Goal: Task Accomplishment & Management: Manage account settings

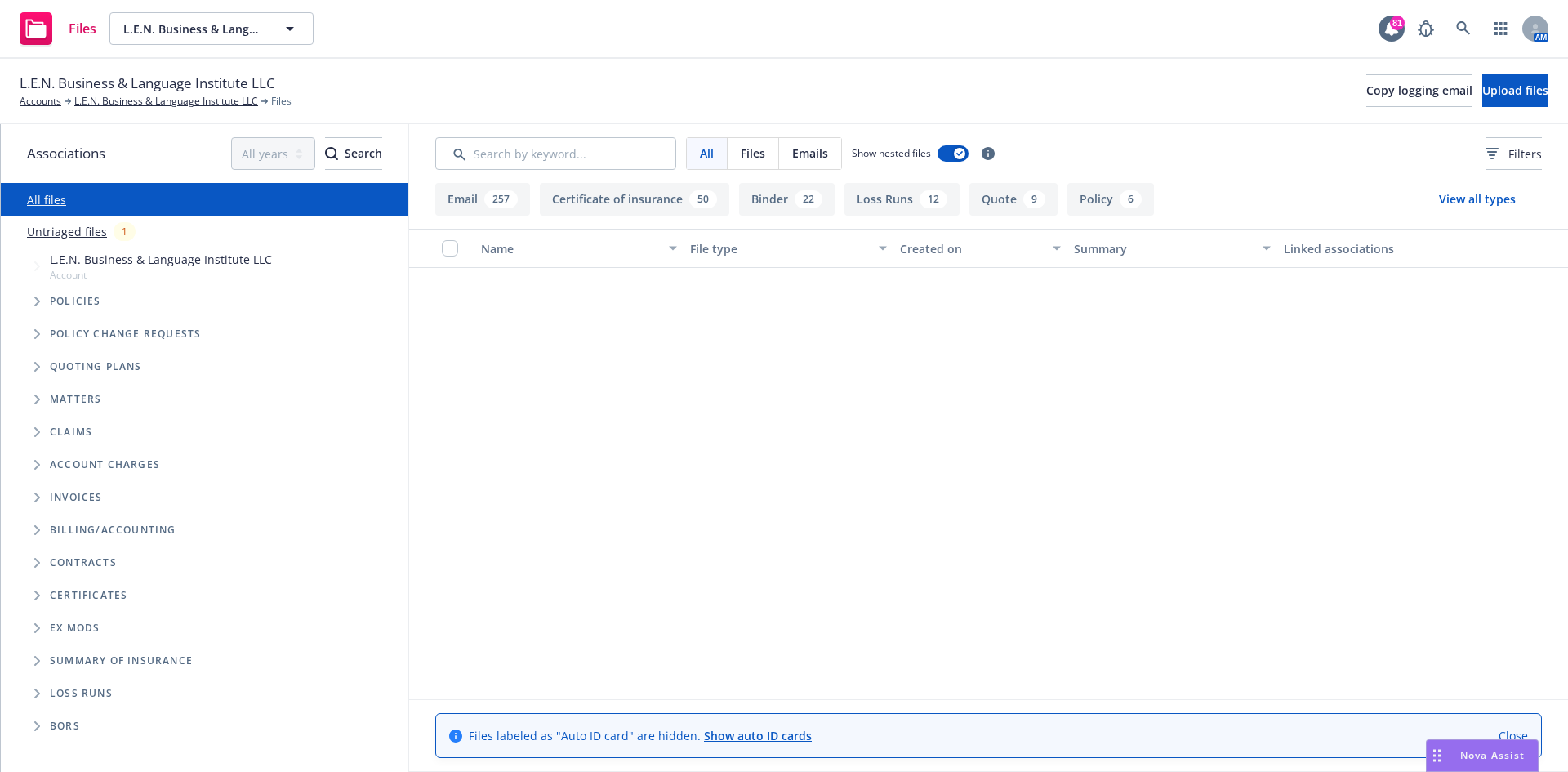
scroll to position [1634, 0]
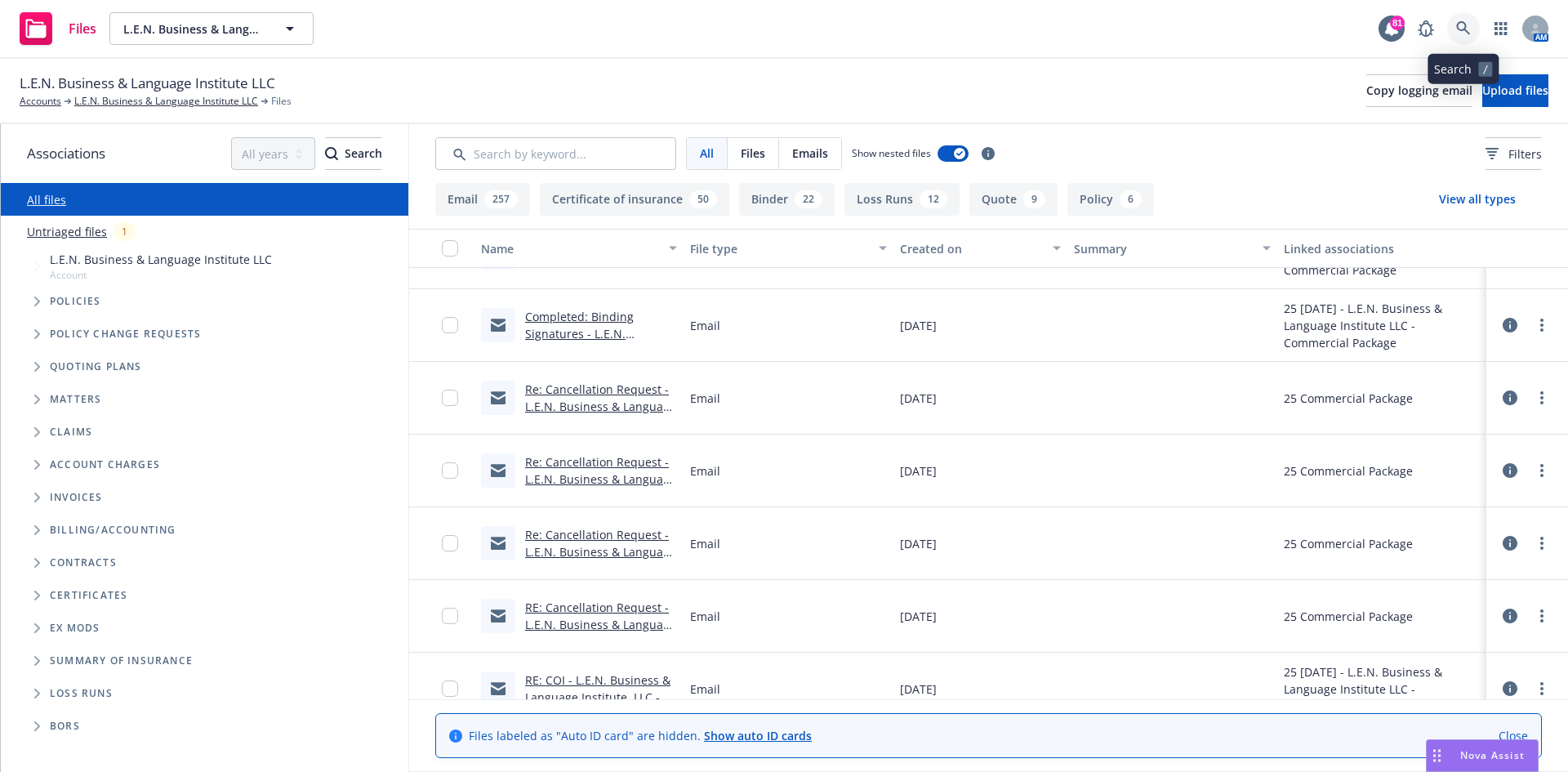
click at [1469, 21] on icon at bounding box center [1463, 28] width 15 height 15
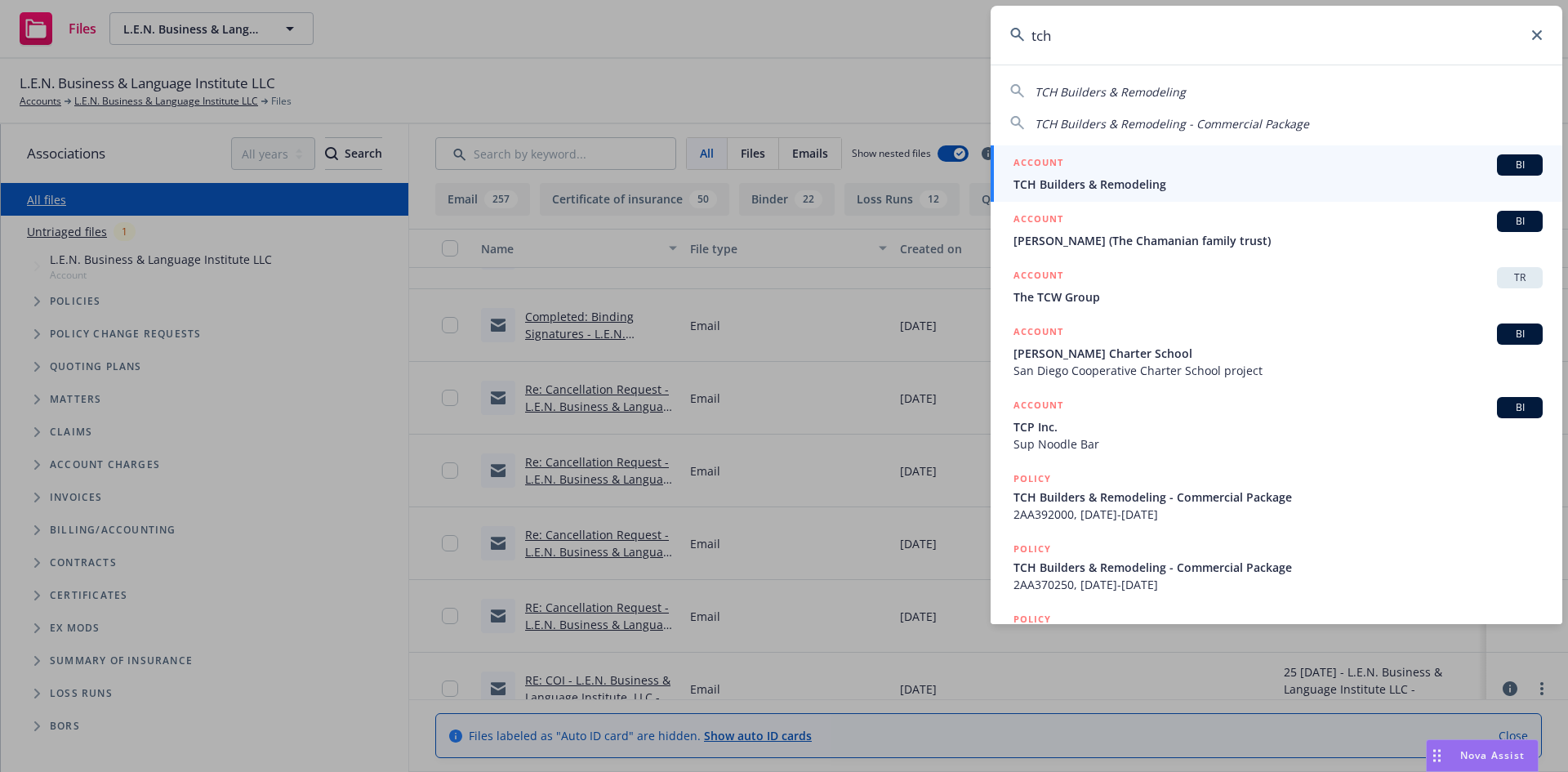
type input "tch"
click at [1025, 164] on h5 "ACCOUNT" at bounding box center [1038, 164] width 49 height 19
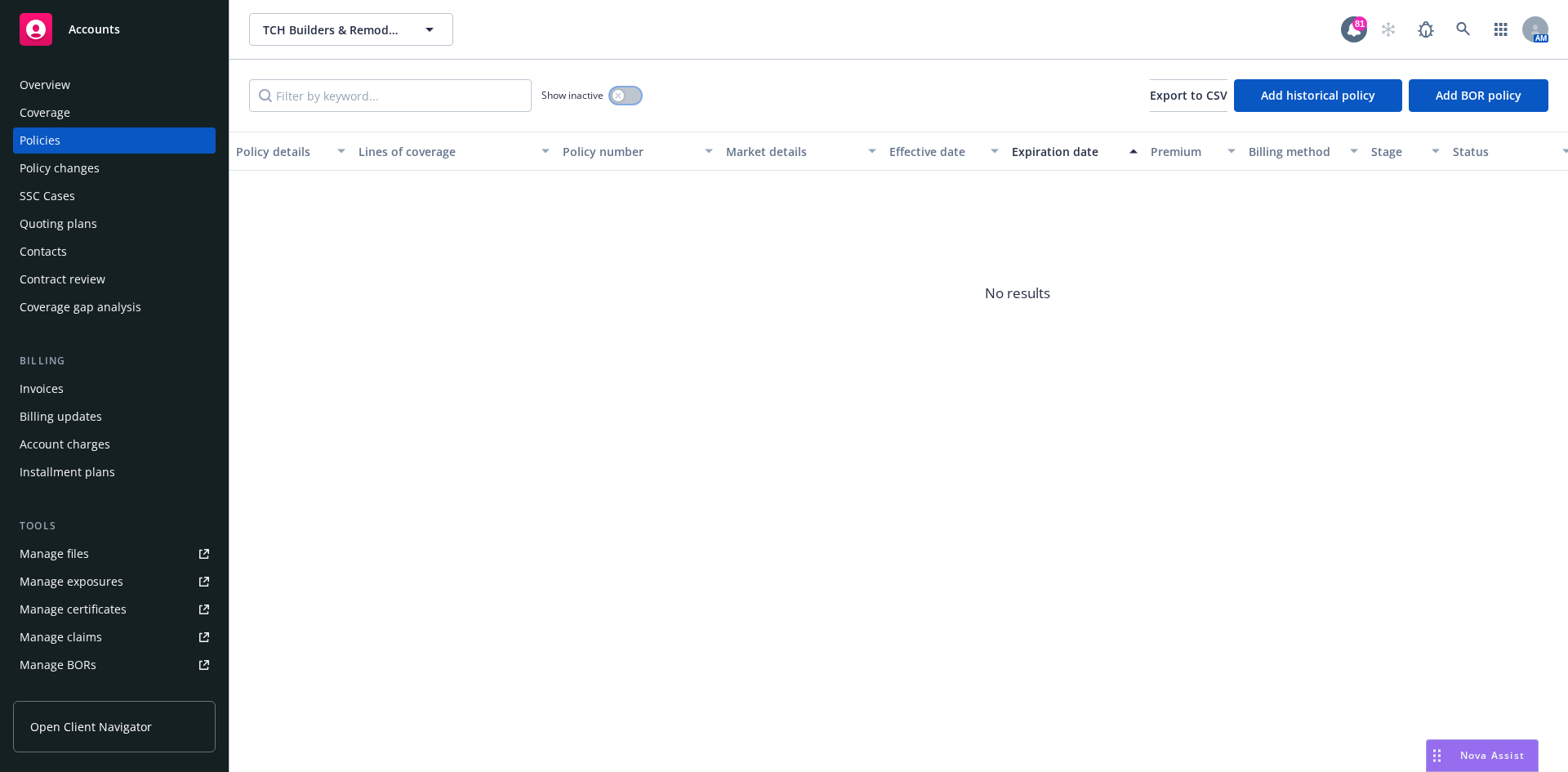
click at [619, 96] on icon "button" at bounding box center [618, 95] width 5 height 5
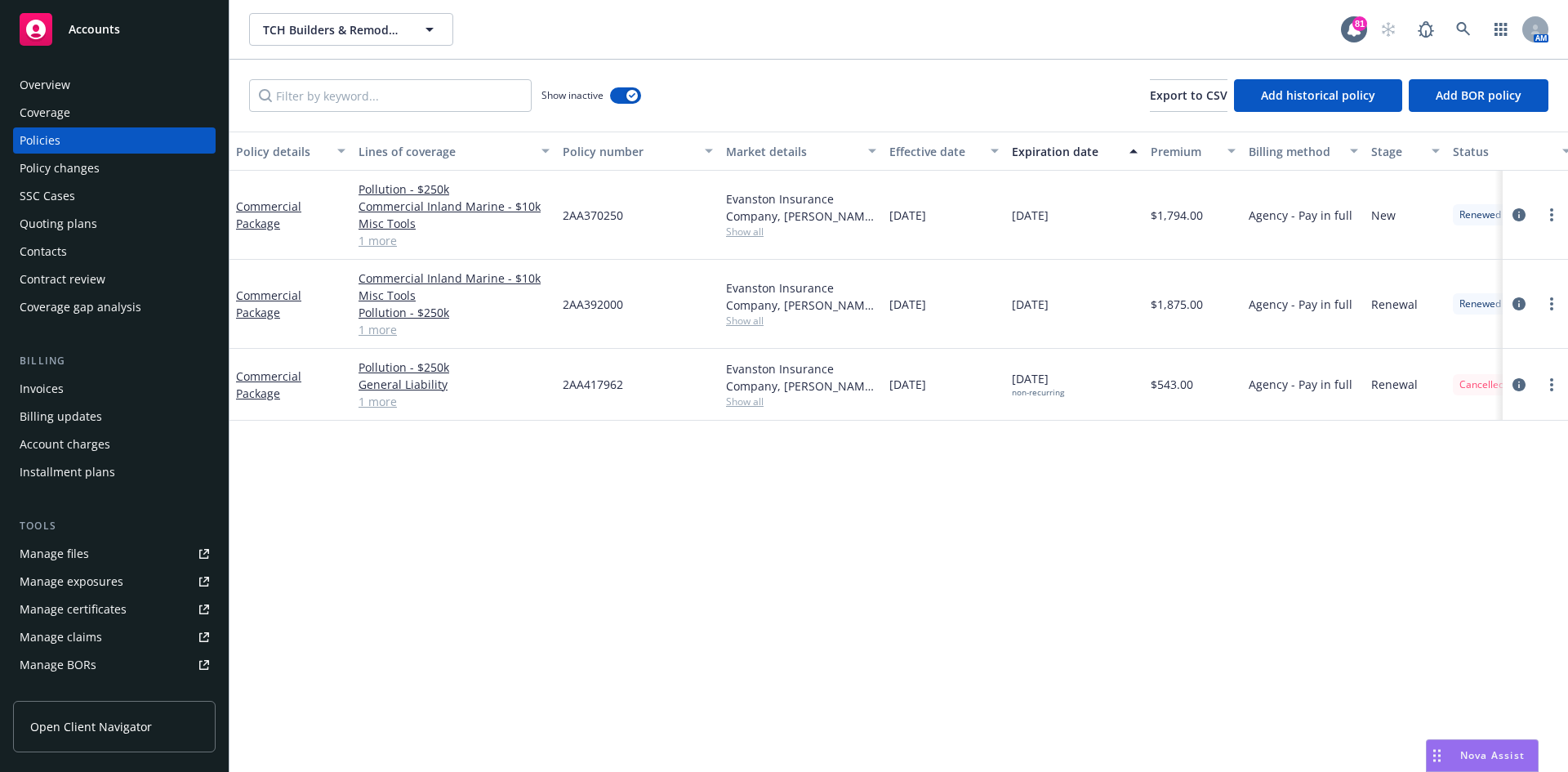
click at [56, 388] on div "Invoices" at bounding box center [41, 390] width 44 height 26
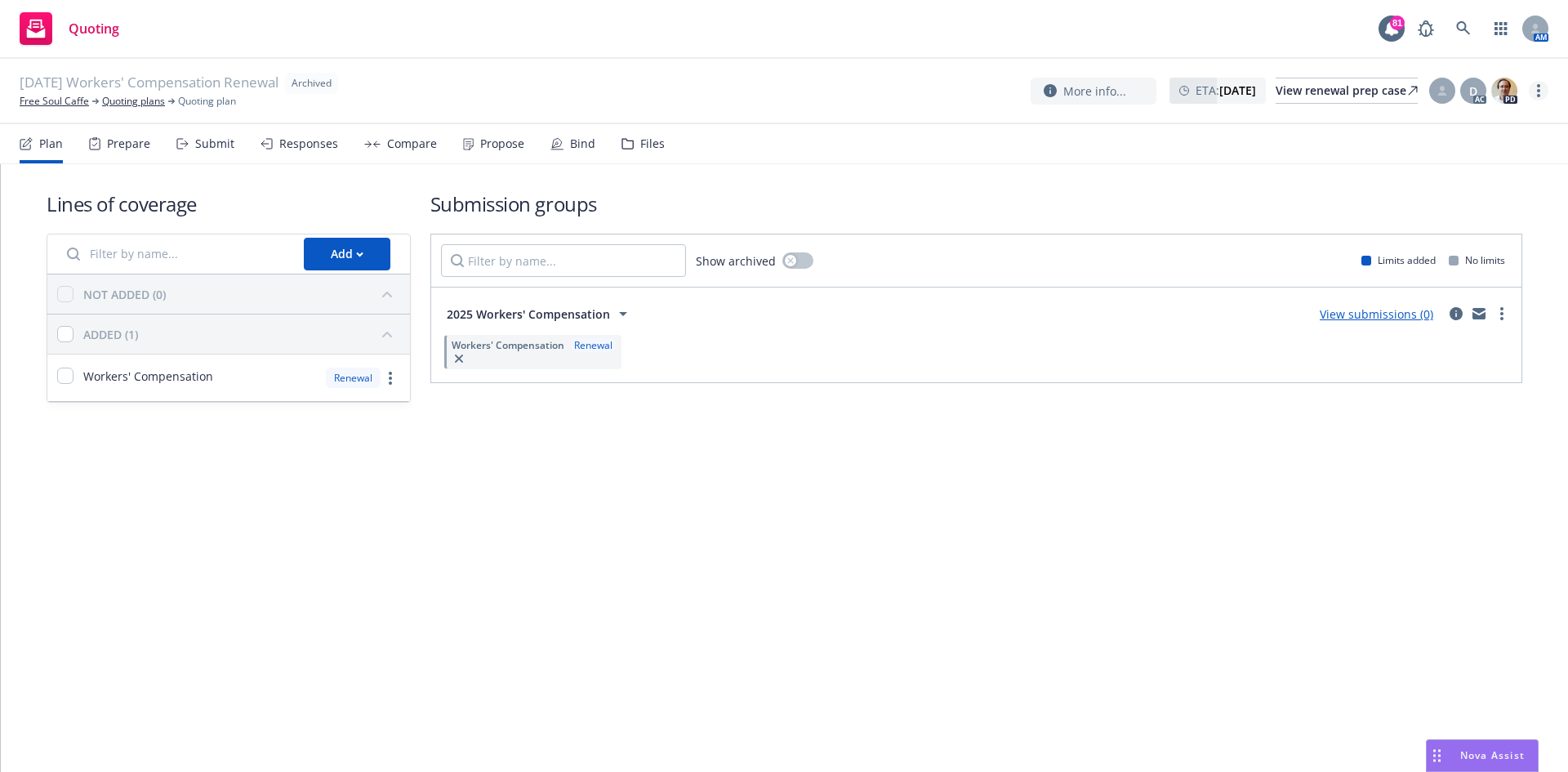
click at [1542, 91] on link "more" at bounding box center [1539, 91] width 19 height 19
click at [1469, 191] on link "Unarchive quoting plan" at bounding box center [1457, 189] width 181 height 33
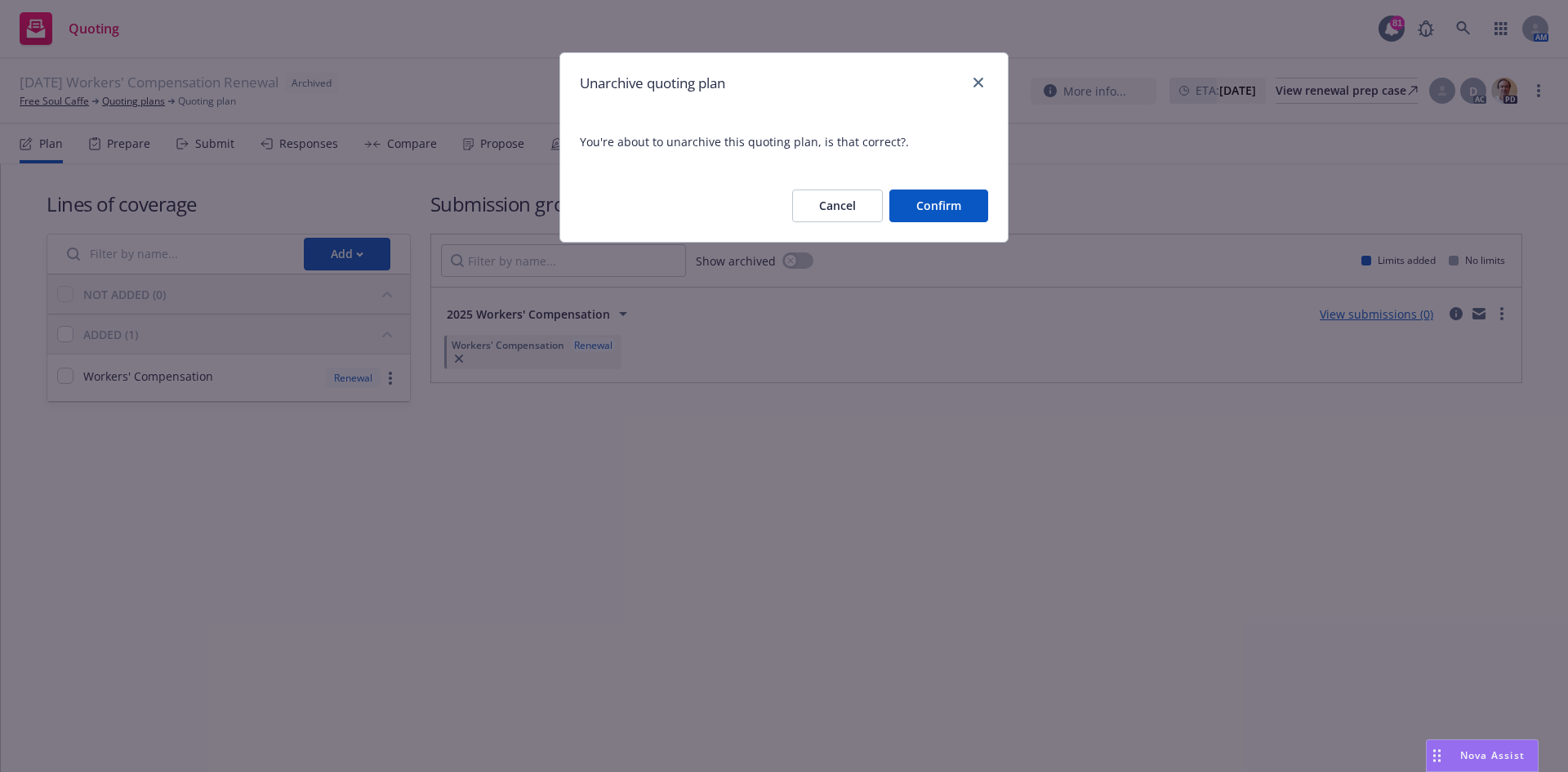
click at [909, 202] on button "Confirm" at bounding box center [939, 206] width 99 height 33
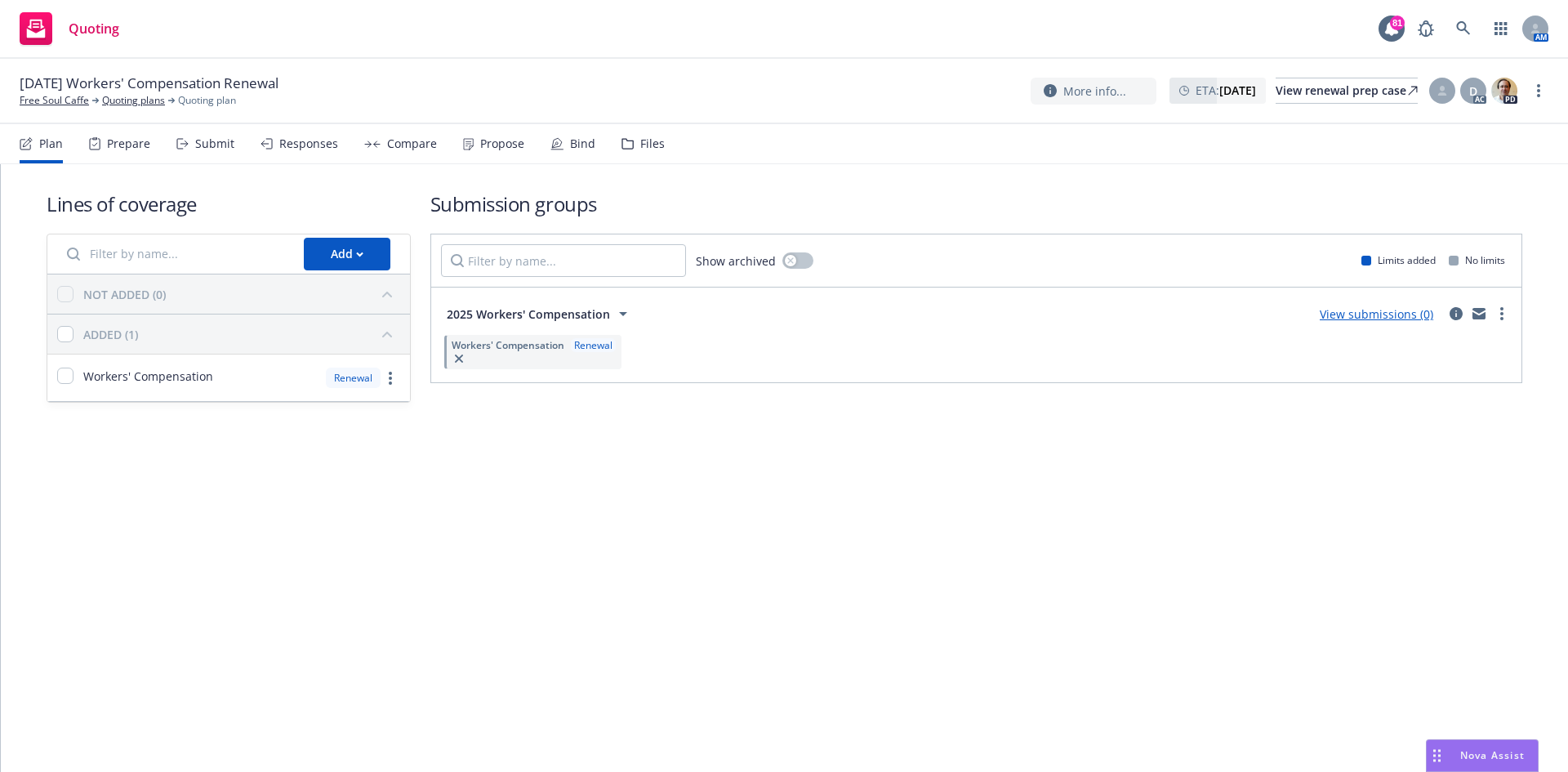
click at [208, 134] on div "Submit" at bounding box center [206, 144] width 58 height 39
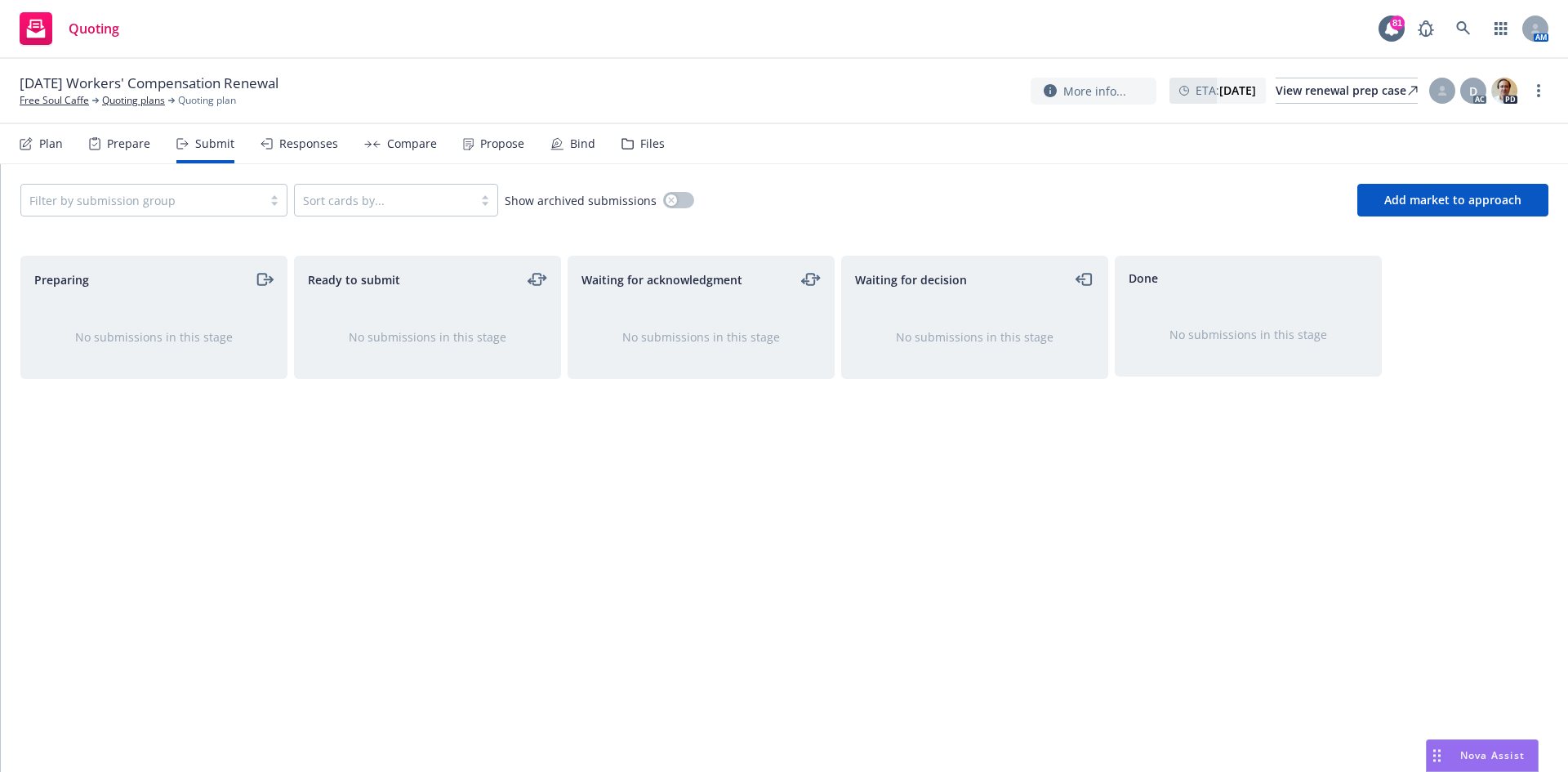
click at [192, 201] on div at bounding box center [141, 201] width 224 height 19
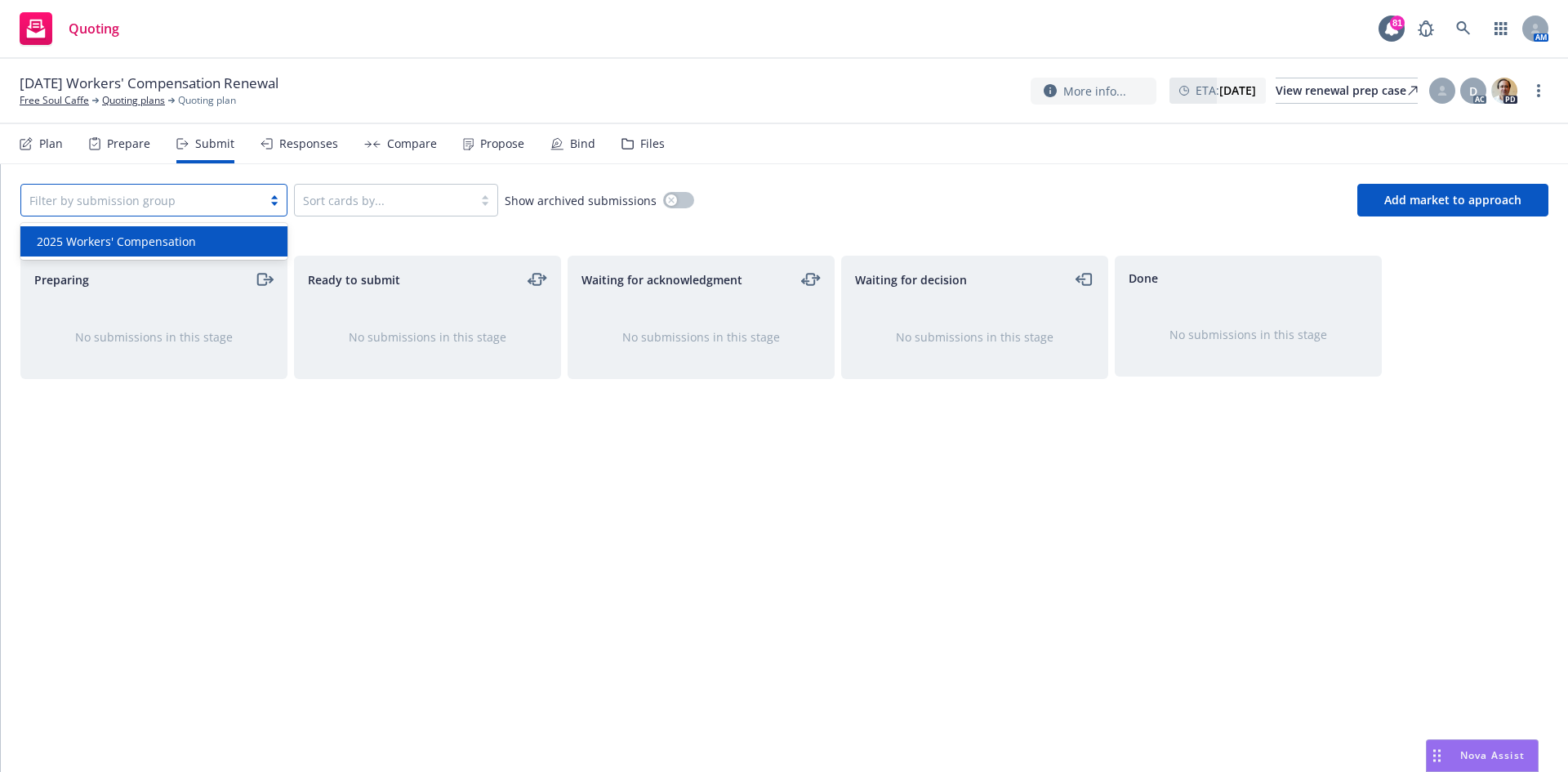
click at [168, 235] on span "2025 Workers' Compensation" at bounding box center [117, 241] width 159 height 17
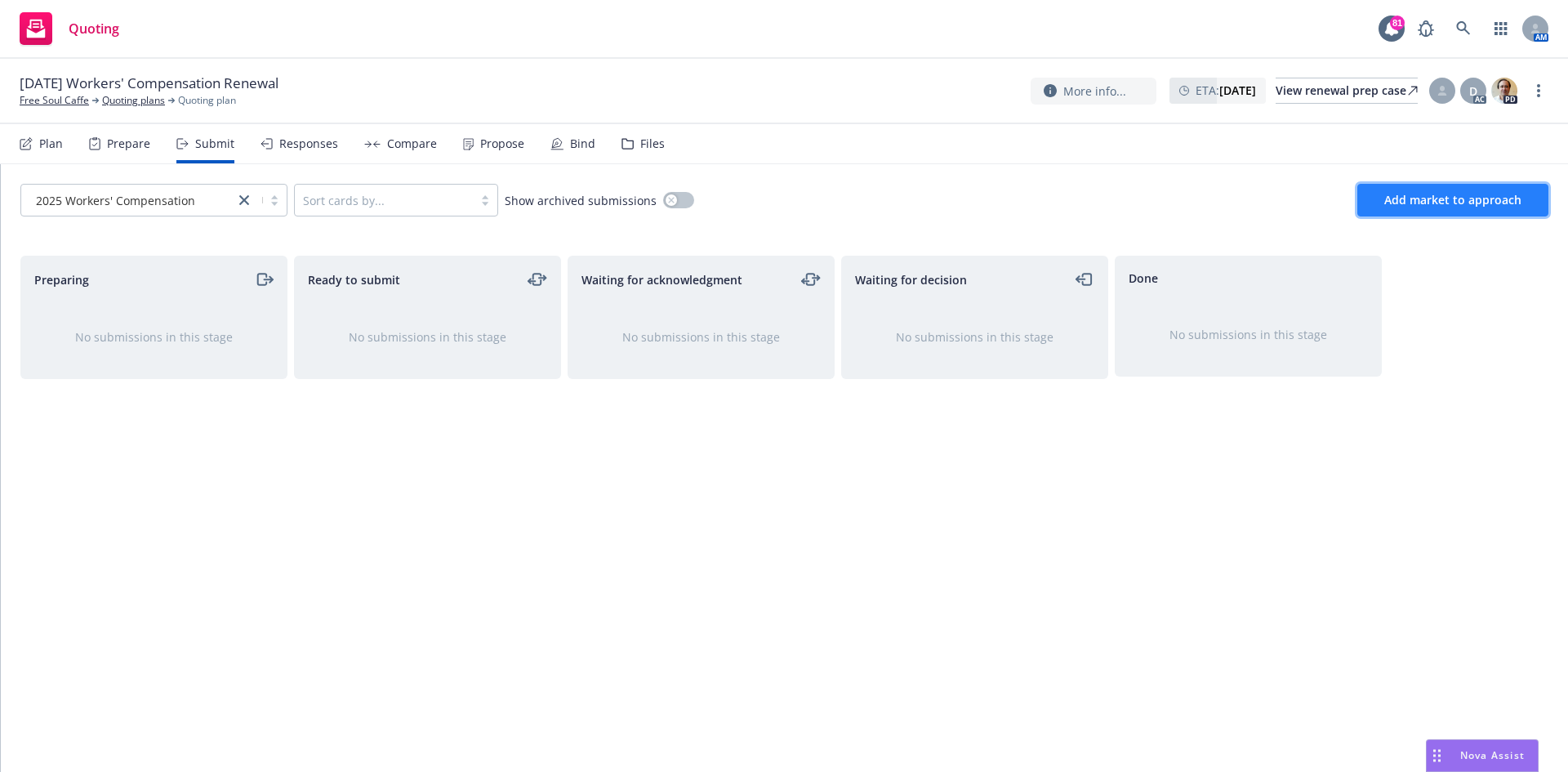
click at [1432, 199] on span "Add market to approach" at bounding box center [1452, 200] width 137 height 16
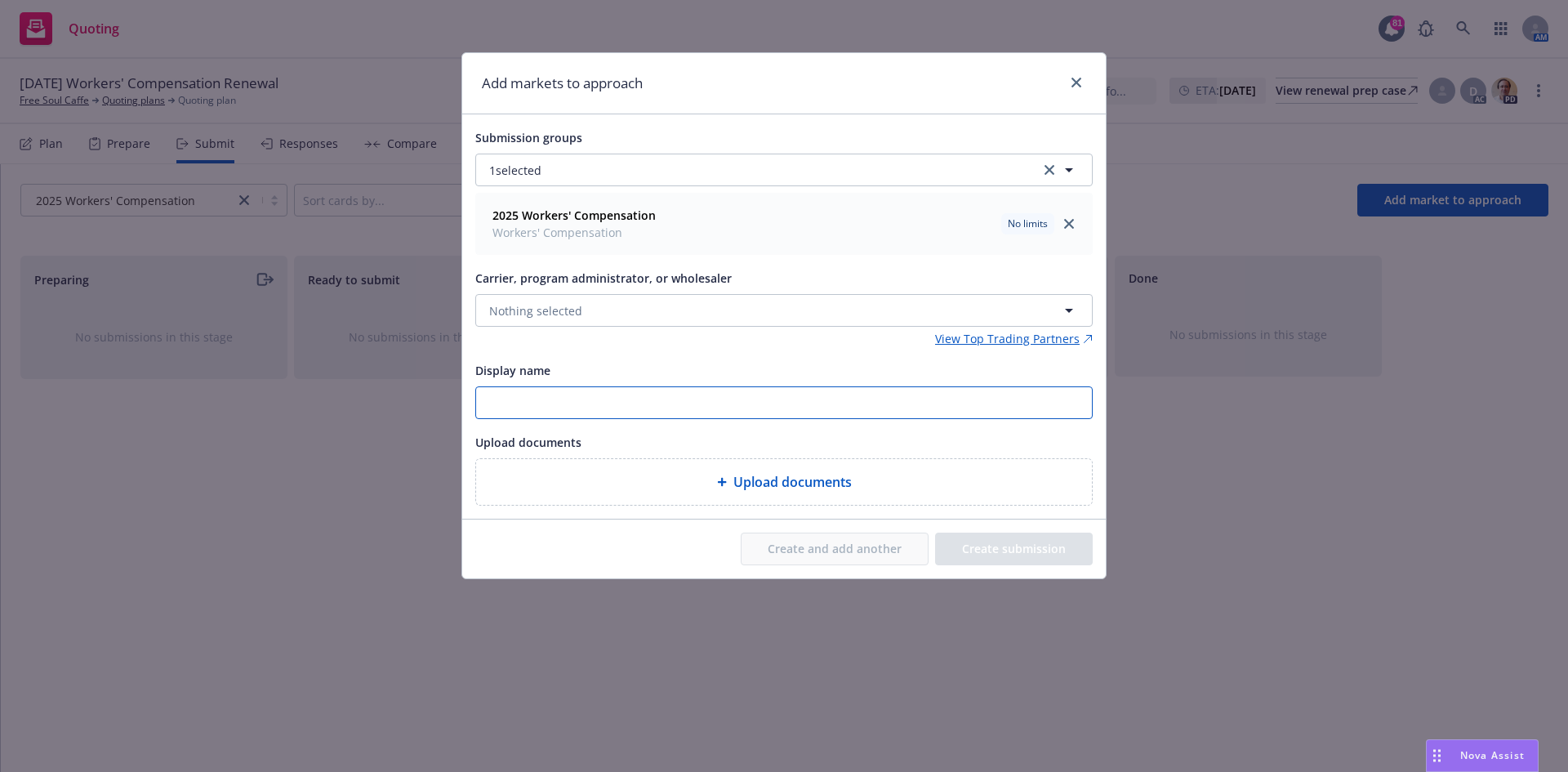
click at [682, 401] on input "Display name" at bounding box center [783, 402] width 615 height 31
type input "25/26 Workers Comp"
click at [698, 303] on button "Nothing selected" at bounding box center [783, 310] width 617 height 33
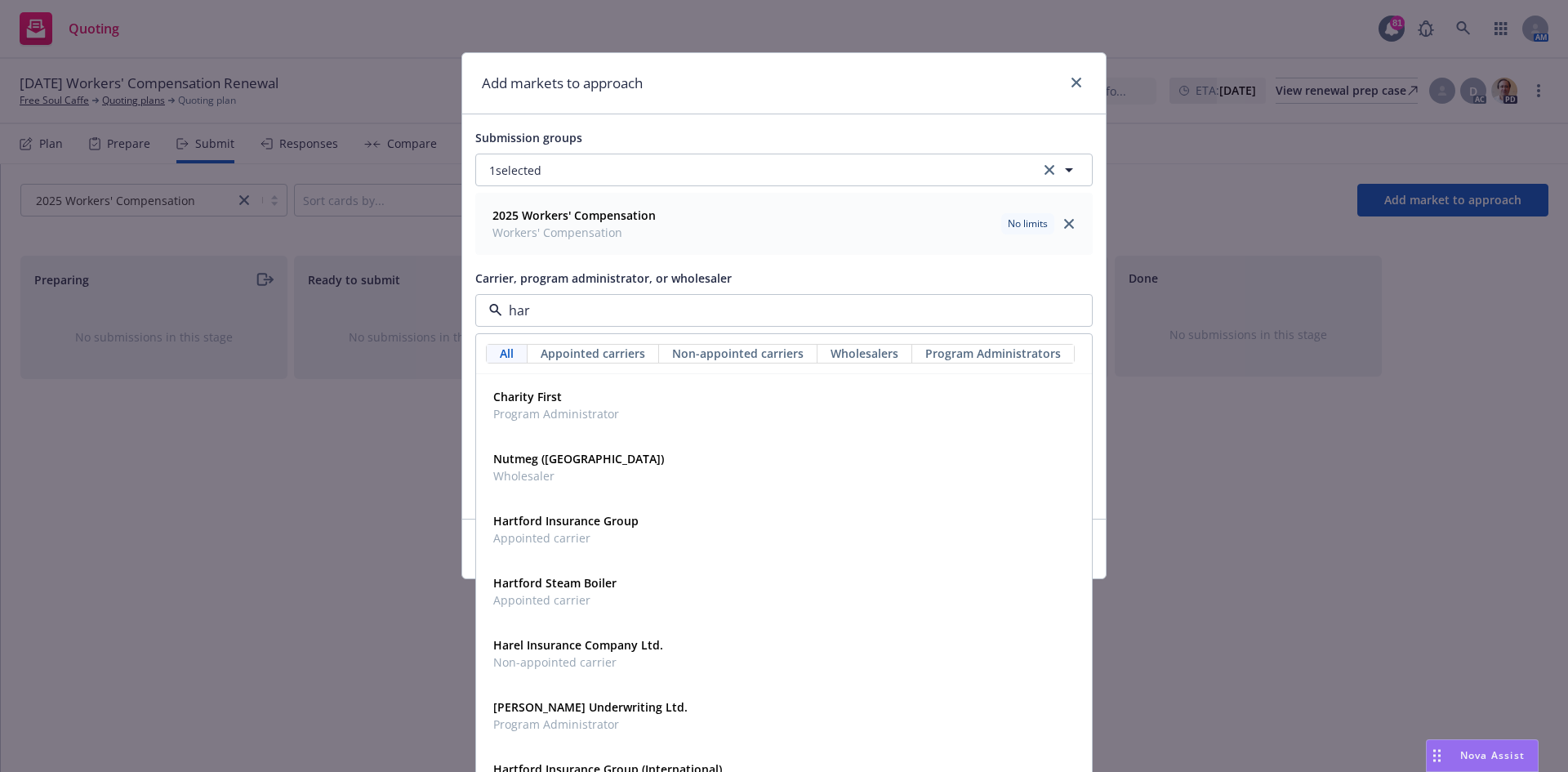
type input "hart"
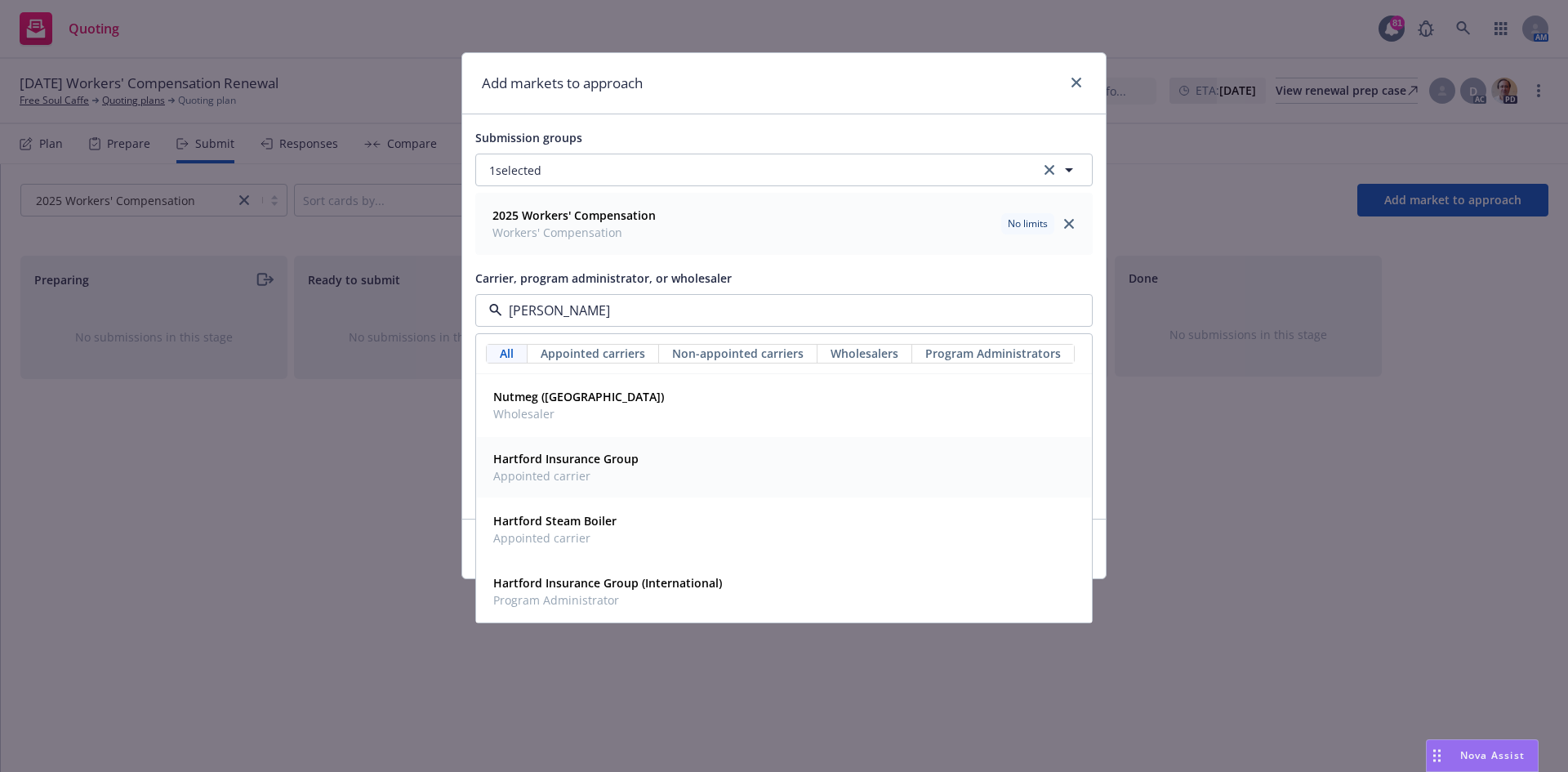
click at [584, 462] on strong "Hartford Insurance Group" at bounding box center [566, 459] width 146 height 16
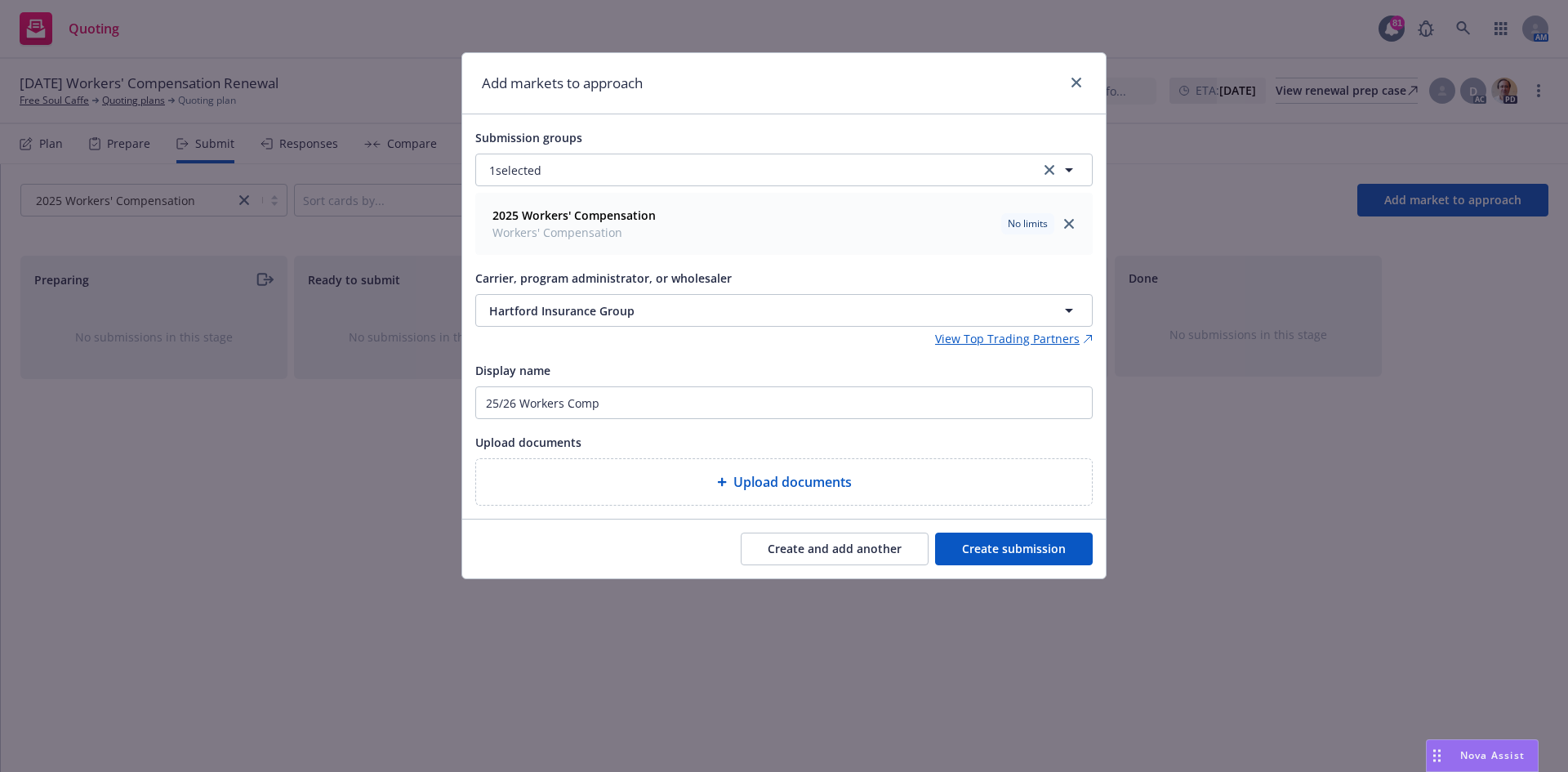
click at [1022, 550] on button "Create submission" at bounding box center [1014, 549] width 158 height 33
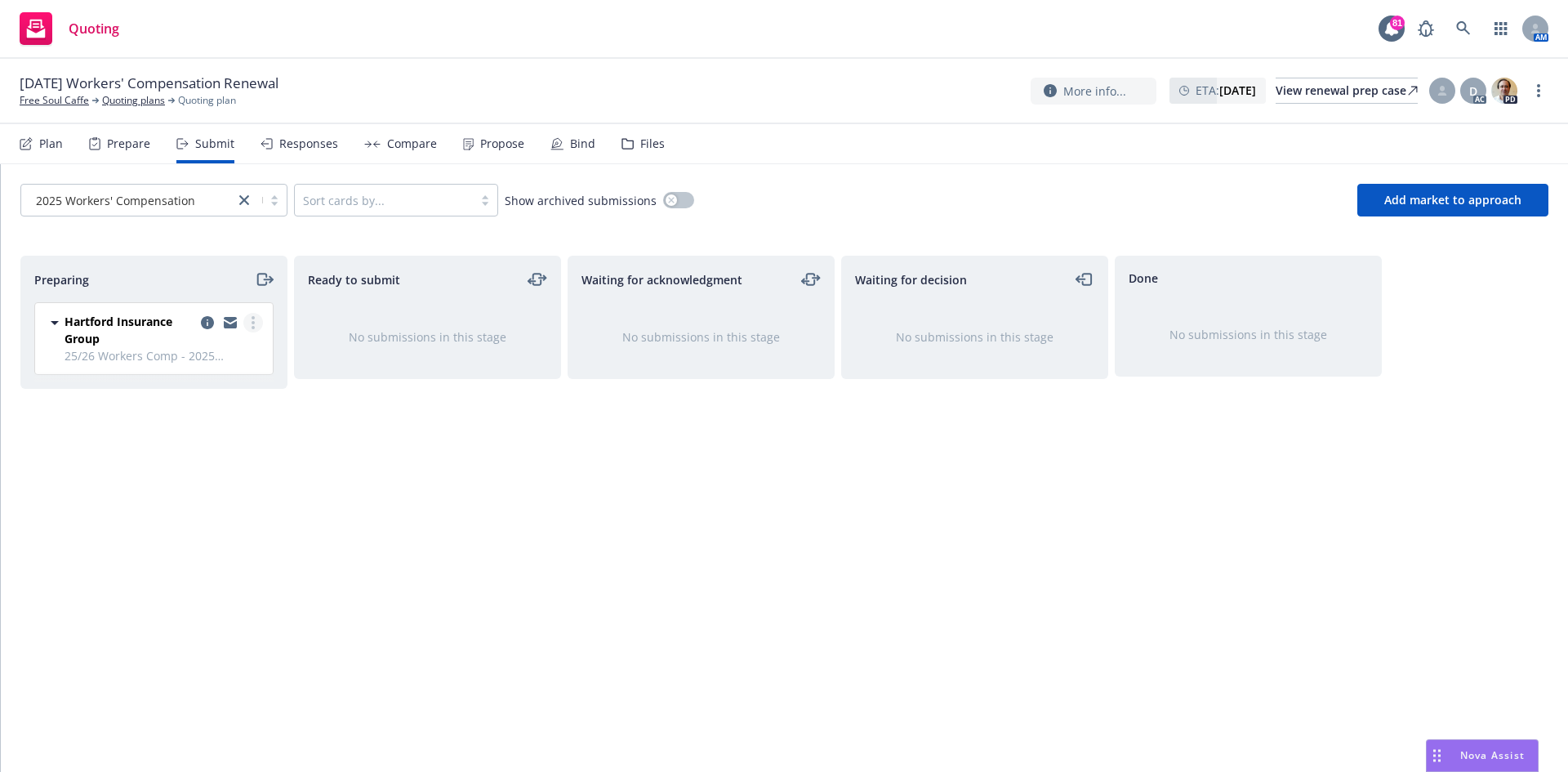
click at [258, 327] on link "more" at bounding box center [253, 322] width 19 height 19
click at [220, 453] on span "Add accepted decision" at bounding box center [180, 454] width 163 height 16
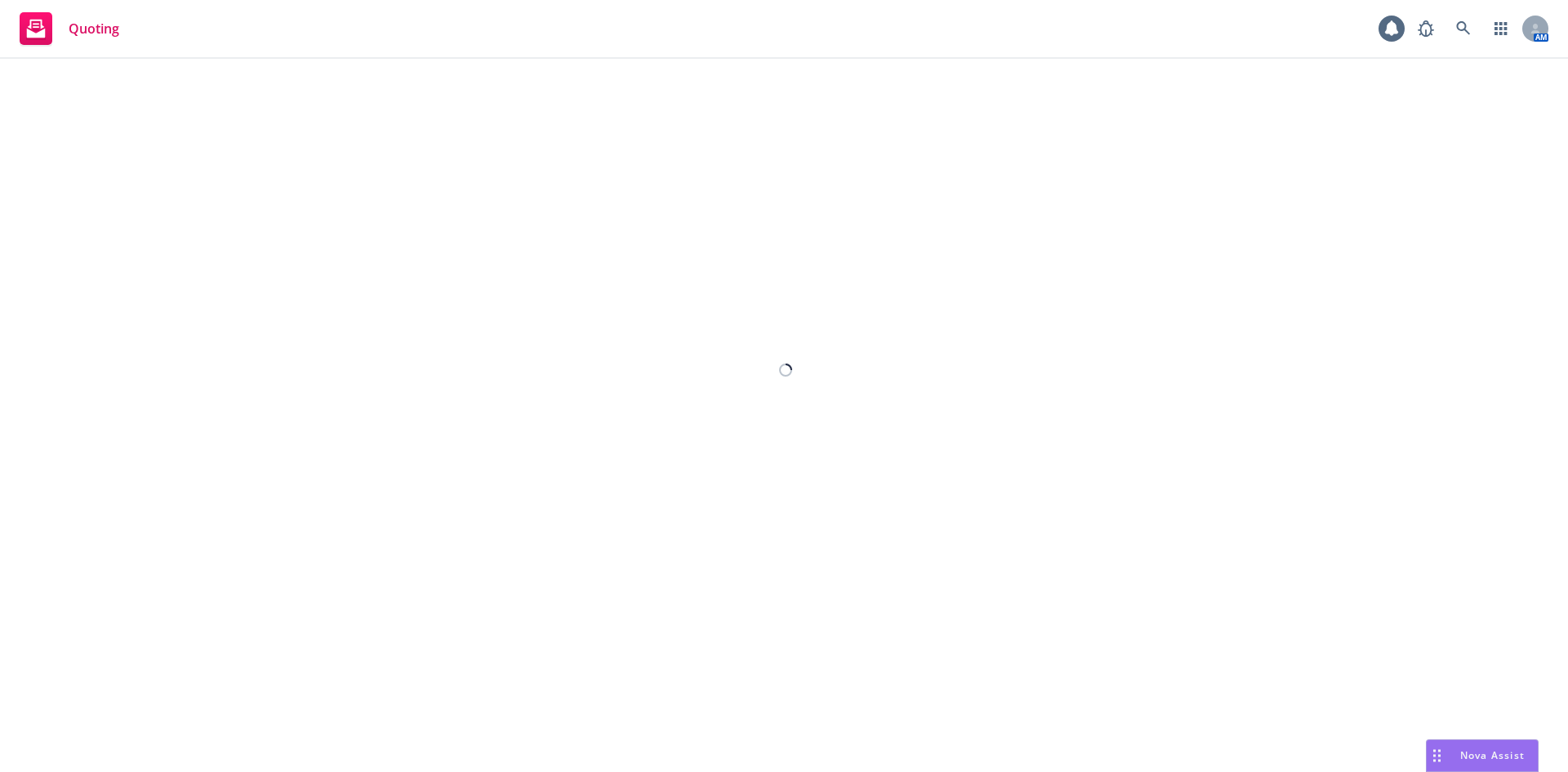
select select "12"
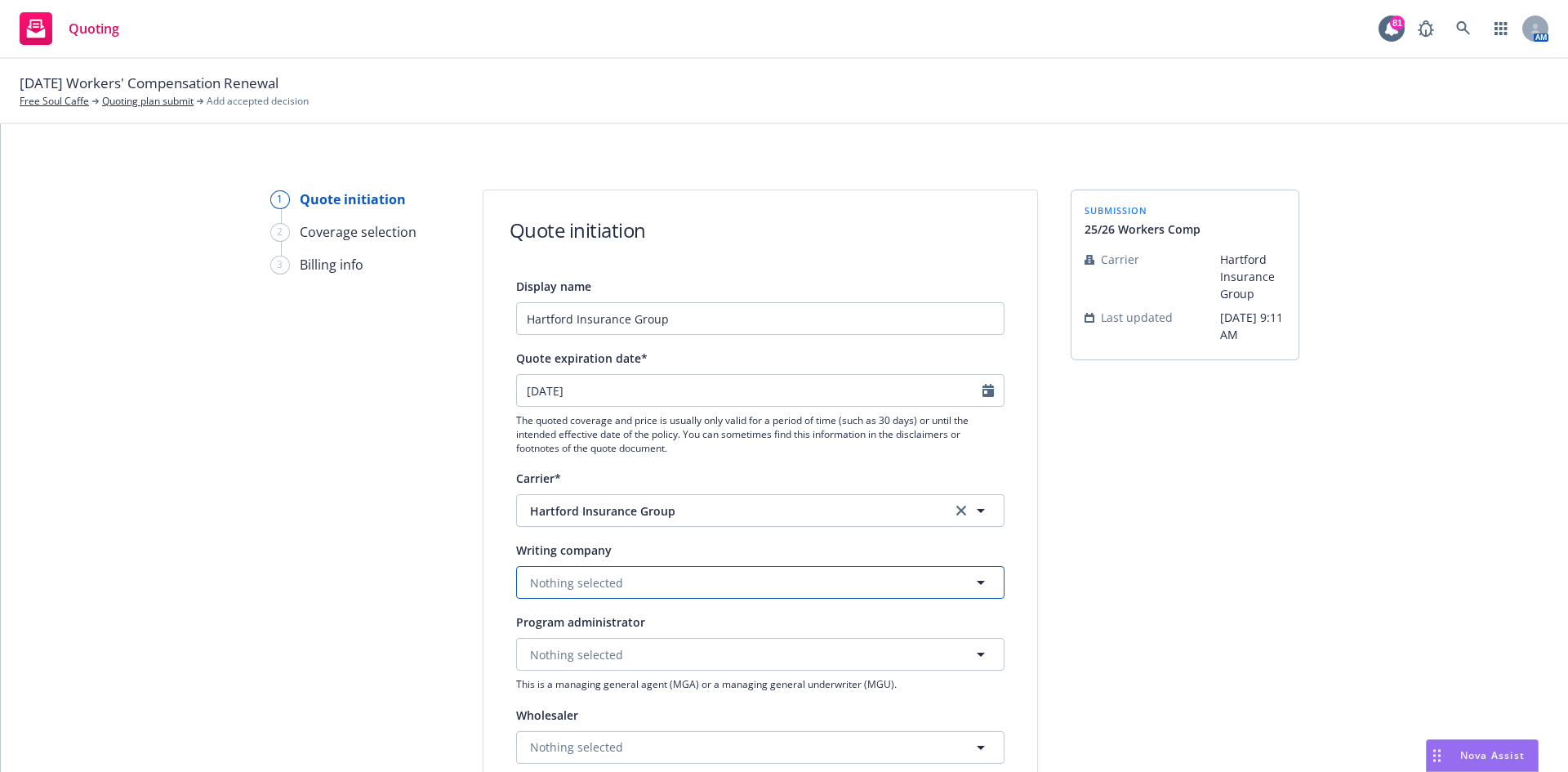
click at [803, 575] on button "Nothing selected" at bounding box center [760, 582] width 488 height 33
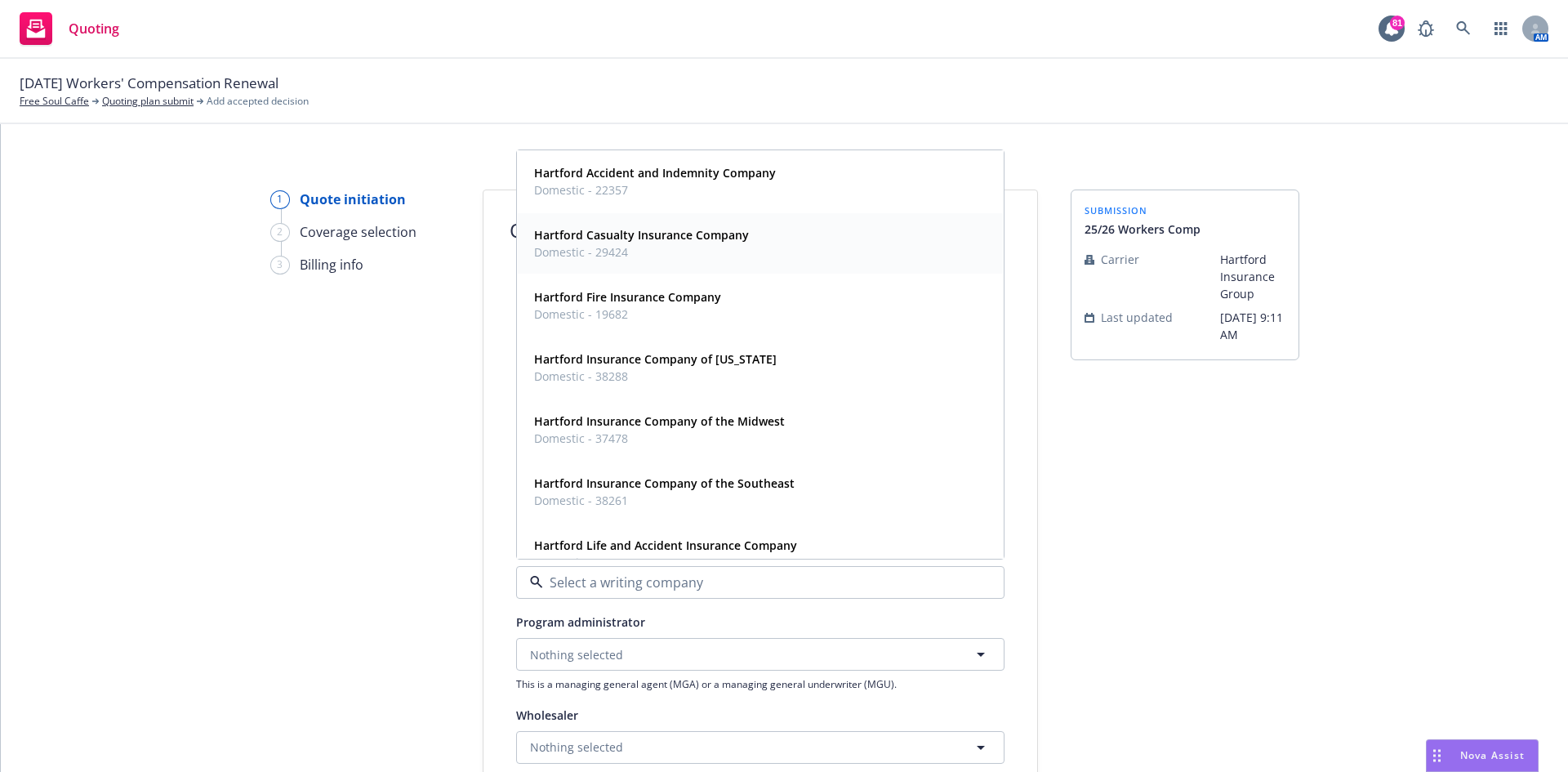
click at [682, 239] on strong "Hartford Casualty Insurance Company" at bounding box center [641, 235] width 215 height 16
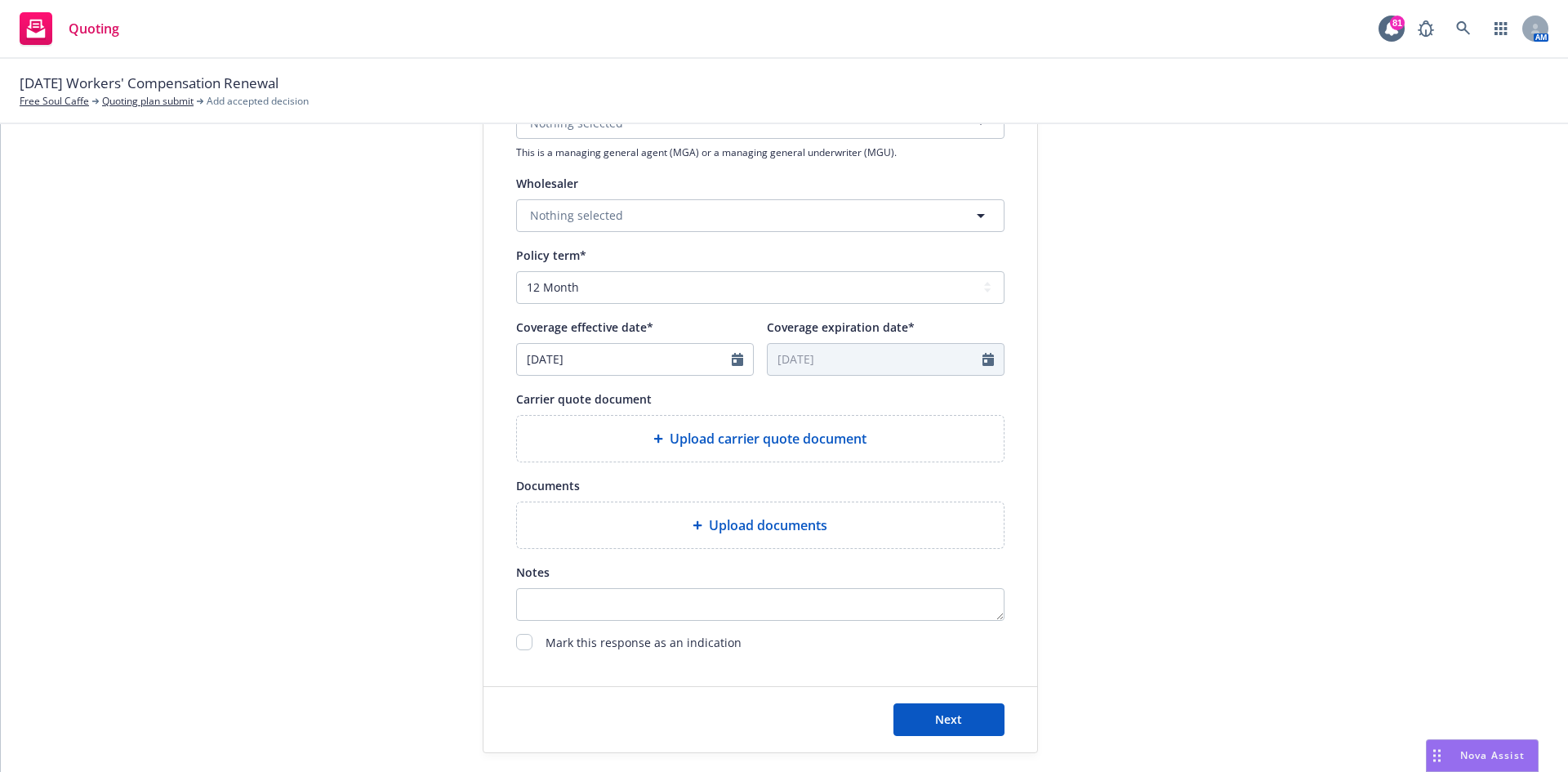
scroll to position [572, 0]
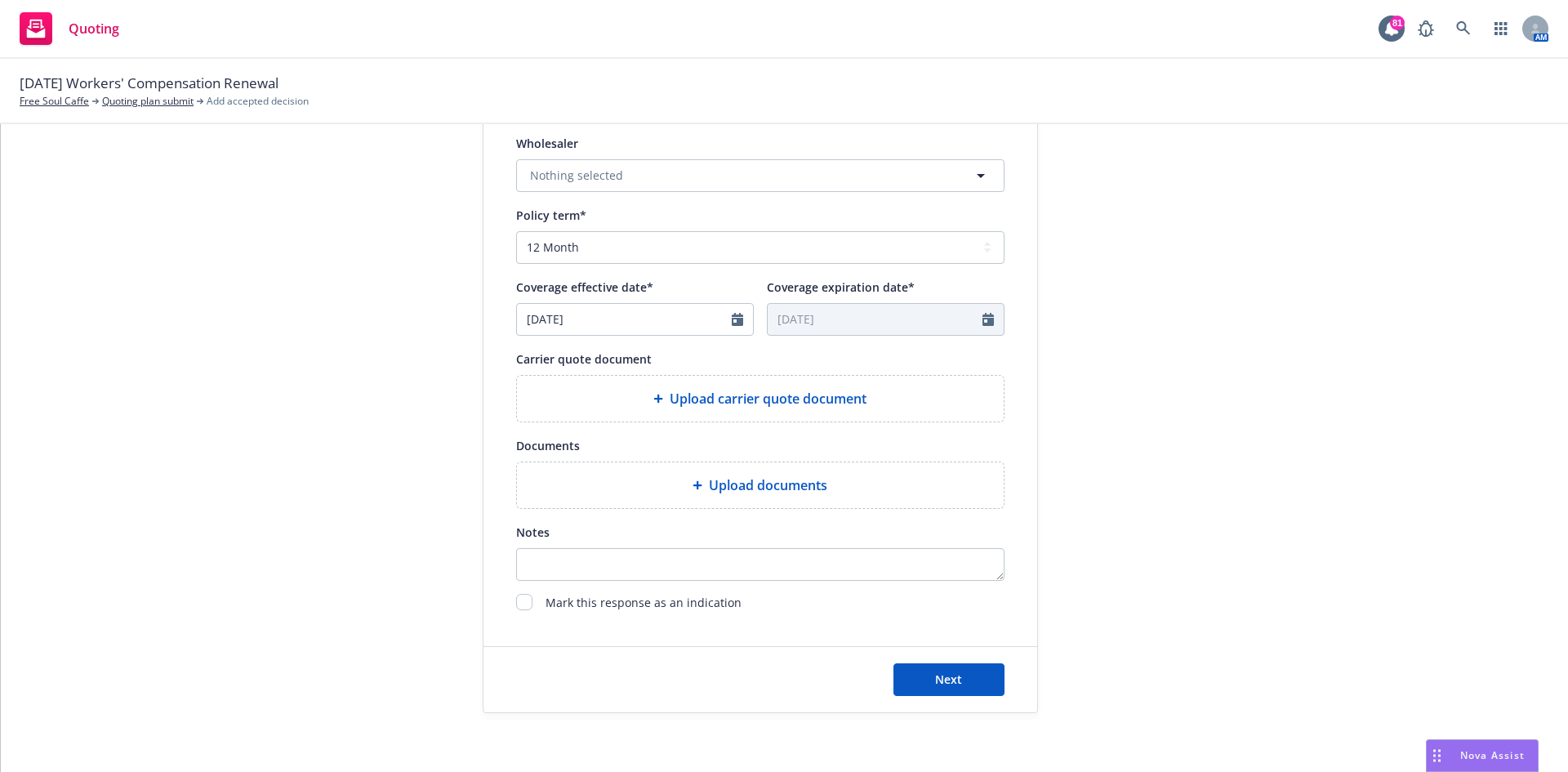
click at [695, 397] on span "Upload carrier quote document" at bounding box center [768, 398] width 197 height 19
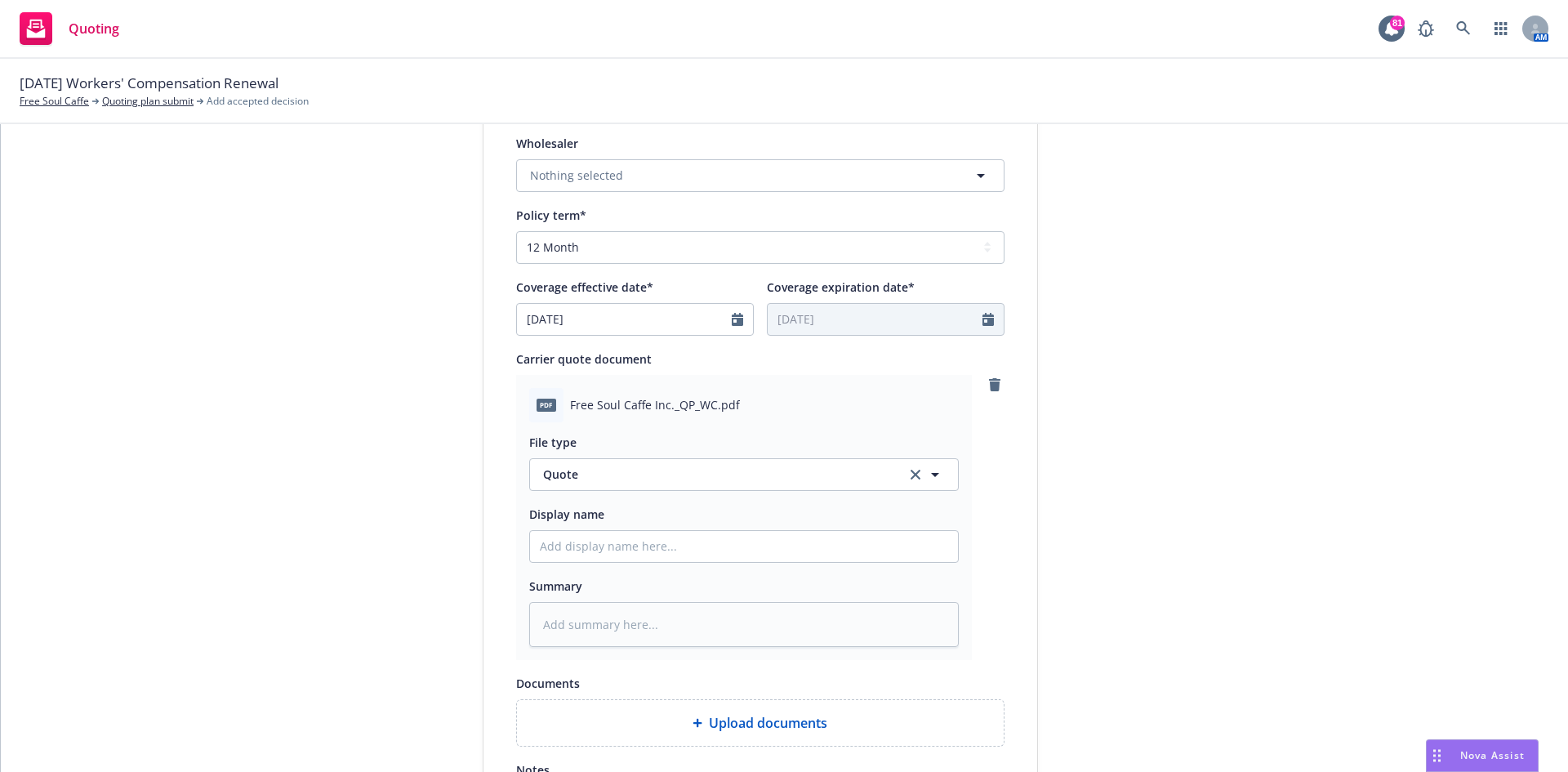
scroll to position [654, 0]
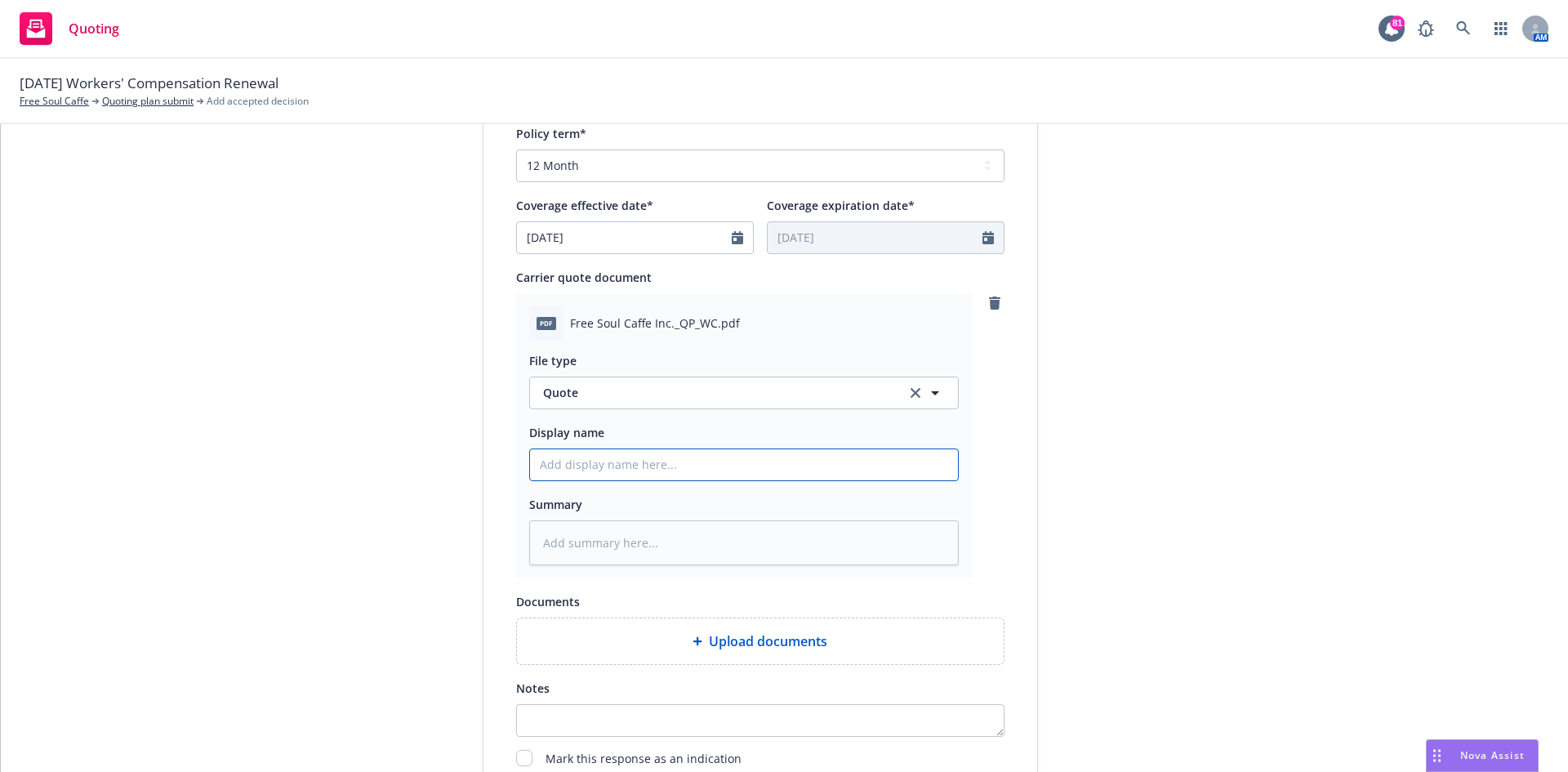
click at [622, 464] on input "Display name" at bounding box center [743, 465] width 428 height 31
type textarea "x"
type input "2"
type textarea "x"
type input "25"
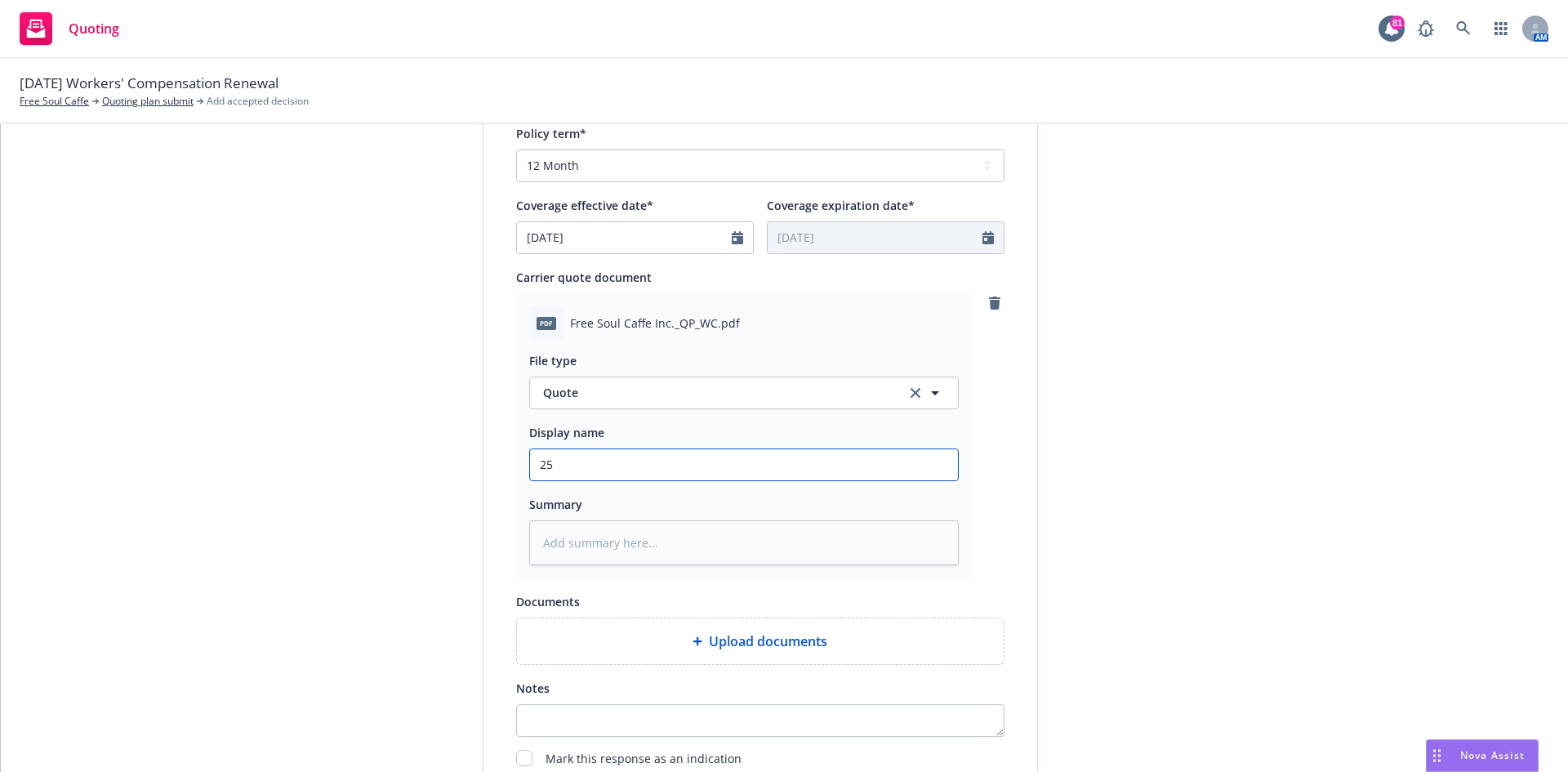
type textarea "x"
type input "25/2"
type textarea "x"
type input "25/26"
type textarea "x"
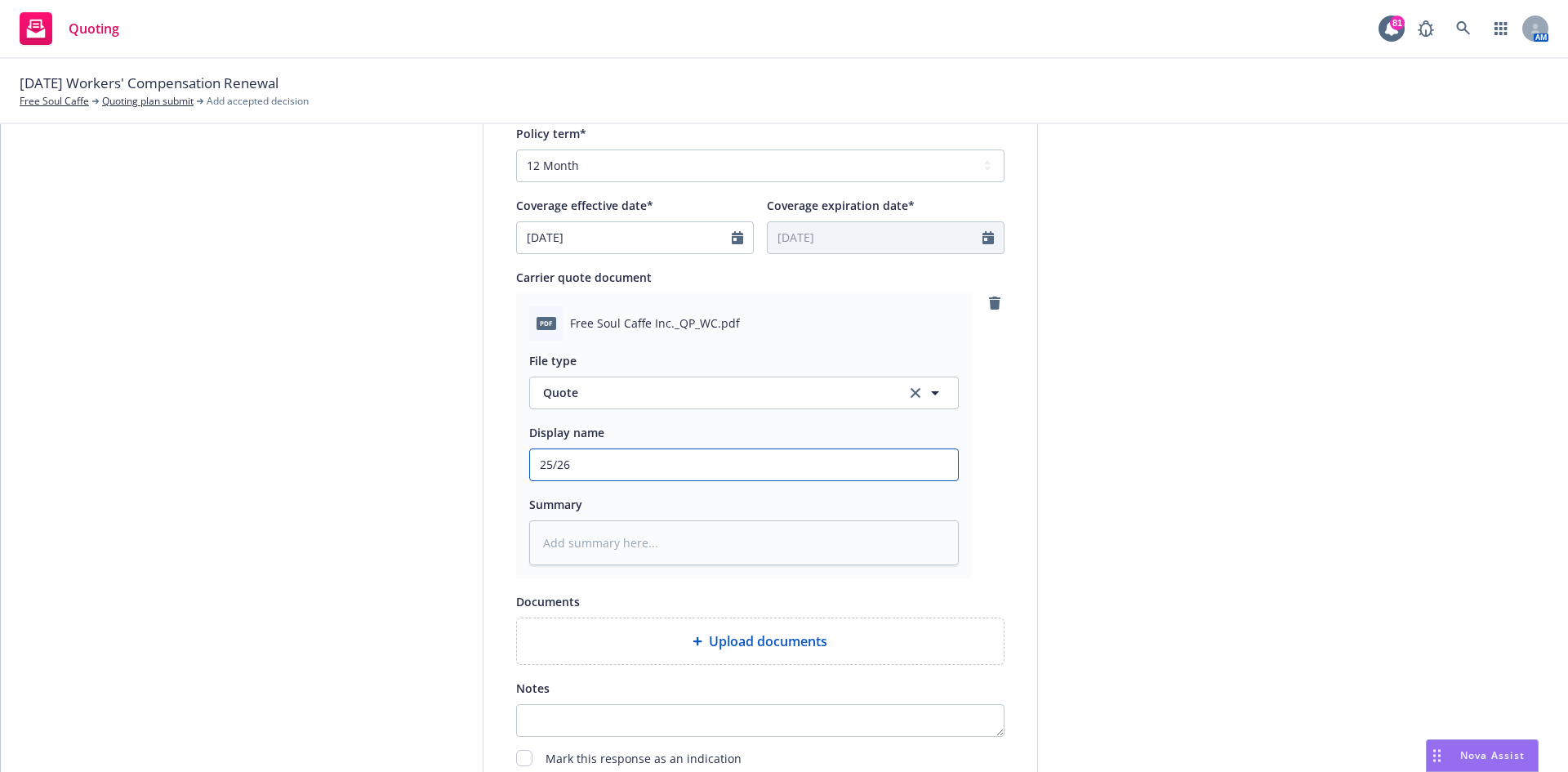
type input "25/26"
type textarea "x"
type input "25/26 W"
type textarea "x"
type input "25/26 Wo"
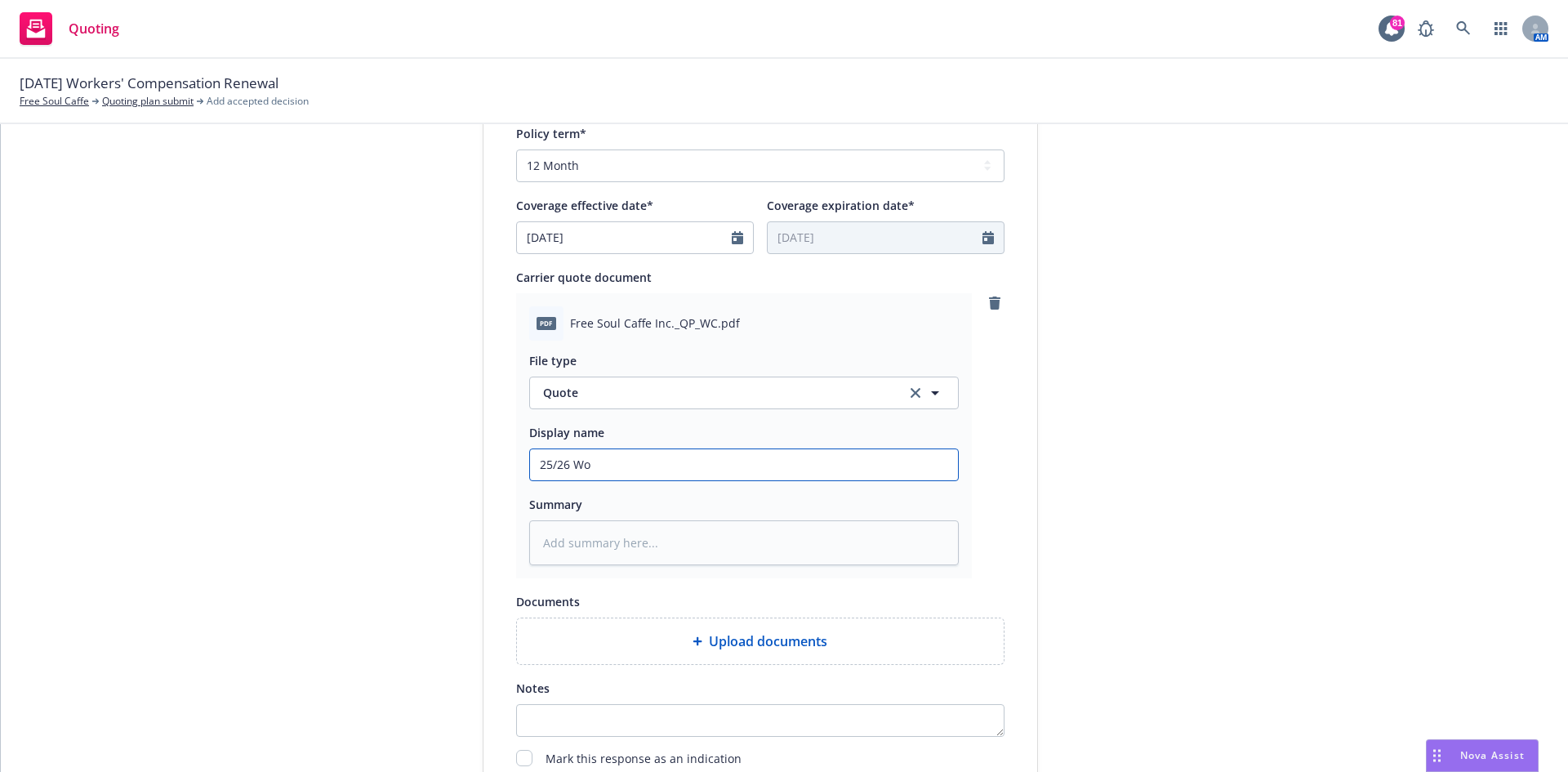
type textarea "x"
type input "25/26 Wor"
type textarea "x"
type input "25/26 Worke"
type textarea "x"
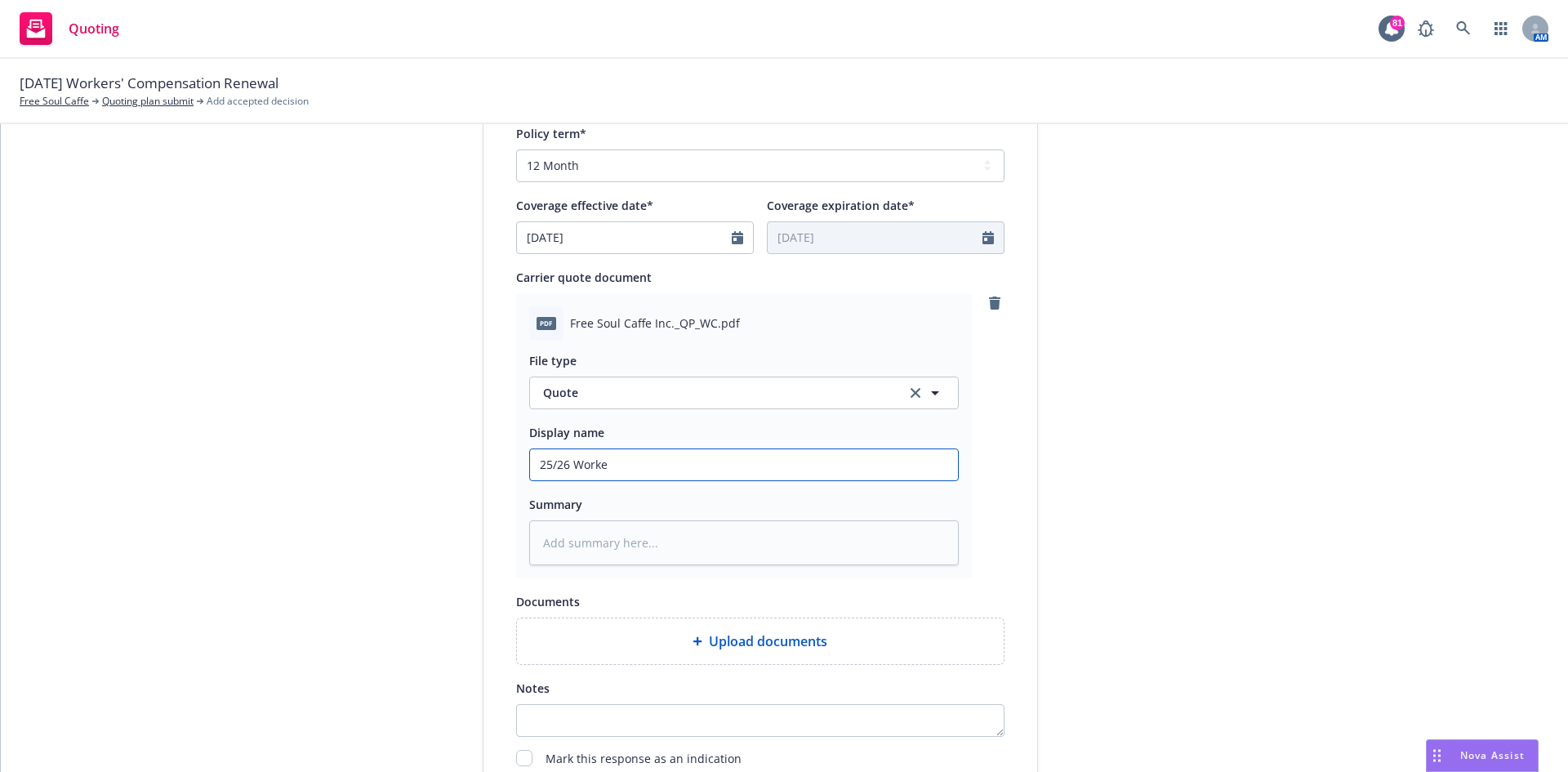
type input "25/26 Worker"
type textarea "x"
type input "25/26 Workers"
type textarea "x"
type input "25/26 Workers"
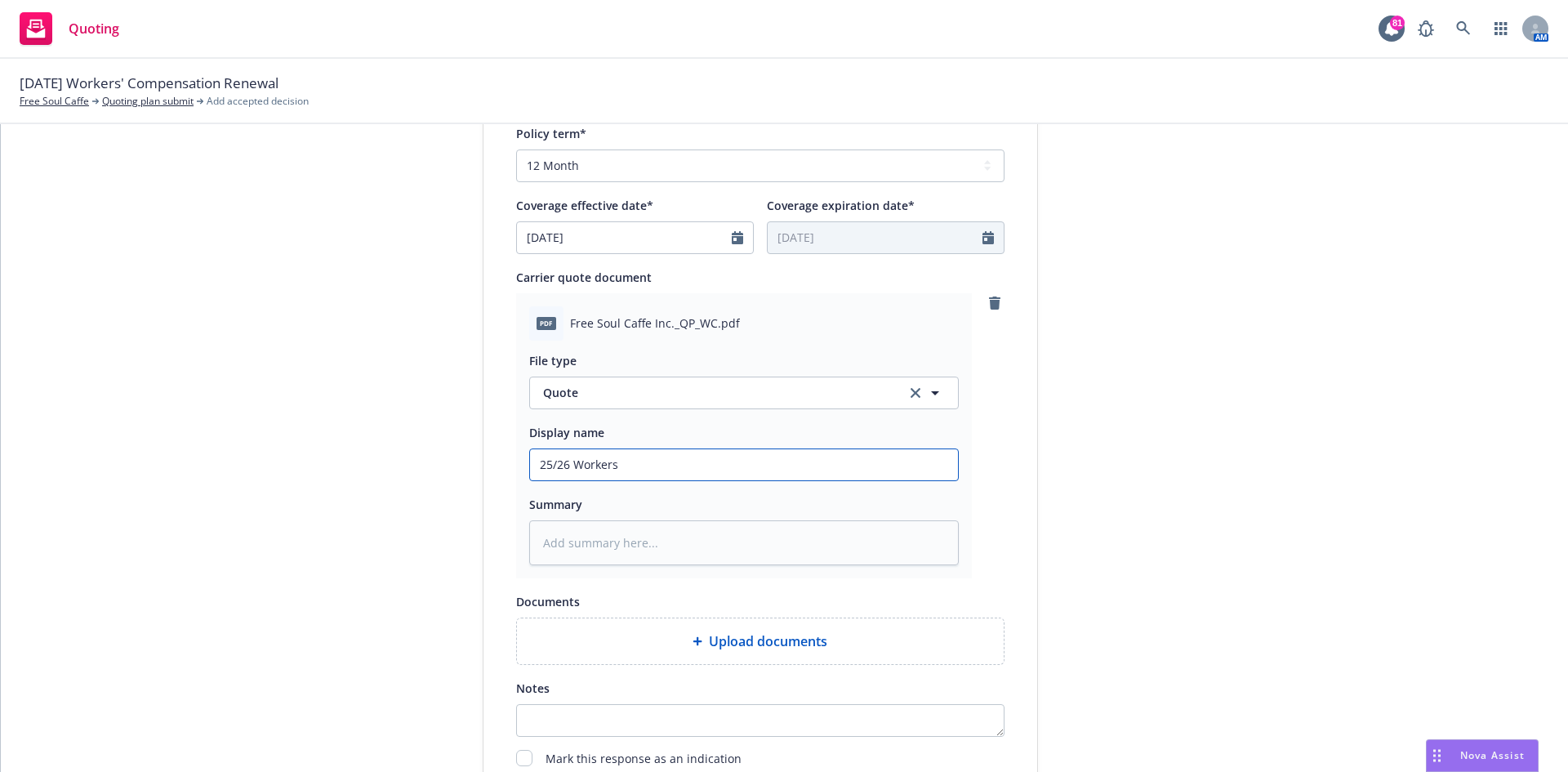
type textarea "x"
type input "25/26 Workers C"
type textarea "x"
type input "25/26 Workers Com"
type textarea "x"
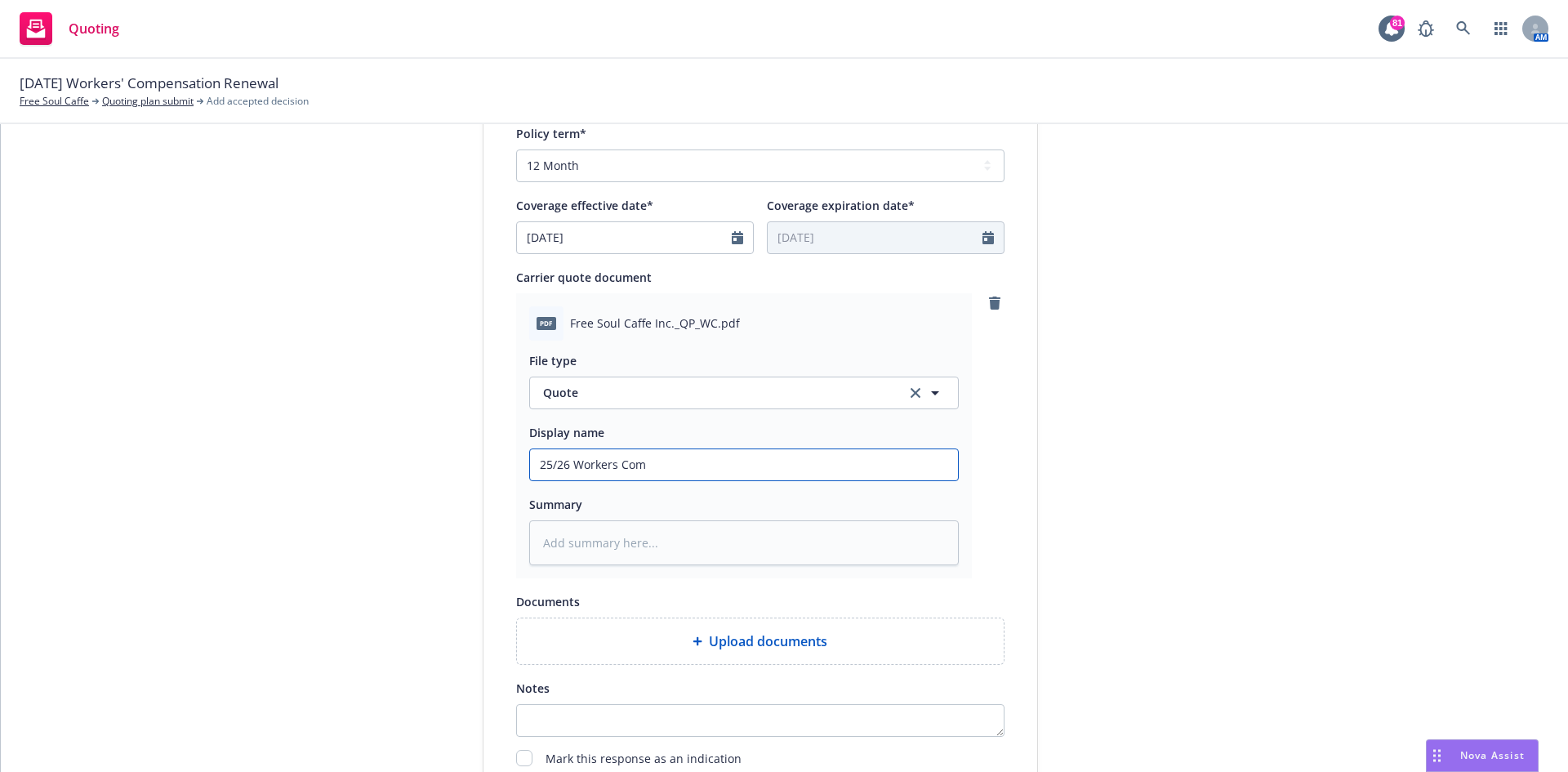
type input "25/26 Workers Comp"
type textarea "x"
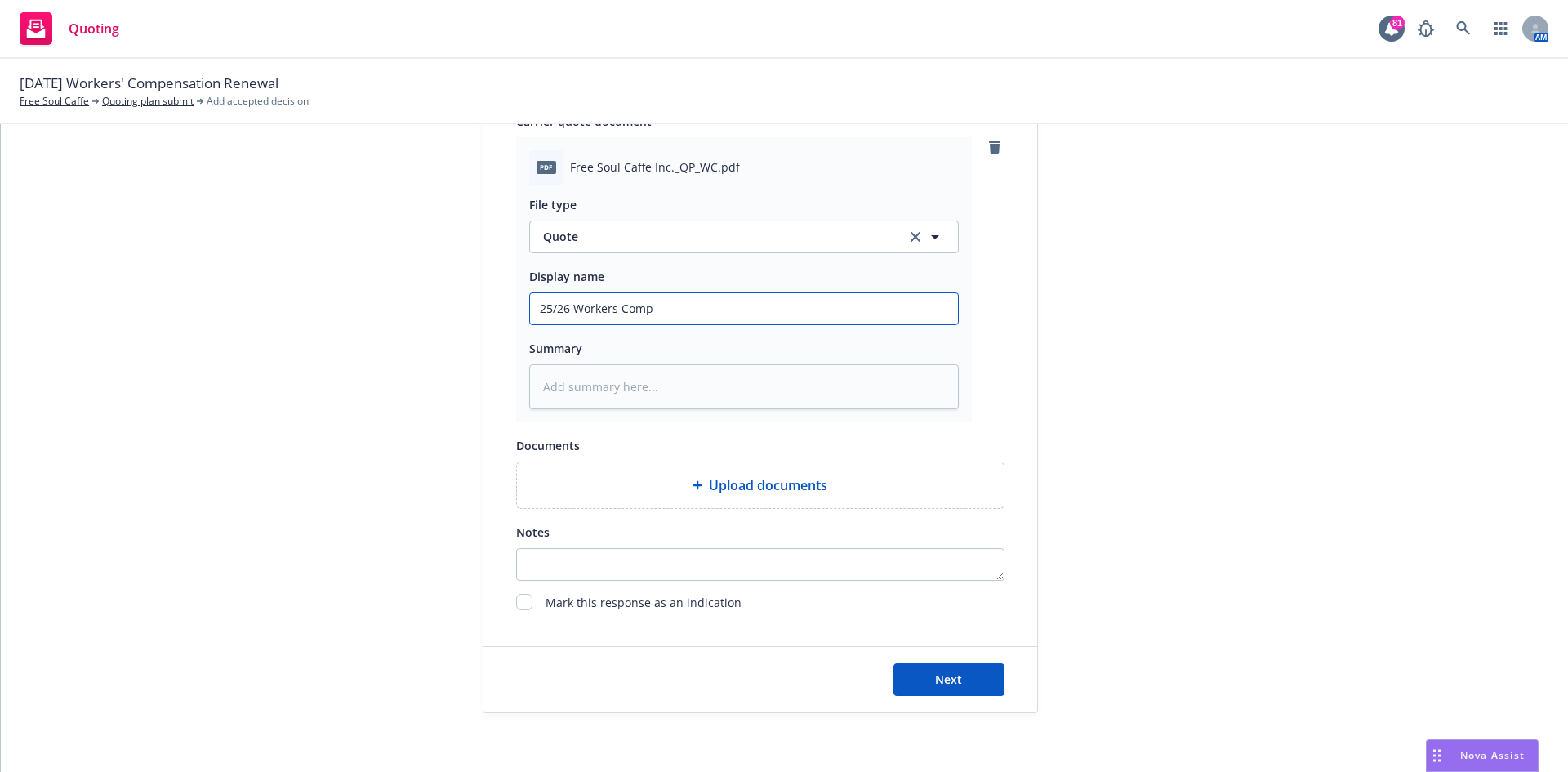
scroll to position [816, 0]
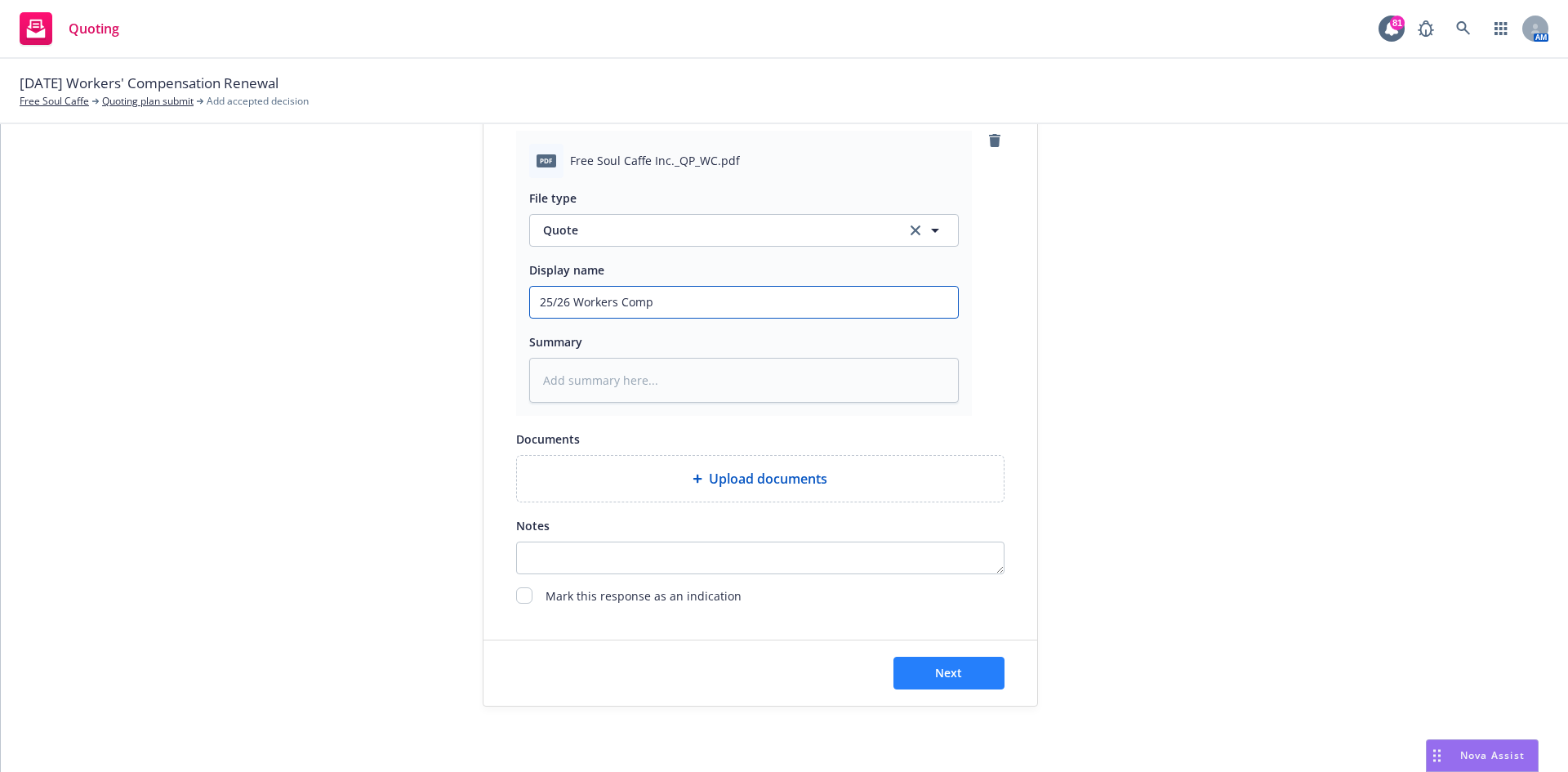
type input "25/26 Workers Comp"
click at [947, 673] on span "Next" at bounding box center [948, 673] width 27 height 16
type textarea "x"
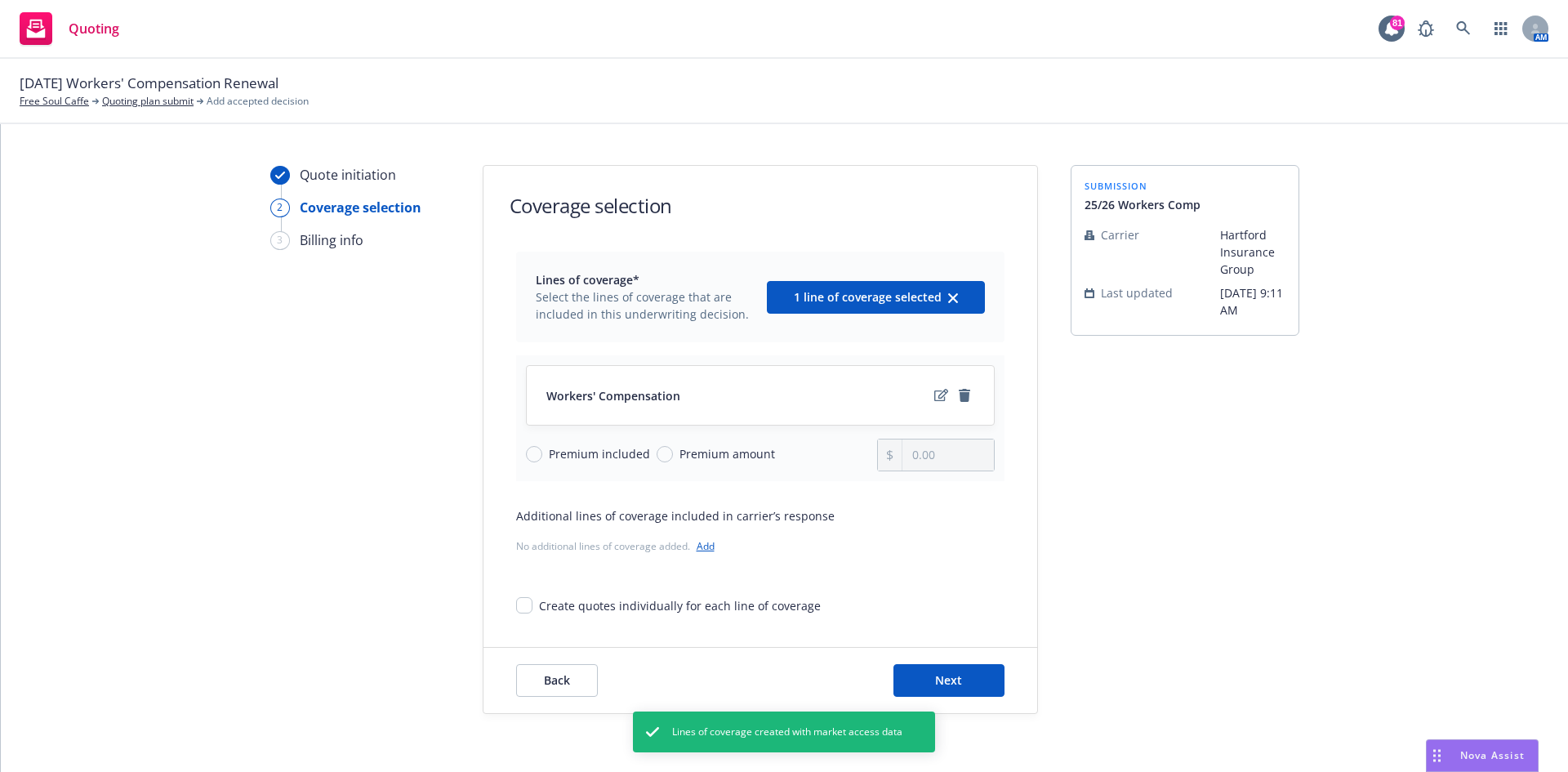
scroll to position [32, 0]
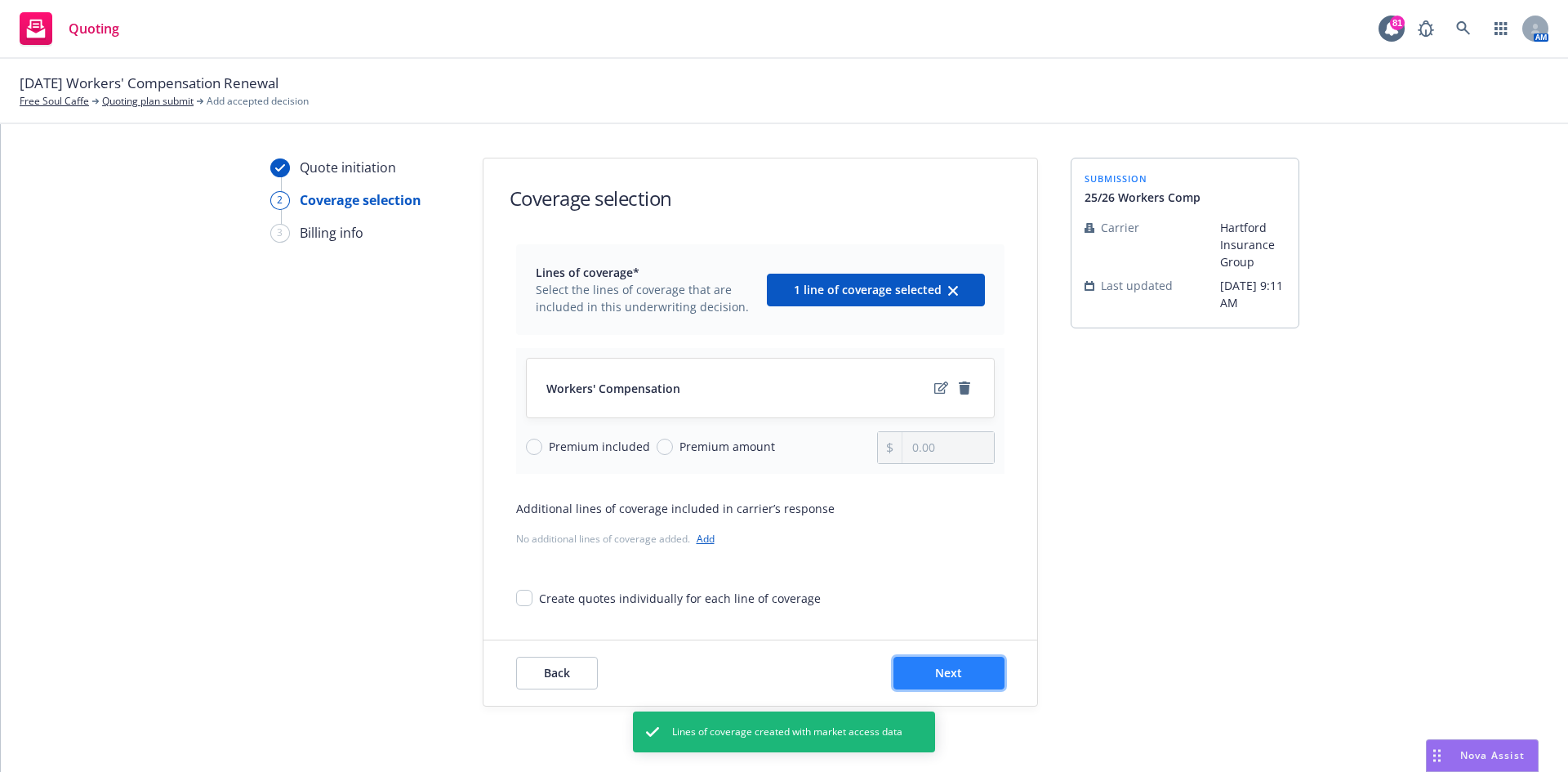
click at [966, 671] on button "Next" at bounding box center [949, 673] width 111 height 33
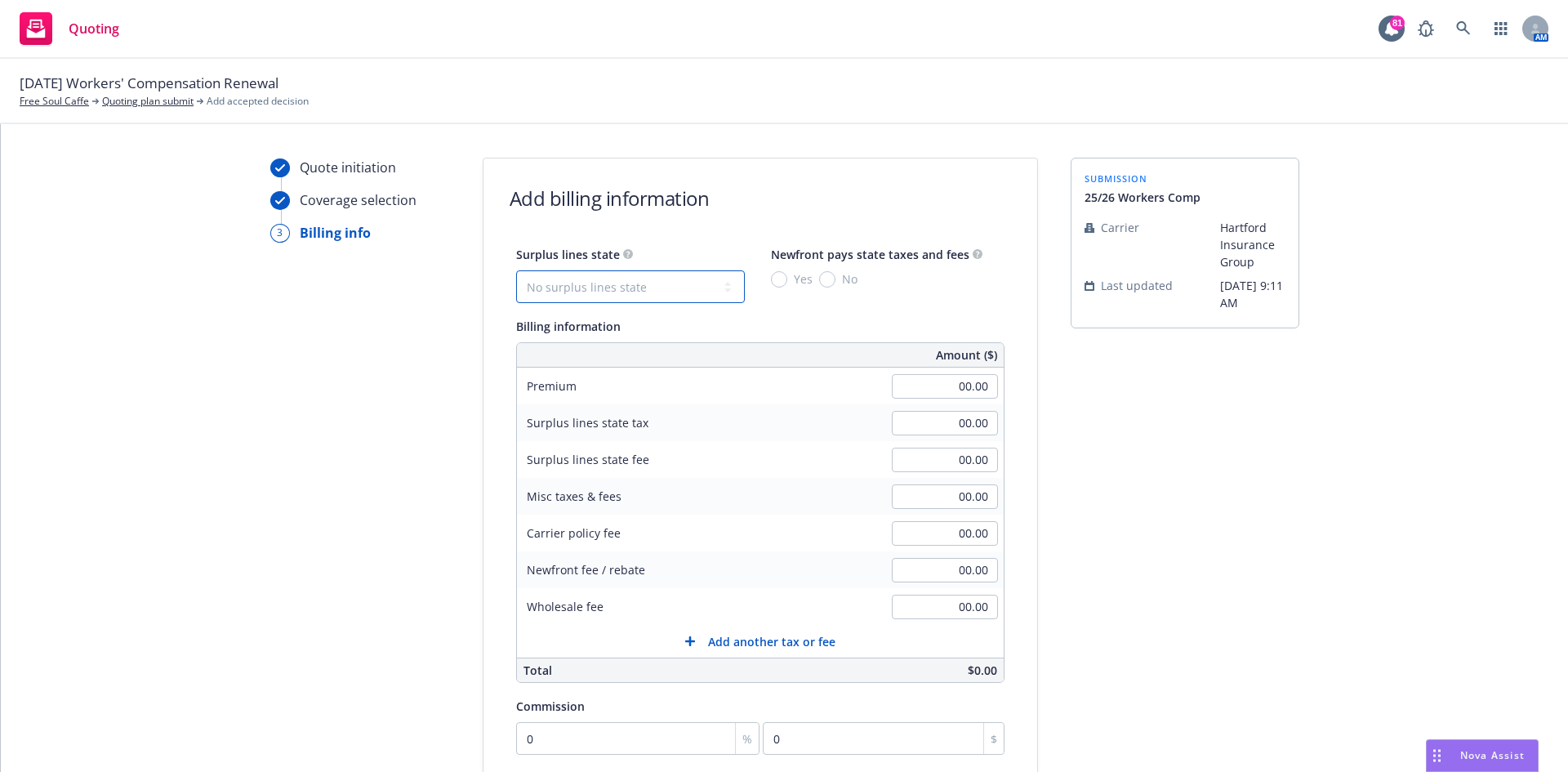
click at [703, 278] on select "No surplus lines state Alaska Alabama Arkansas Arizona California Colorado Conn…" at bounding box center [630, 286] width 229 height 33
drag, startPoint x: 825, startPoint y: 269, endPoint x: 818, endPoint y: 278, distance: 11.4
click at [823, 272] on div "Newfront pays state taxes and fees Yes No" at bounding box center [877, 266] width 212 height 43
click at [700, 277] on select "No surplus lines state Alaska Alabama Arkansas Arizona California Colorado Conn…" at bounding box center [630, 286] width 229 height 33
select select "CA"
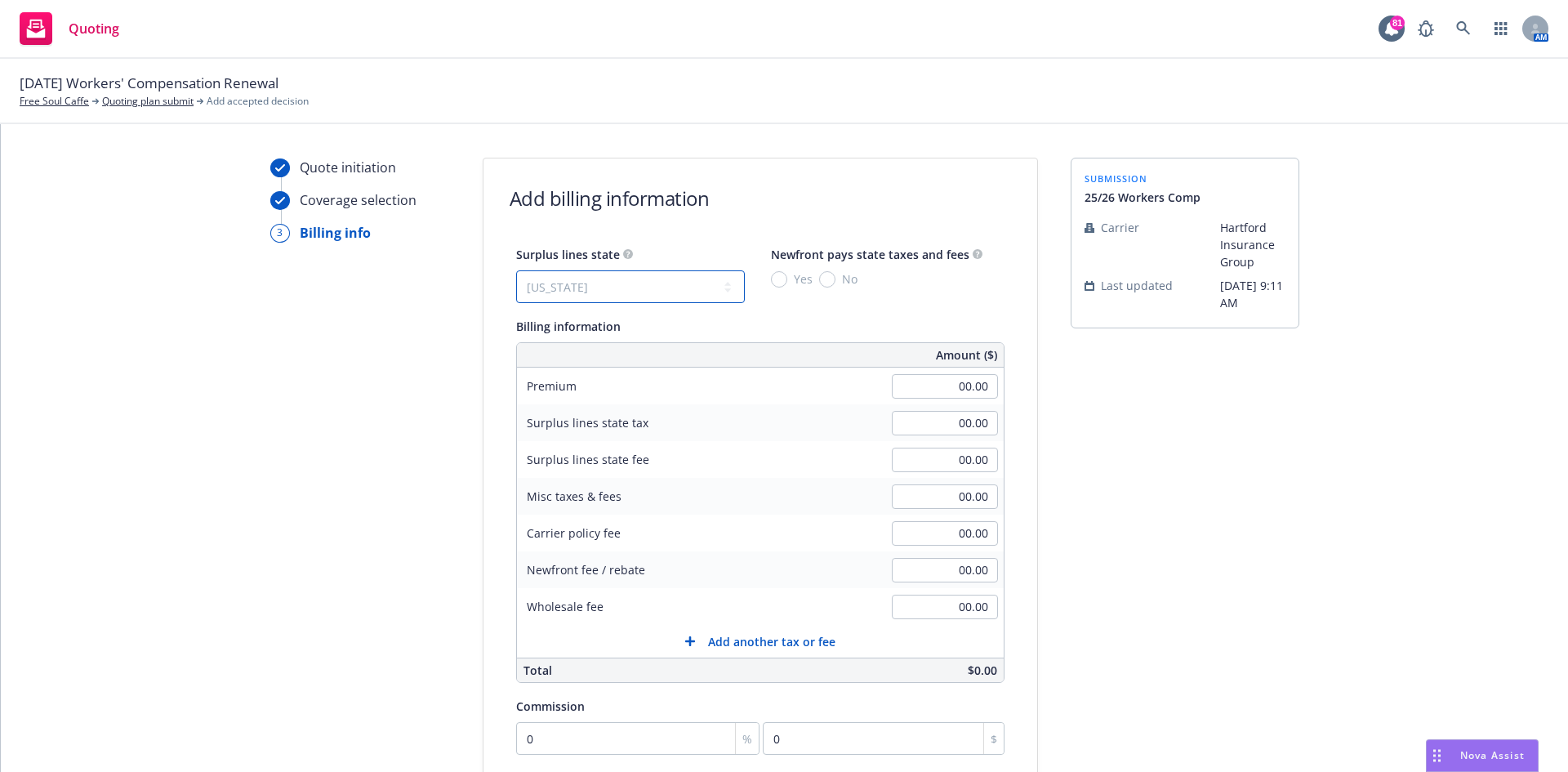
click at [516, 270] on select "No surplus lines state Alaska Alabama Arkansas Arizona California Colorado Conn…" at bounding box center [630, 286] width 229 height 33
click at [819, 282] on input "No" at bounding box center [827, 279] width 17 height 17
radio input "true"
type input "6,528.00"
type input "195.84"
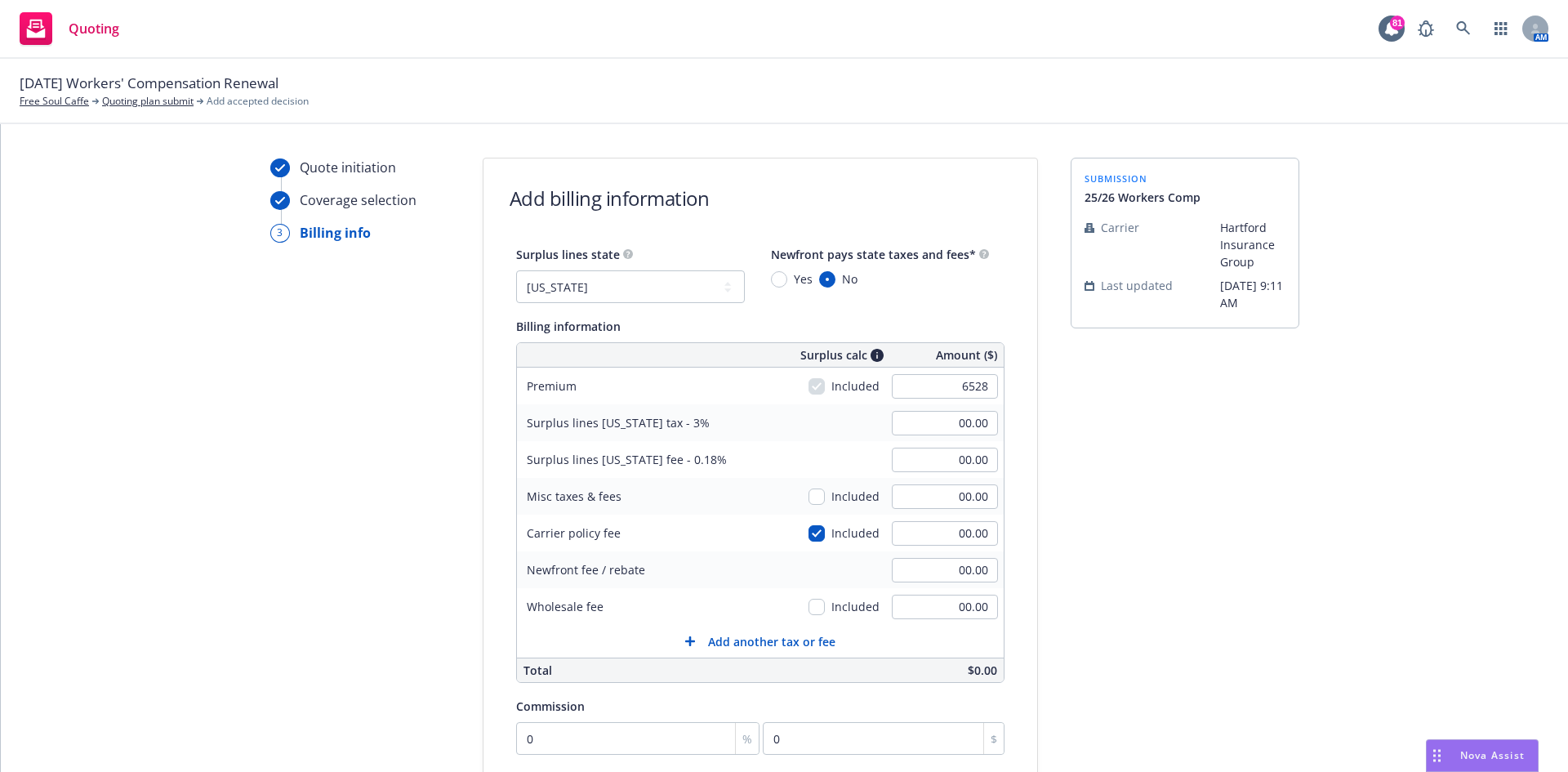
type input "11.75"
click at [1084, 541] on div "submission 25/26 Workers Comp Carrier Hartford Insurance Group Last updated 8/1…" at bounding box center [1185, 576] width 229 height 836
click at [809, 534] on input "checkbox" at bounding box center [817, 534] width 17 height 17
checkbox input "false"
click at [721, 289] on select "No surplus lines state Alaska Alabama Arkansas Arizona California Colorado Conn…" at bounding box center [630, 286] width 229 height 33
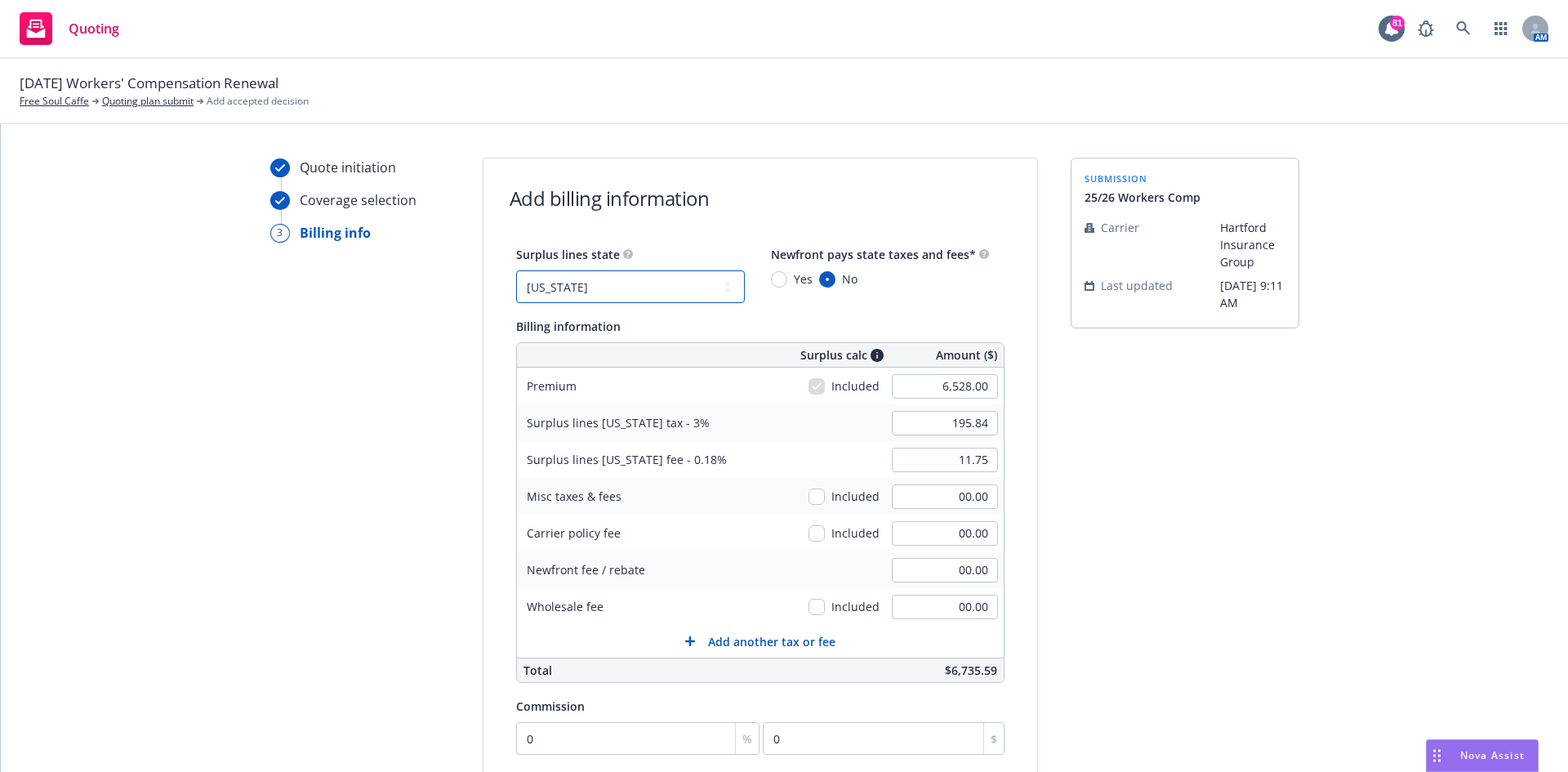
select select "NONE"
click at [516, 270] on select "No surplus lines state Alaska Alabama Arkansas Arizona California Colorado Conn…" at bounding box center [630, 286] width 229 height 33
type input "00.00"
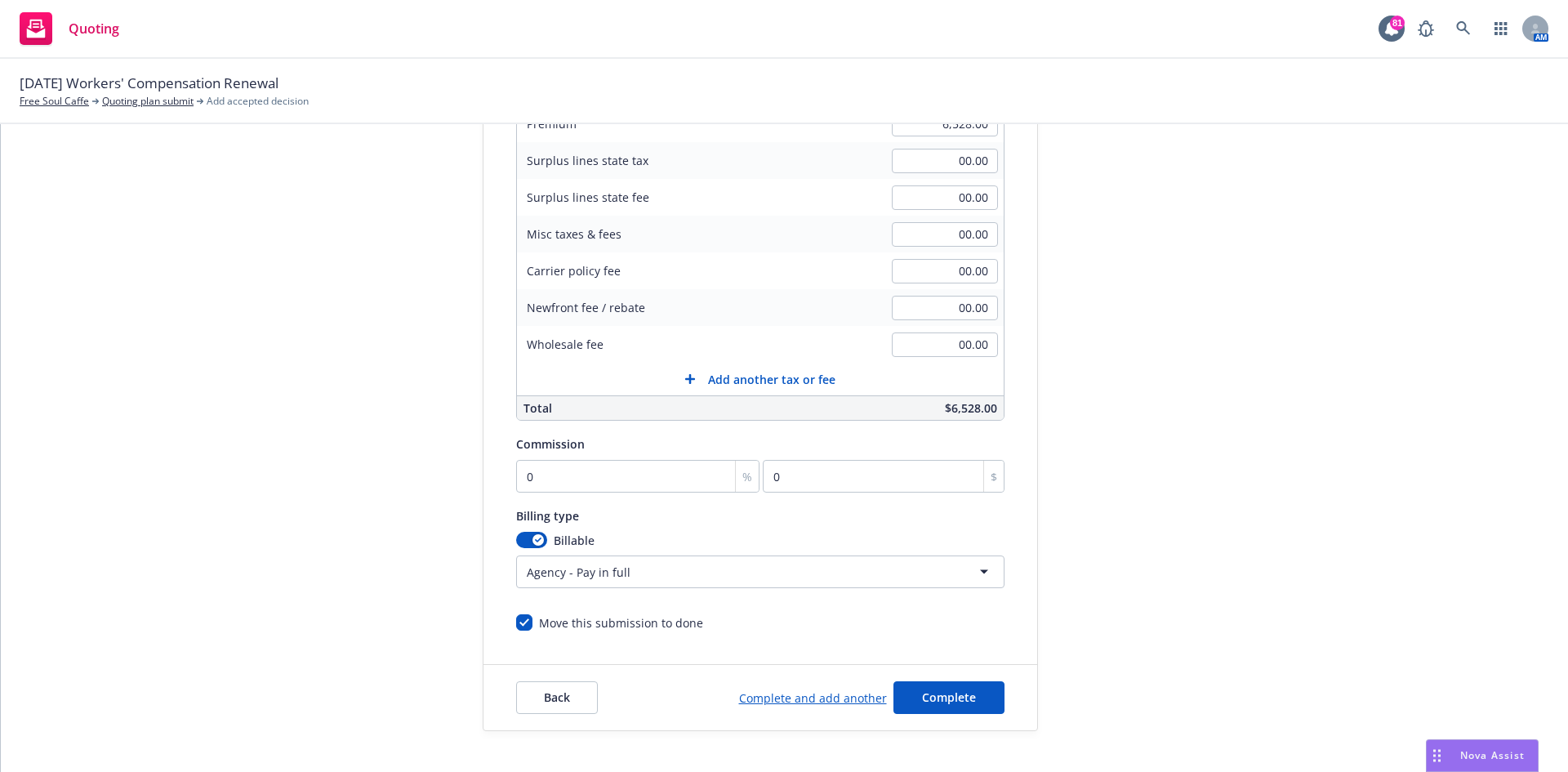
scroll to position [319, 0]
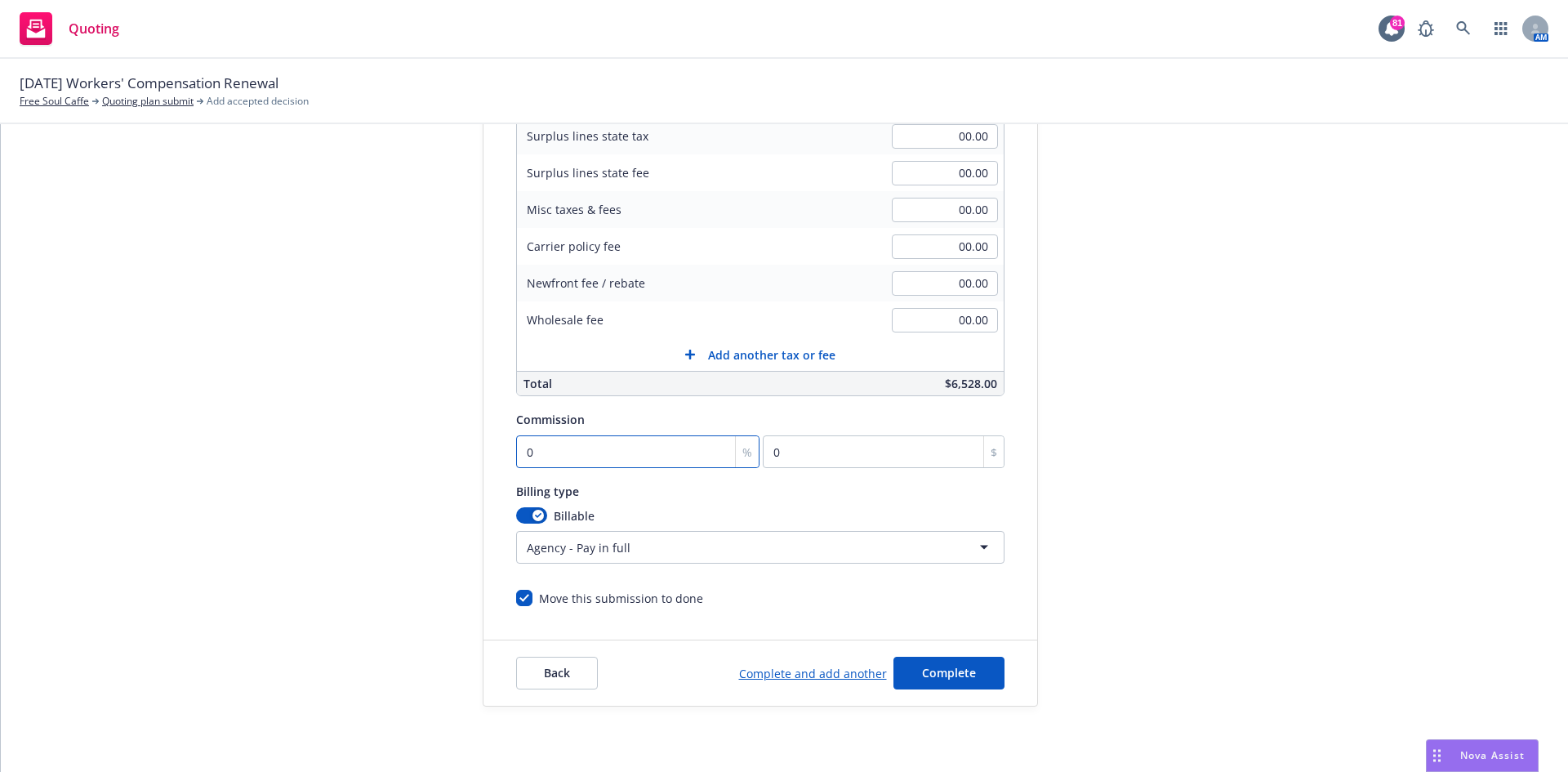
click at [551, 453] on input "0" at bounding box center [638, 451] width 245 height 33
click at [943, 534] on html "Quoting 81 AM 09/13/25 Workers' Compensation Renewal Free Soul Caffe Quoting pl…" at bounding box center [784, 386] width 1568 height 772
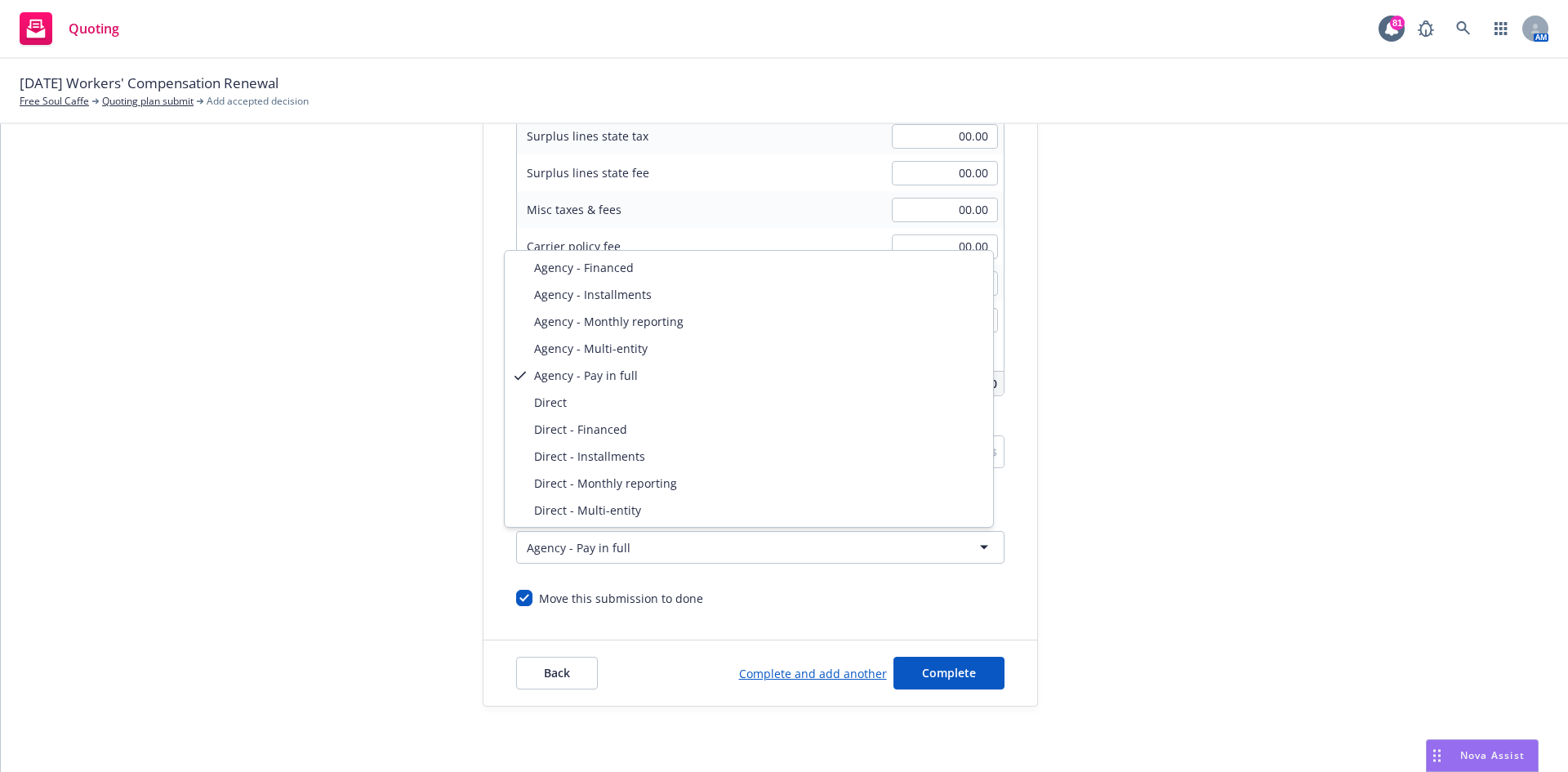
select select "DIRECT"
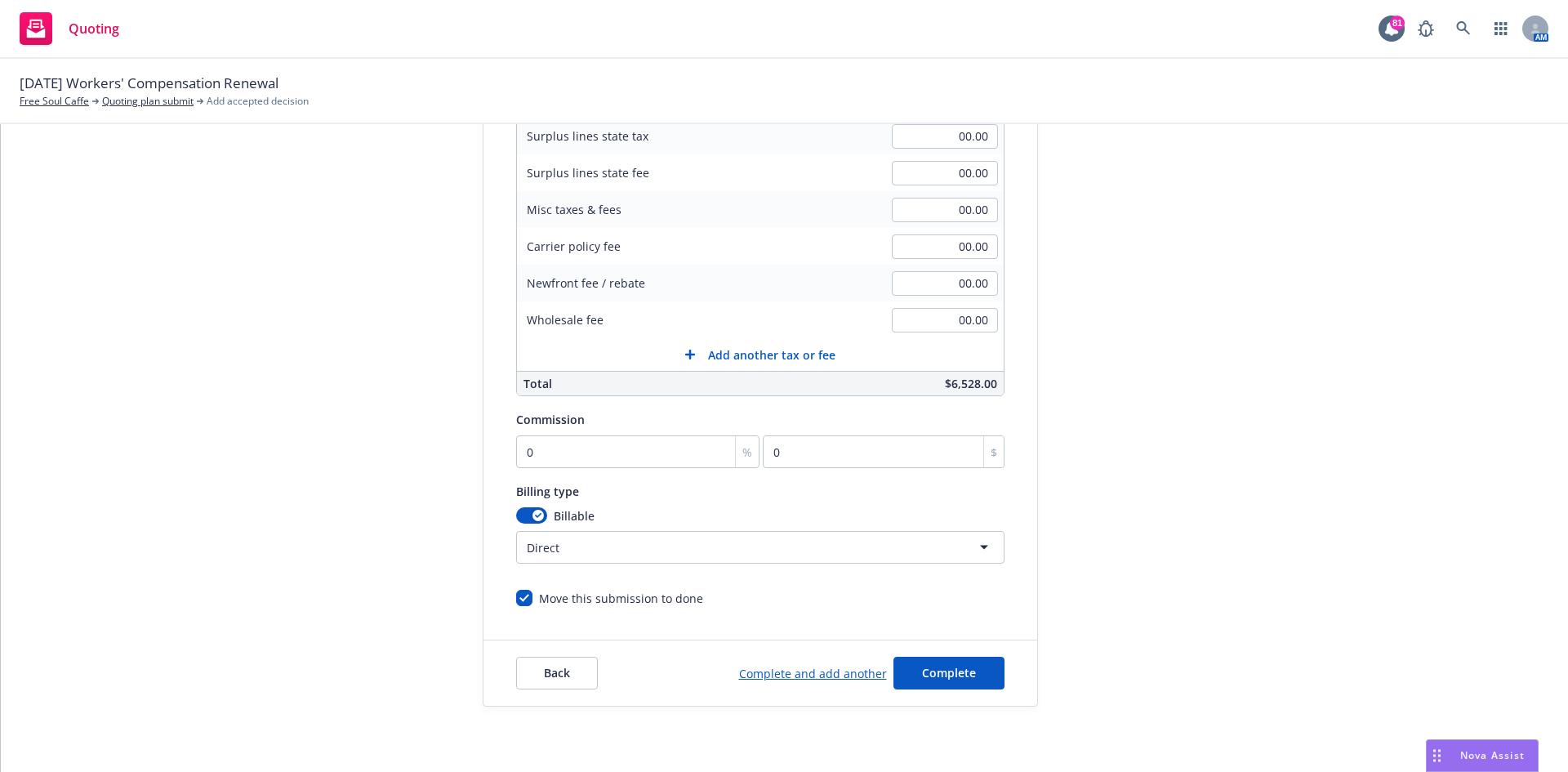
click at [735, 436] on div "%" at bounding box center [747, 451] width 24 height 31
type input "1"
type input "65.28"
type input "12"
type input "783.36"
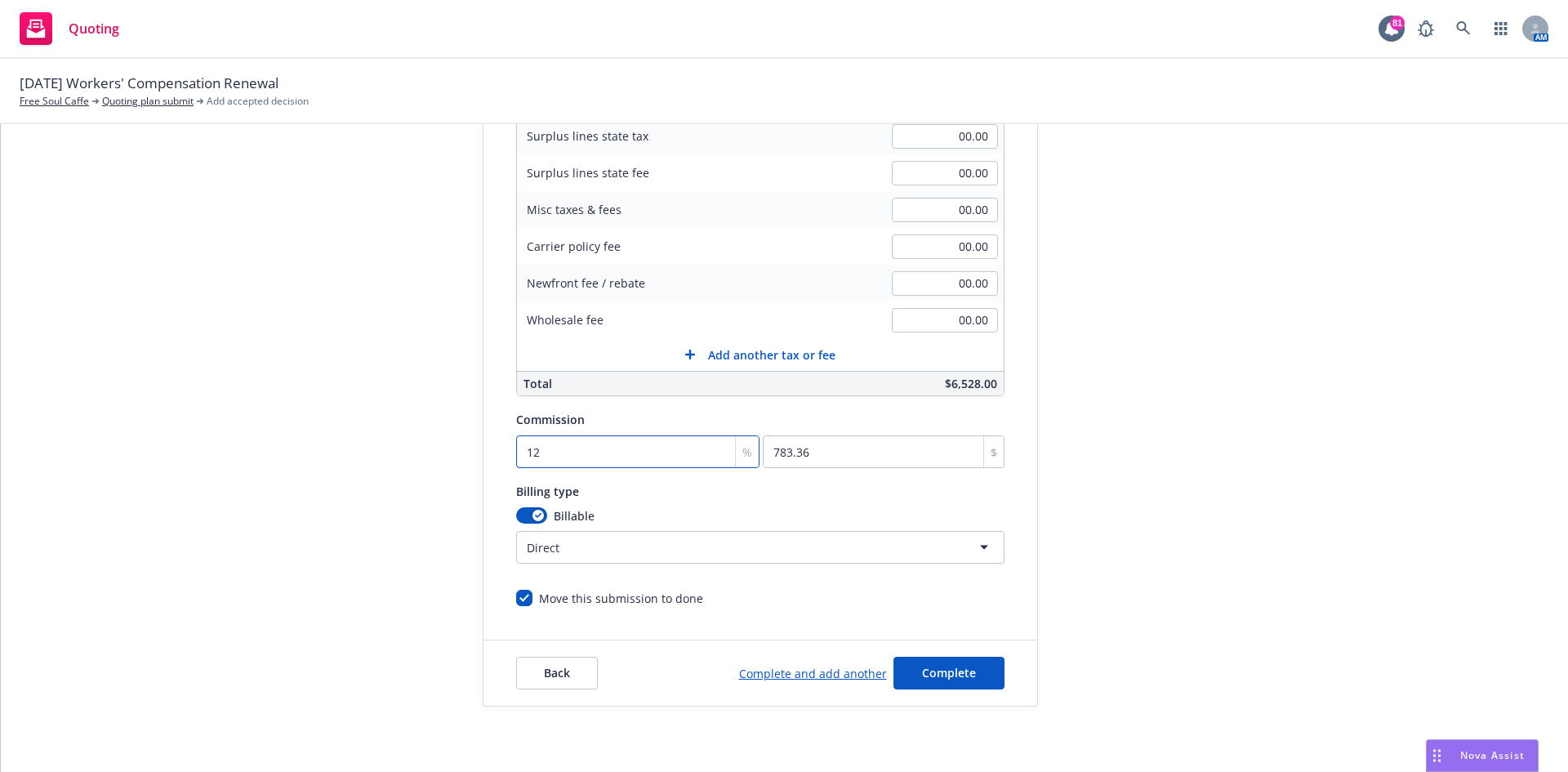
type input "12"
click at [915, 494] on div "Billing type" at bounding box center [760, 491] width 488 height 19
click at [936, 677] on span "Complete" at bounding box center [948, 673] width 54 height 16
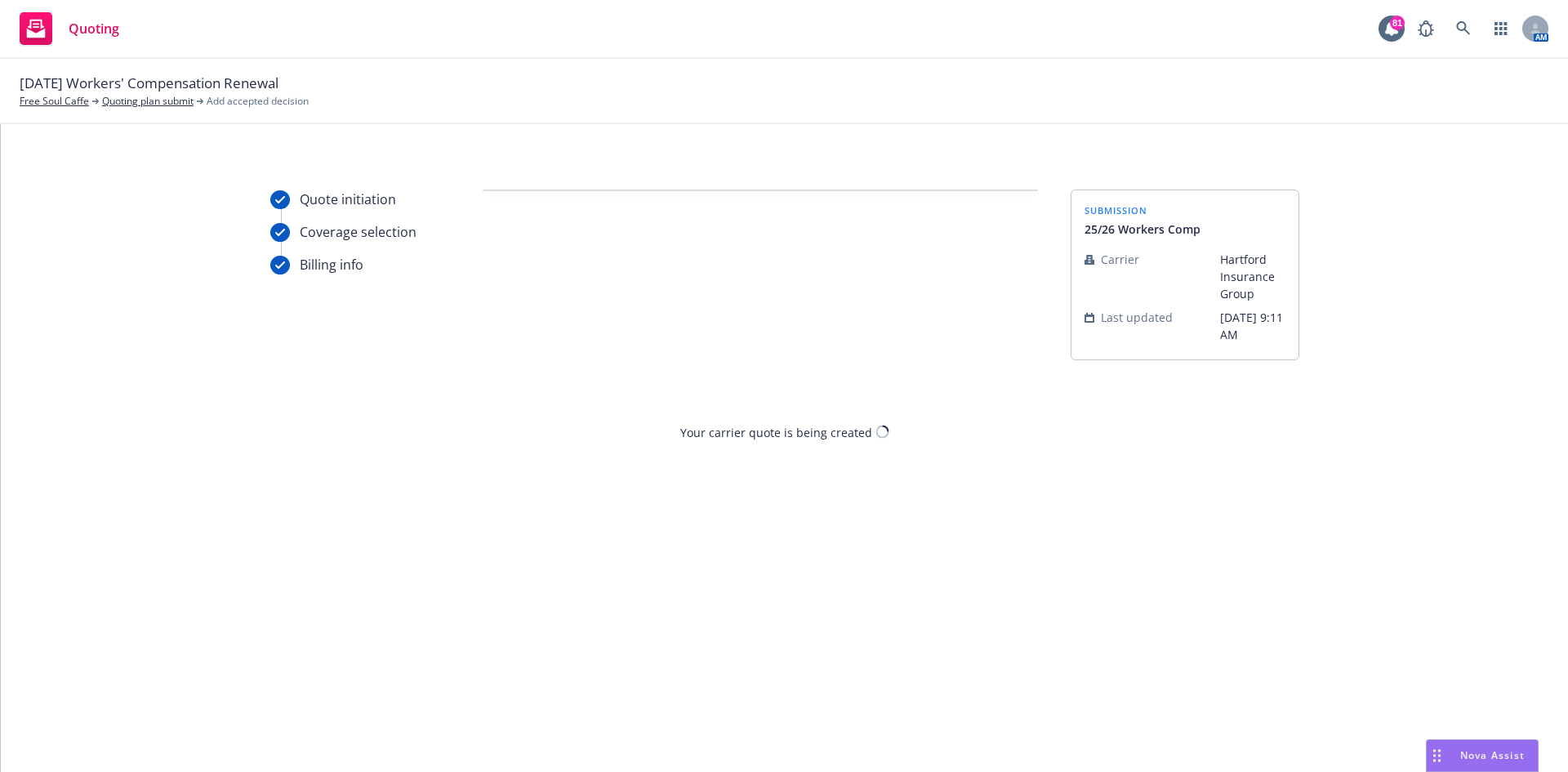
scroll to position [0, 0]
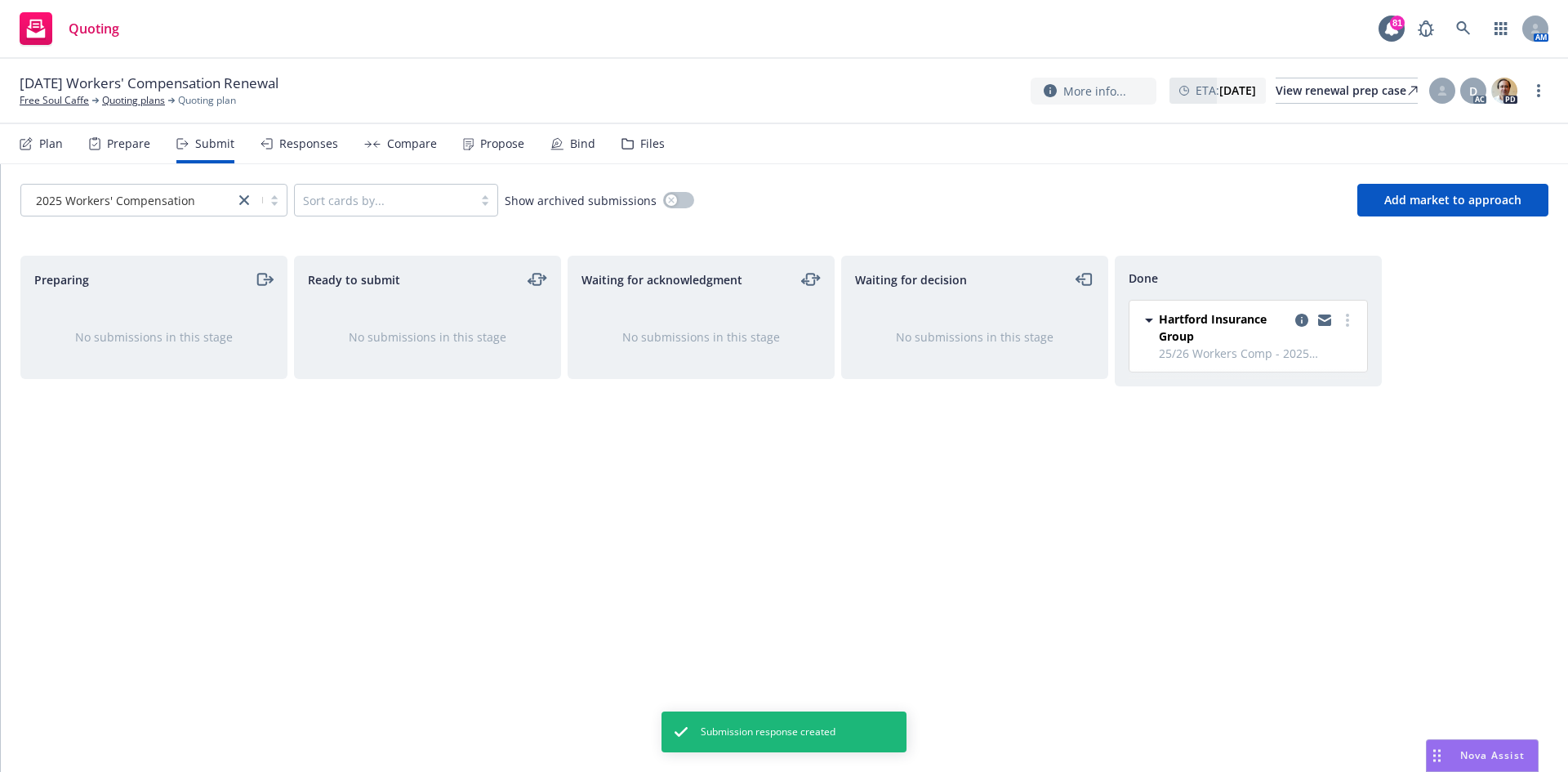
click at [489, 140] on div "Propose" at bounding box center [502, 143] width 44 height 13
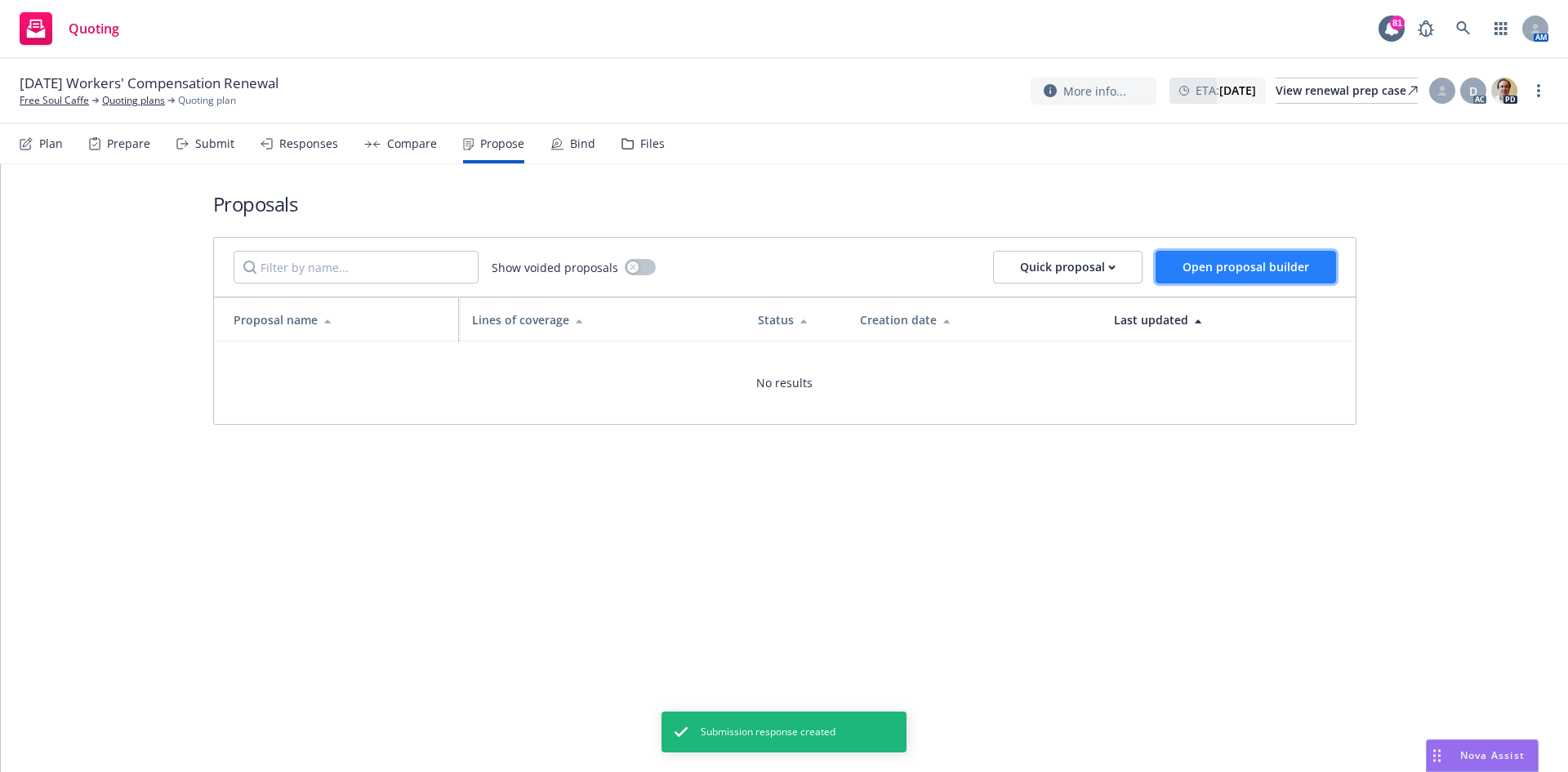
click at [1249, 254] on button "Open proposal builder" at bounding box center [1246, 267] width 180 height 33
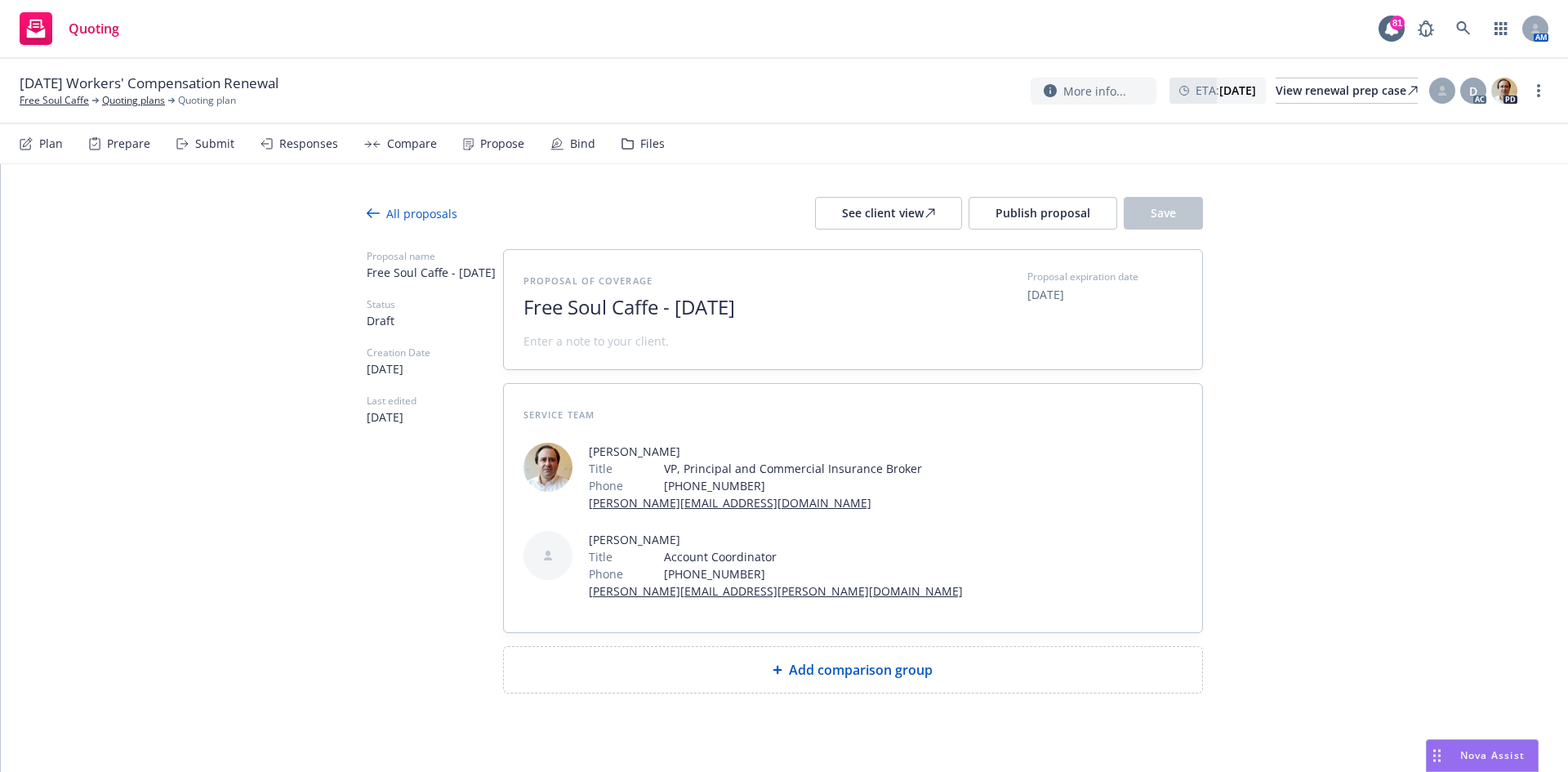
click at [797, 307] on span "Free Soul Caffe - August 2025" at bounding box center [723, 307] width 400 height 24
drag, startPoint x: 788, startPoint y: 304, endPoint x: 660, endPoint y: 308, distance: 128.1
click at [660, 308] on span "Free Soul Caffe - August 2025" at bounding box center [723, 307] width 400 height 24
click at [571, 343] on span at bounding box center [596, 340] width 146 height 17
click at [1201, 461] on div "All proposals See client view Publish proposal Save Proposal name Free Soul Caf…" at bounding box center [784, 478] width 1567 height 627
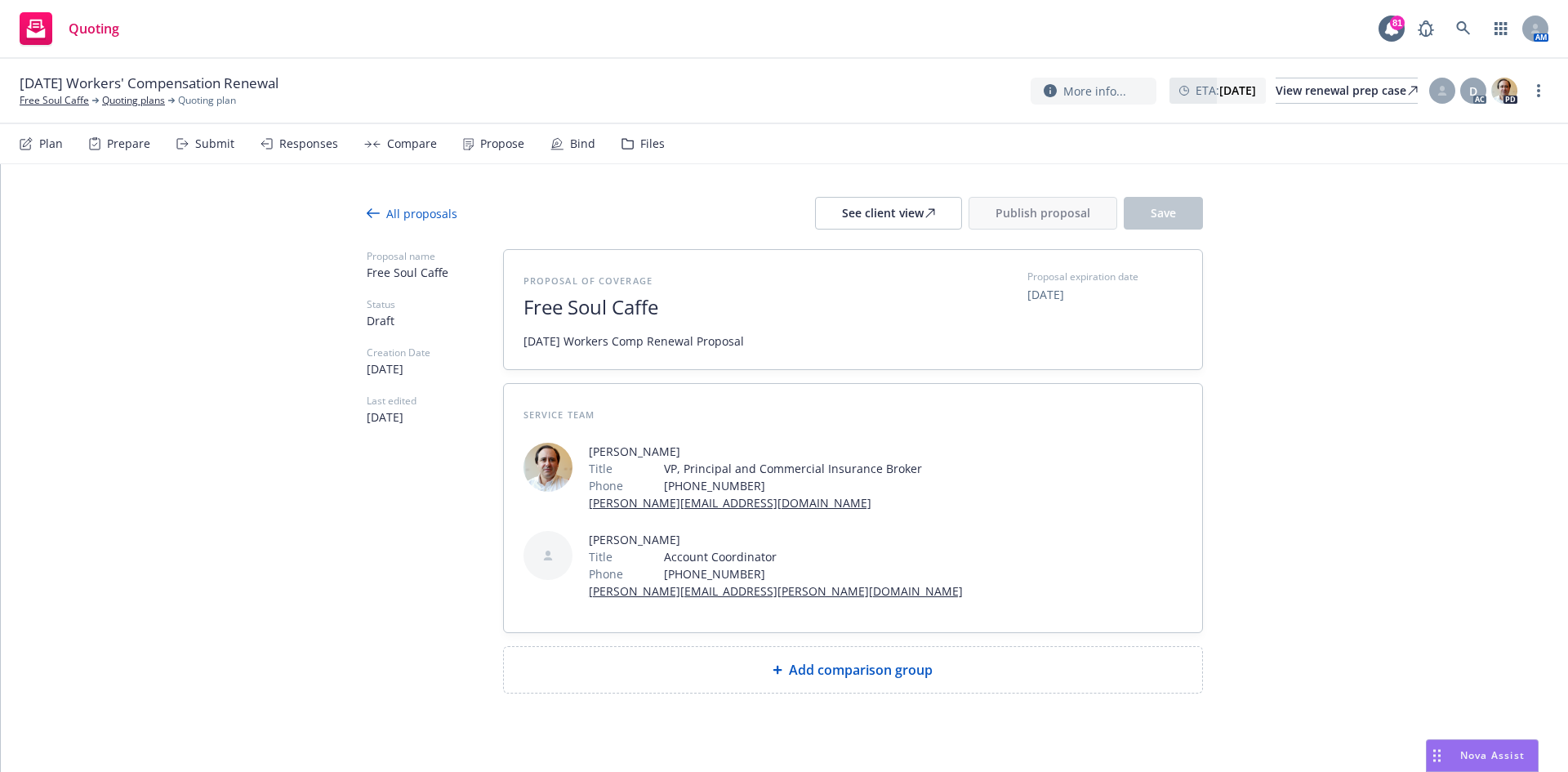
click at [902, 660] on span "Add comparison group" at bounding box center [861, 670] width 144 height 19
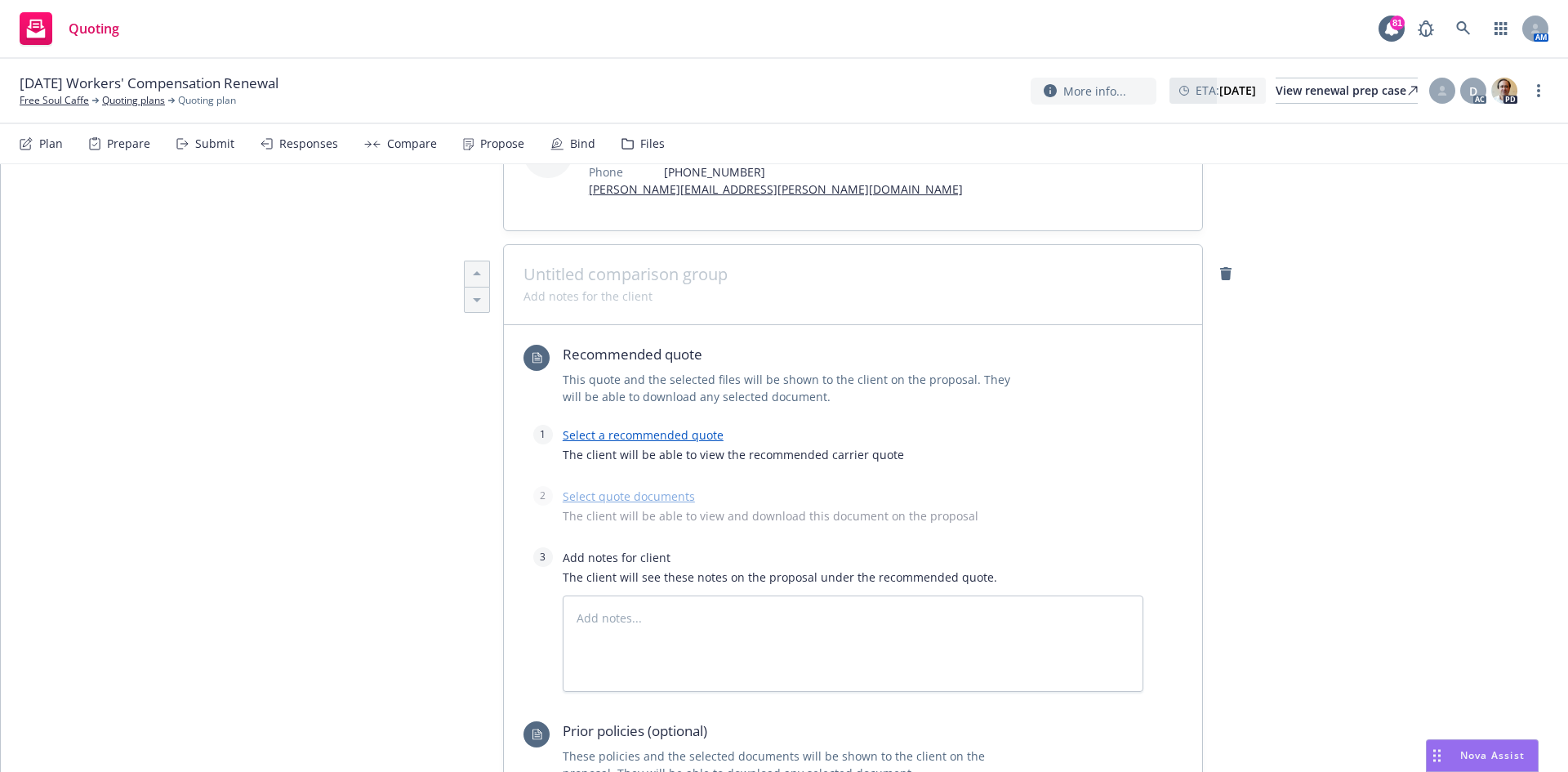
scroll to position [409, 0]
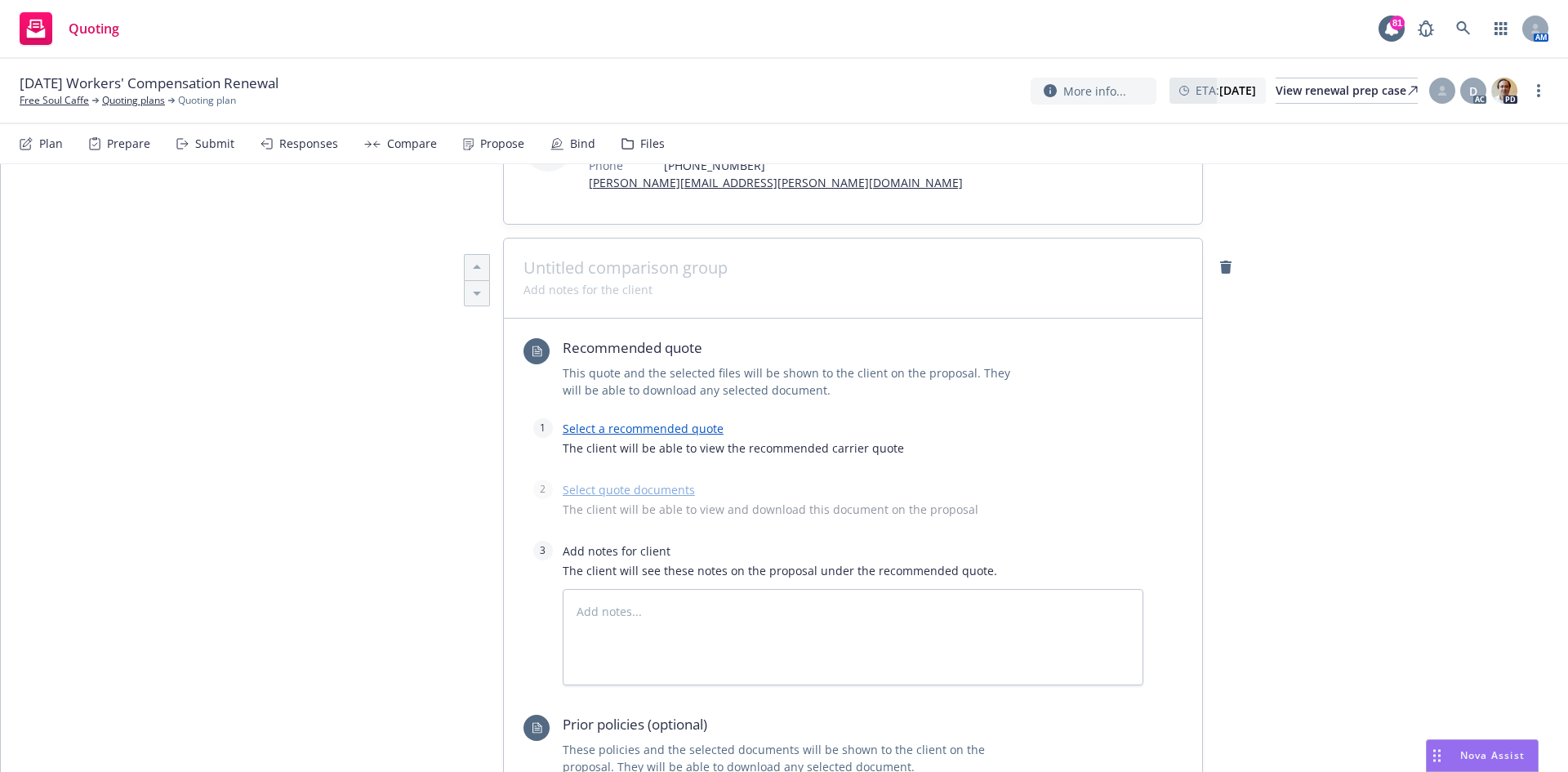
click at [661, 430] on link "Select a recommended quote" at bounding box center [643, 428] width 161 height 16
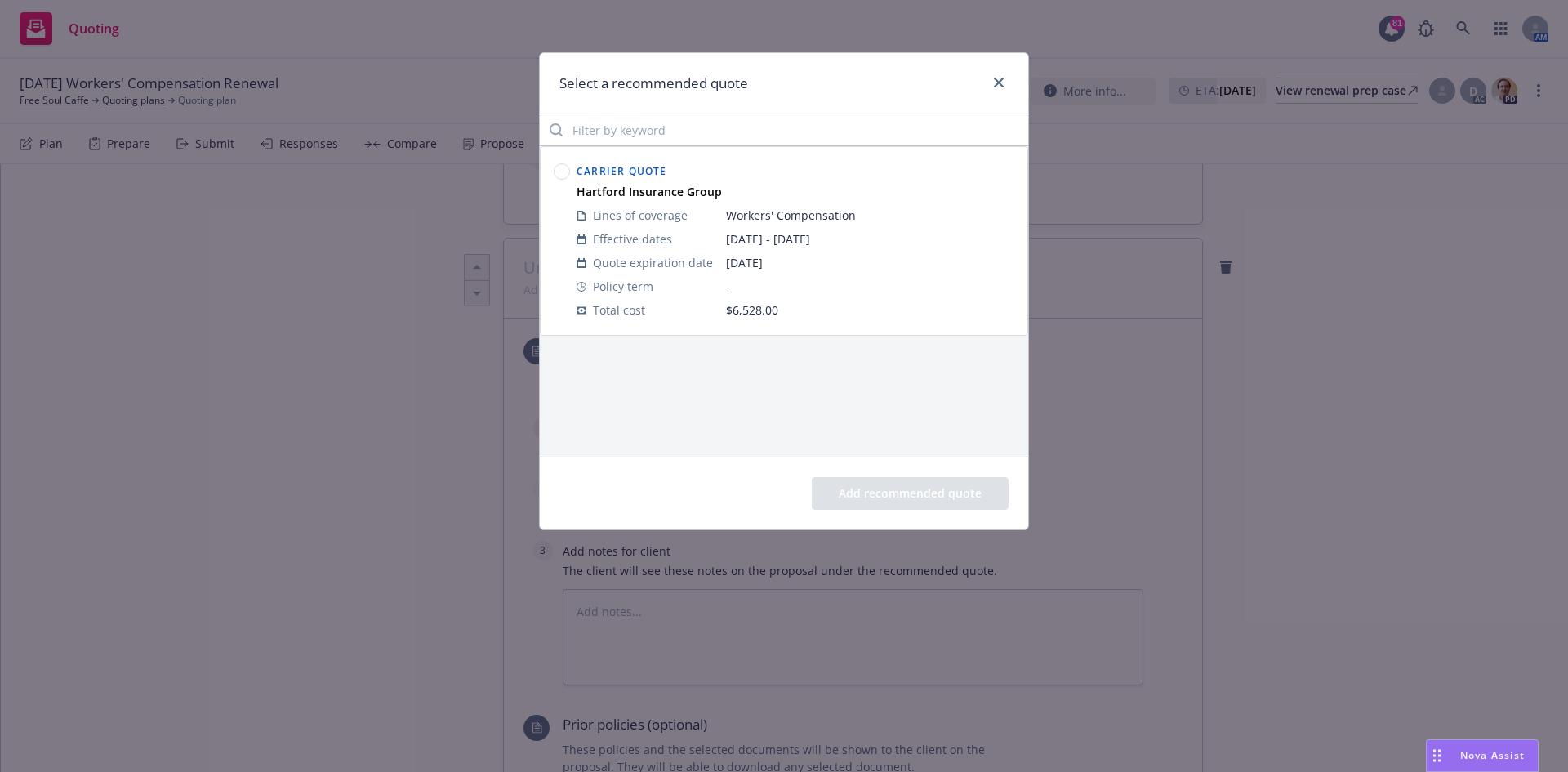
click at [559, 177] on circle at bounding box center [562, 172] width 16 height 16
click at [938, 500] on button "Add recommended quote" at bounding box center [909, 493] width 197 height 33
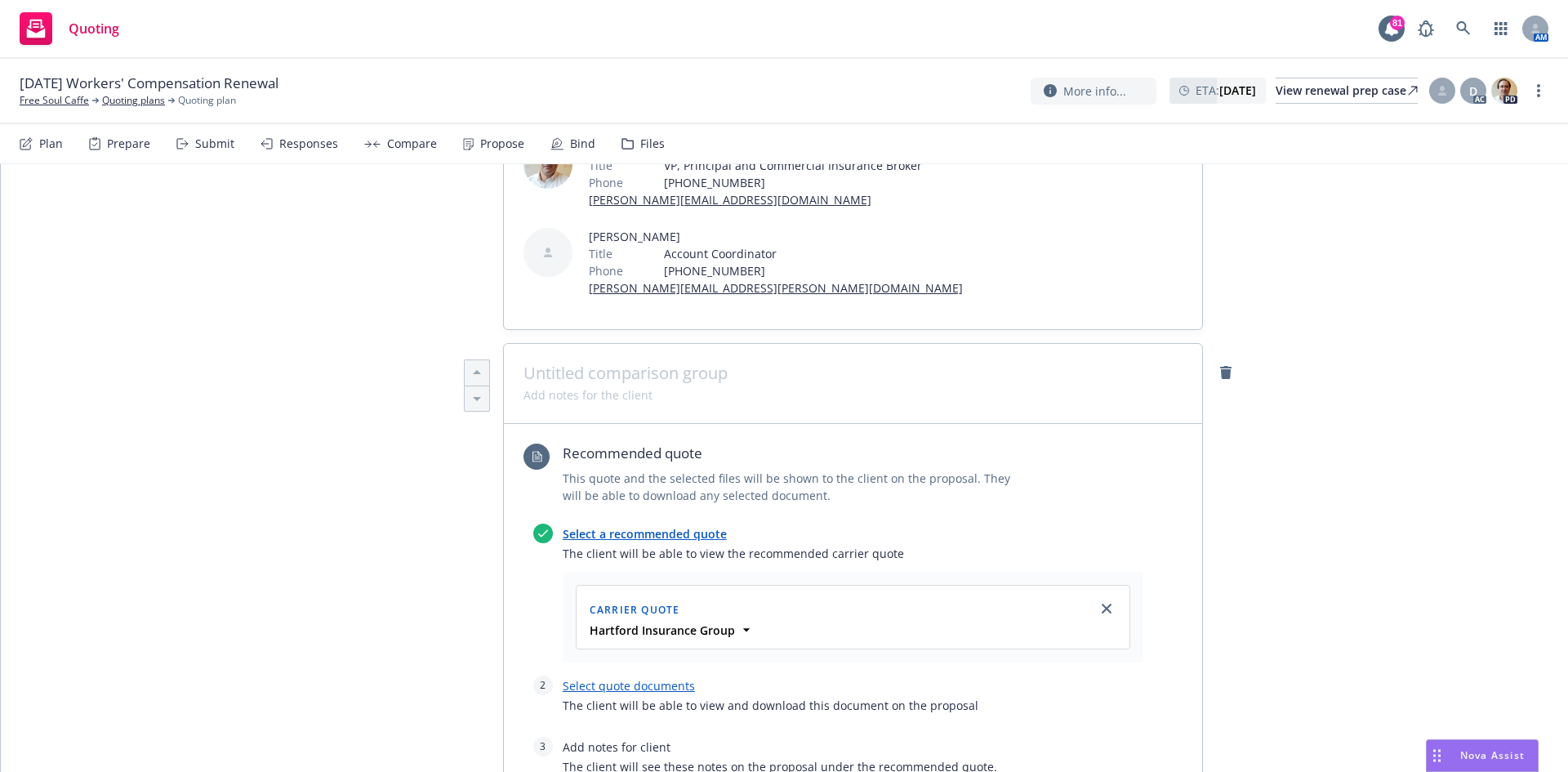
scroll to position [327, 0]
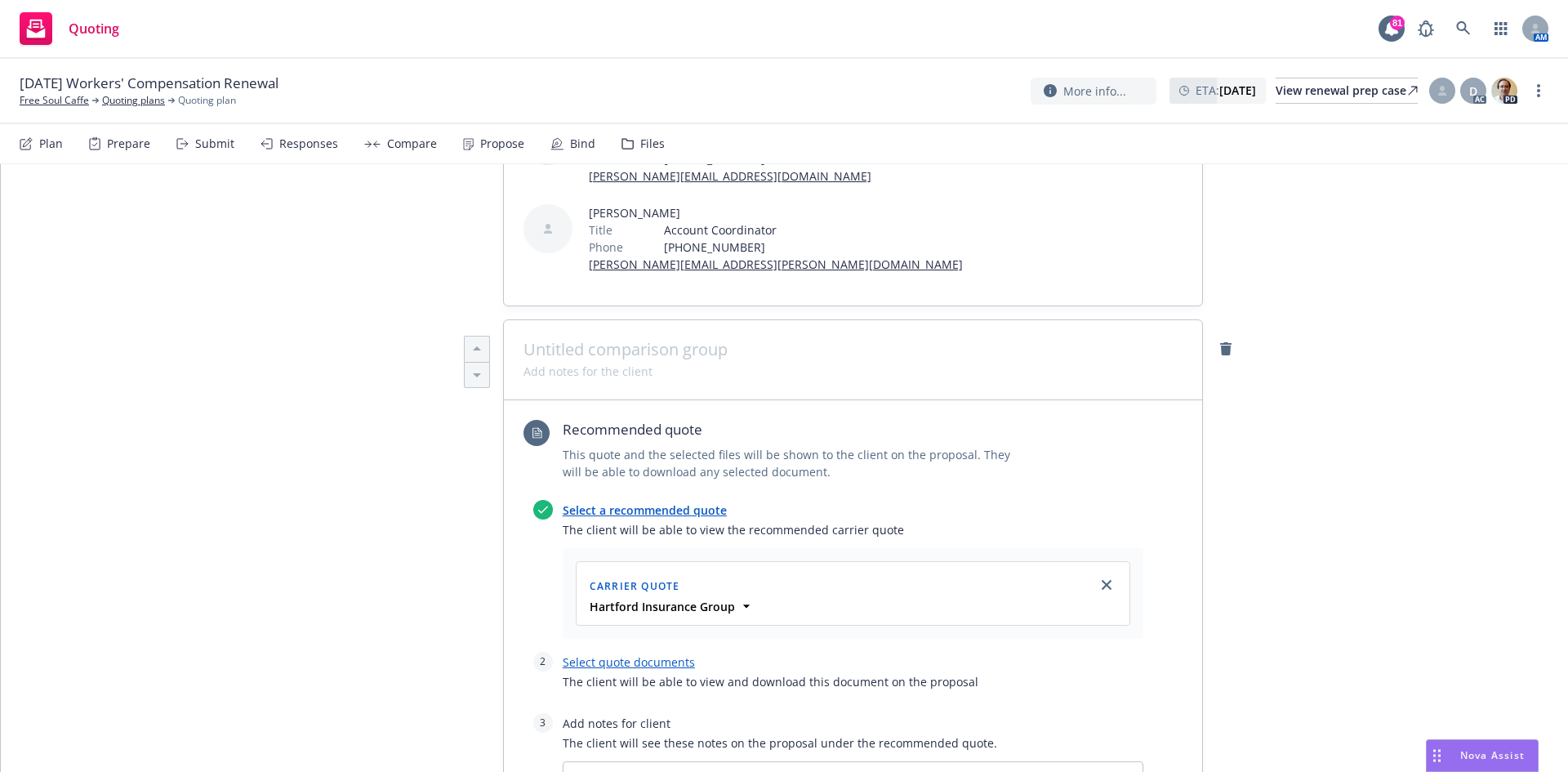
click at [642, 664] on link "Select quote documents" at bounding box center [629, 662] width 132 height 16
type textarea "x"
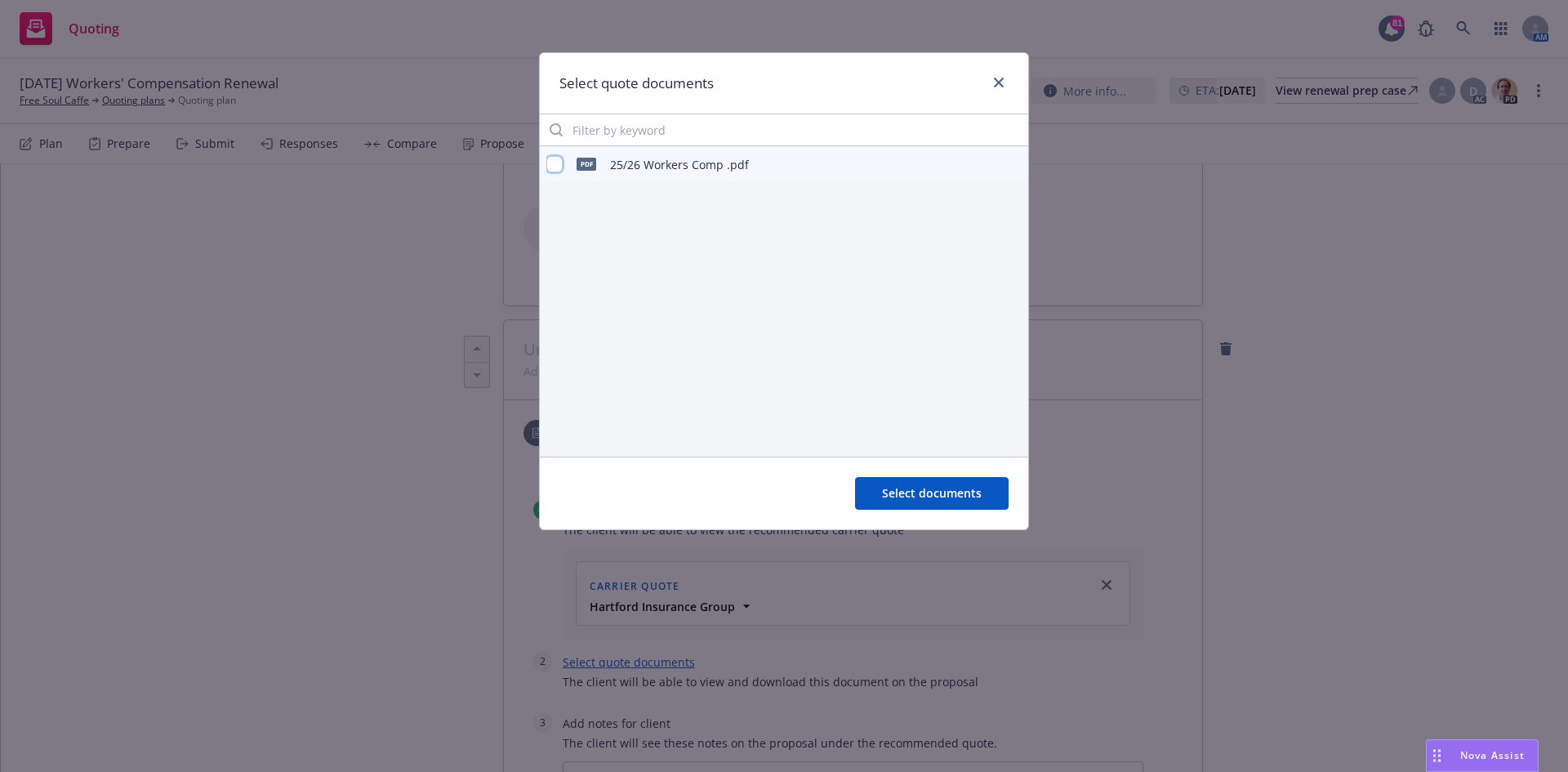
click at [560, 165] on input "checkbox" at bounding box center [554, 164] width 17 height 17
checkbox input "true"
click at [954, 486] on span "Select documents" at bounding box center [931, 493] width 100 height 16
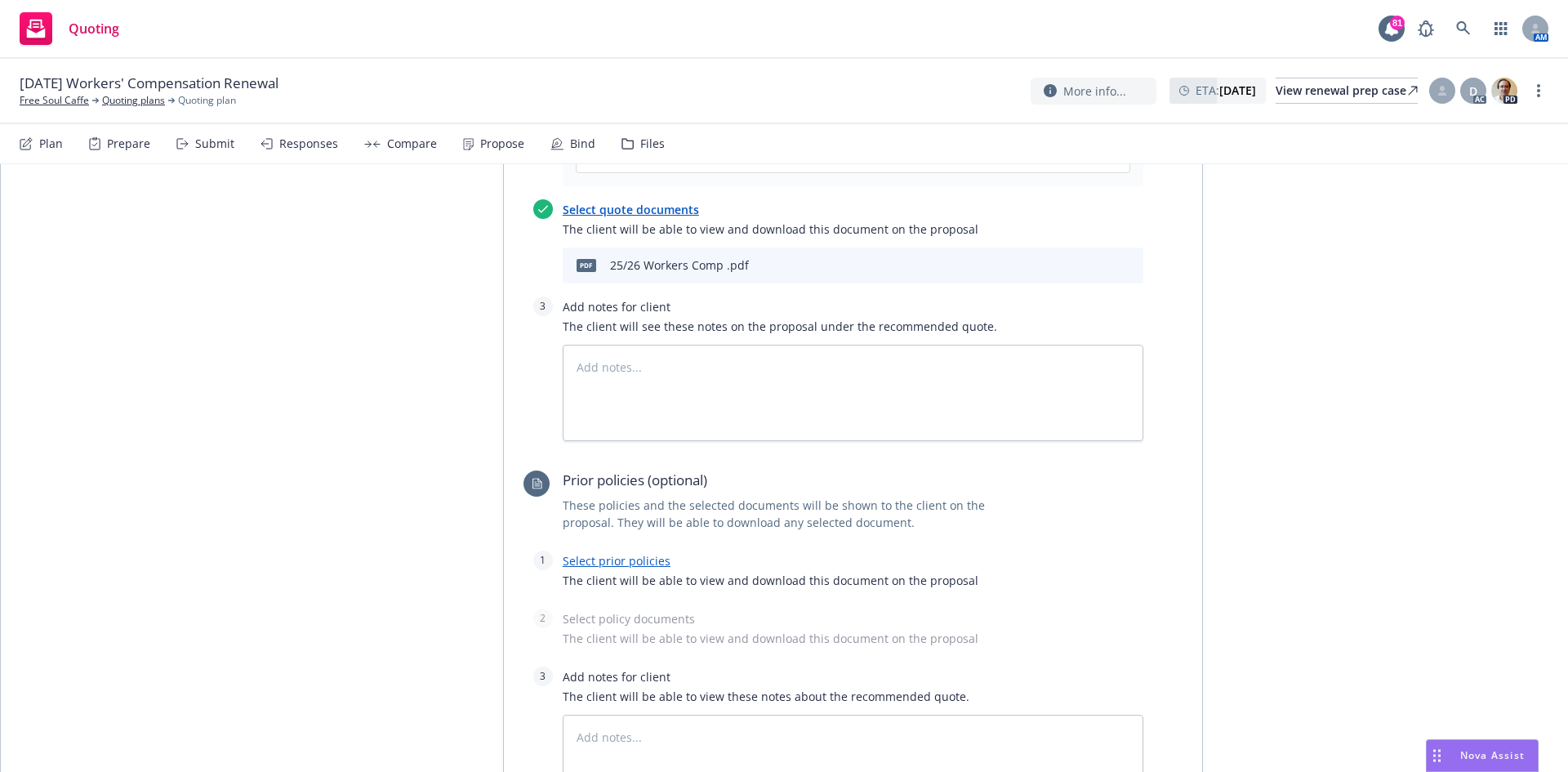
scroll to position [980, 0]
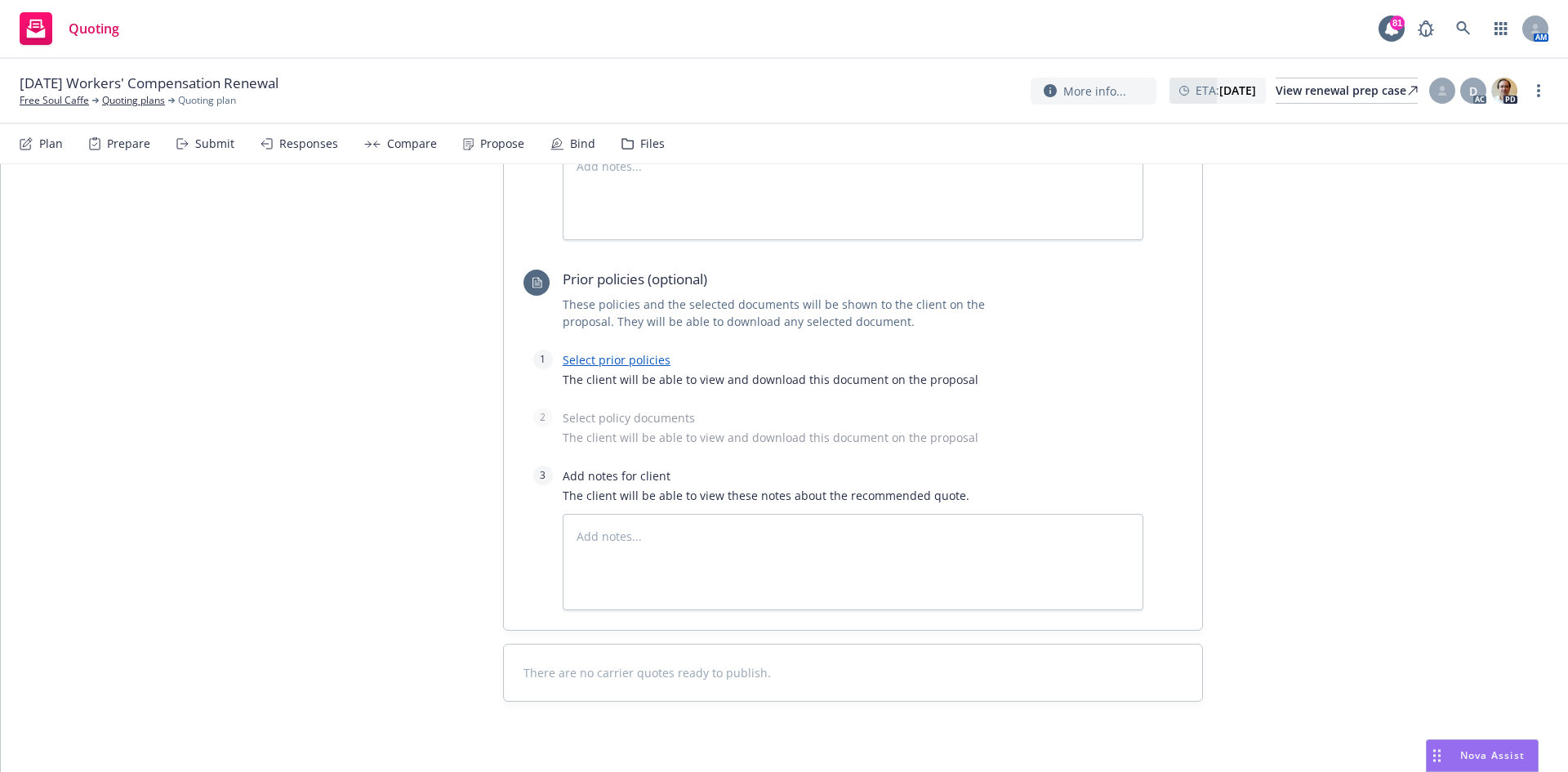
click at [621, 362] on link "Select prior policies" at bounding box center [616, 360] width 108 height 16
type textarea "x"
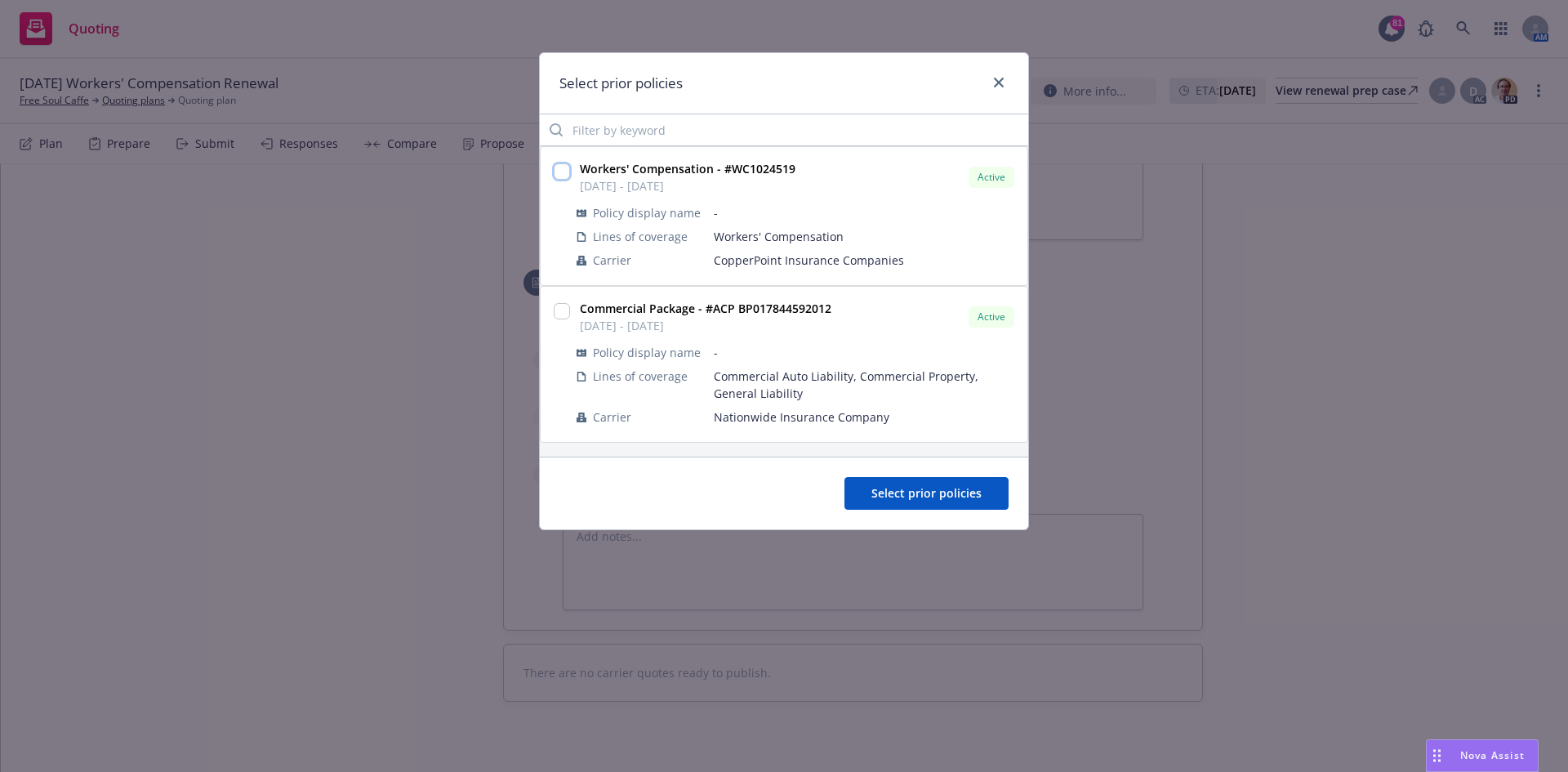
click at [566, 175] on input "checkbox" at bounding box center [562, 171] width 17 height 17
checkbox input "true"
click at [967, 488] on span "Select prior policies" at bounding box center [926, 493] width 110 height 16
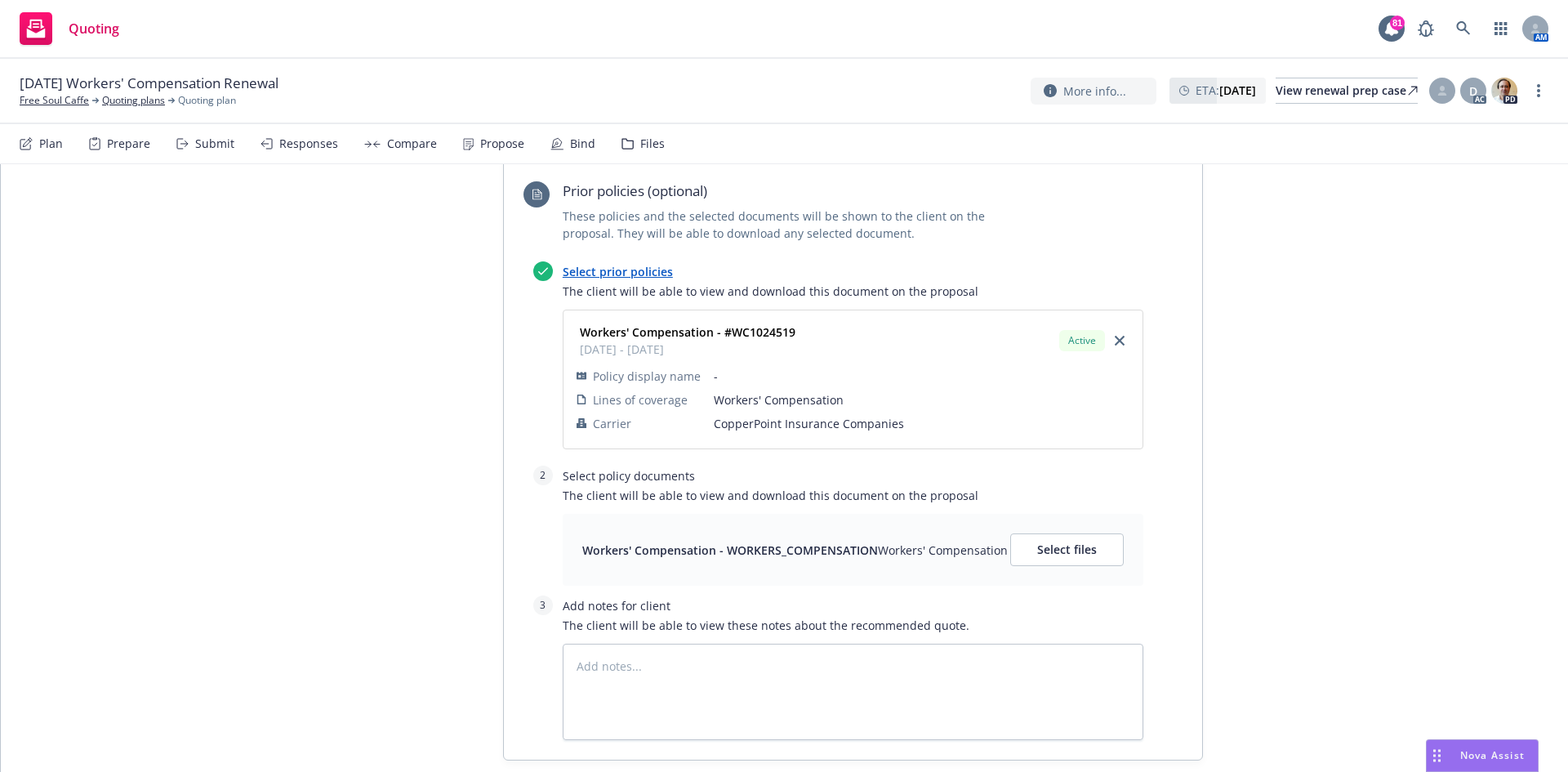
scroll to position [1063, 0]
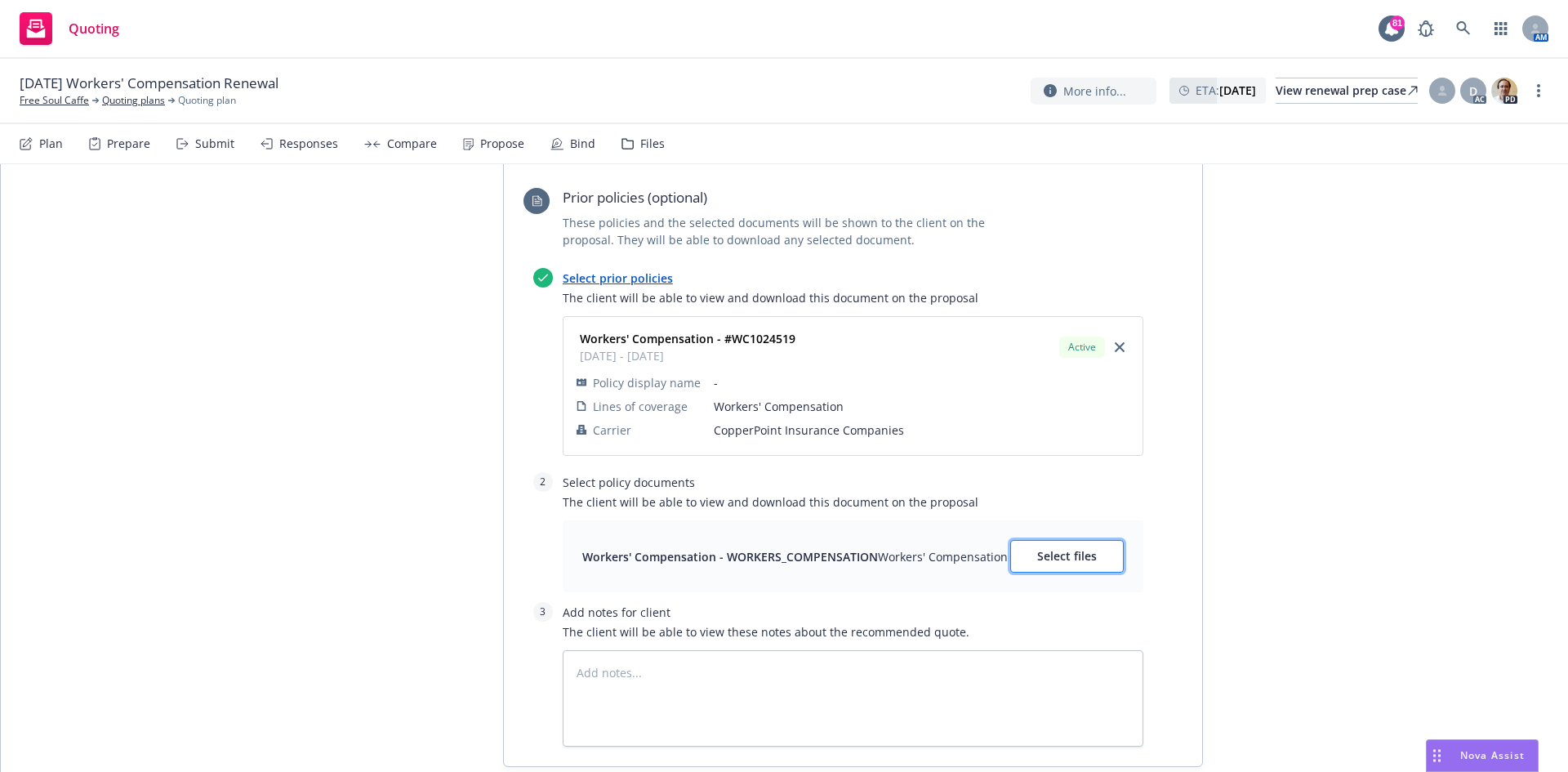
click at [1077, 561] on span "Select files" at bounding box center [1067, 556] width 60 height 16
type textarea "x"
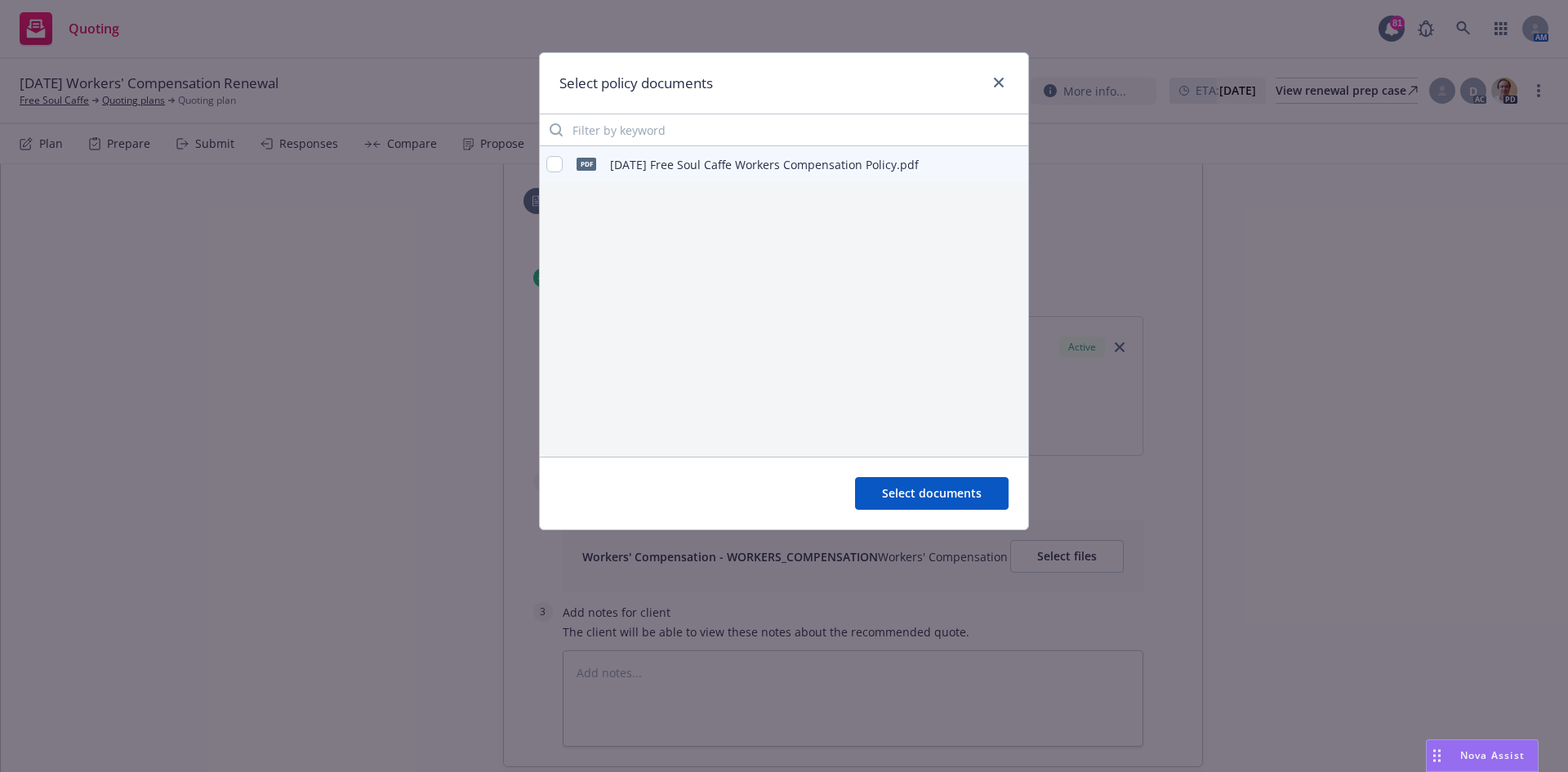
click at [575, 167] on div "pdf" at bounding box center [586, 164] width 34 height 34
click at [553, 164] on input "checkbox" at bounding box center [554, 164] width 17 height 17
checkbox input "true"
click at [1000, 495] on button "Select documents" at bounding box center [932, 493] width 154 height 33
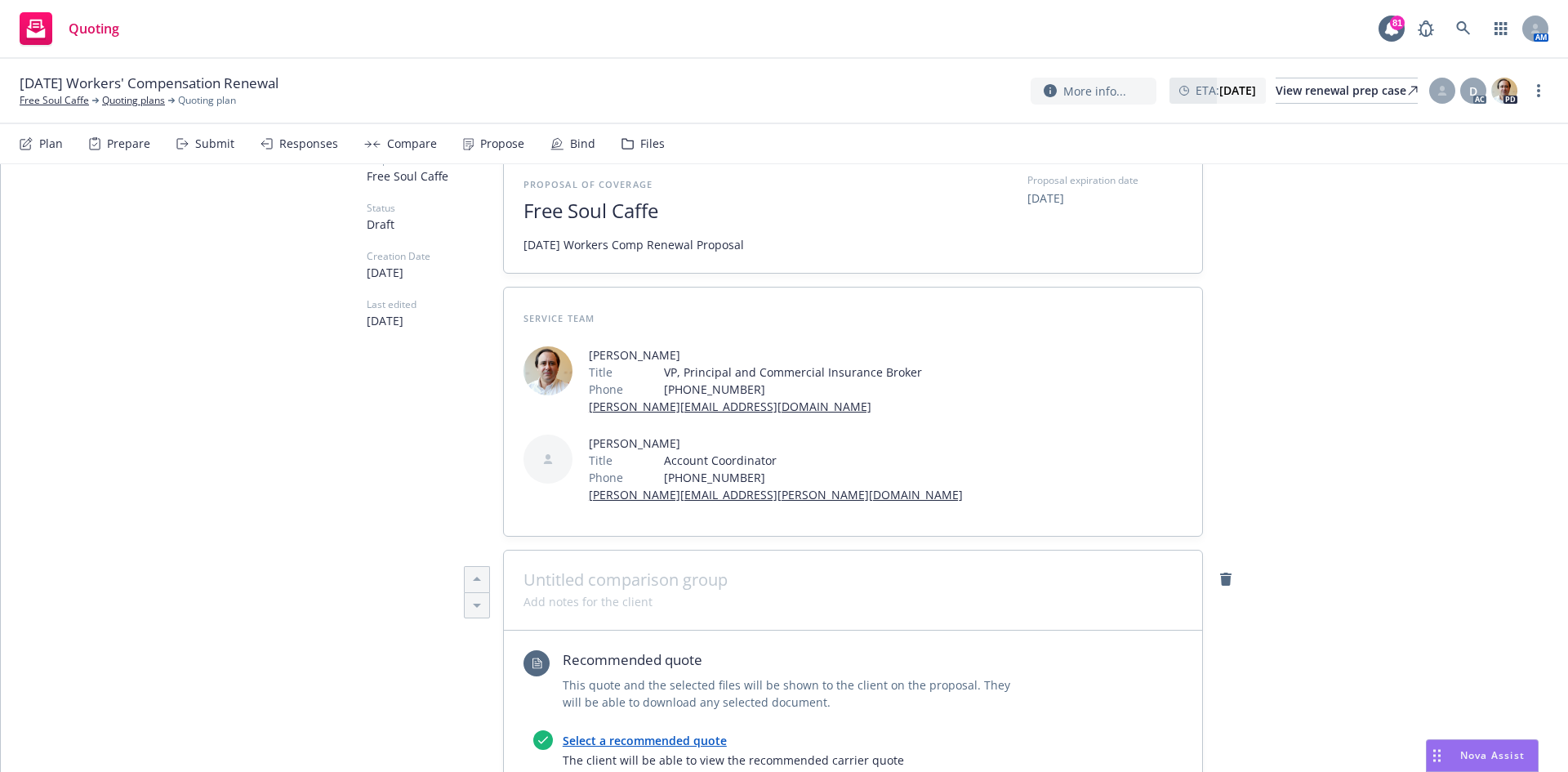
scroll to position [0, 0]
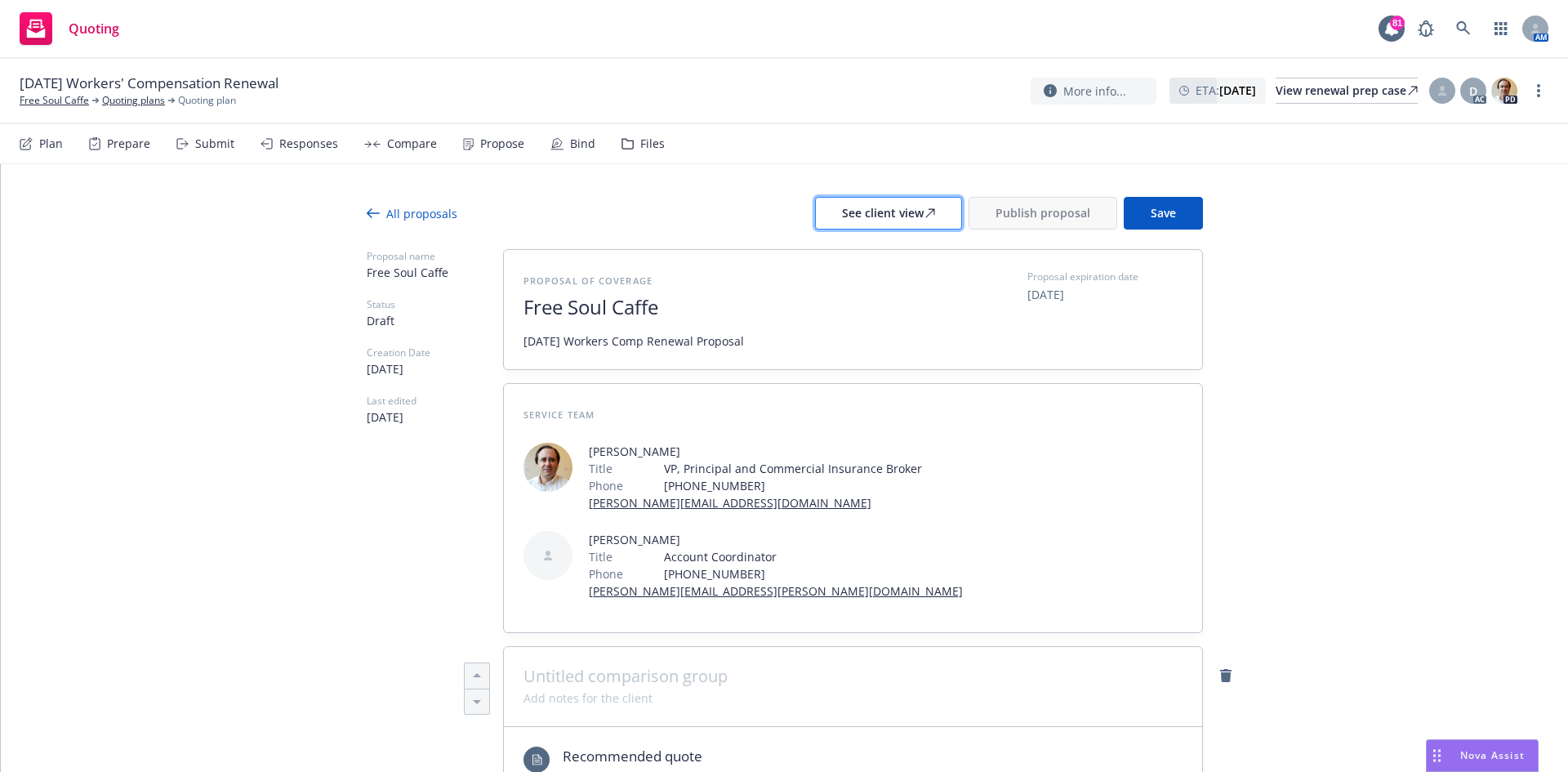
click at [948, 222] on button "See client view" at bounding box center [888, 213] width 147 height 33
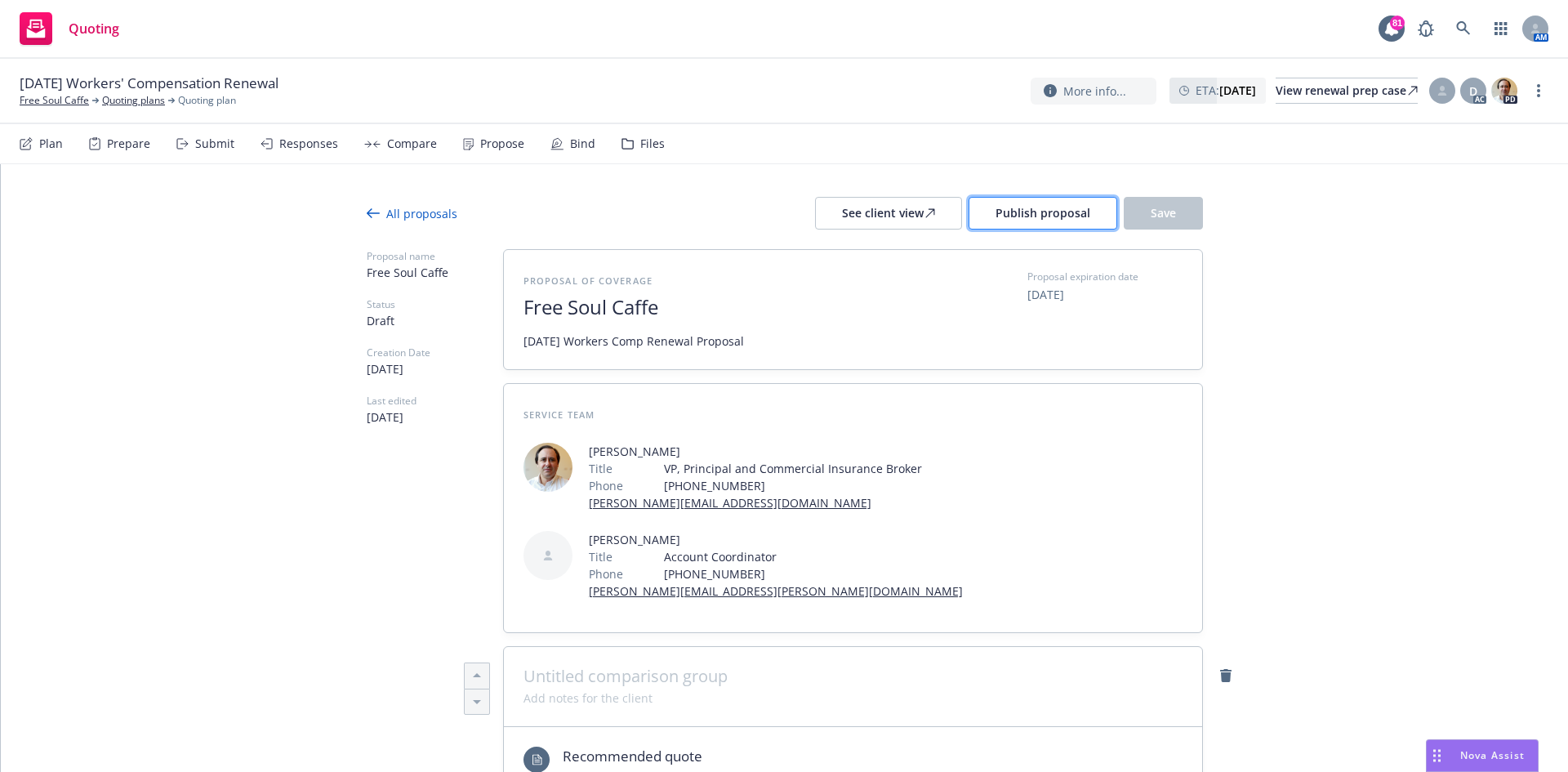
click at [1022, 214] on span "Publish proposal" at bounding box center [1043, 213] width 94 height 16
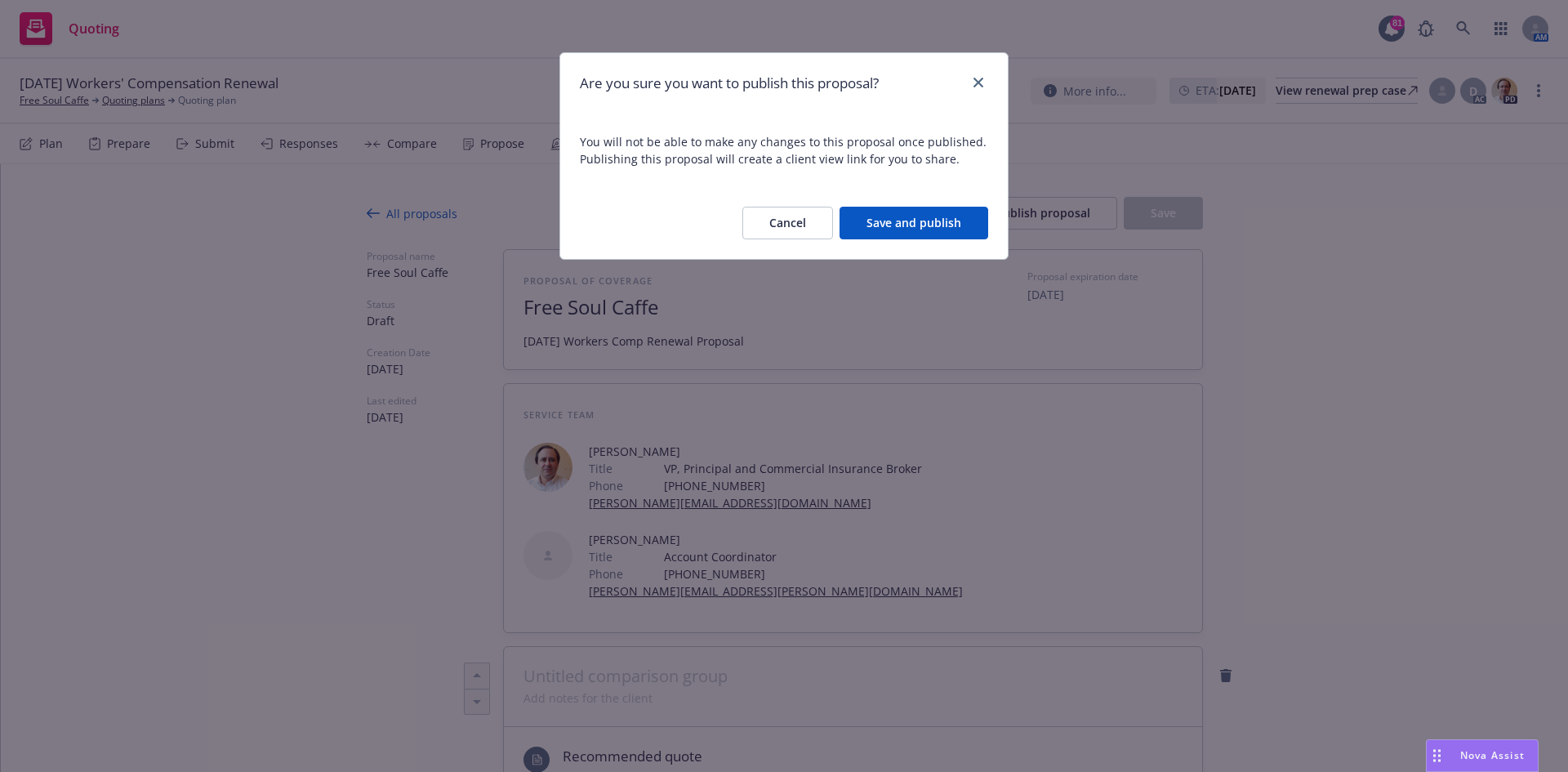
click at [891, 217] on button "Save and publish" at bounding box center [914, 223] width 148 height 33
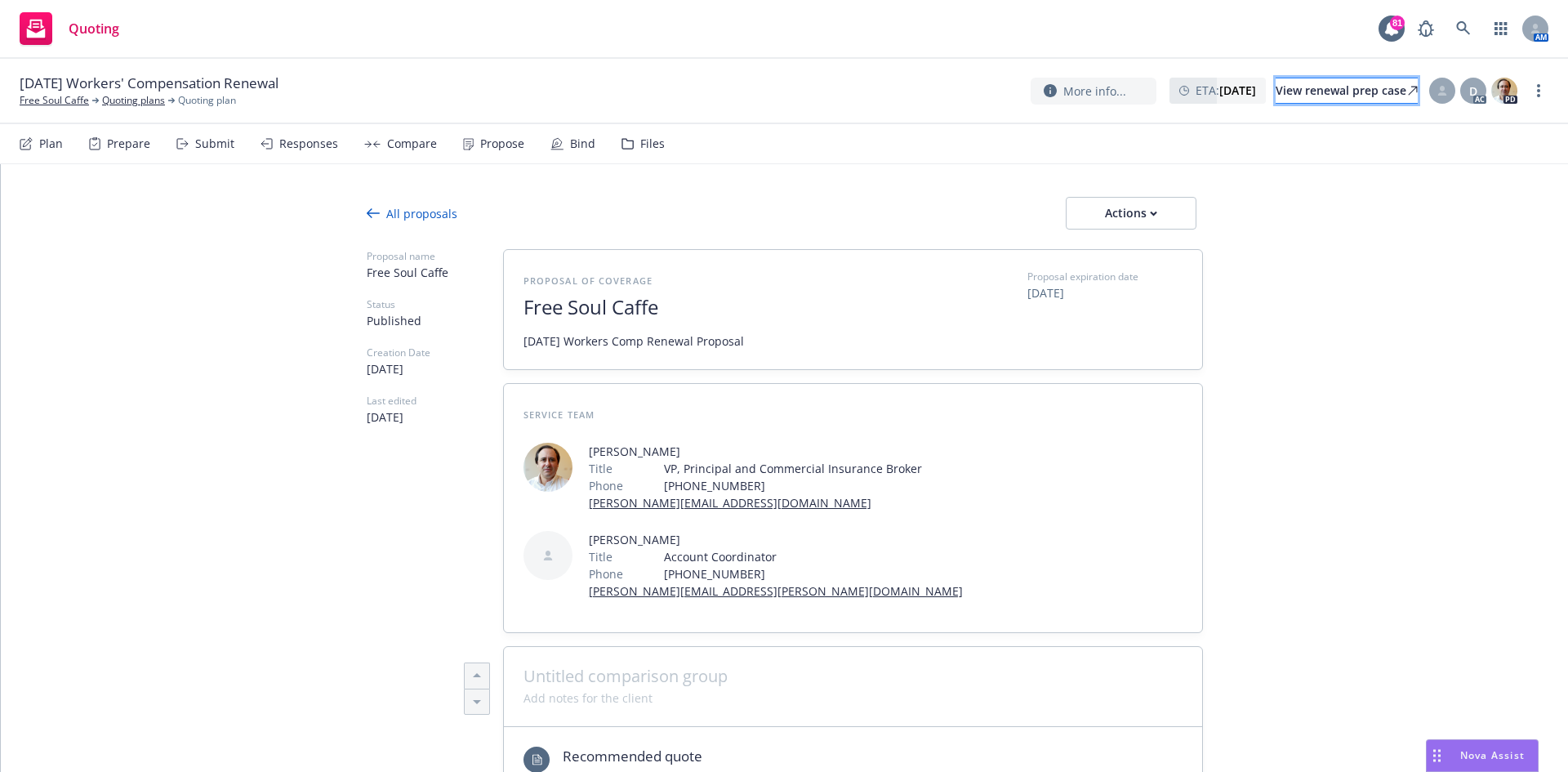
click at [1315, 91] on div "View renewal prep case" at bounding box center [1346, 91] width 142 height 25
click at [1127, 223] on div "Actions" at bounding box center [1131, 213] width 77 height 31
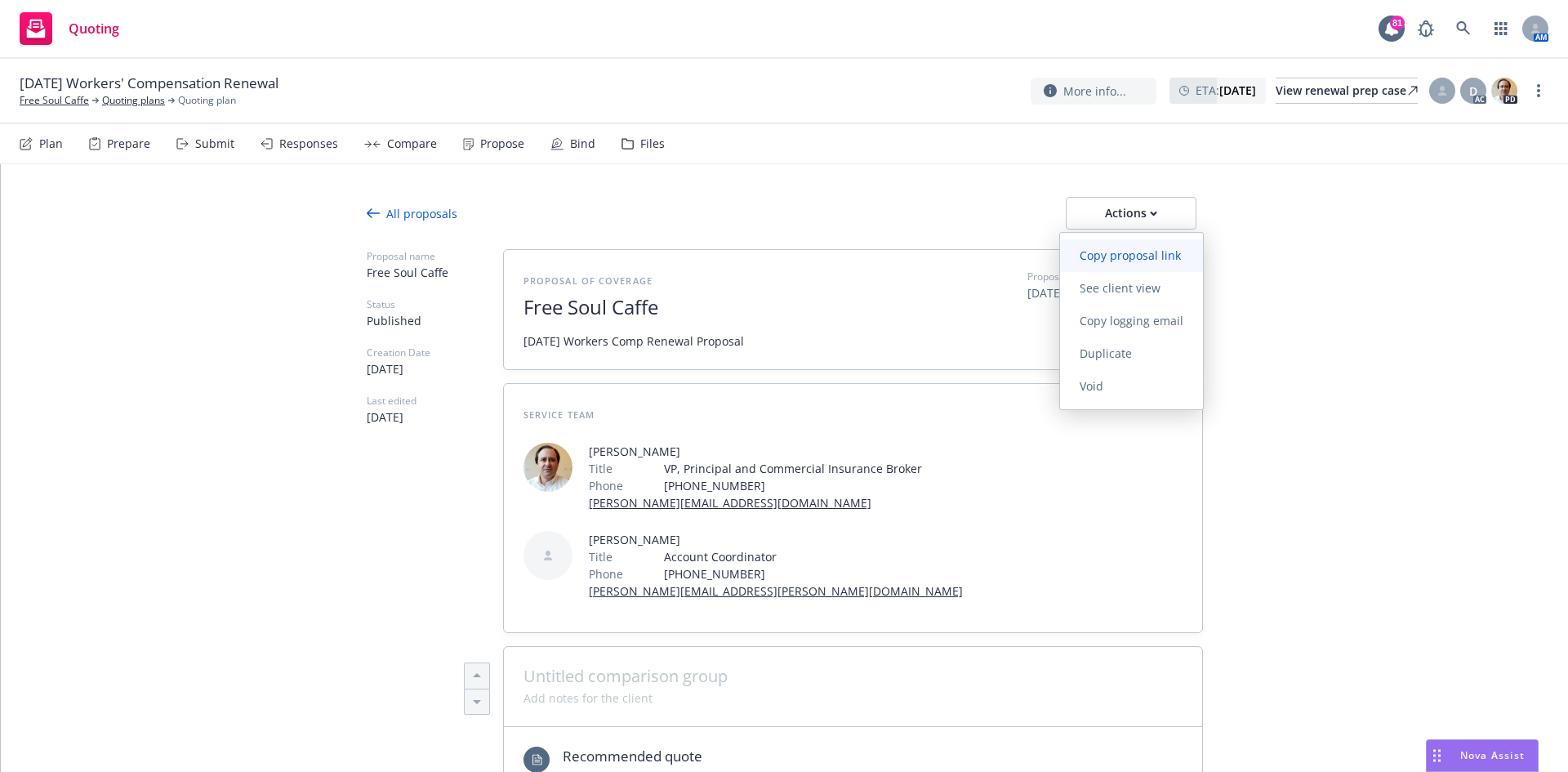
click at [1139, 257] on span "Copy proposal link" at bounding box center [1130, 255] width 140 height 16
click at [1184, 214] on button "Actions" at bounding box center [1131, 213] width 131 height 33
click at [1148, 318] on span "Copy logging email" at bounding box center [1132, 321] width 143 height 16
type textarea "x"
click at [142, 99] on link "Quoting plans" at bounding box center [133, 100] width 63 height 15
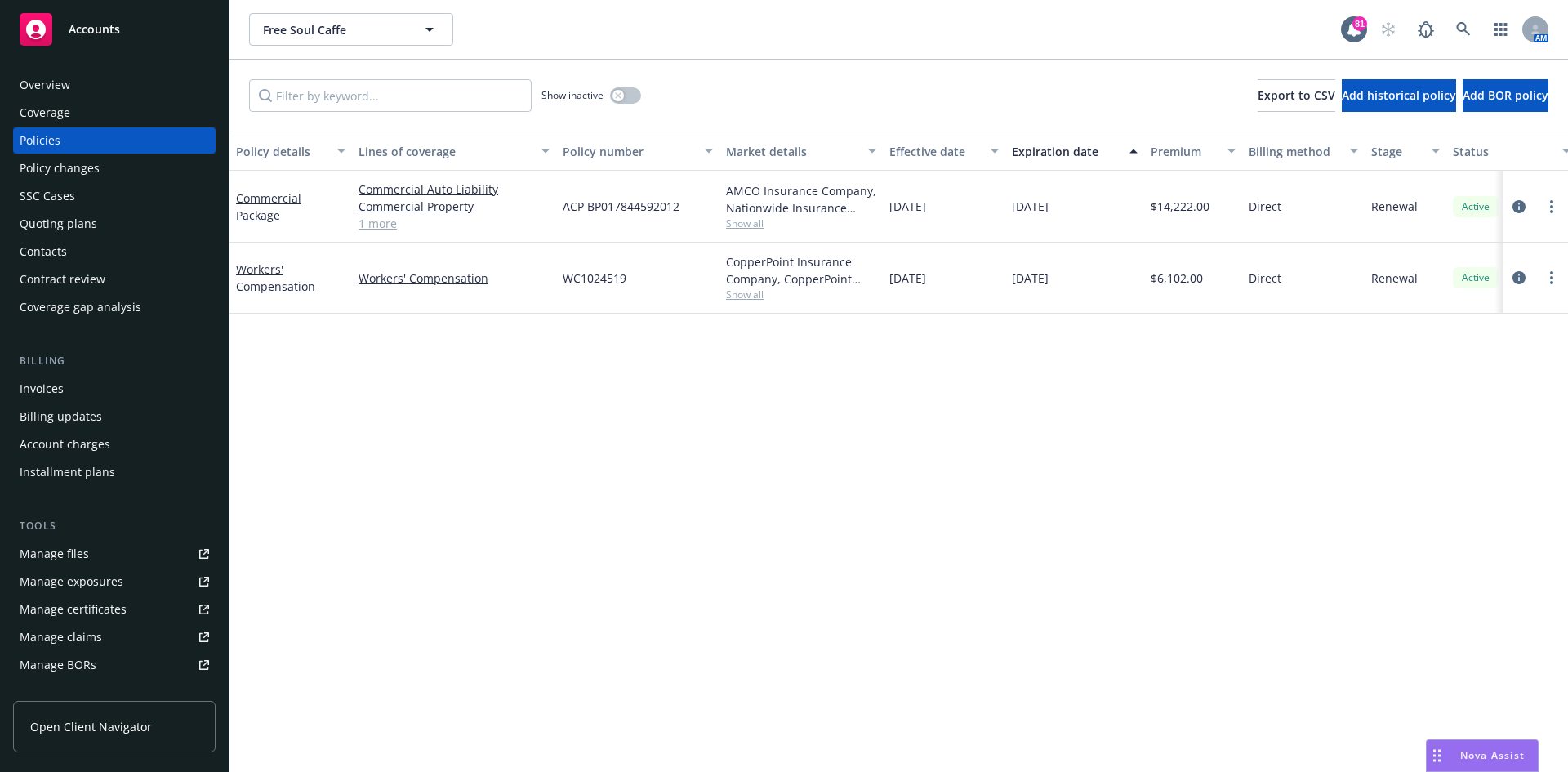
click at [87, 254] on div "Contacts" at bounding box center [114, 252] width 190 height 26
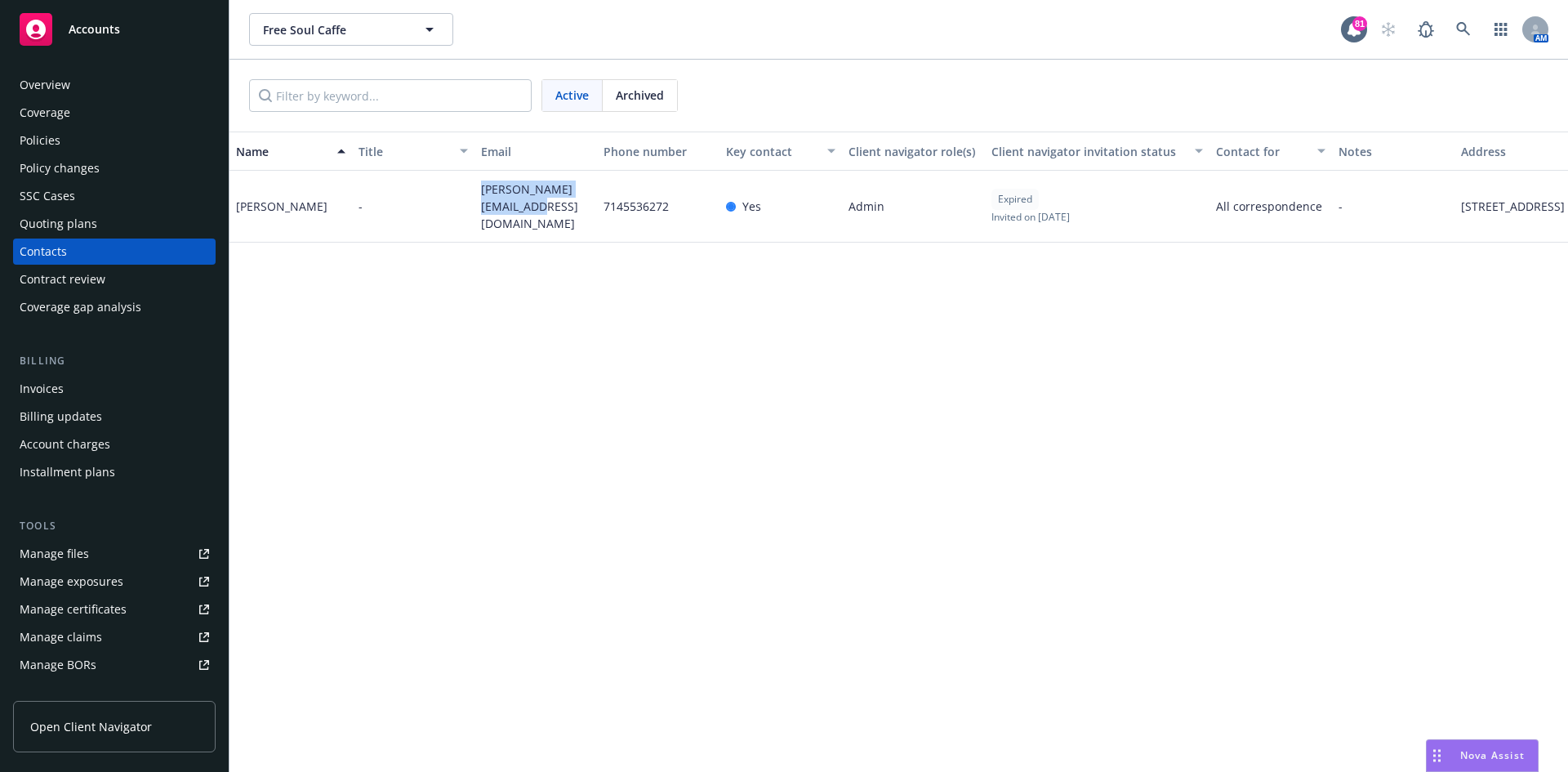
drag, startPoint x: 509, startPoint y: 216, endPoint x: 476, endPoint y: 190, distance: 42.0
click at [476, 190] on div "tyler@freesoulcaffe.com" at bounding box center [535, 206] width 123 height 72
copy span "tyler@freesoulcaffe.com"
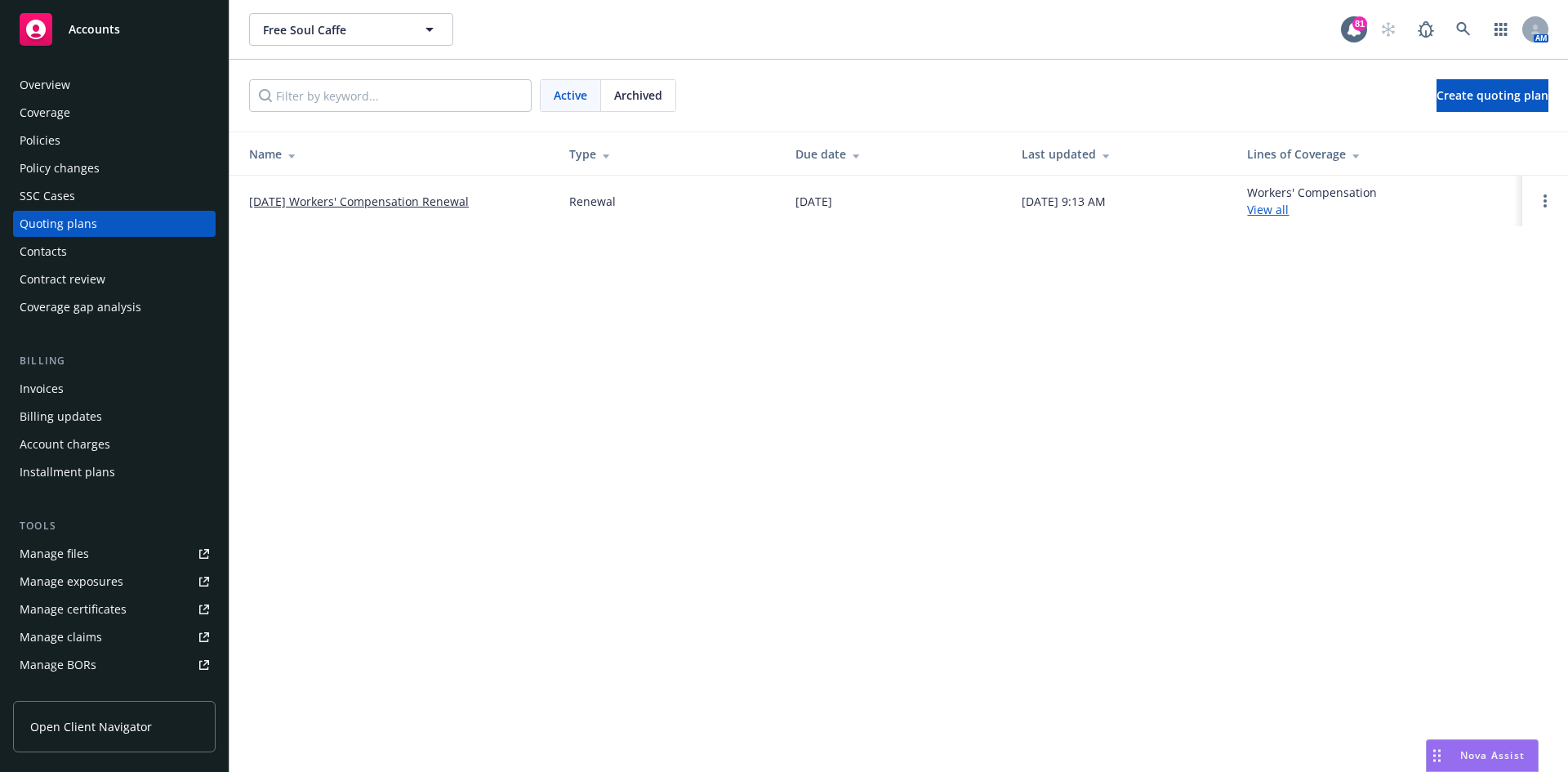
click at [637, 95] on span "Archived" at bounding box center [638, 95] width 49 height 17
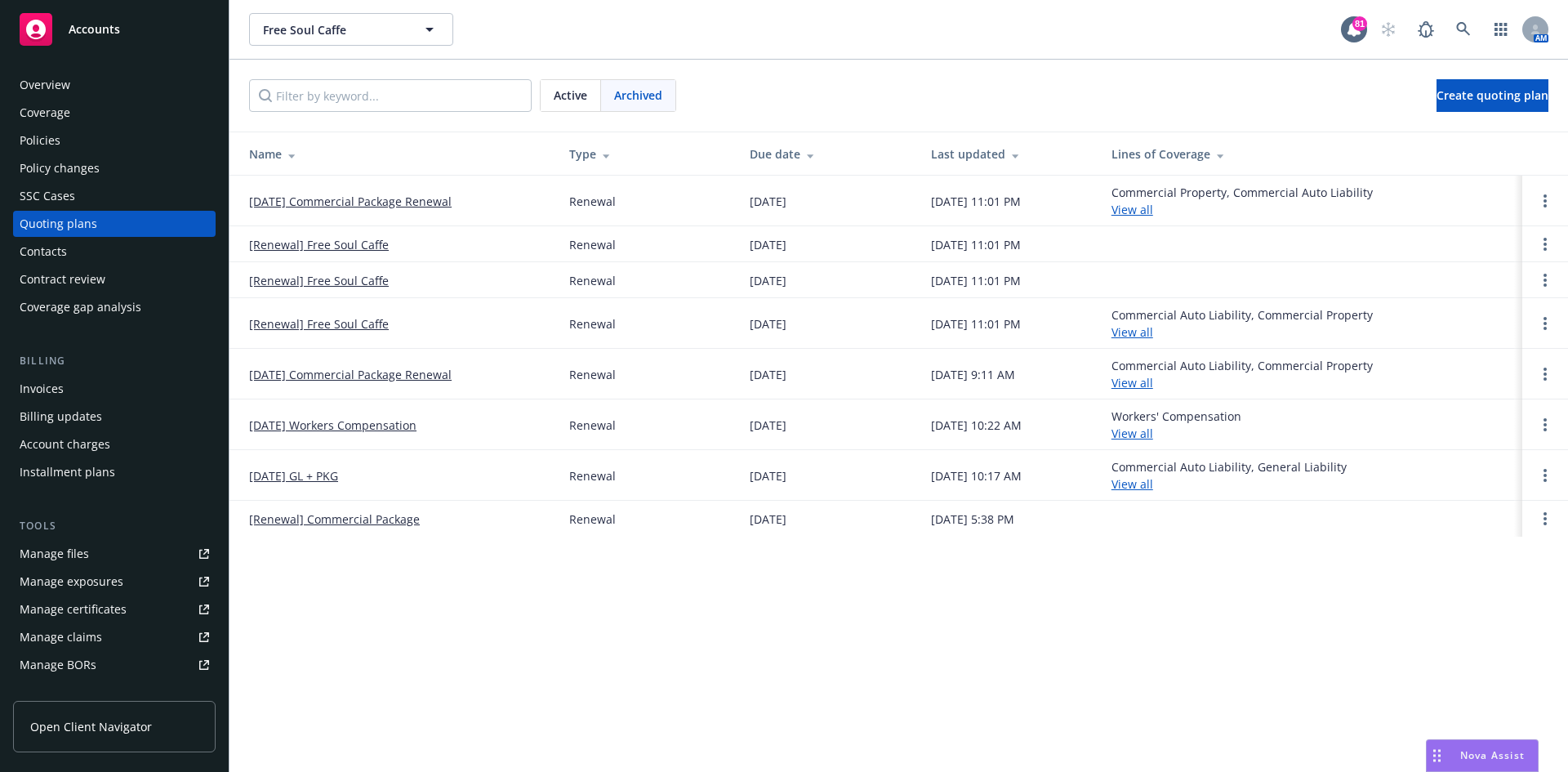
click at [355, 375] on link "[DATE] Commercial Package Renewal" at bounding box center [350, 374] width 202 height 17
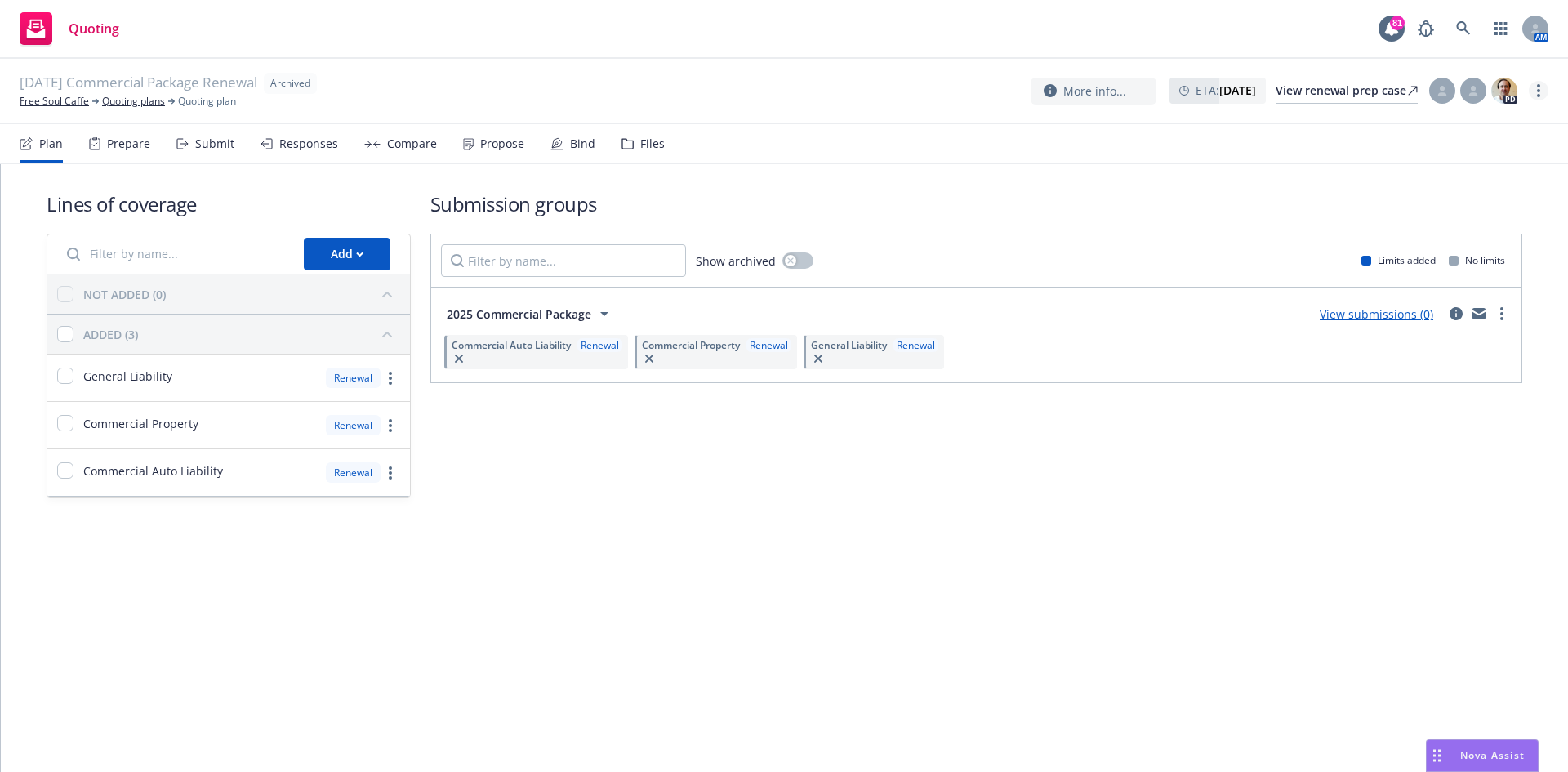
click at [1542, 96] on link "more" at bounding box center [1539, 91] width 19 height 19
click at [1470, 192] on link "Unarchive quoting plan" at bounding box center [1457, 189] width 181 height 33
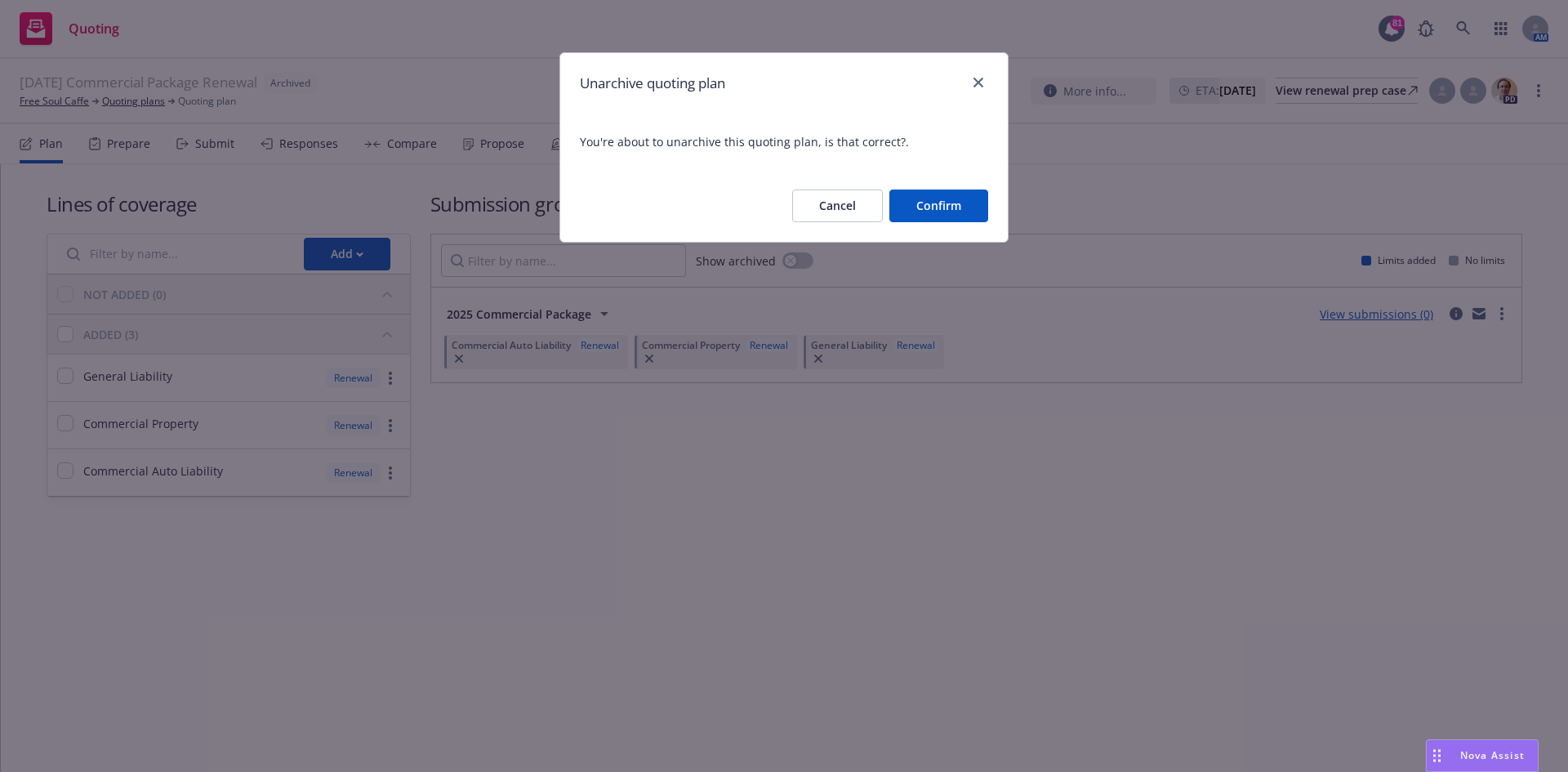
click at [955, 210] on button "Confirm" at bounding box center [939, 206] width 99 height 33
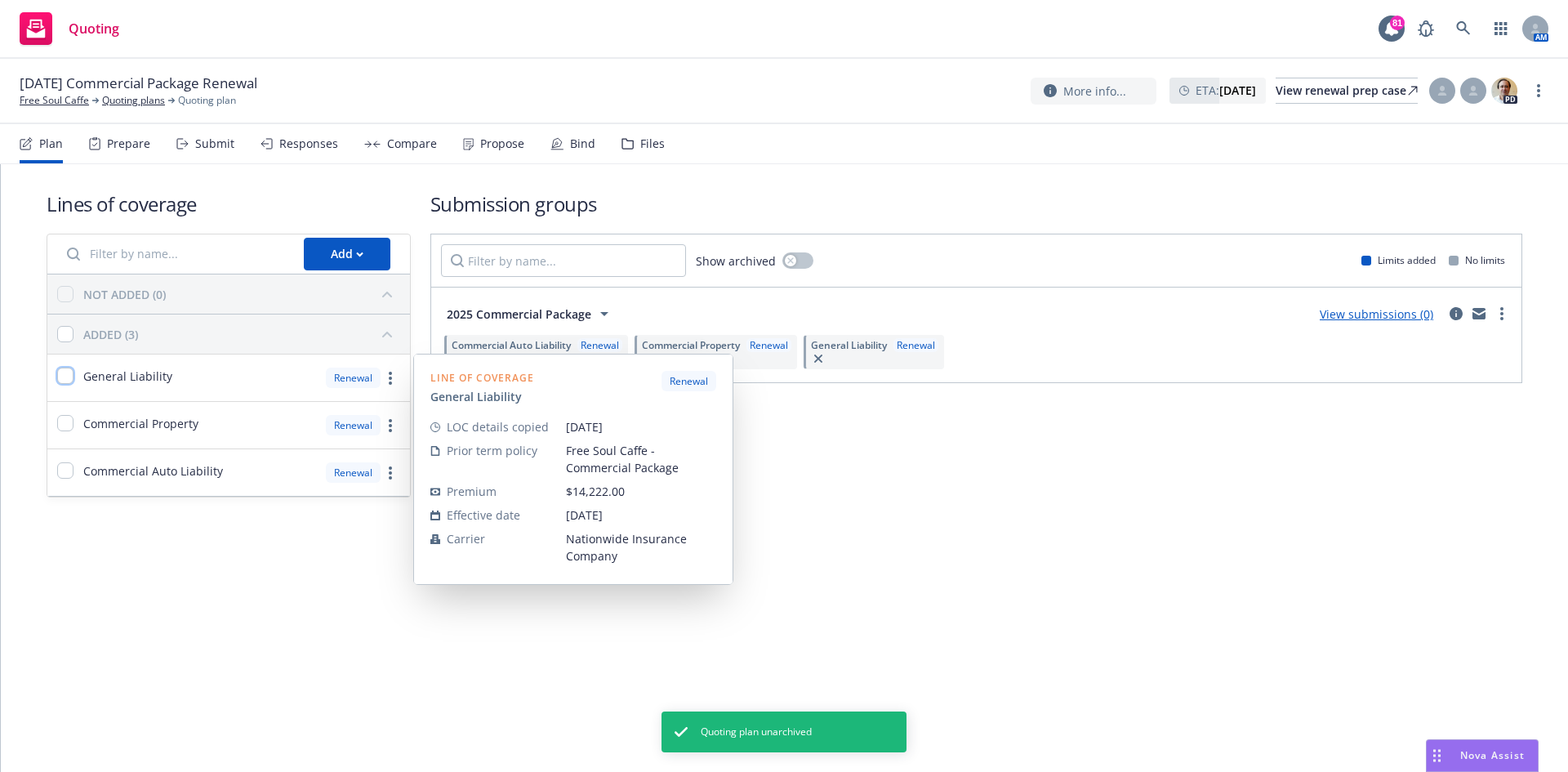
click at [66, 375] on input "checkbox" at bounding box center [65, 375] width 17 height 17
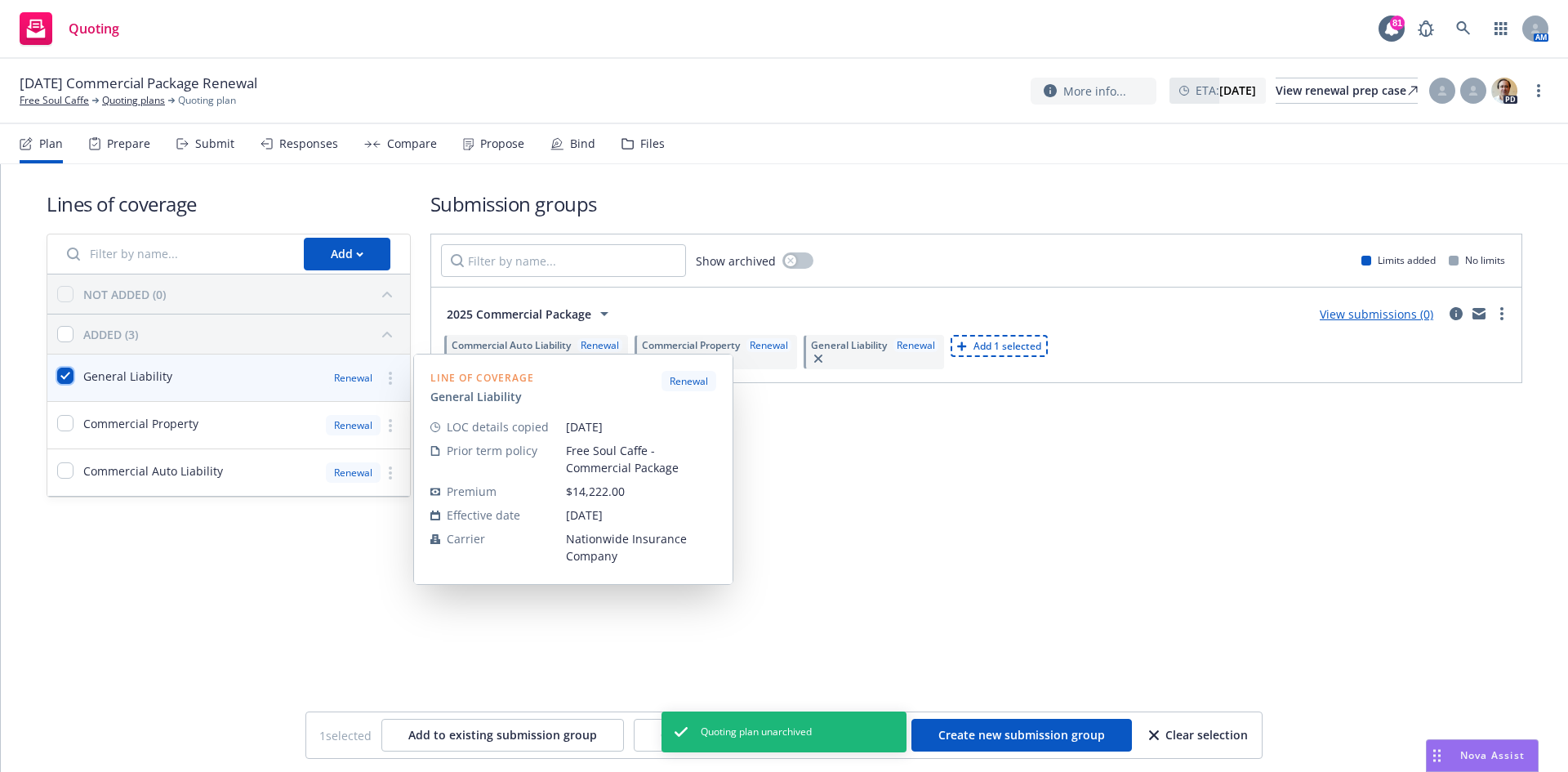
click at [64, 376] on input "checkbox" at bounding box center [65, 375] width 17 height 17
checkbox input "false"
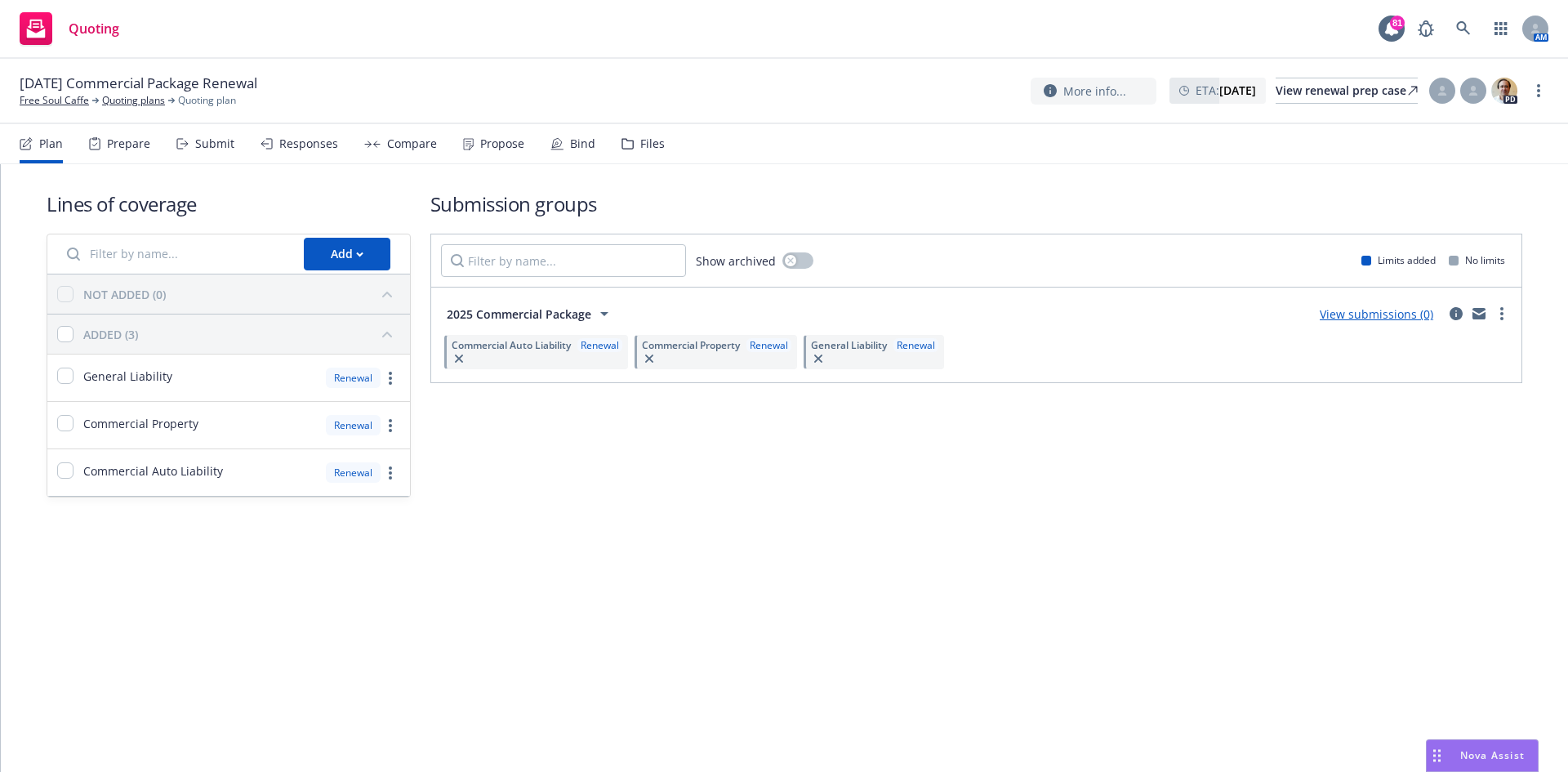
click at [222, 144] on div "Submit" at bounding box center [215, 143] width 39 height 13
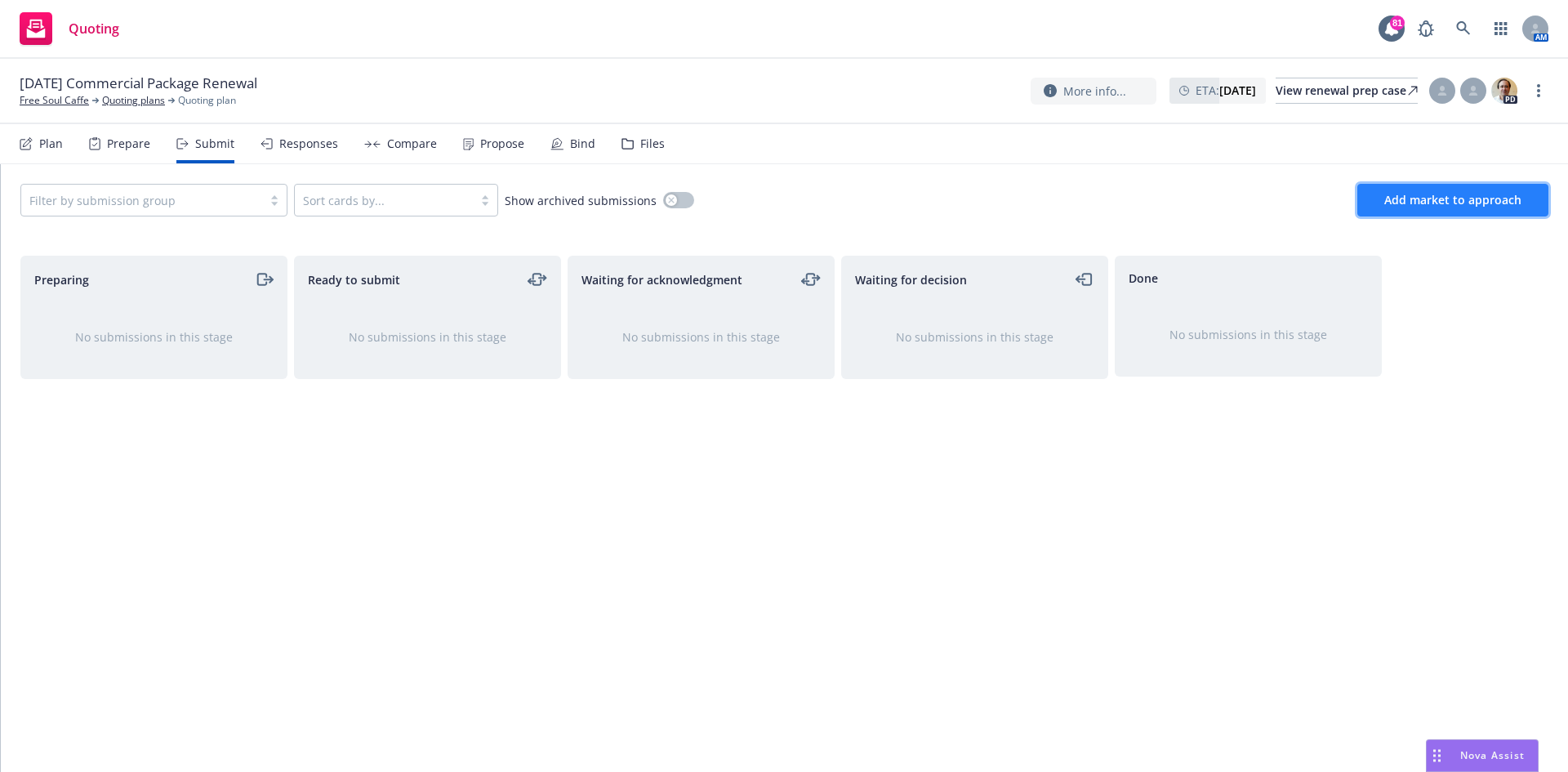
click at [1453, 201] on span "Add market to approach" at bounding box center [1452, 200] width 137 height 16
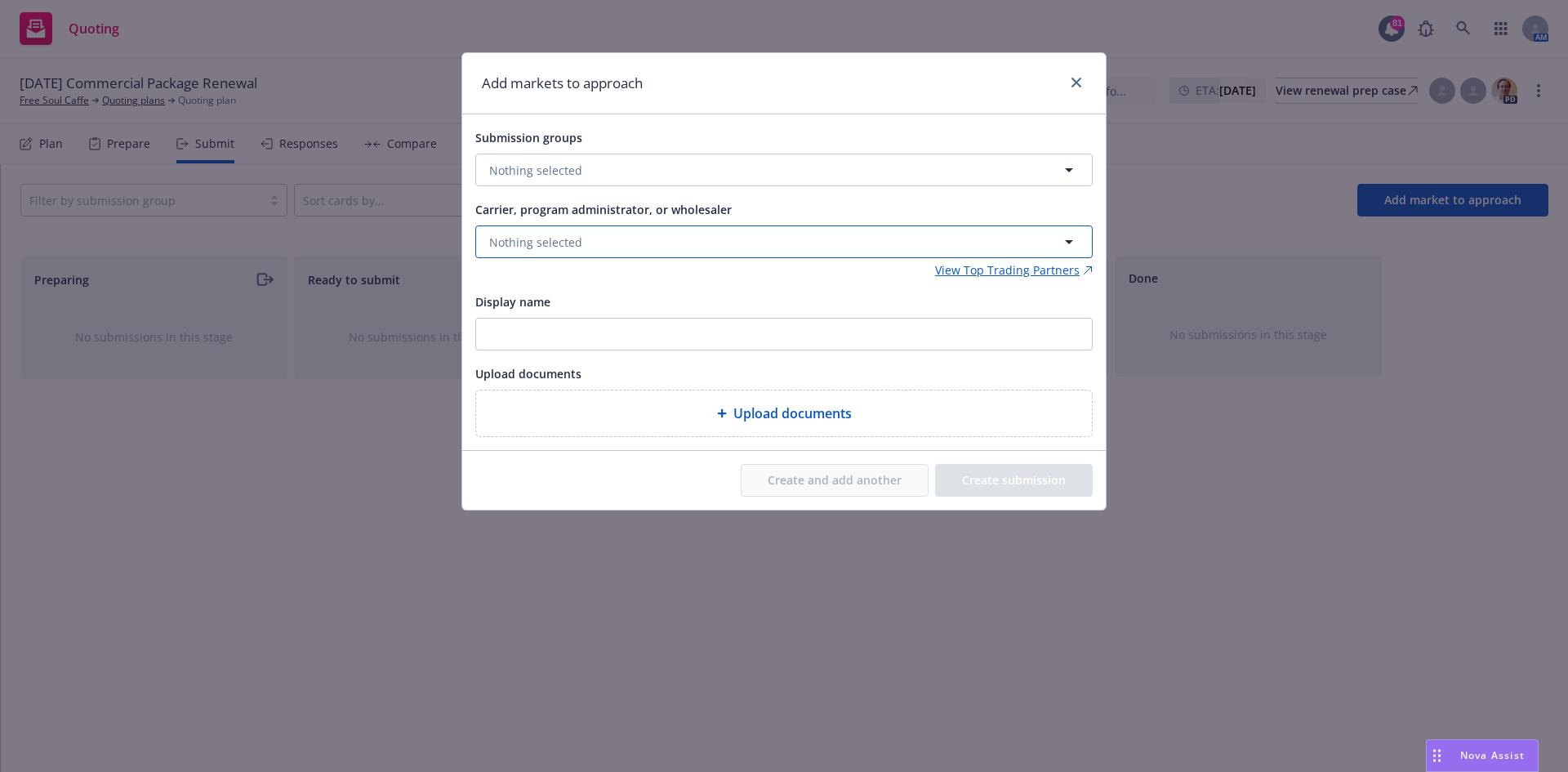
click at [633, 234] on button "Nothing selected" at bounding box center [783, 241] width 617 height 33
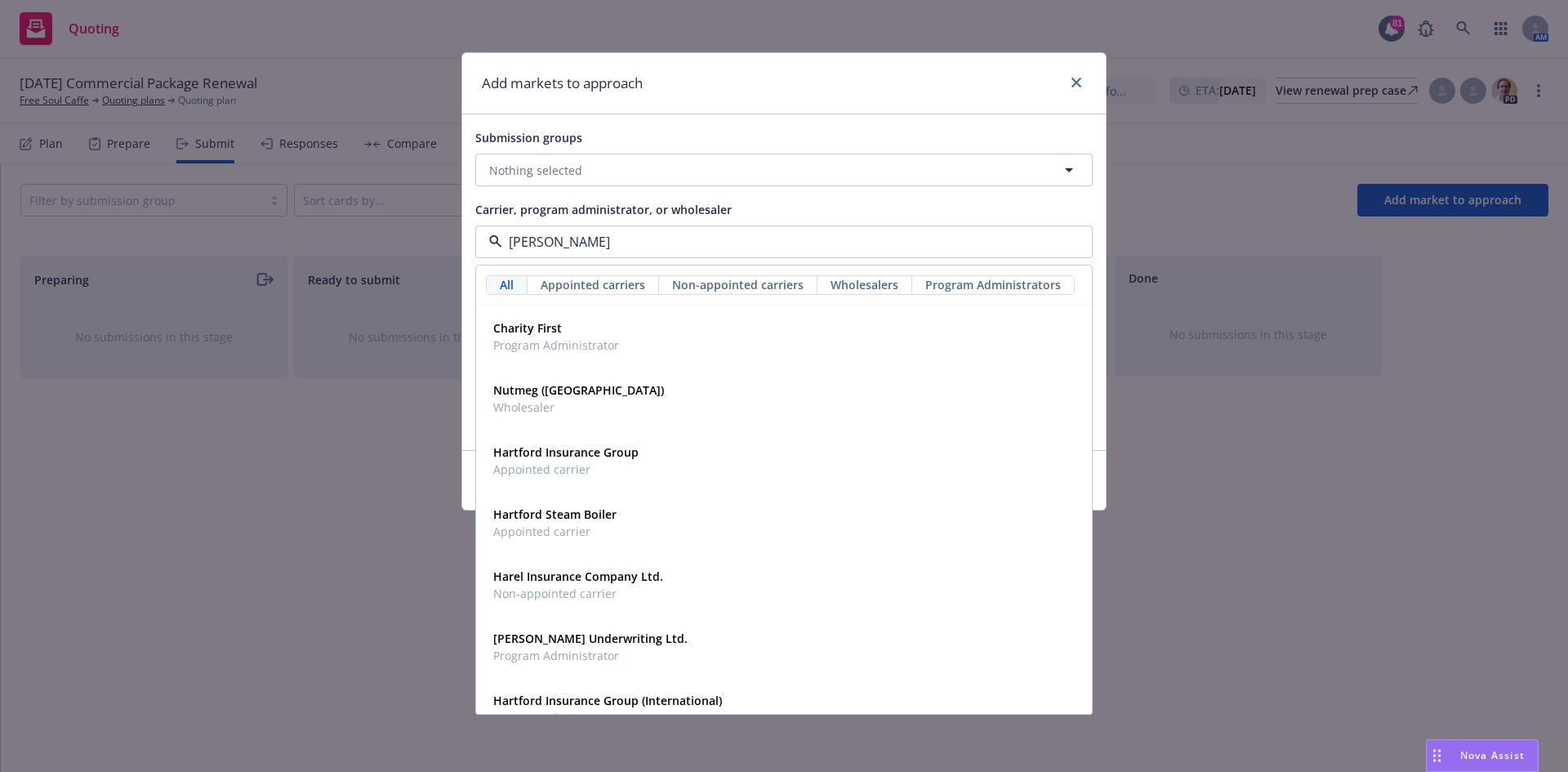
type input "hartf"
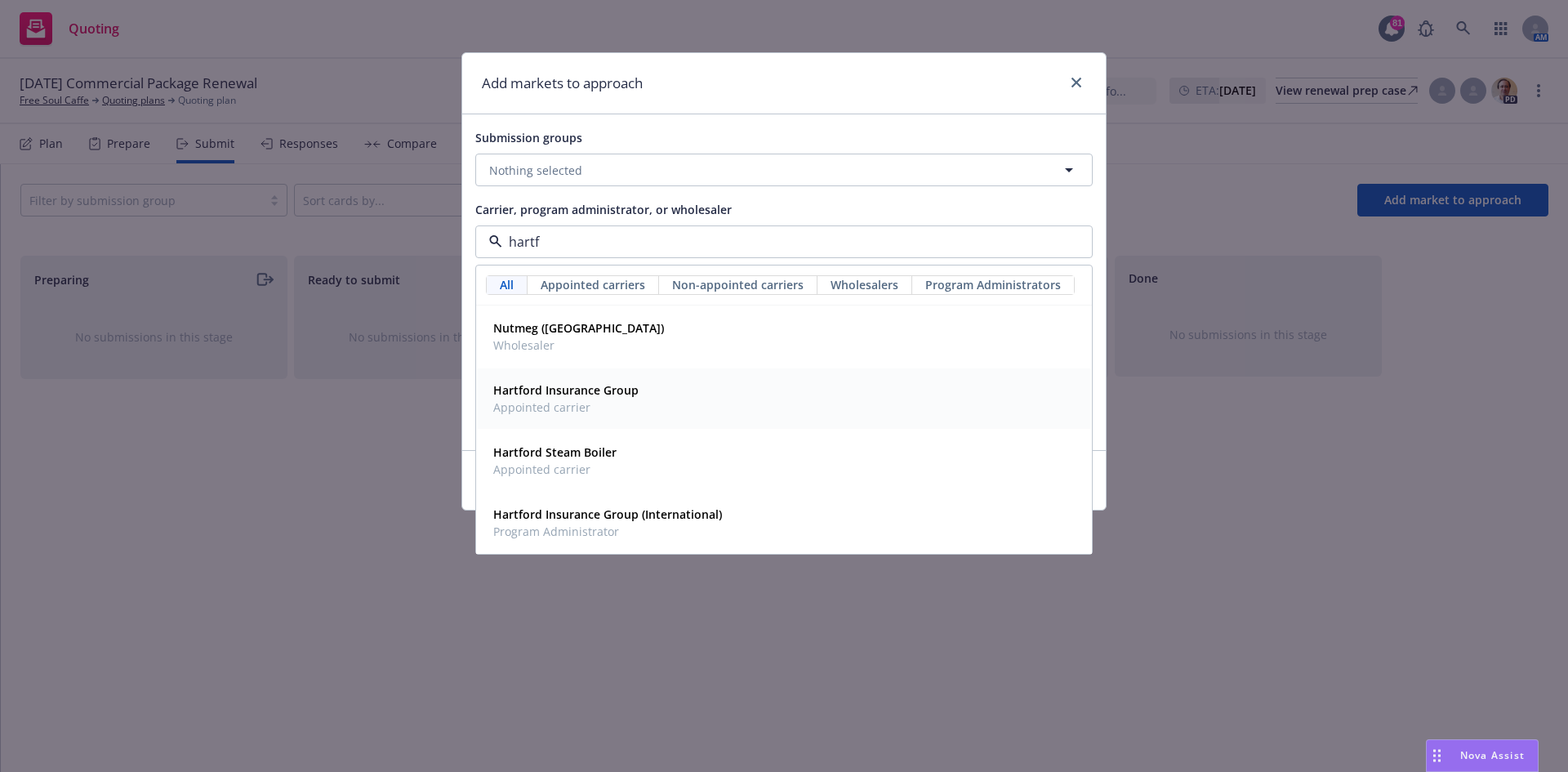
click at [615, 397] on strong "Hartford Insurance Group" at bounding box center [566, 390] width 146 height 16
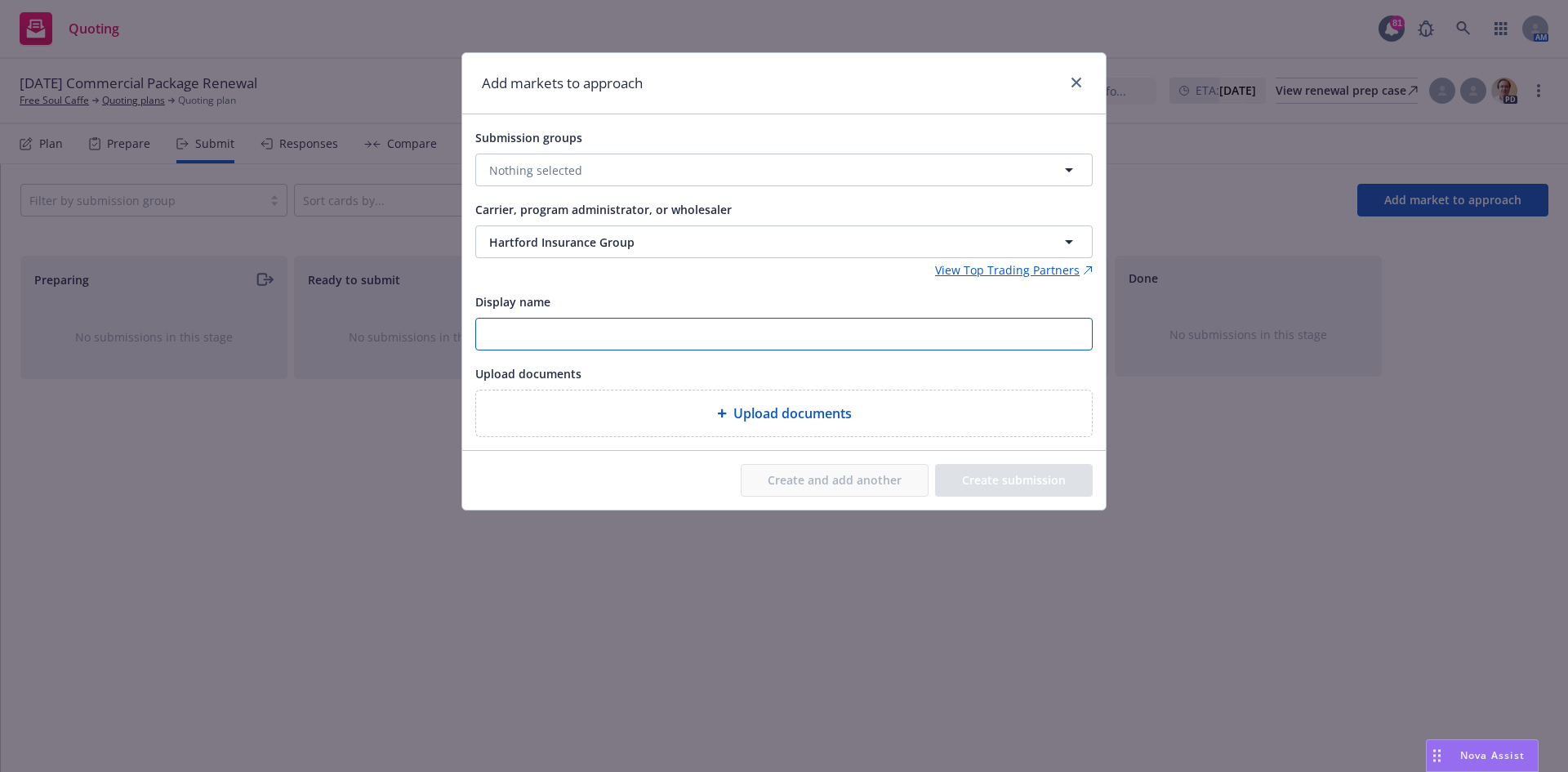
click at [772, 344] on input "Display name" at bounding box center [783, 334] width 615 height 31
click at [939, 367] on div "Upload documents" at bounding box center [783, 374] width 617 height 19
drag, startPoint x: 653, startPoint y: 153, endPoint x: 660, endPoint y: 163, distance: 12.2
click at [654, 153] on div "Submission groups Nothing selected" at bounding box center [783, 156] width 617 height 59
click at [665, 167] on button "Nothing selected" at bounding box center [783, 170] width 617 height 33
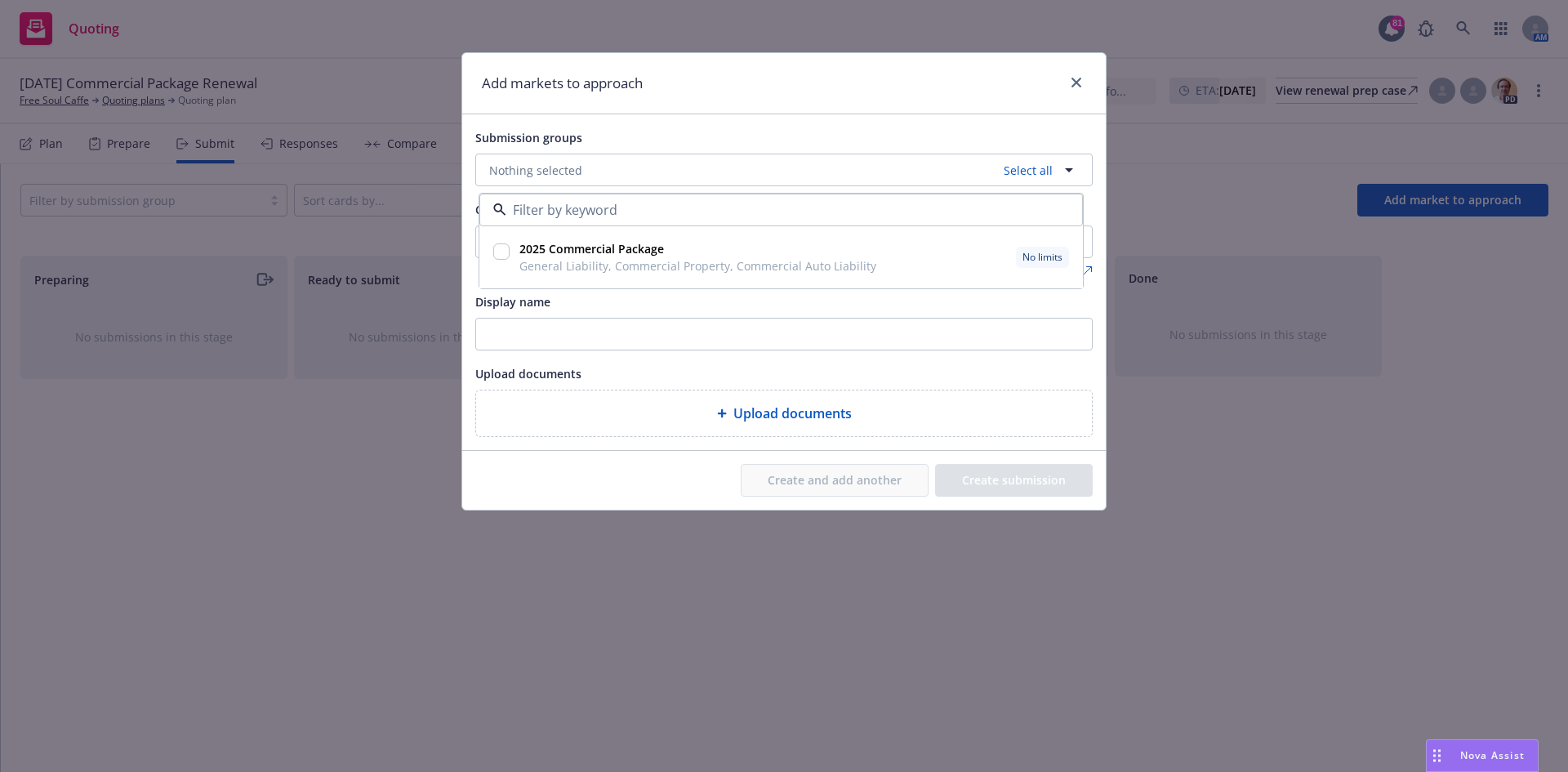
click at [661, 266] on span "General Liability, Commercial Property, Commercial Auto Liability" at bounding box center [697, 265] width 357 height 17
checkbox input "true"
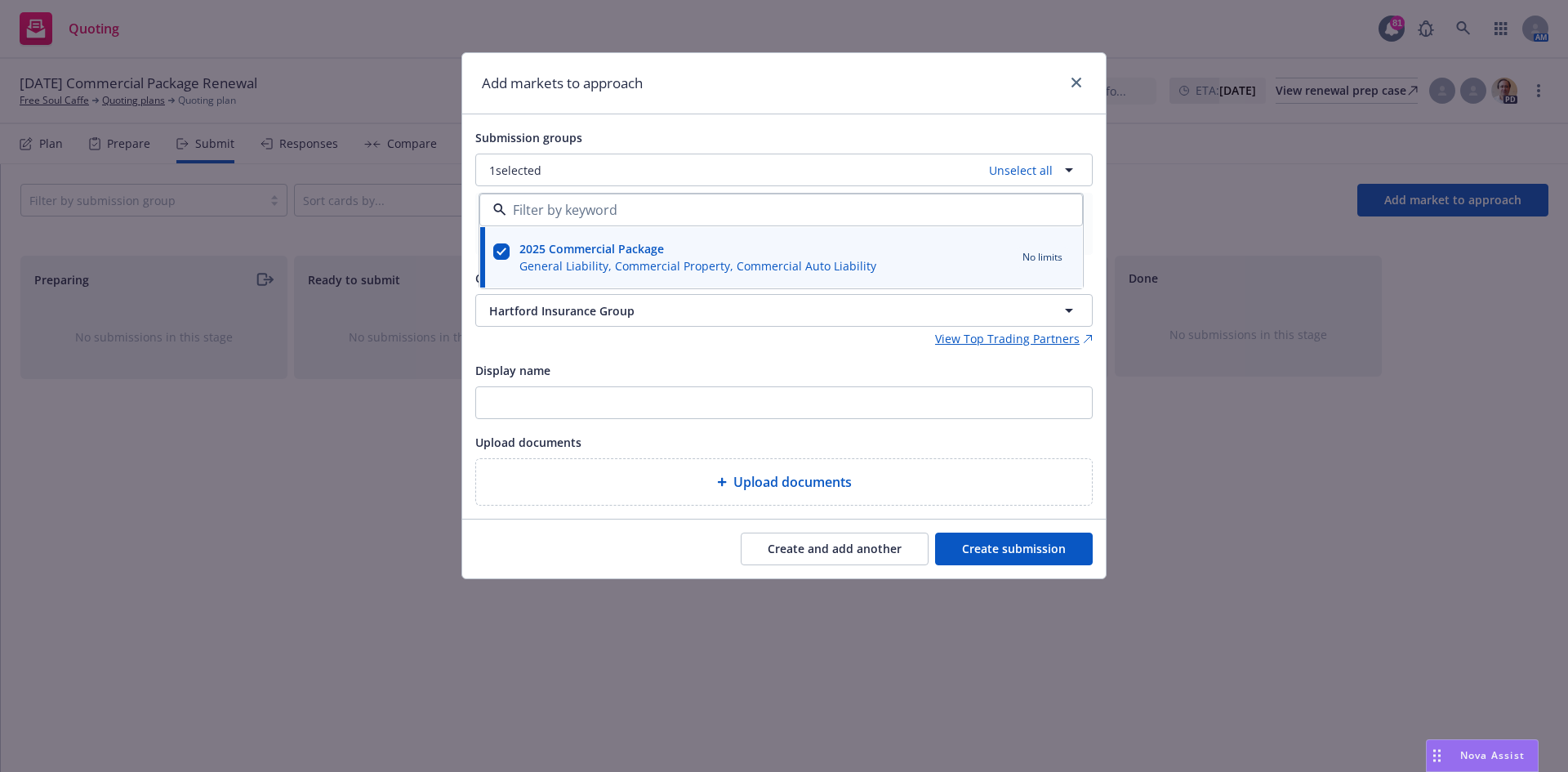
click at [911, 344] on div "View Top Trading Partners" at bounding box center [783, 338] width 617 height 17
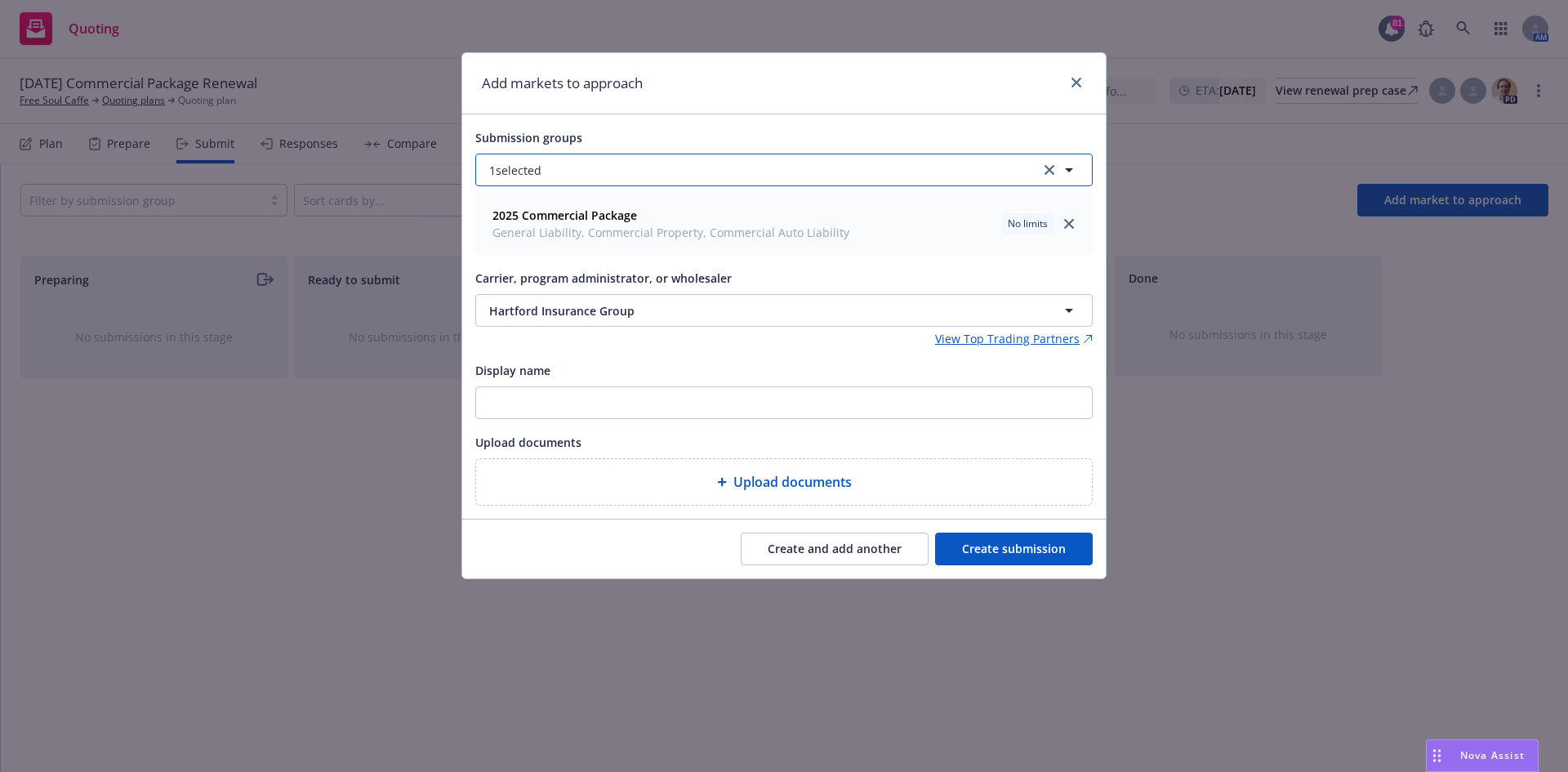
click at [594, 163] on button "1 selected" at bounding box center [783, 170] width 617 height 33
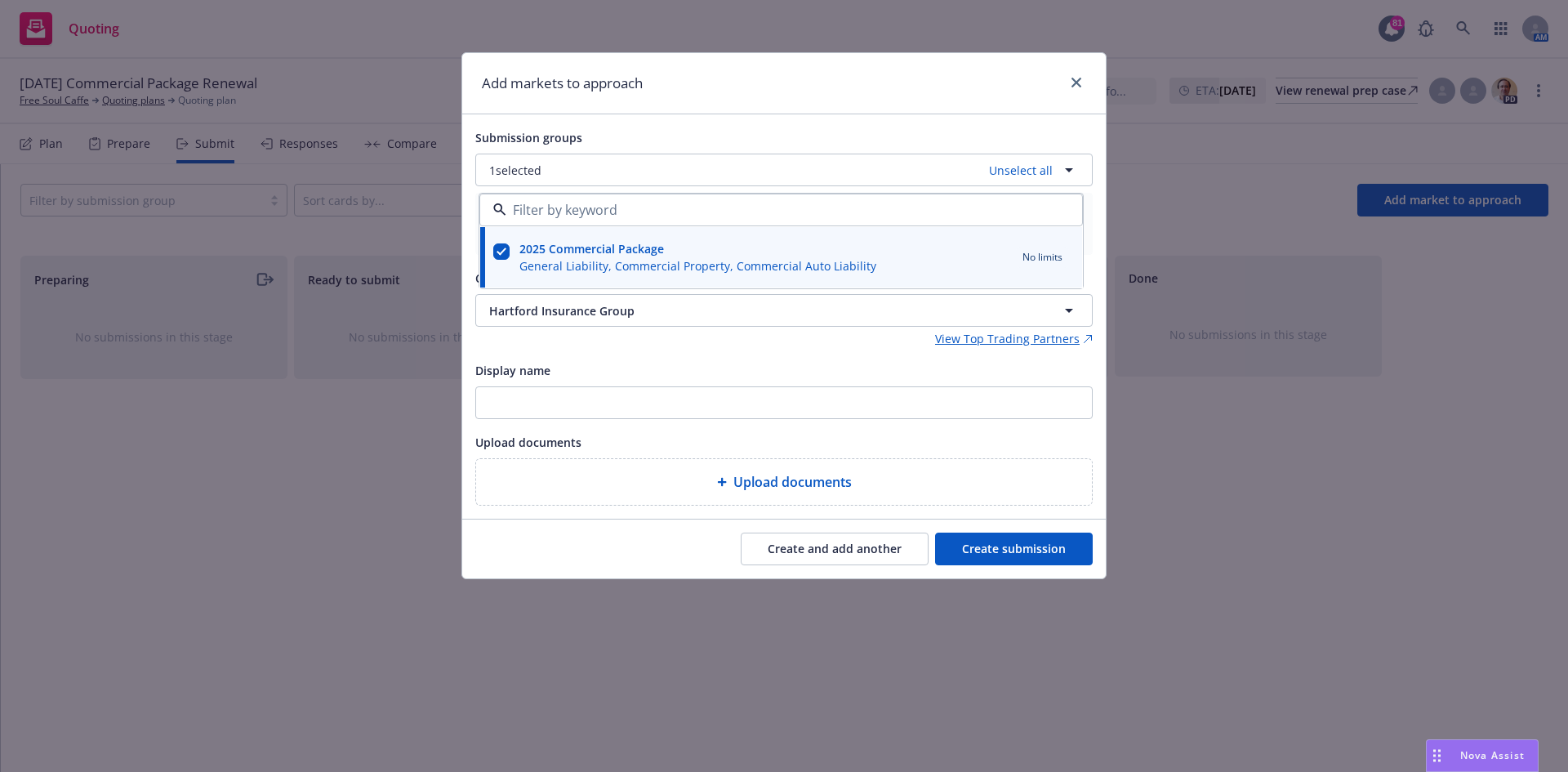
click at [877, 136] on div "Submission groups" at bounding box center [783, 137] width 617 height 19
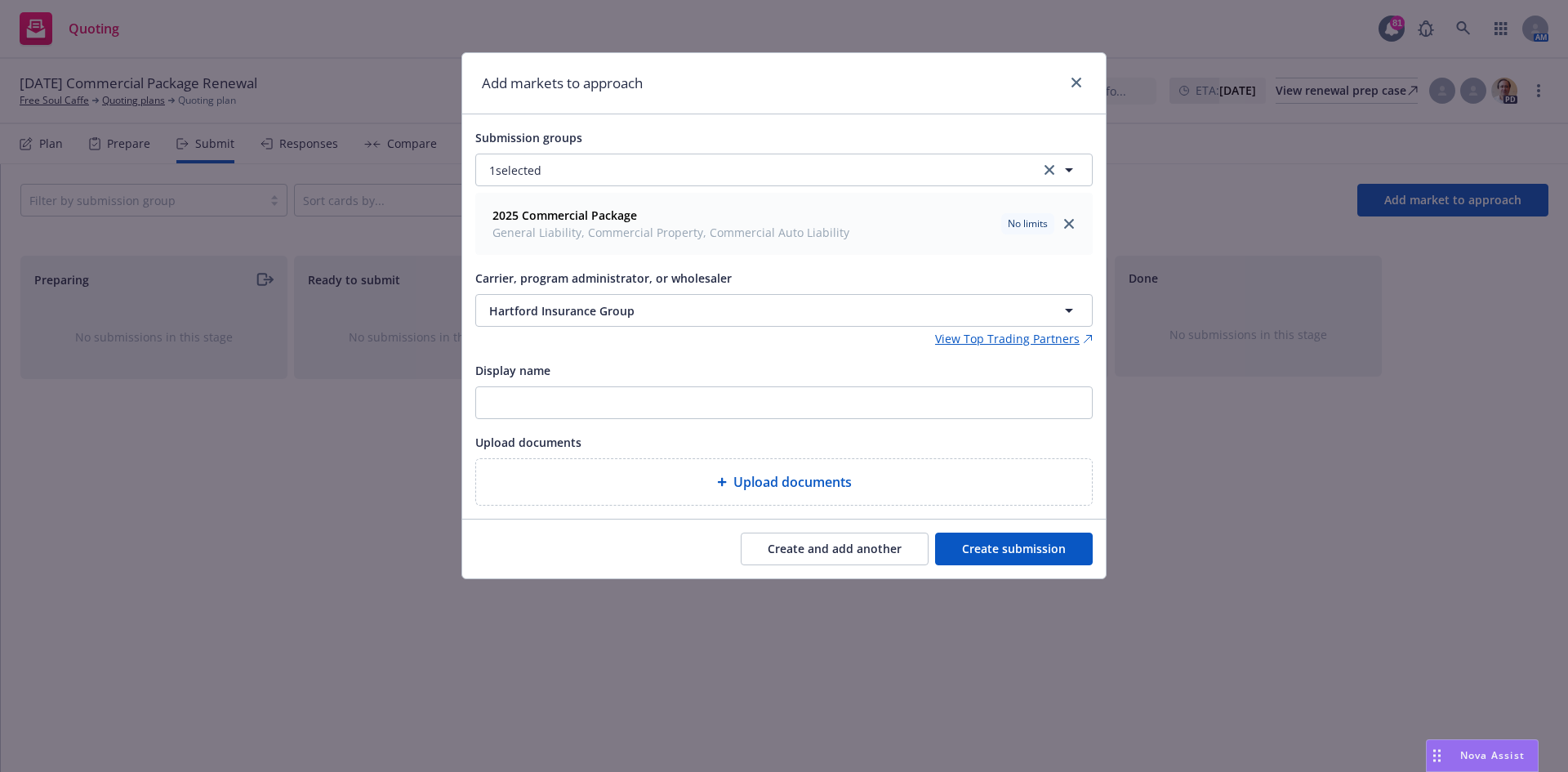
click at [1016, 553] on button "Create submission" at bounding box center [1014, 549] width 158 height 33
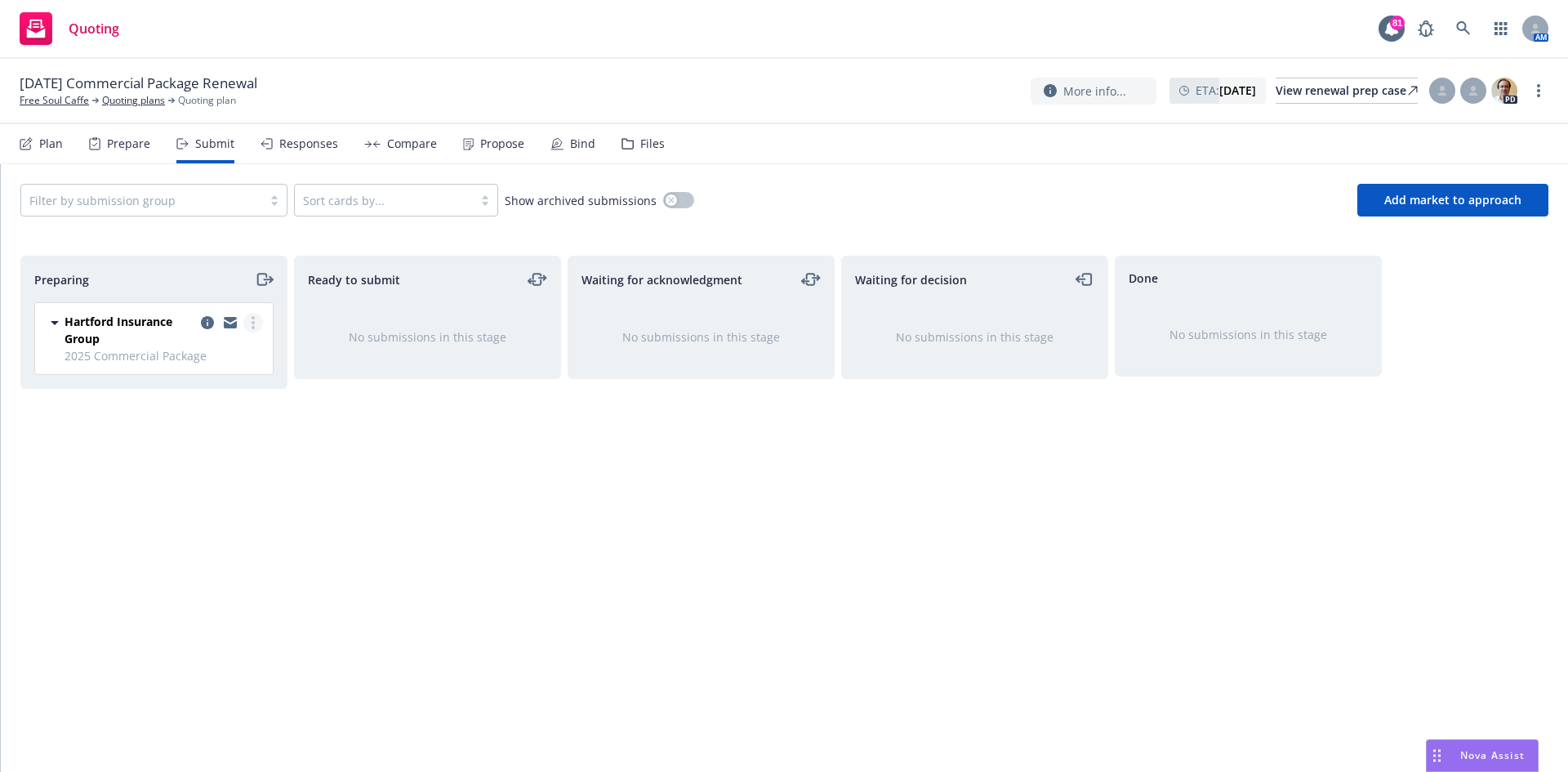
click at [254, 322] on circle "more" at bounding box center [253, 323] width 4 height 4
click at [632, 583] on div "Waiting for acknowledgment No submissions in this stage" at bounding box center [701, 497] width 267 height 482
click at [256, 320] on link "more" at bounding box center [253, 322] width 19 height 19
click at [230, 451] on span "Add accepted decision" at bounding box center [180, 454] width 163 height 16
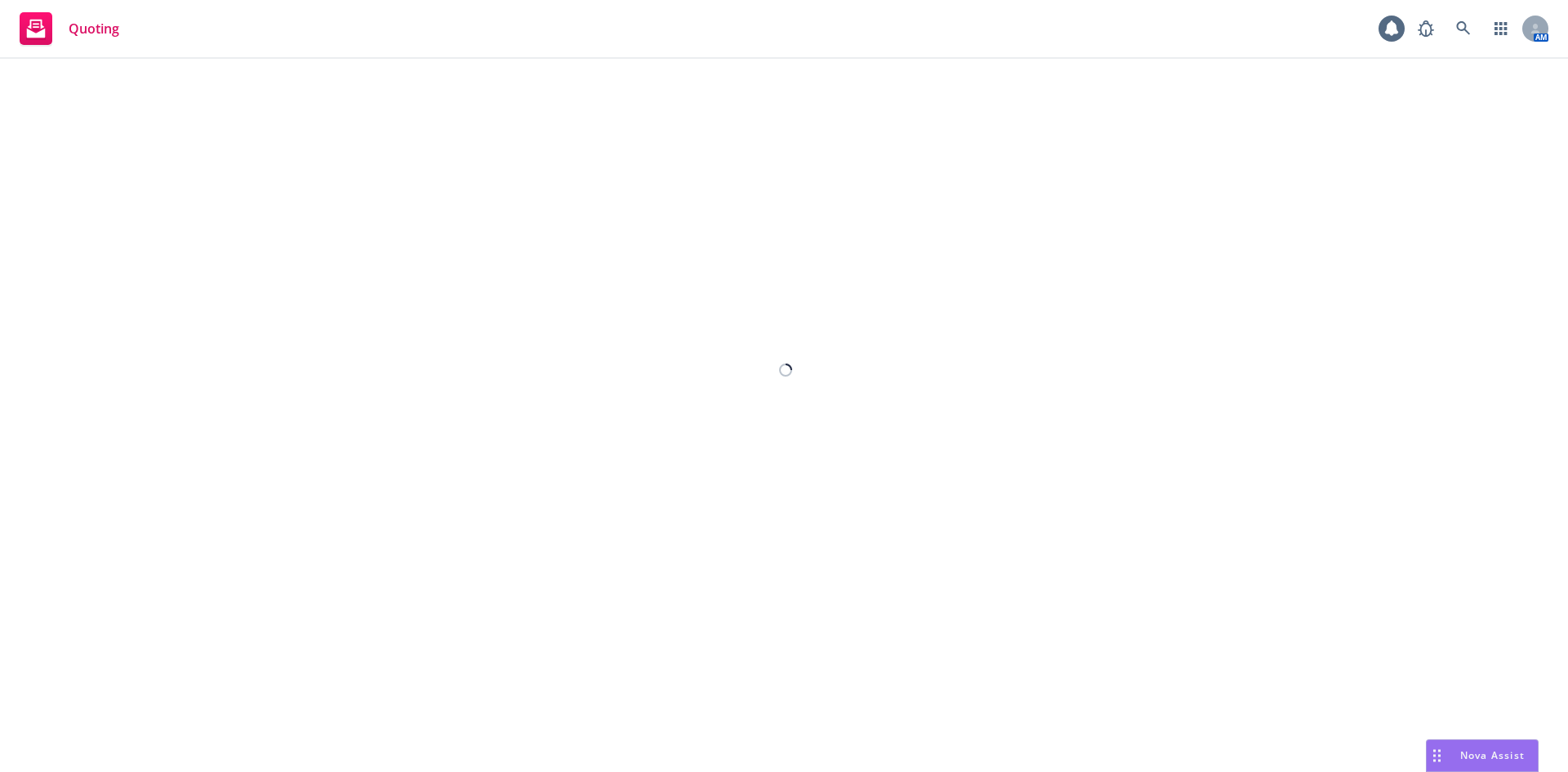
select select "12"
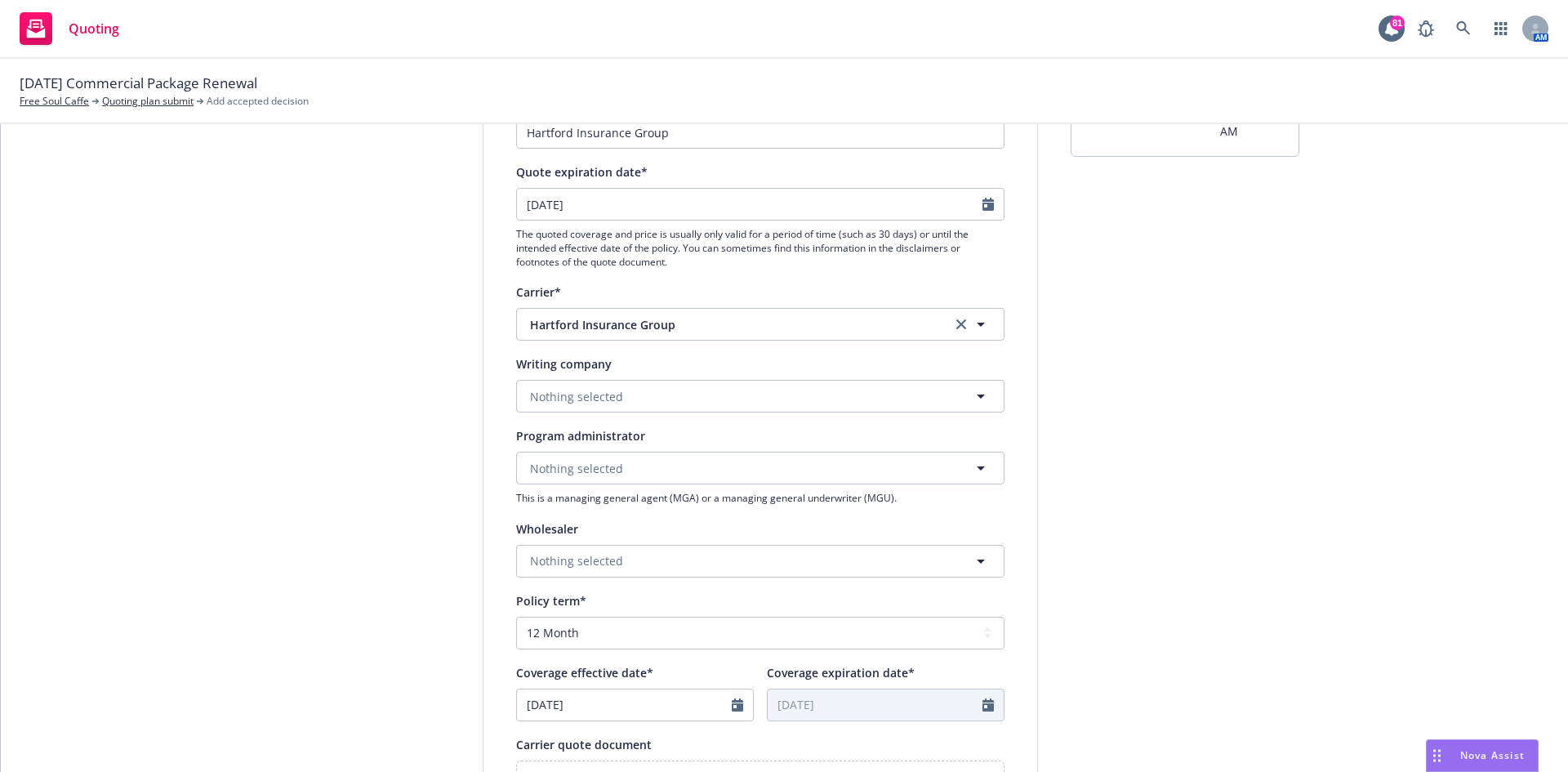
scroll to position [246, 0]
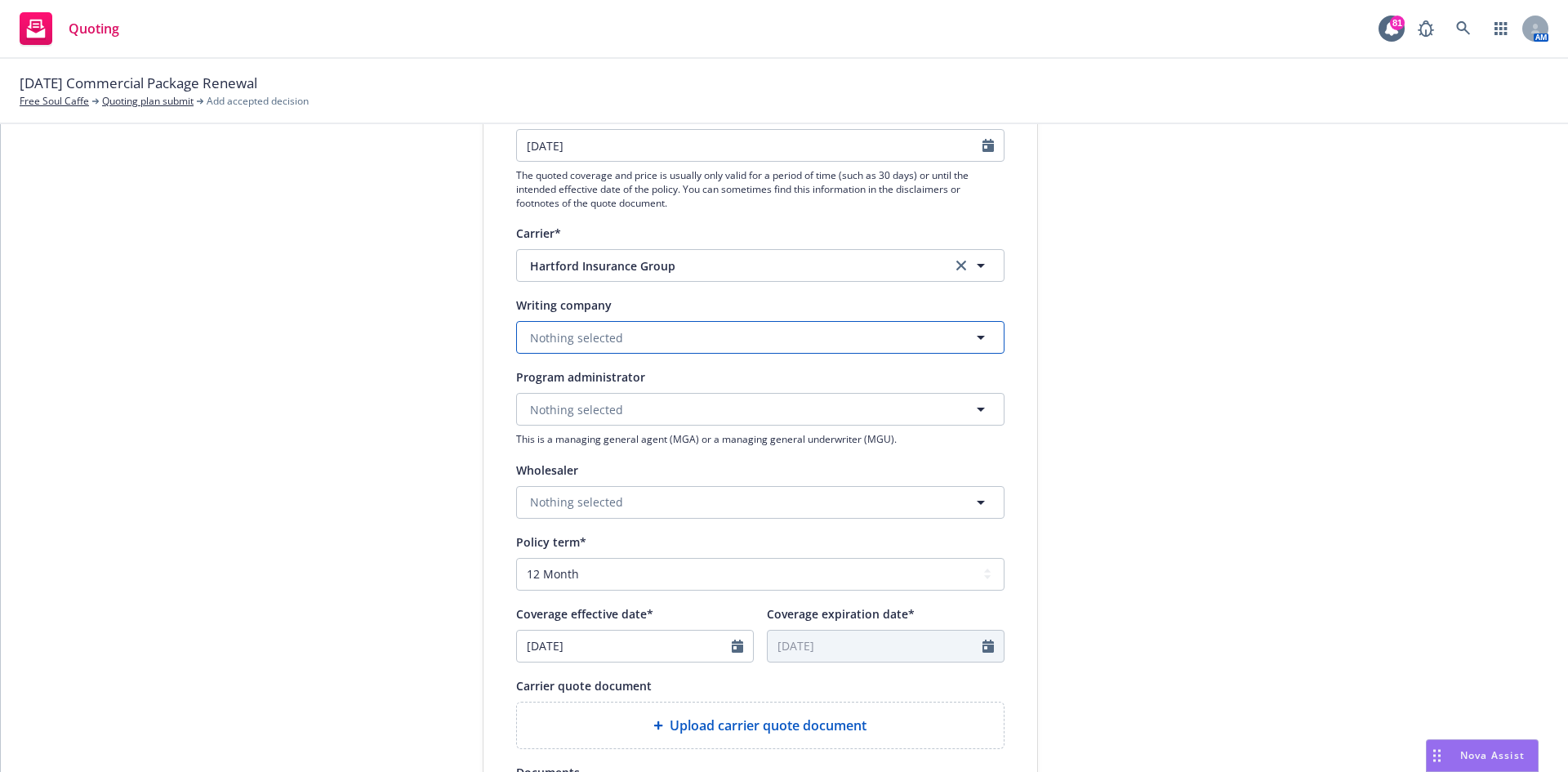
click at [797, 339] on button "Nothing selected" at bounding box center [760, 337] width 488 height 33
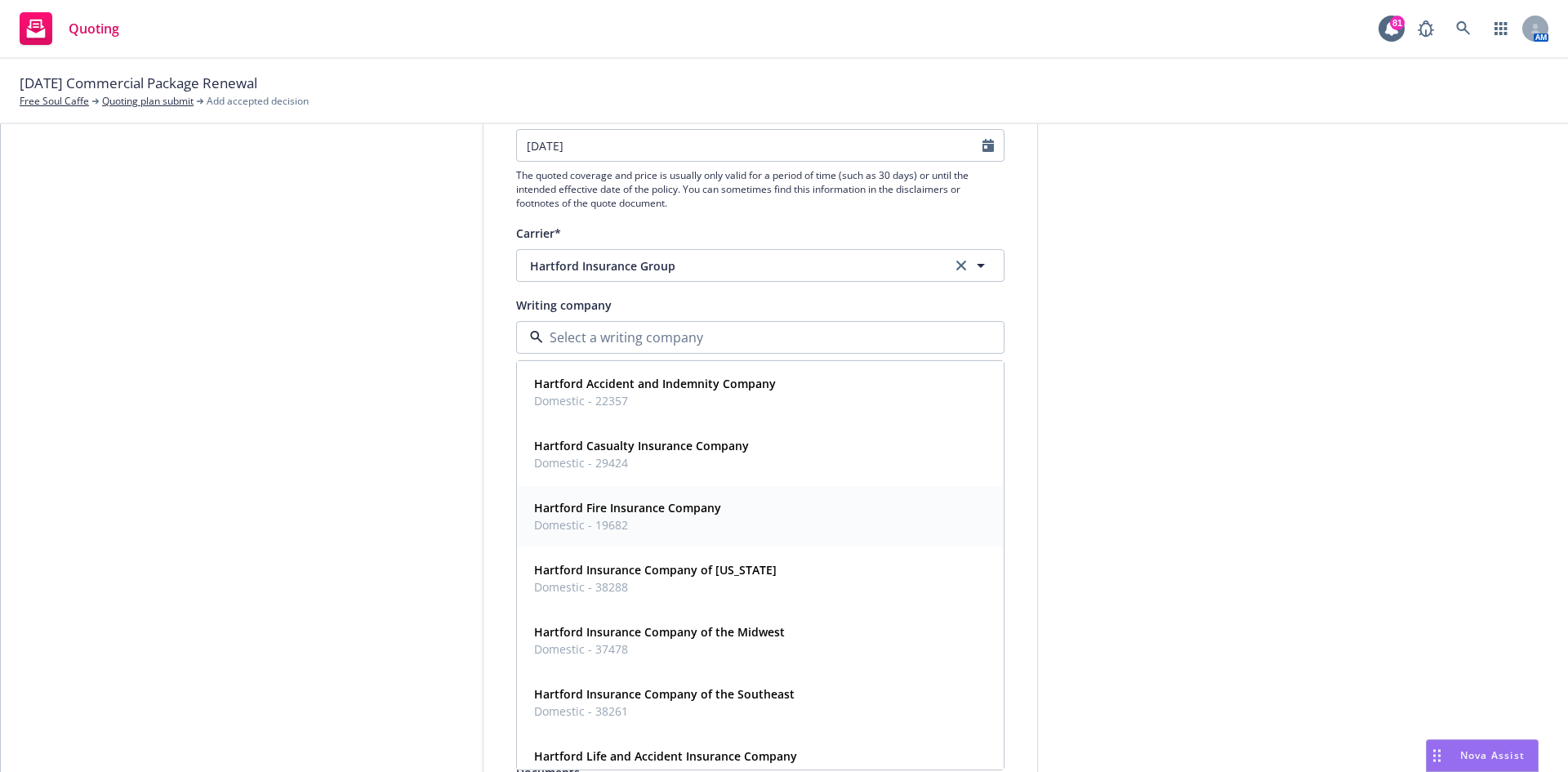
click at [680, 505] on strong "Hartford Fire Insurance Company" at bounding box center [628, 508] width 187 height 16
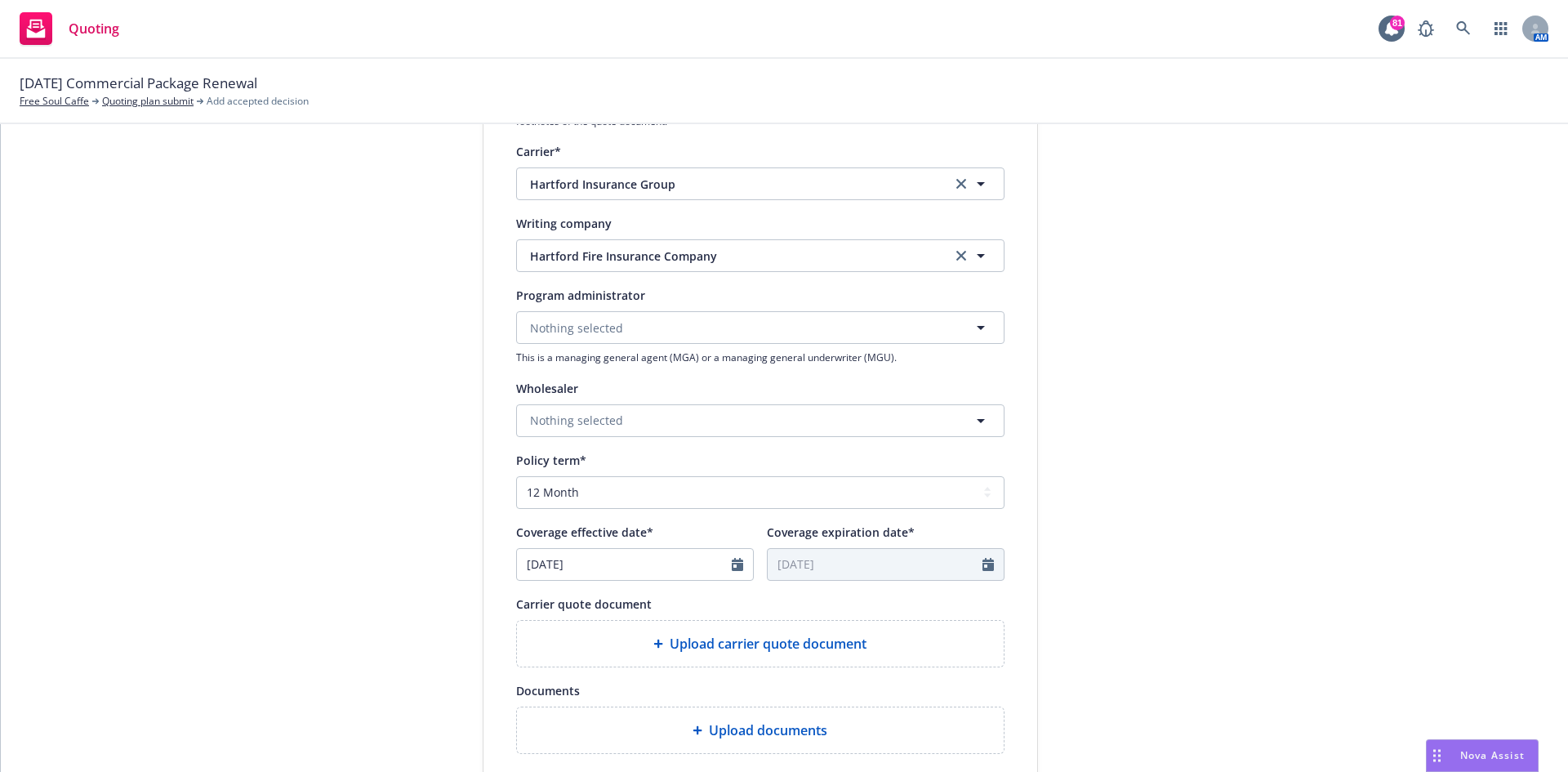
scroll to position [572, 0]
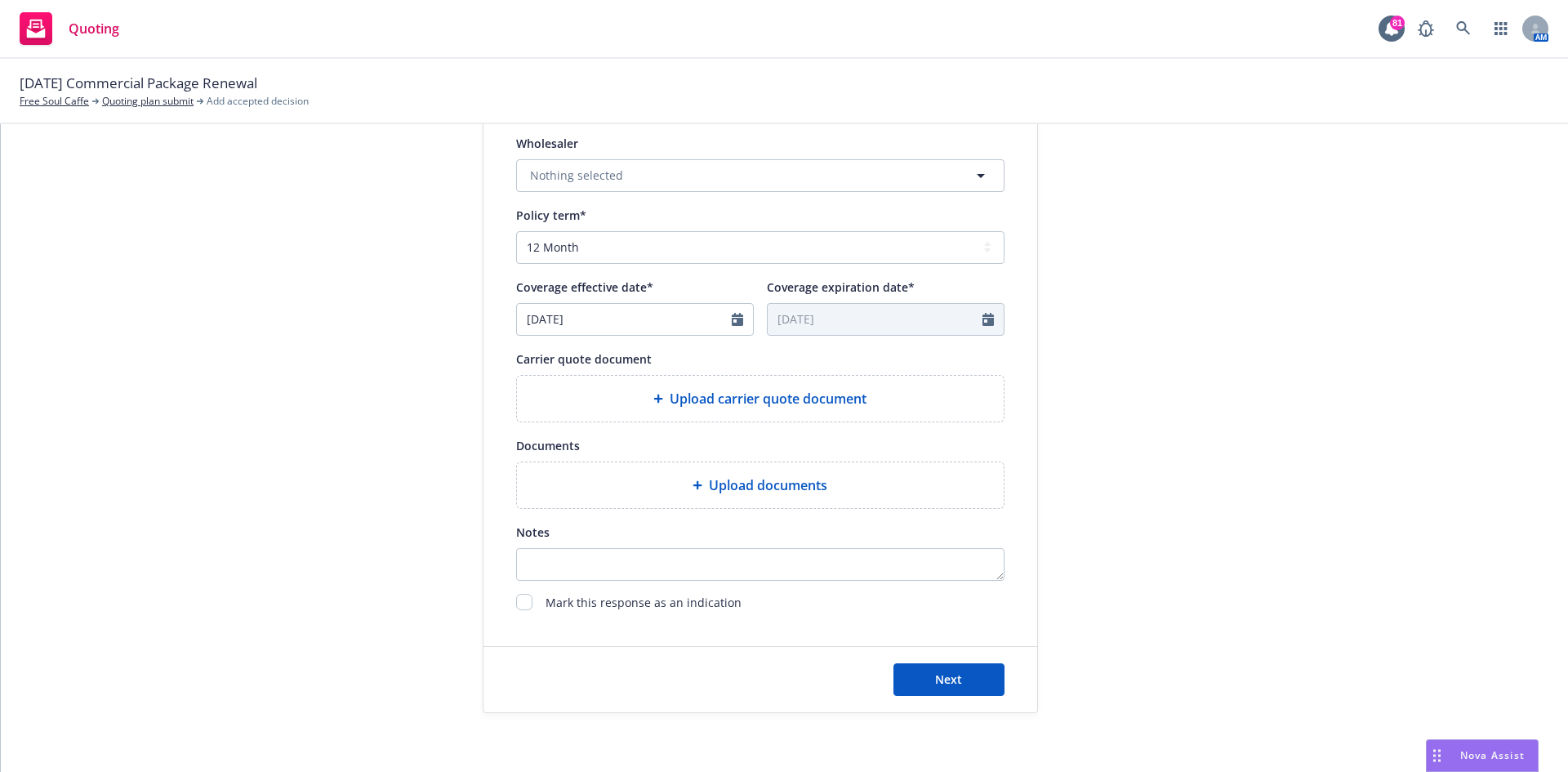
click at [654, 398] on icon at bounding box center [659, 398] width 9 height 9
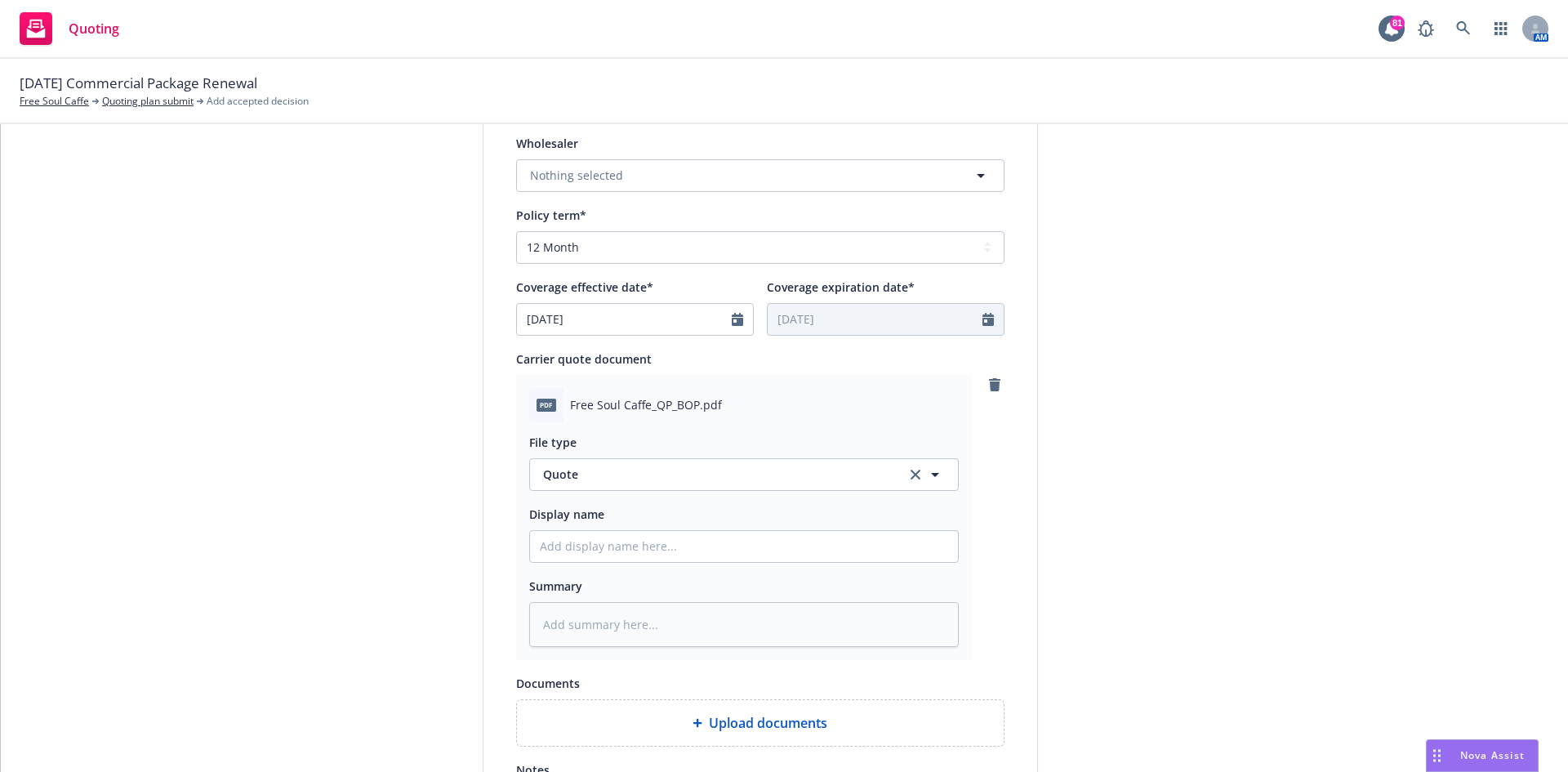
scroll to position [816, 0]
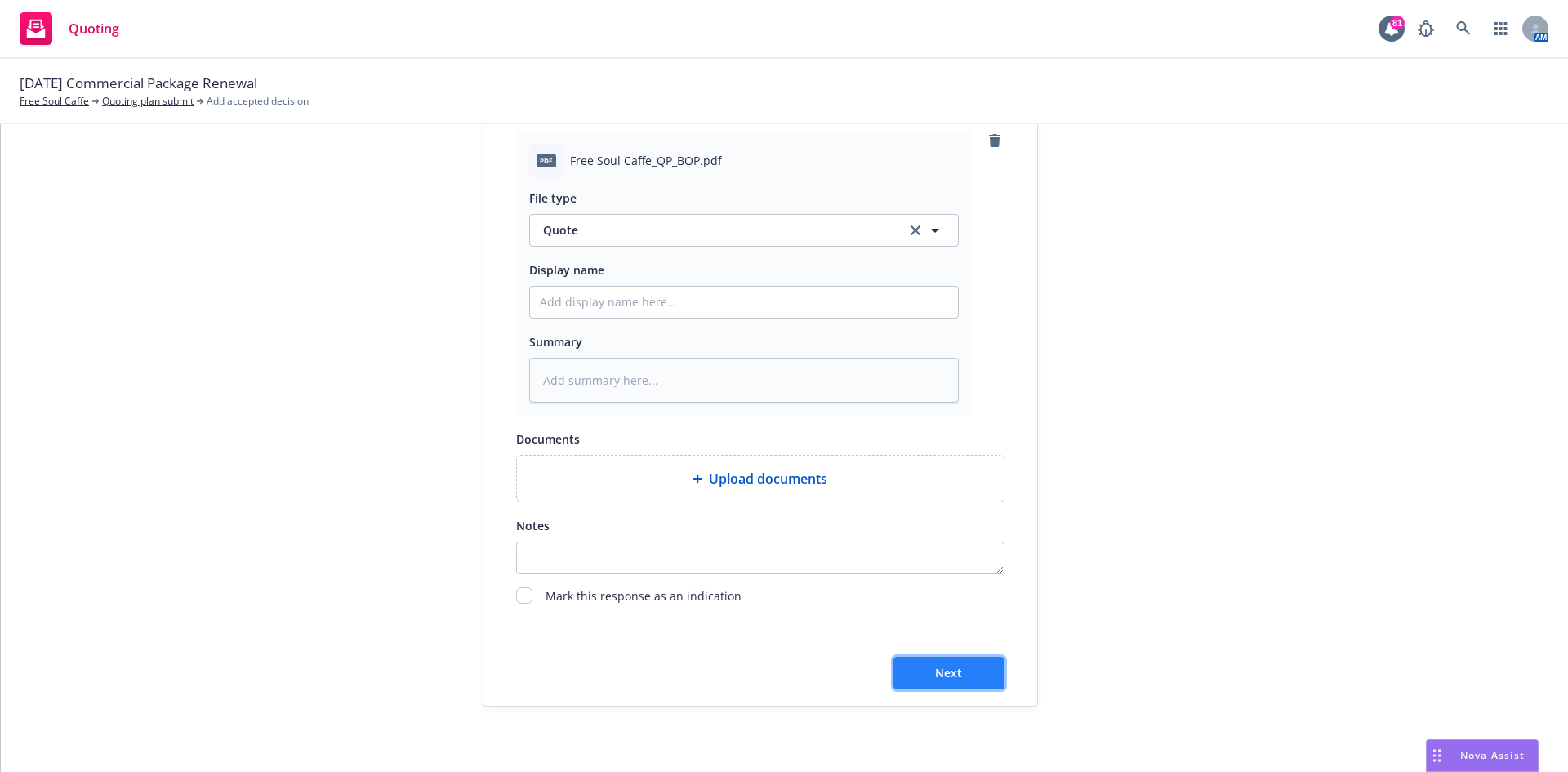
click at [954, 667] on span "Next" at bounding box center [948, 673] width 27 height 16
type textarea "x"
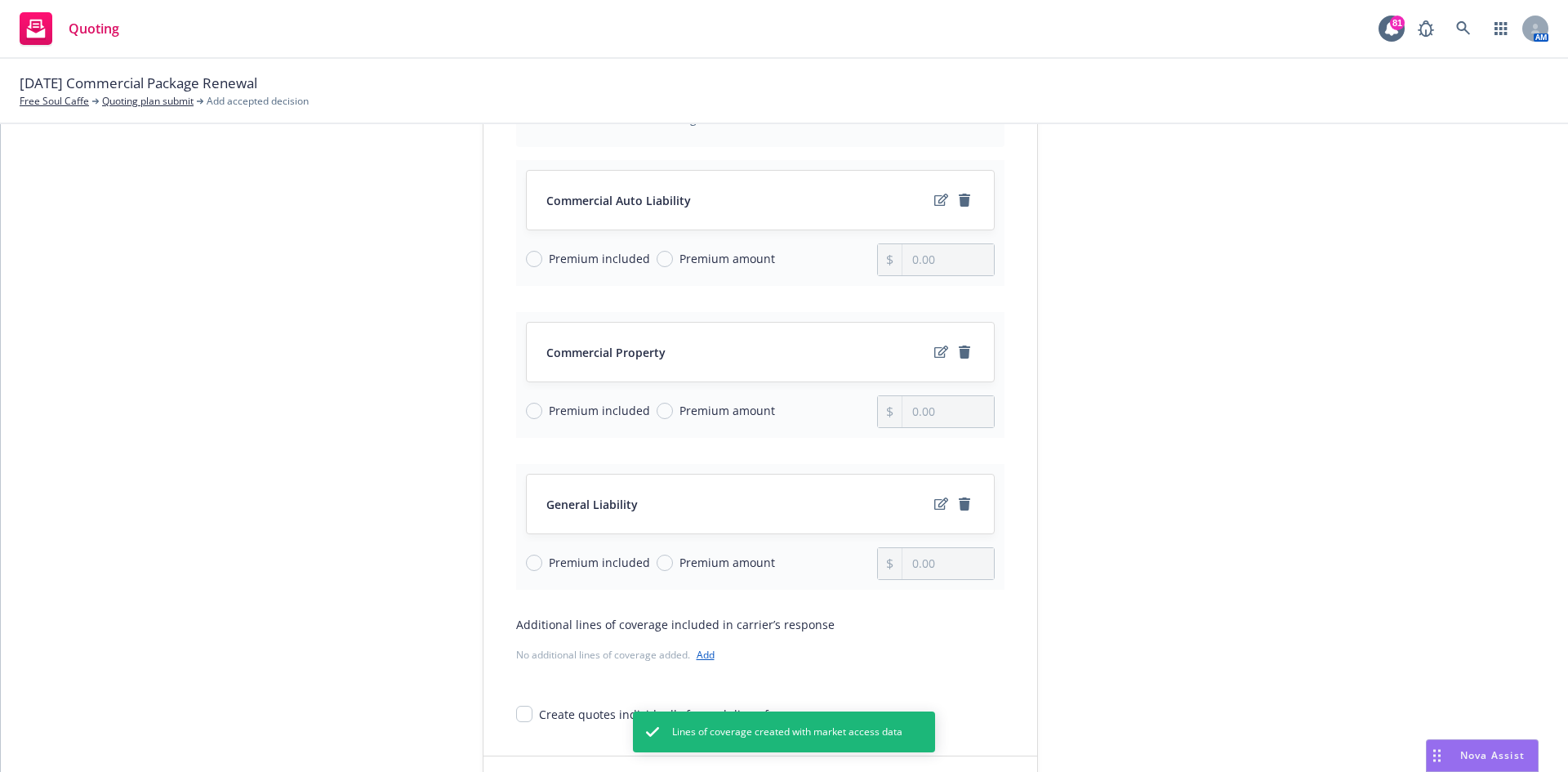
scroll to position [336, 0]
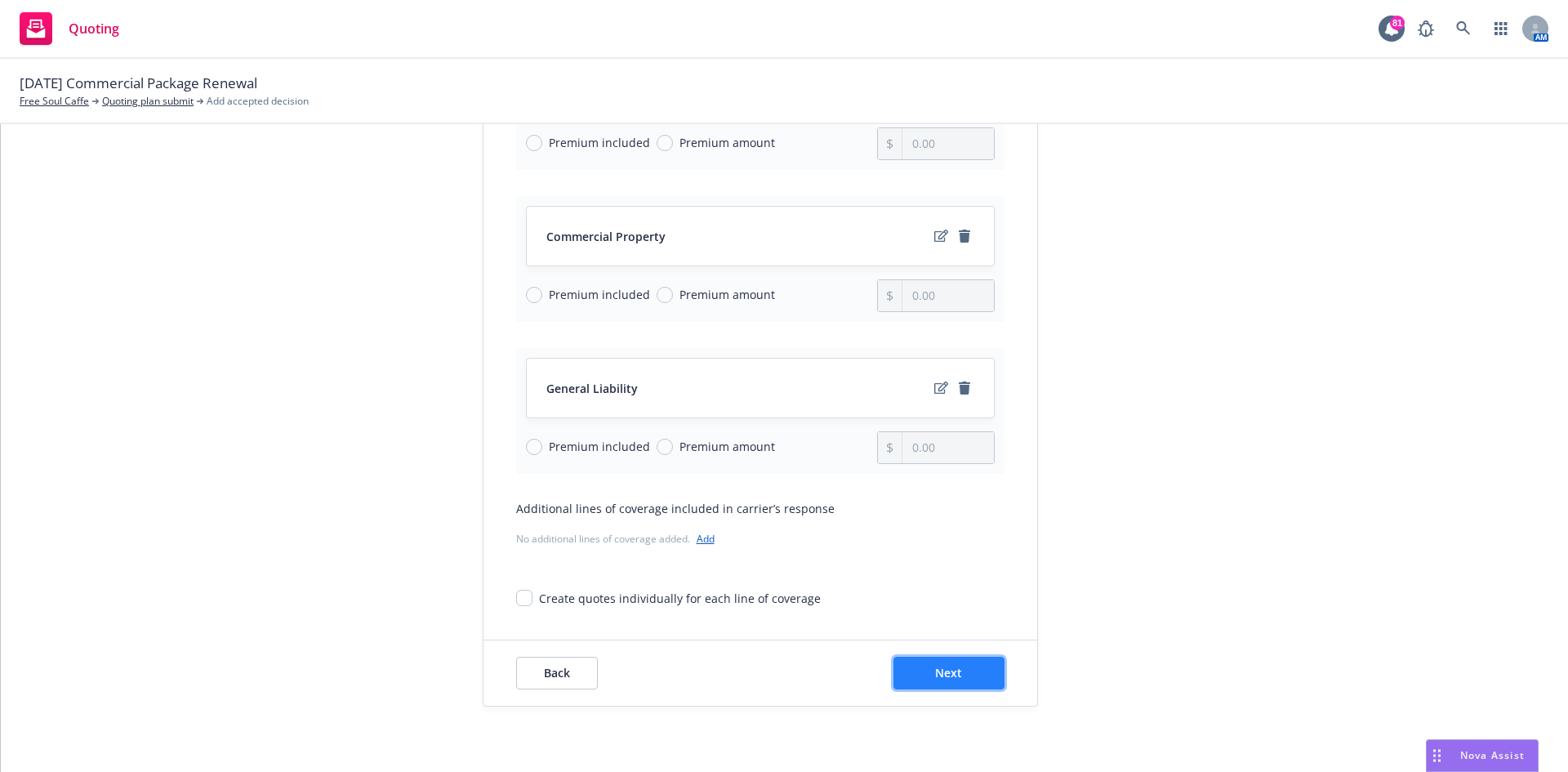
click at [973, 677] on button "Next" at bounding box center [949, 673] width 111 height 33
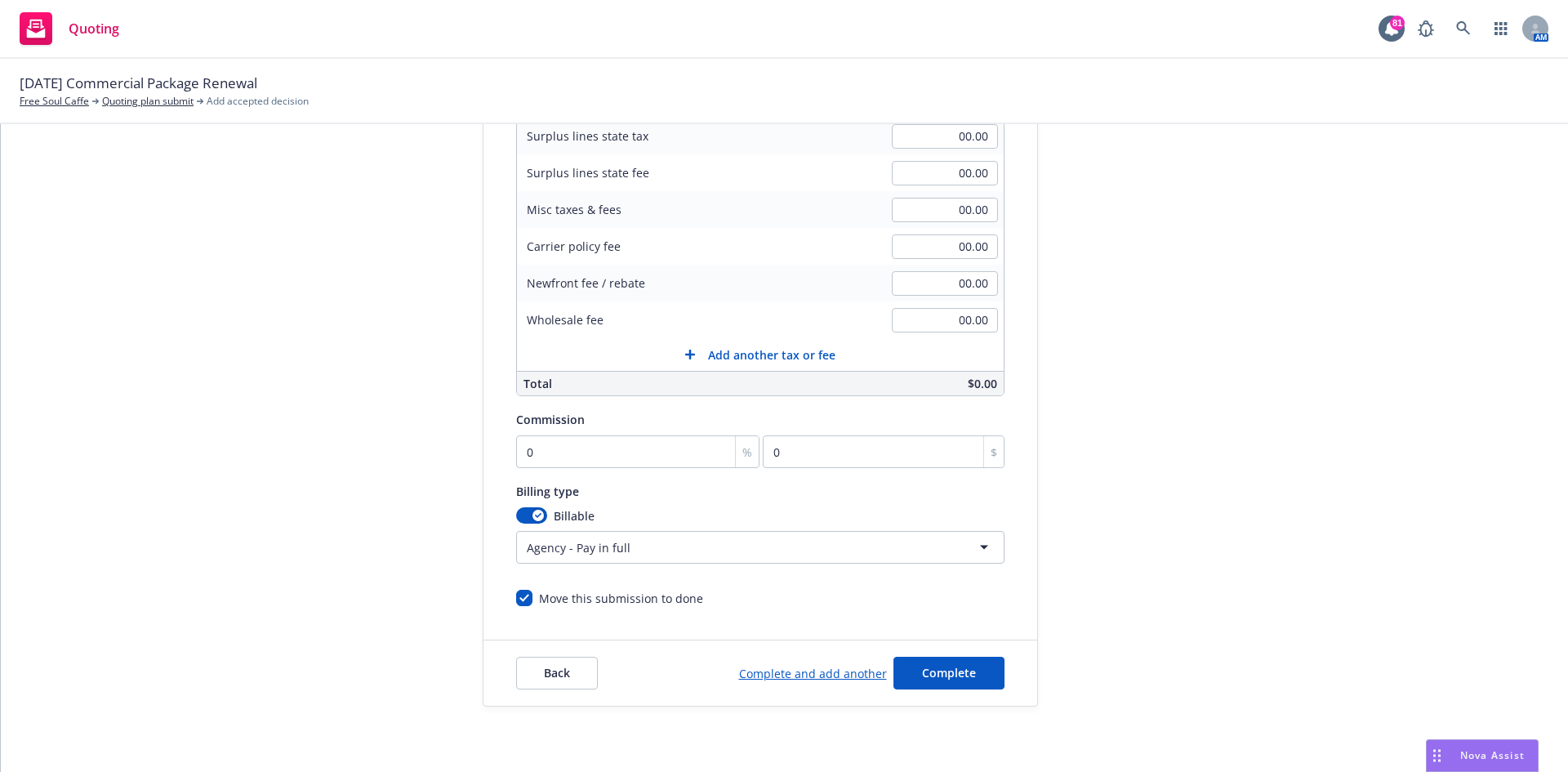
scroll to position [0, 0]
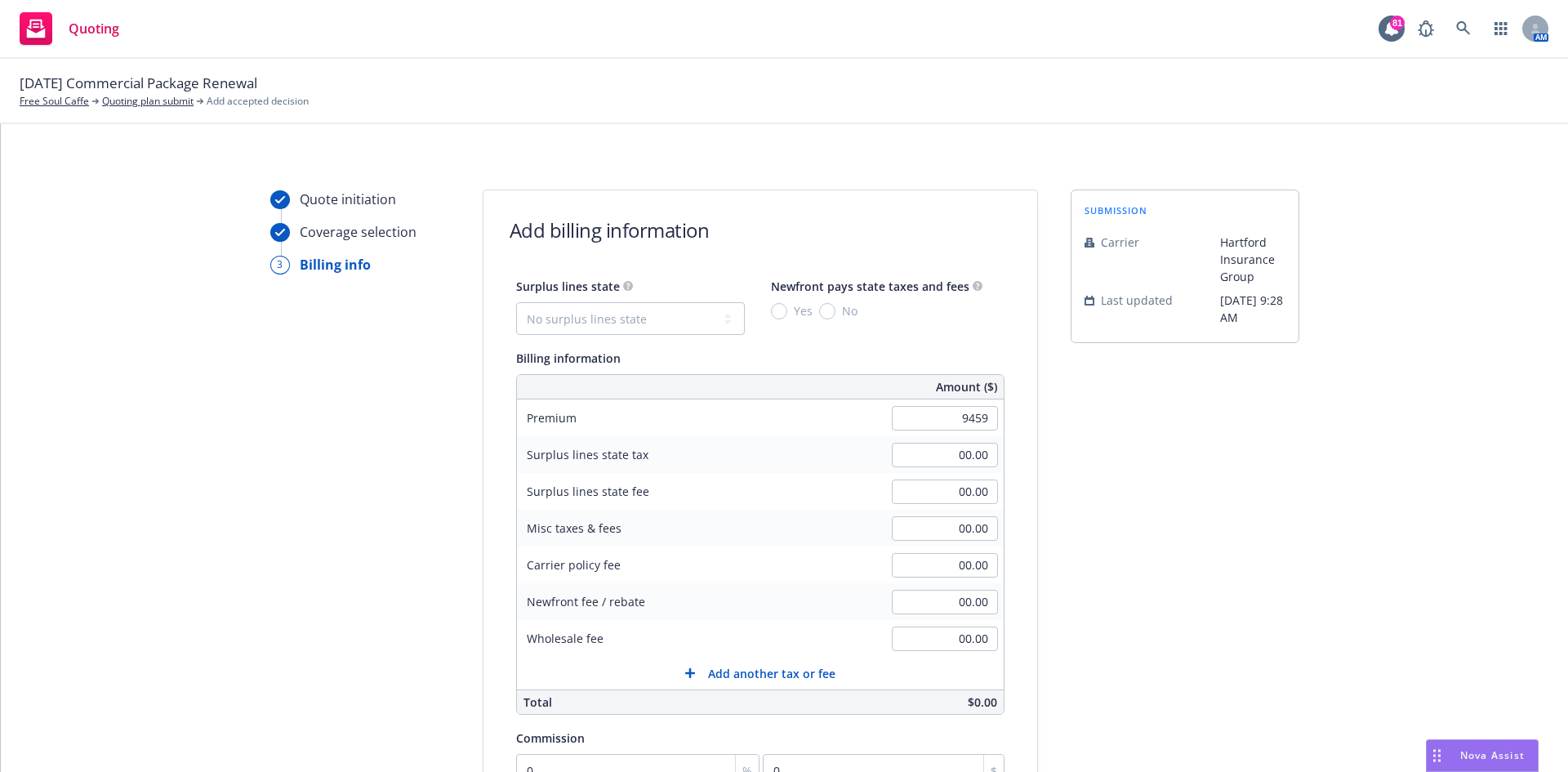
click at [1032, 452] on div "Quote initiation Coverage selection 3 Billing info Add billing information Surp…" at bounding box center [784, 608] width 1528 height 836
type input "9,459.00"
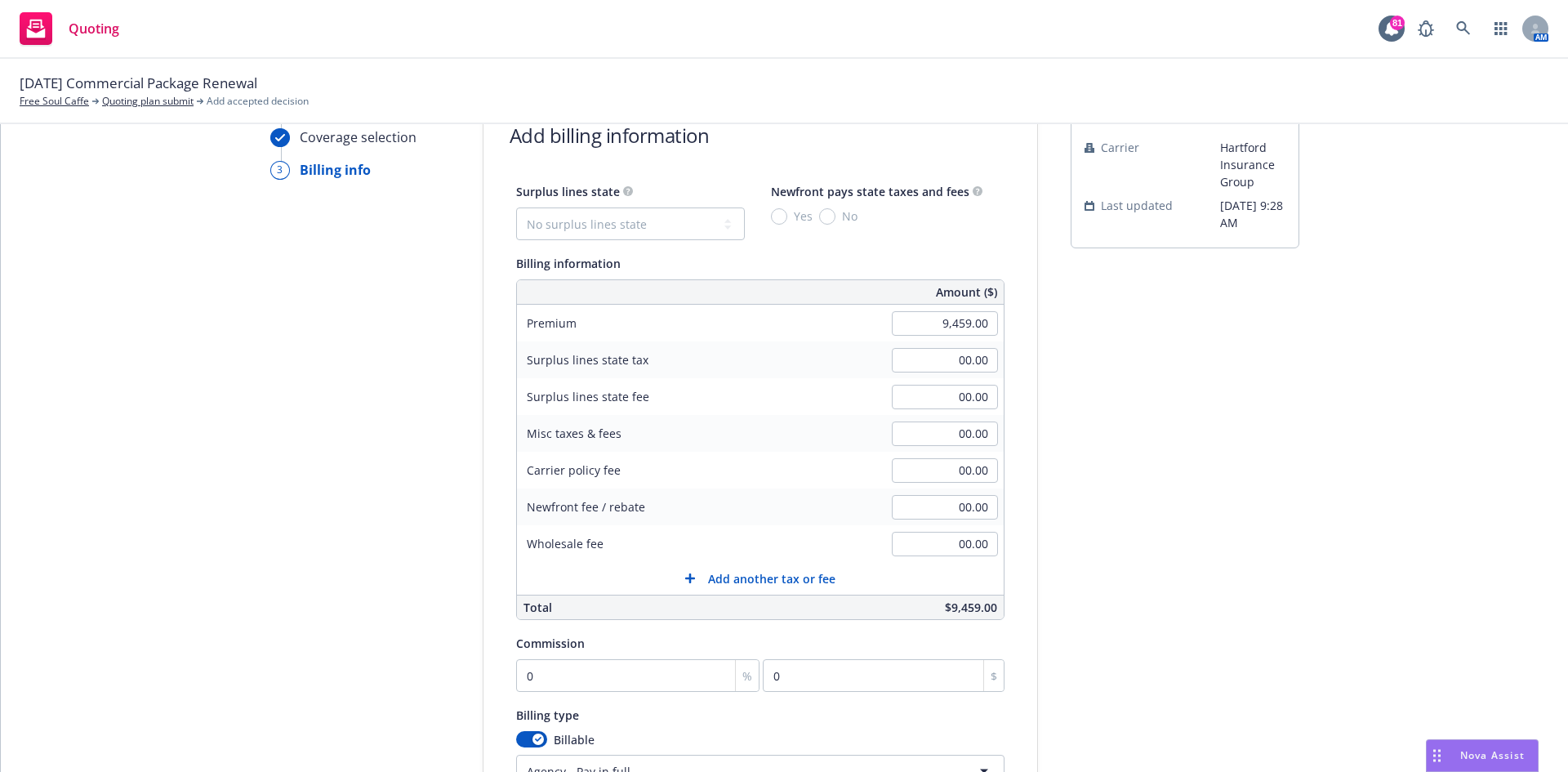
scroll to position [246, 0]
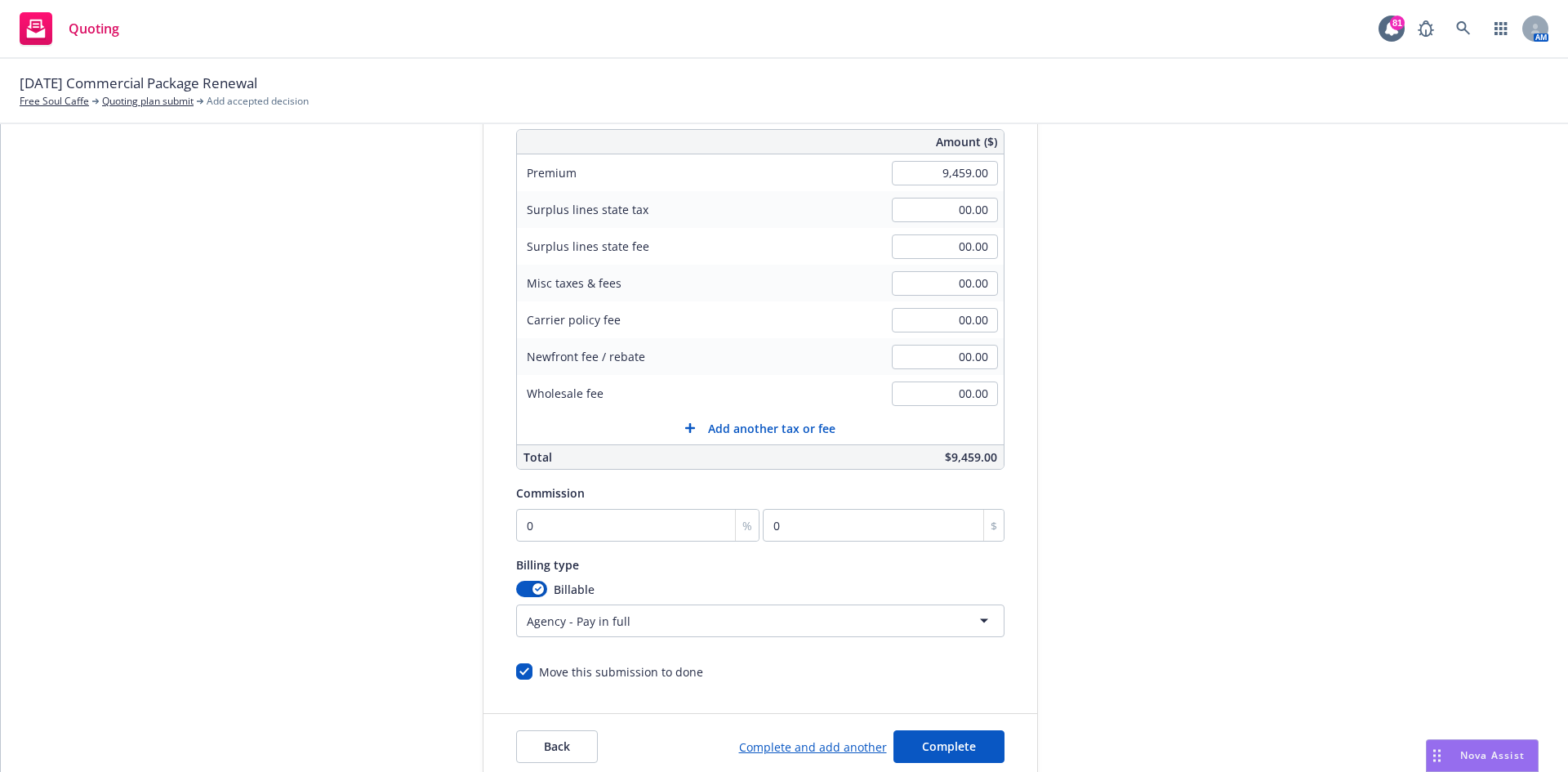
click at [685, 624] on html "Quoting 81 AM 09/11/25 Commercial Package Renewal Free Soul Caffe Quoting plan …" at bounding box center [784, 386] width 1568 height 772
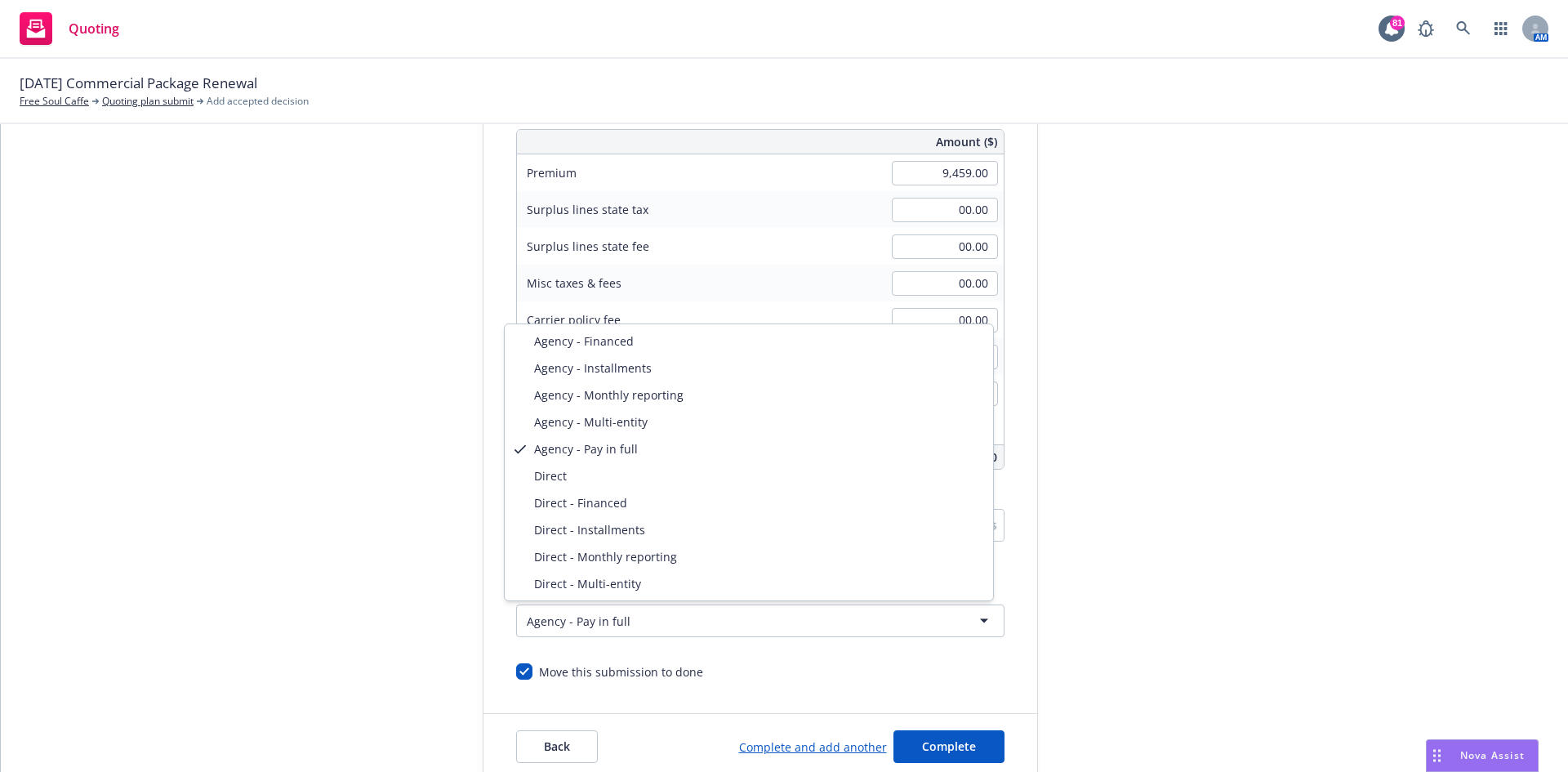
select select "DIRECT"
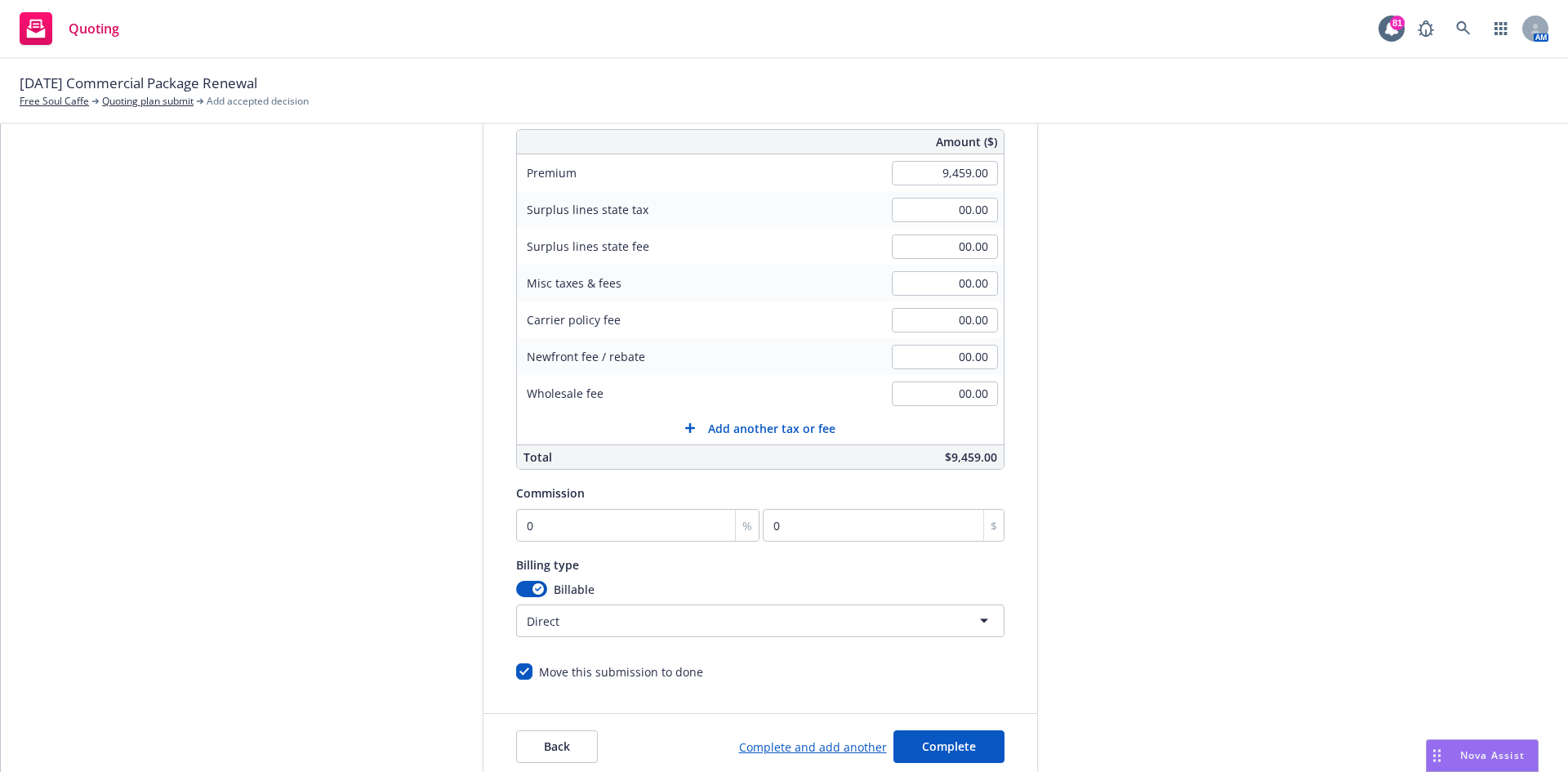
click at [810, 685] on form "Add billing information Surplus lines state No surplus lines state Alaska Alaba…" at bounding box center [760, 362] width 554 height 834
type input "1"
type input "94.59"
type input "12"
type input "1135.08"
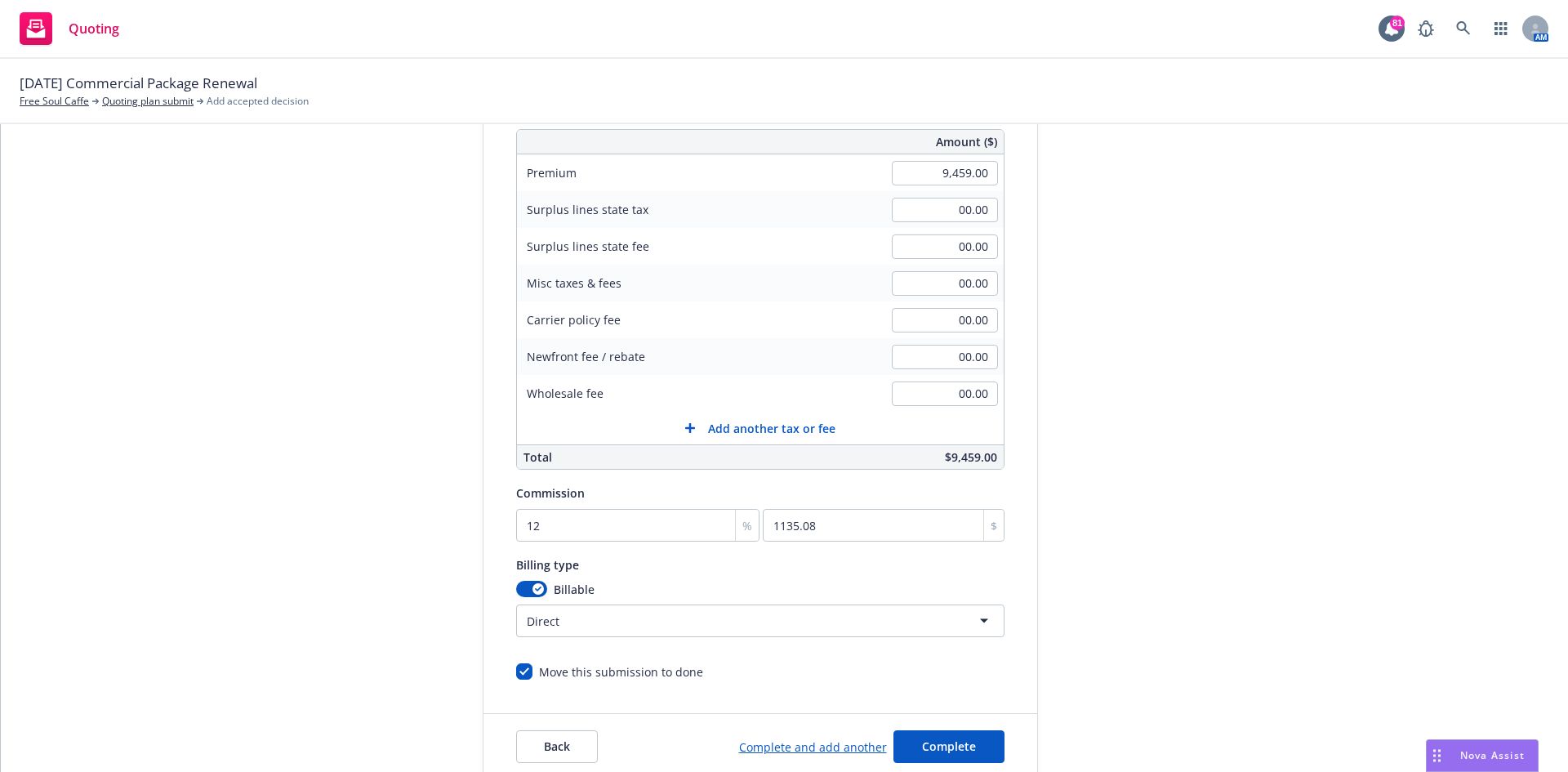
click at [843, 563] on div "Billing type" at bounding box center [760, 564] width 488 height 19
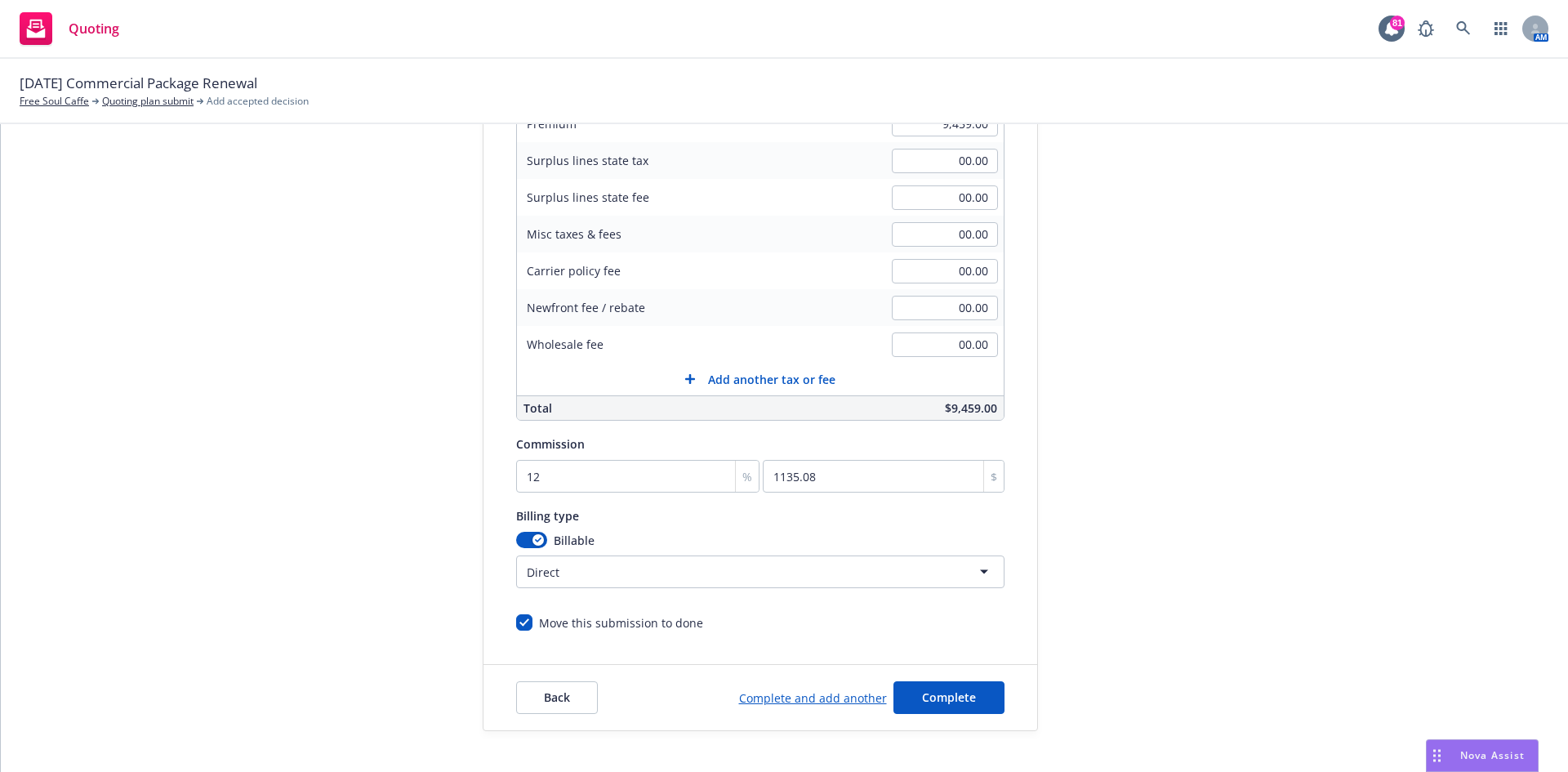
scroll to position [319, 0]
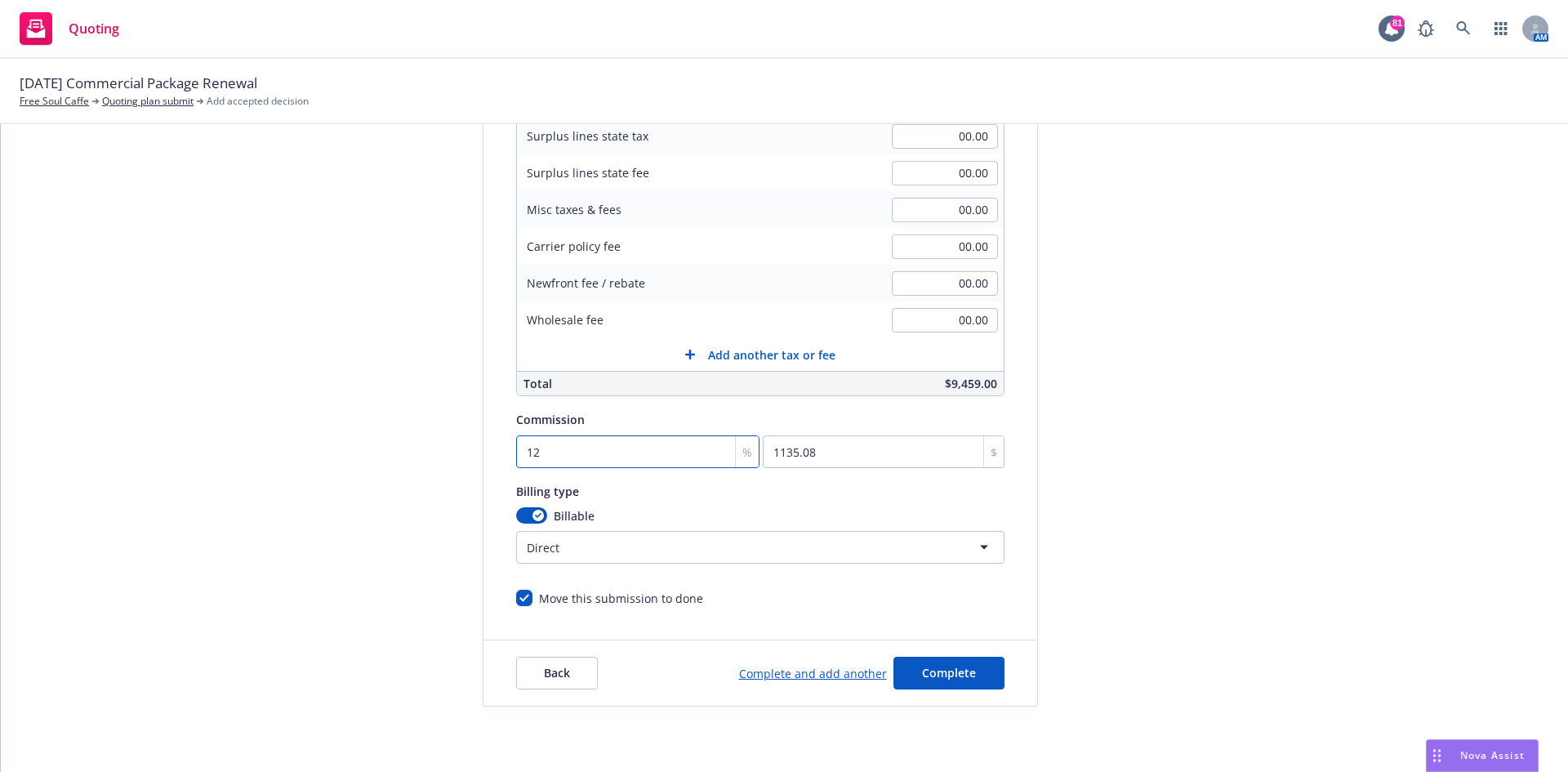
type input "1"
type input "94.59"
type input "18"
type input "1702.62"
type input "18"
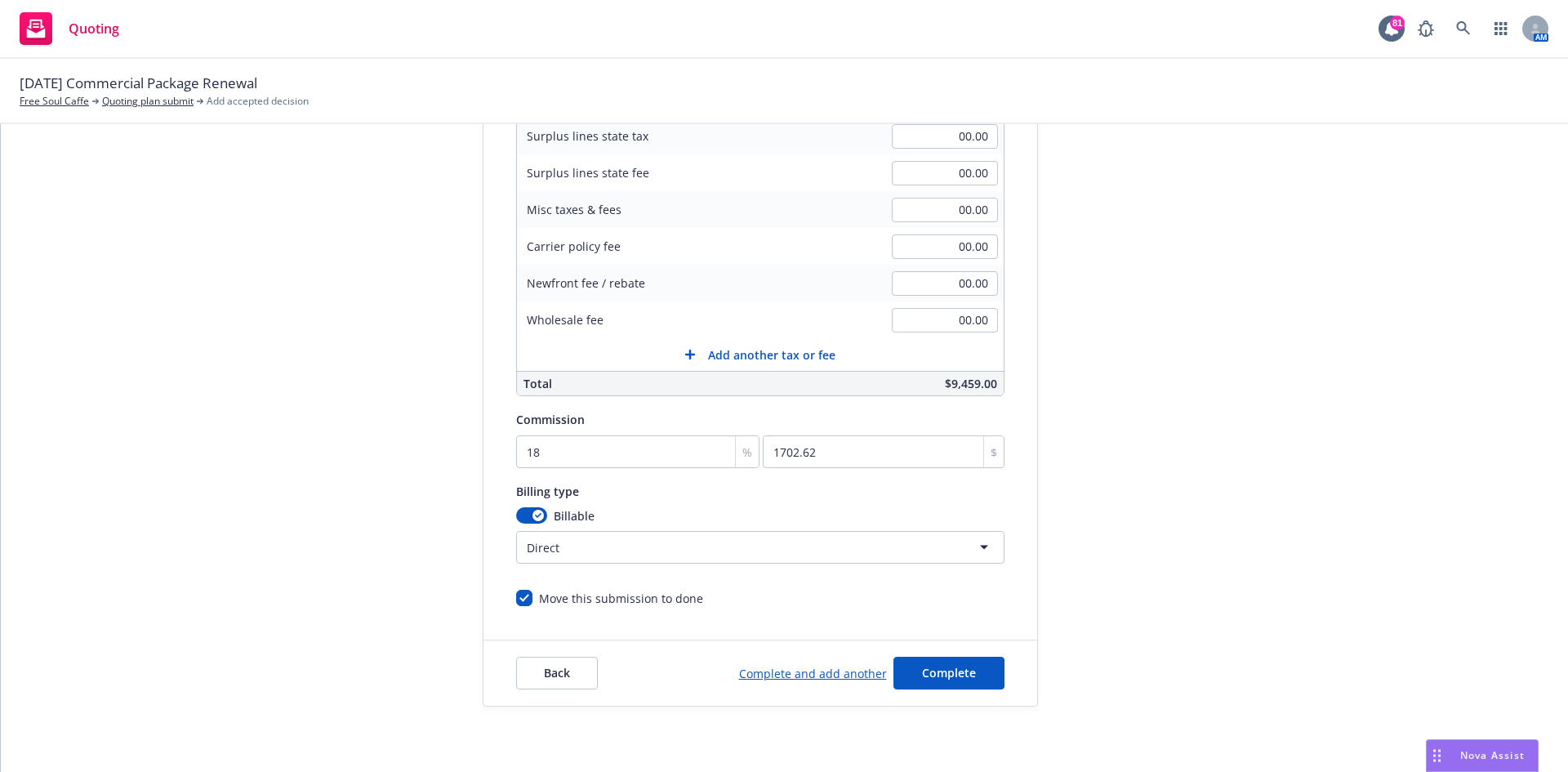
click at [773, 501] on div "Billing type Billable Direct Agency - Financed Agency - Installments Agency - M…" at bounding box center [760, 522] width 488 height 82
click at [949, 675] on span "Complete" at bounding box center [948, 673] width 54 height 16
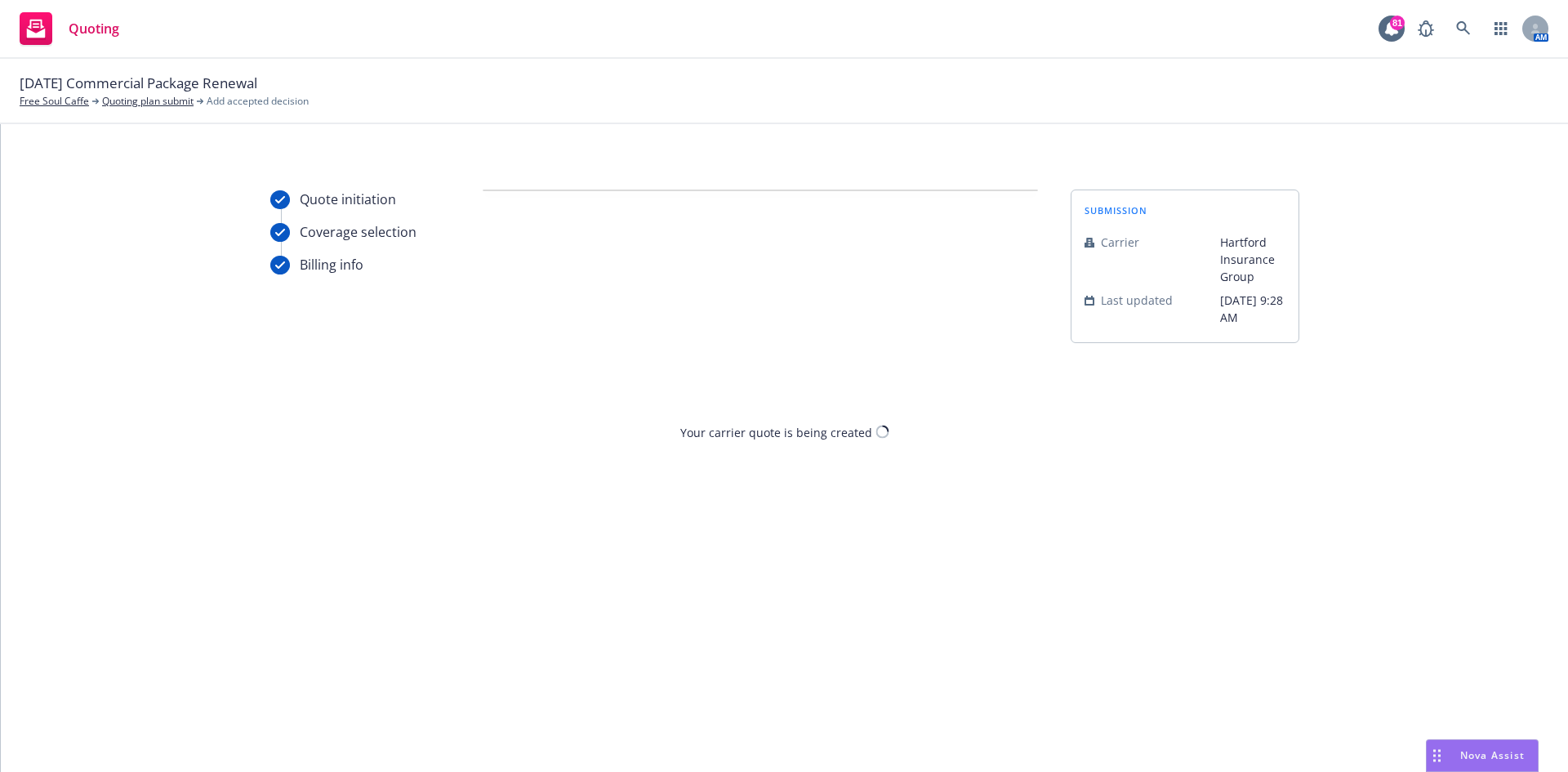
scroll to position [0, 0]
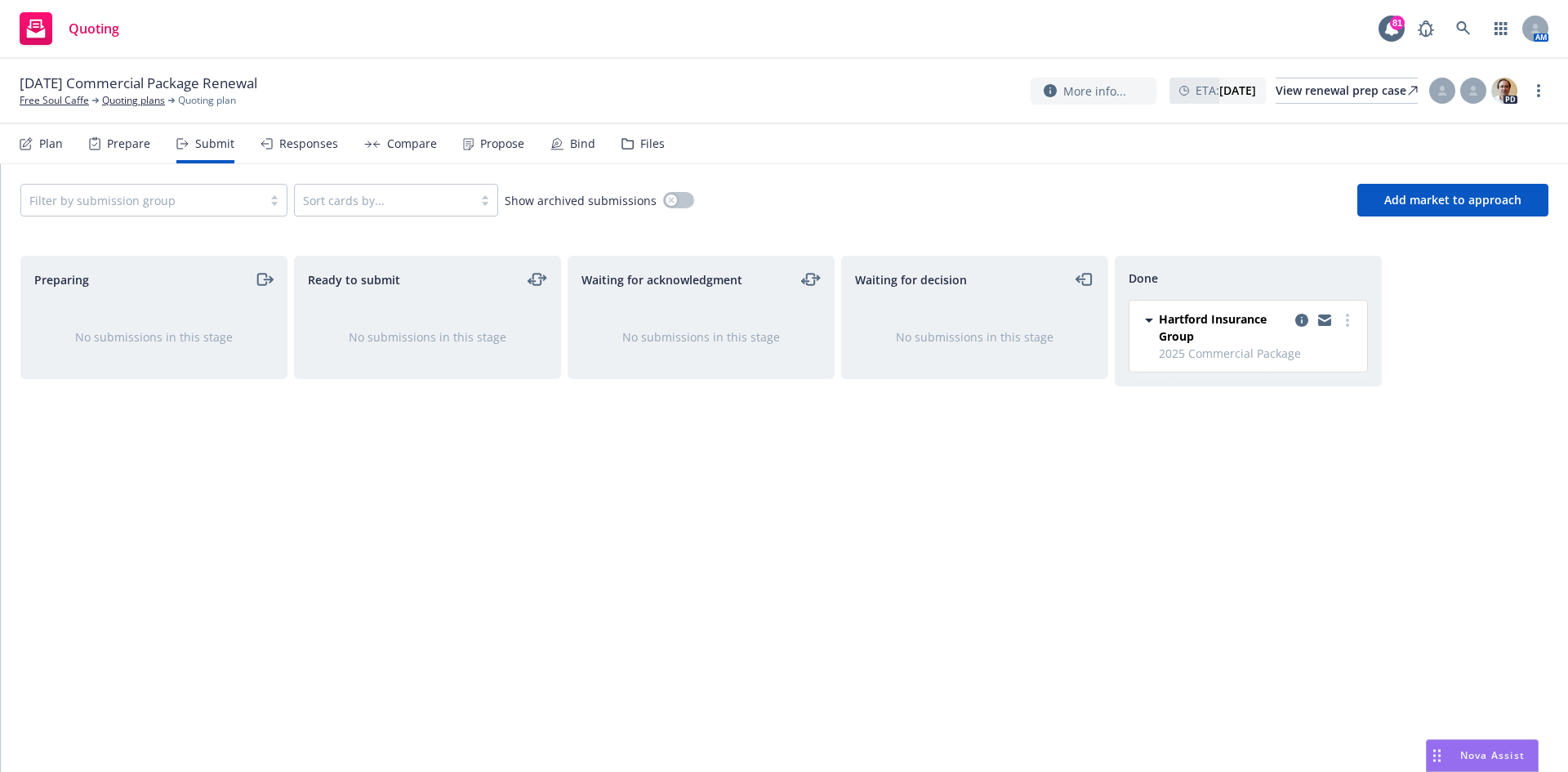
click at [499, 145] on div "Propose" at bounding box center [502, 143] width 44 height 13
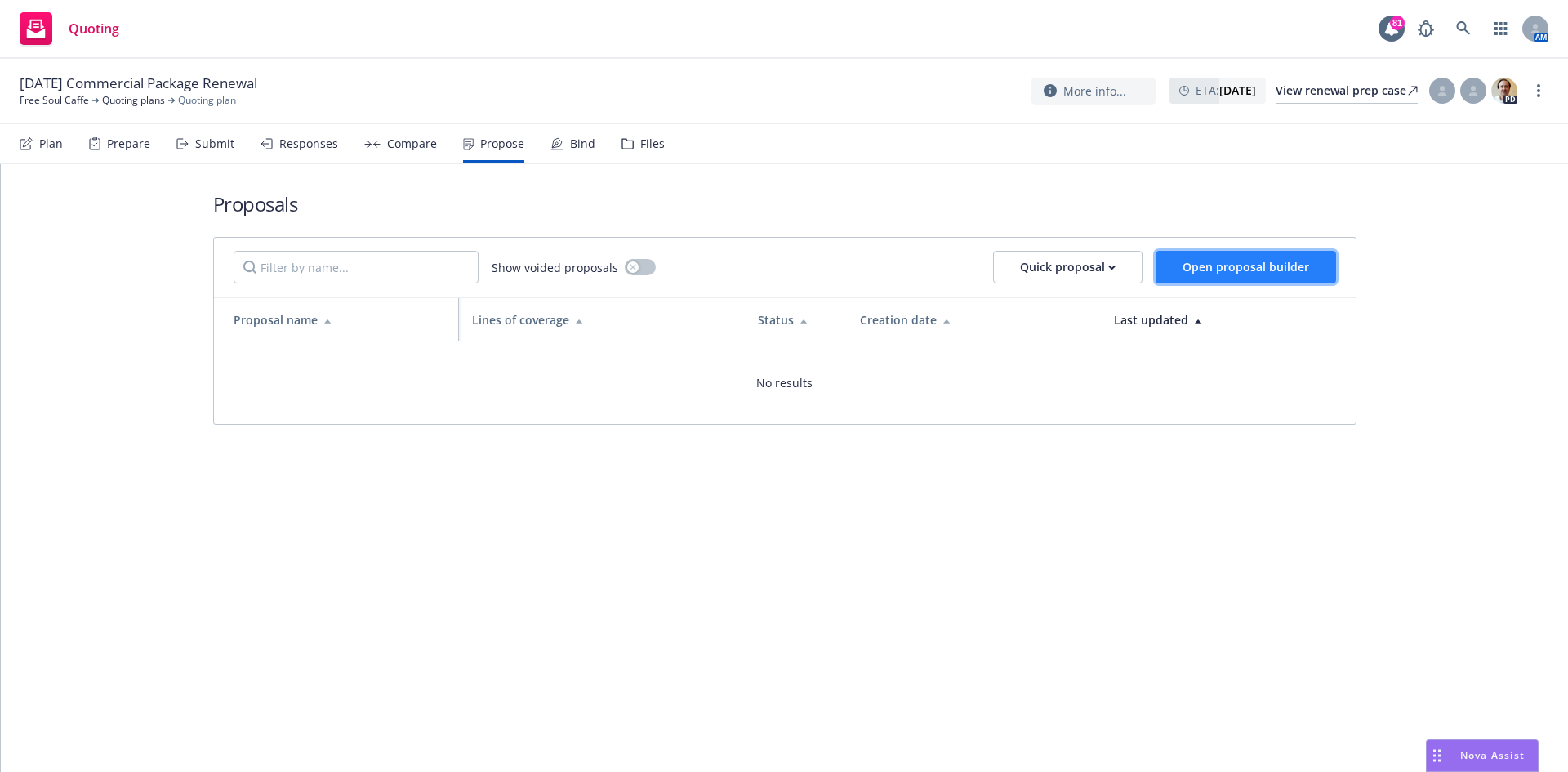
click at [1271, 262] on span "Open proposal builder" at bounding box center [1245, 267] width 126 height 16
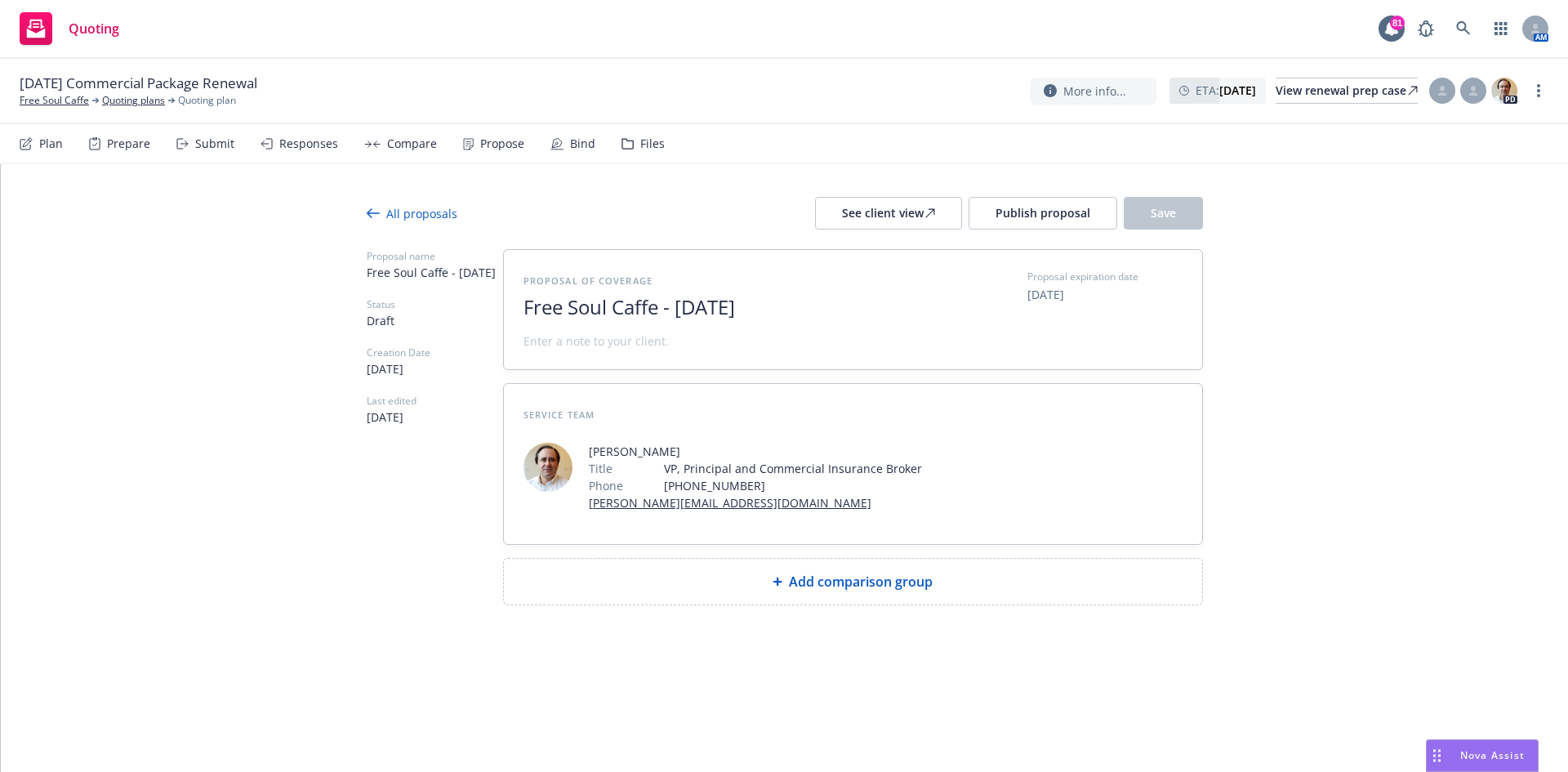
click at [864, 574] on span "Add comparison group" at bounding box center [861, 582] width 144 height 19
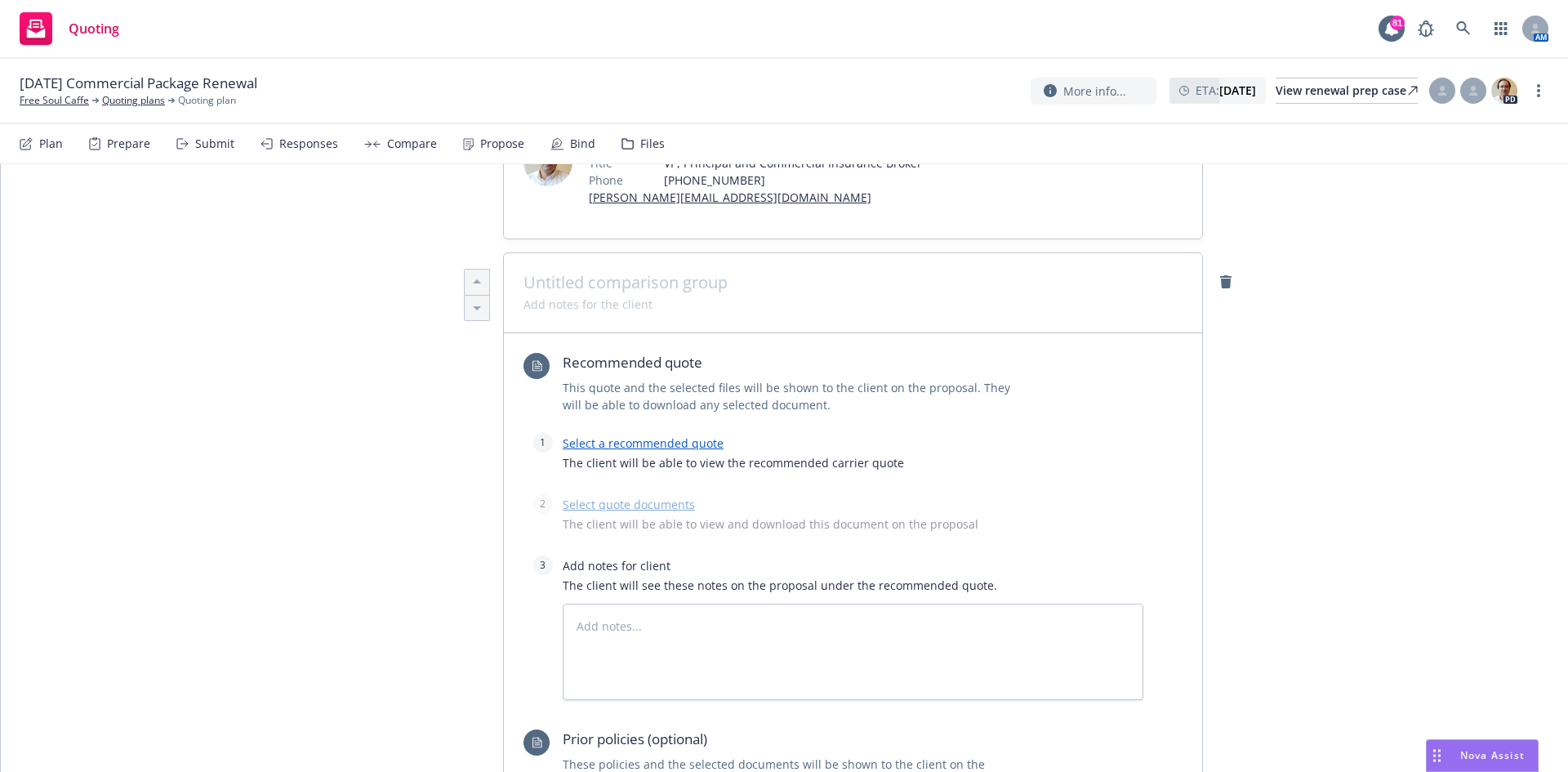
scroll to position [327, 0]
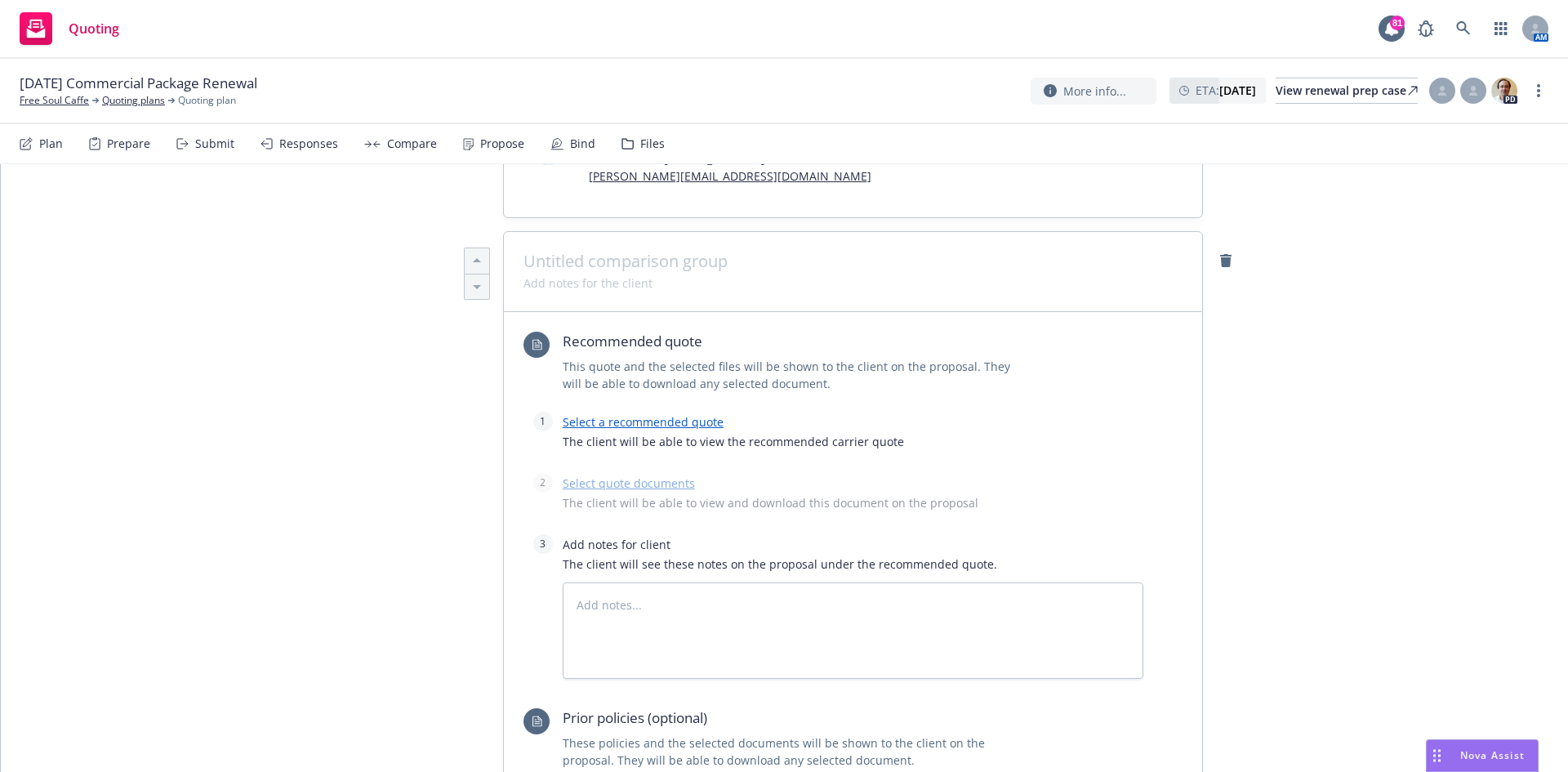
click at [629, 414] on div "Select a recommended quote The client will be able to view the recommended carr…" at bounding box center [853, 435] width 581 height 49
click at [635, 424] on link "Select a recommended quote" at bounding box center [643, 422] width 161 height 16
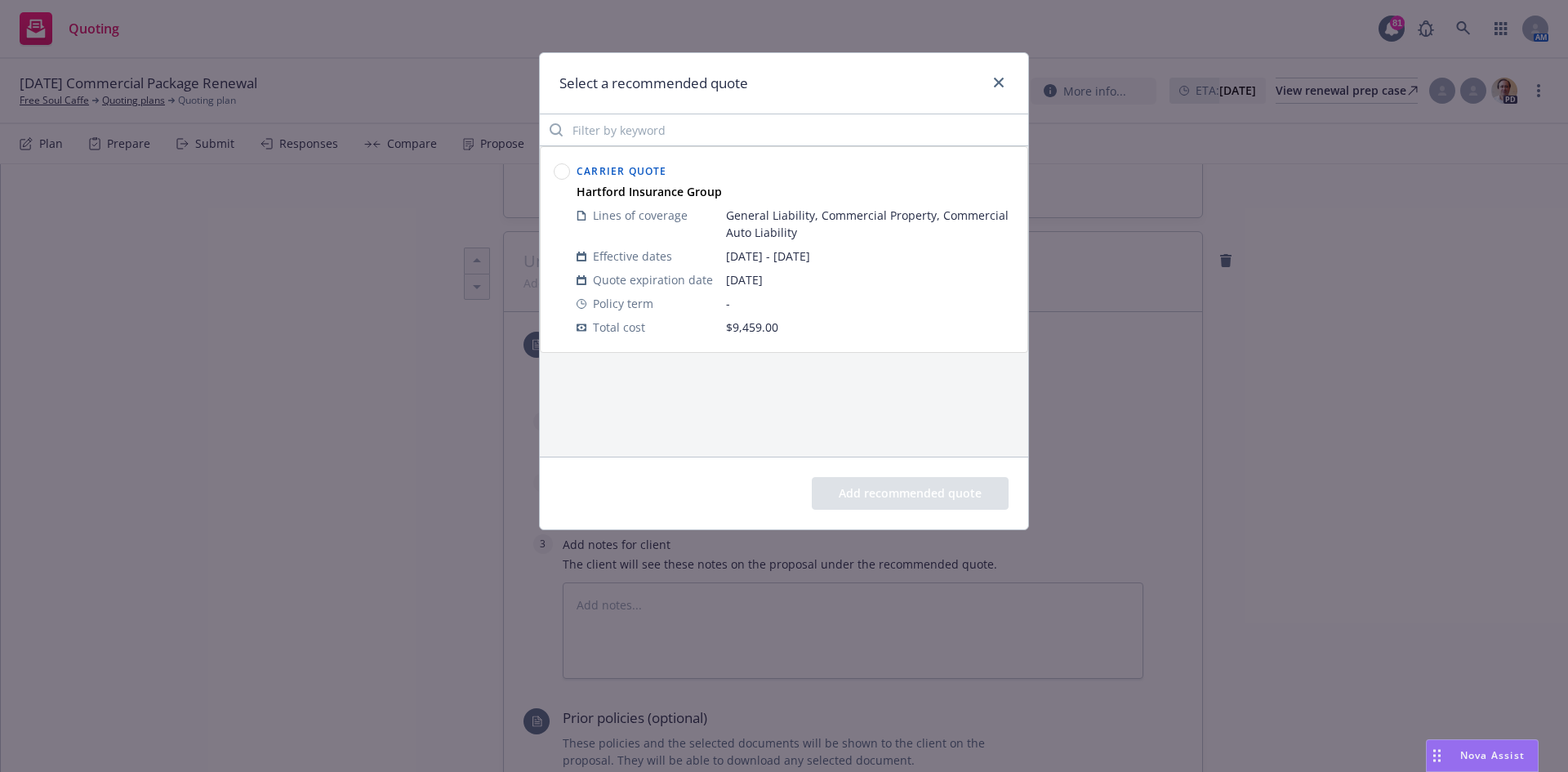
click at [557, 166] on circle at bounding box center [562, 172] width 16 height 16
click at [911, 496] on button "Add recommended quote" at bounding box center [909, 493] width 197 height 33
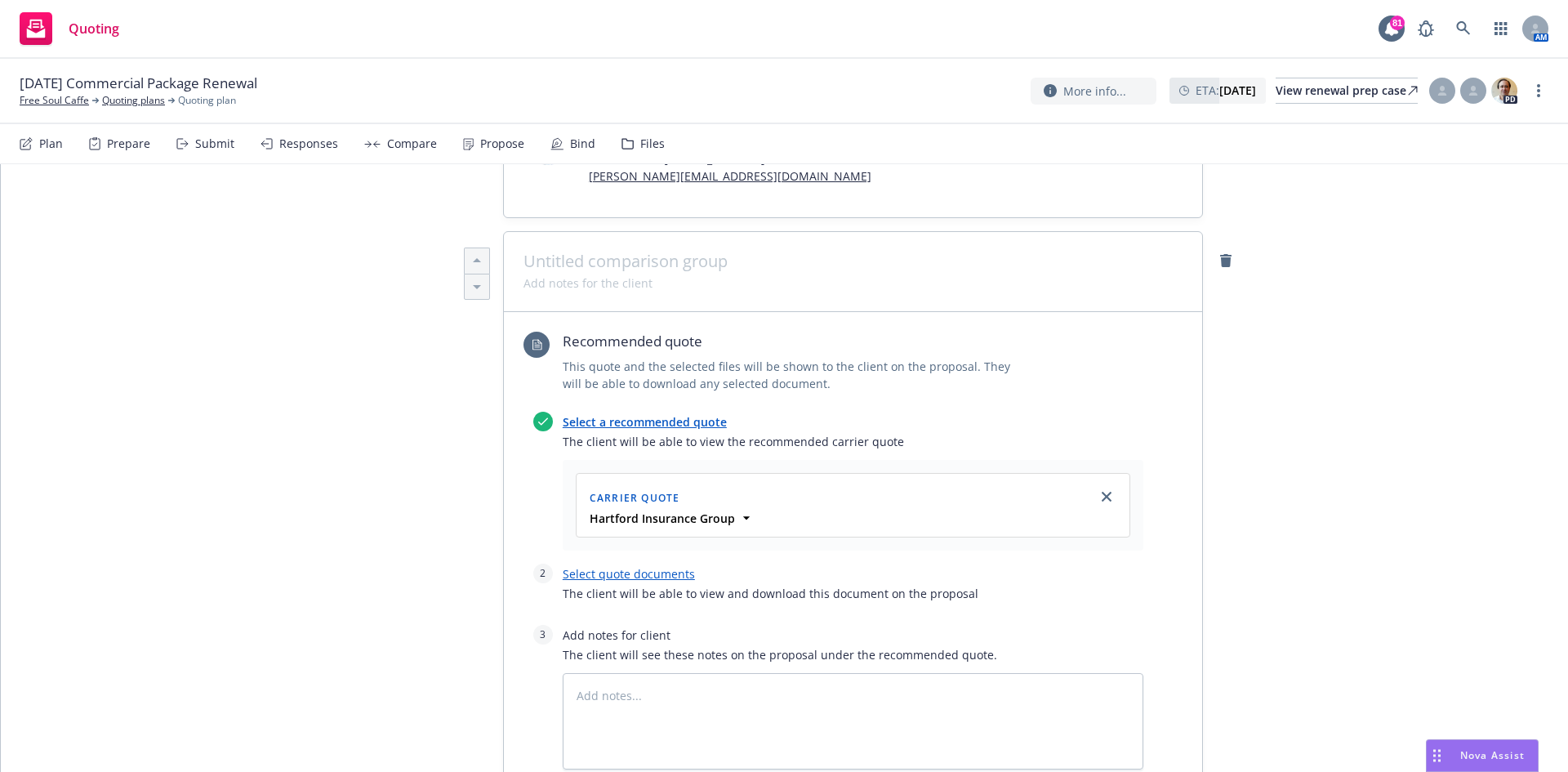
click at [645, 572] on link "Select quote documents" at bounding box center [629, 574] width 132 height 16
type textarea "x"
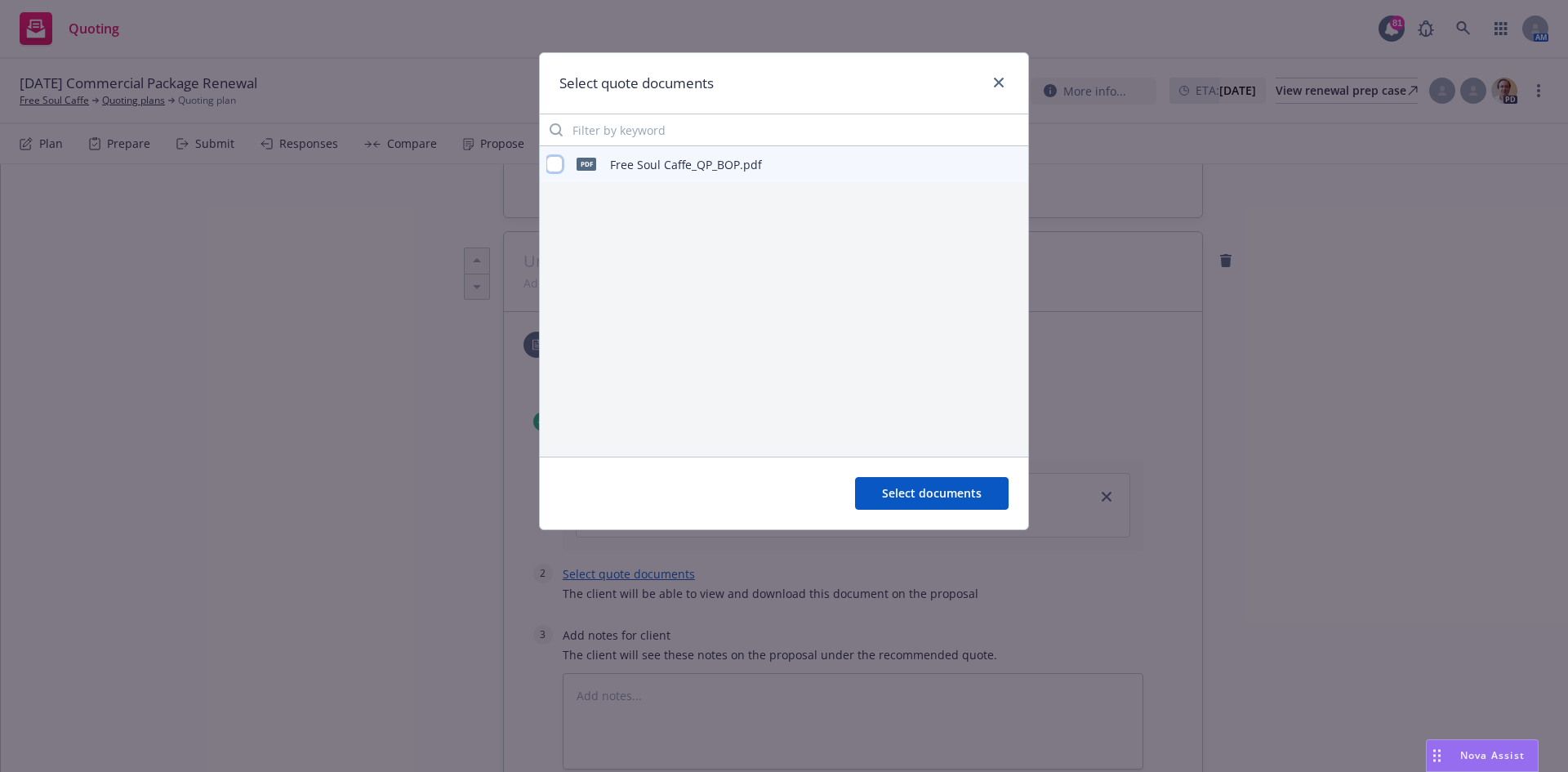
drag, startPoint x: 559, startPoint y: 163, endPoint x: 693, endPoint y: 246, distance: 157.6
click at [561, 163] on input "checkbox" at bounding box center [554, 164] width 17 height 17
checkbox input "true"
drag, startPoint x: 997, startPoint y: 511, endPoint x: 984, endPoint y: 496, distance: 19.8
click at [991, 505] on div "Select documents" at bounding box center [783, 493] width 488 height 72
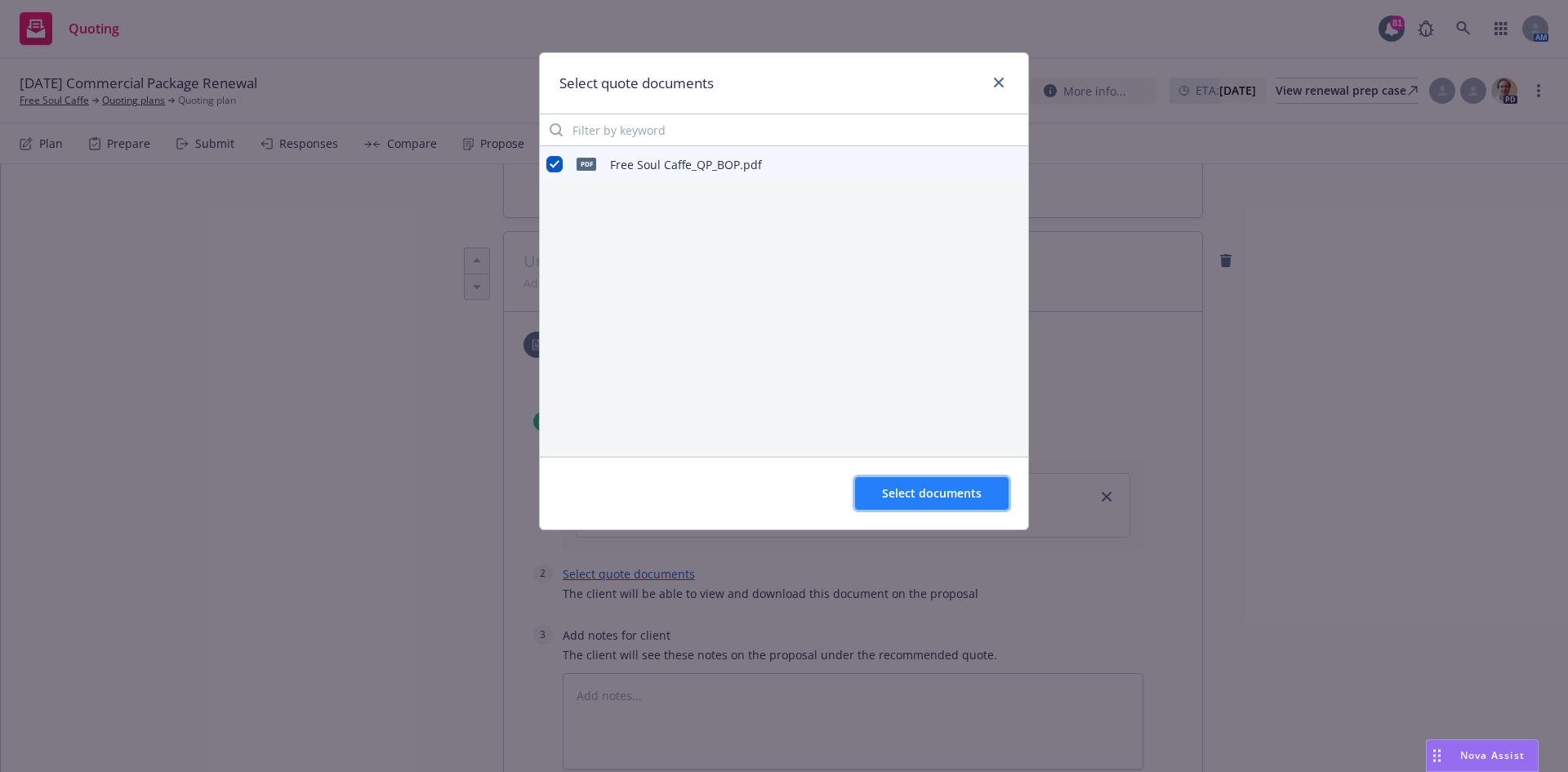
click at [980, 490] on span "Select documents" at bounding box center [931, 493] width 100 height 16
type textarea "x"
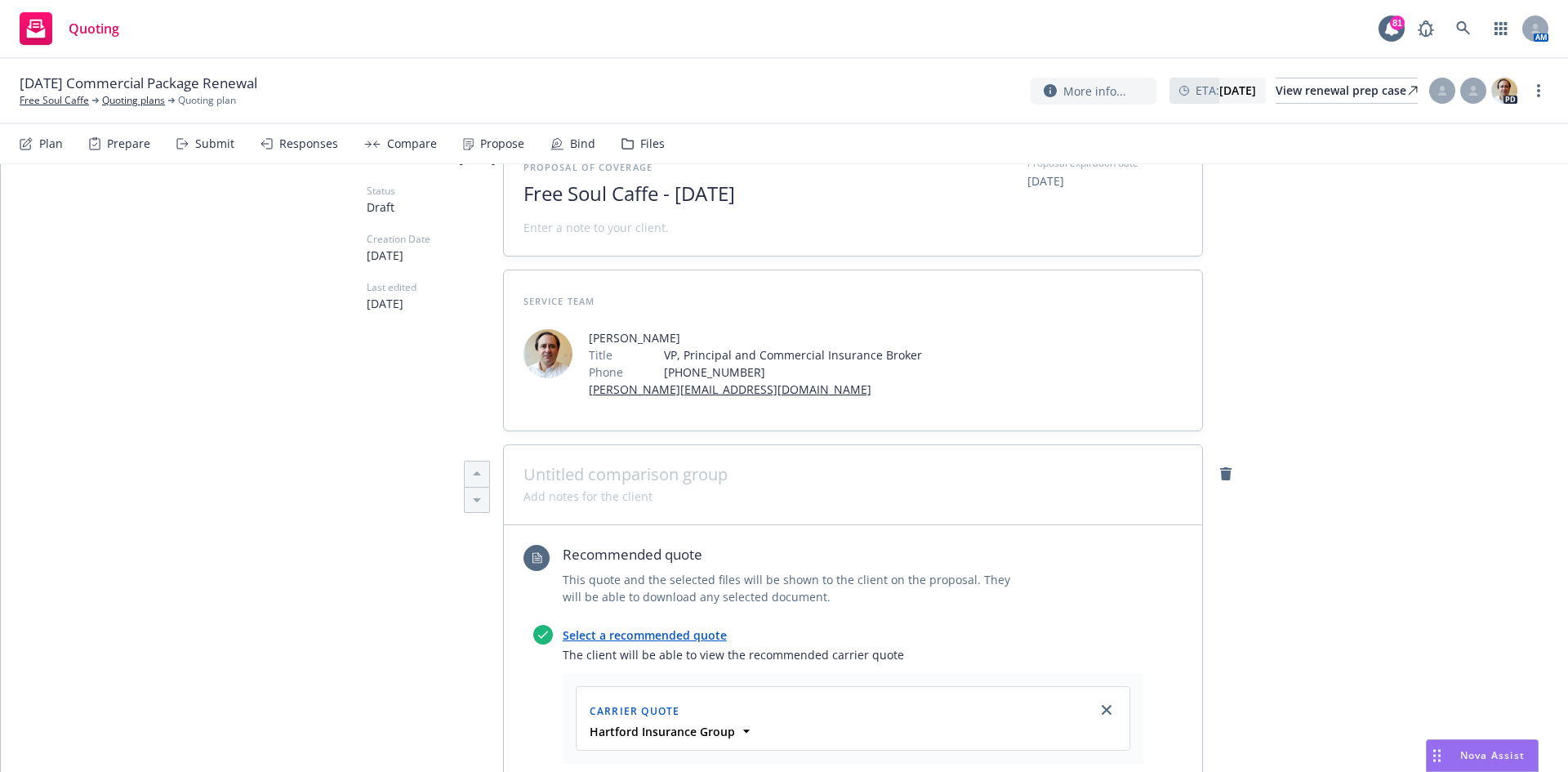
scroll to position [0, 0]
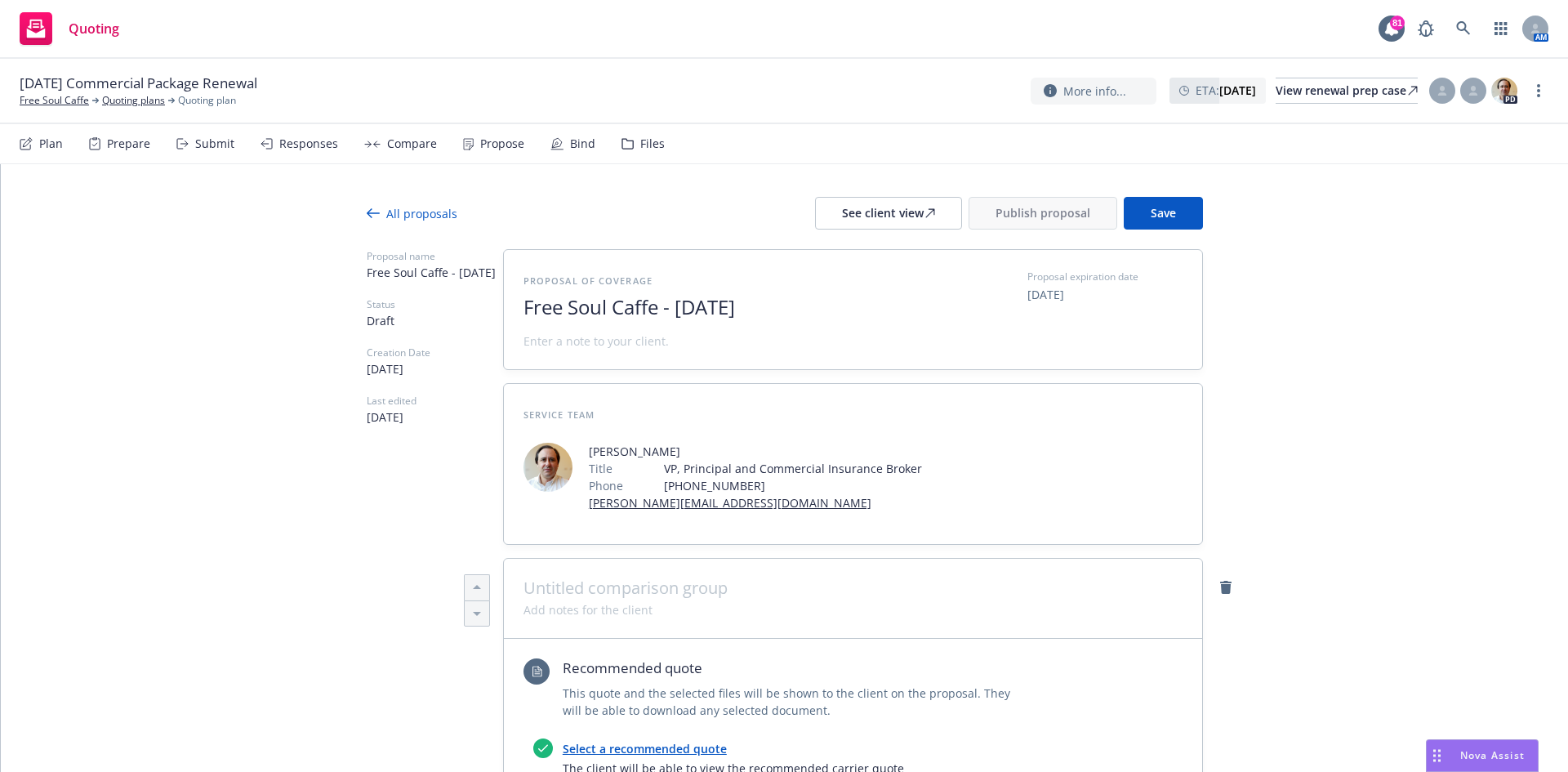
click at [800, 304] on span "Free Soul Caffe - August 2025" at bounding box center [723, 307] width 400 height 24
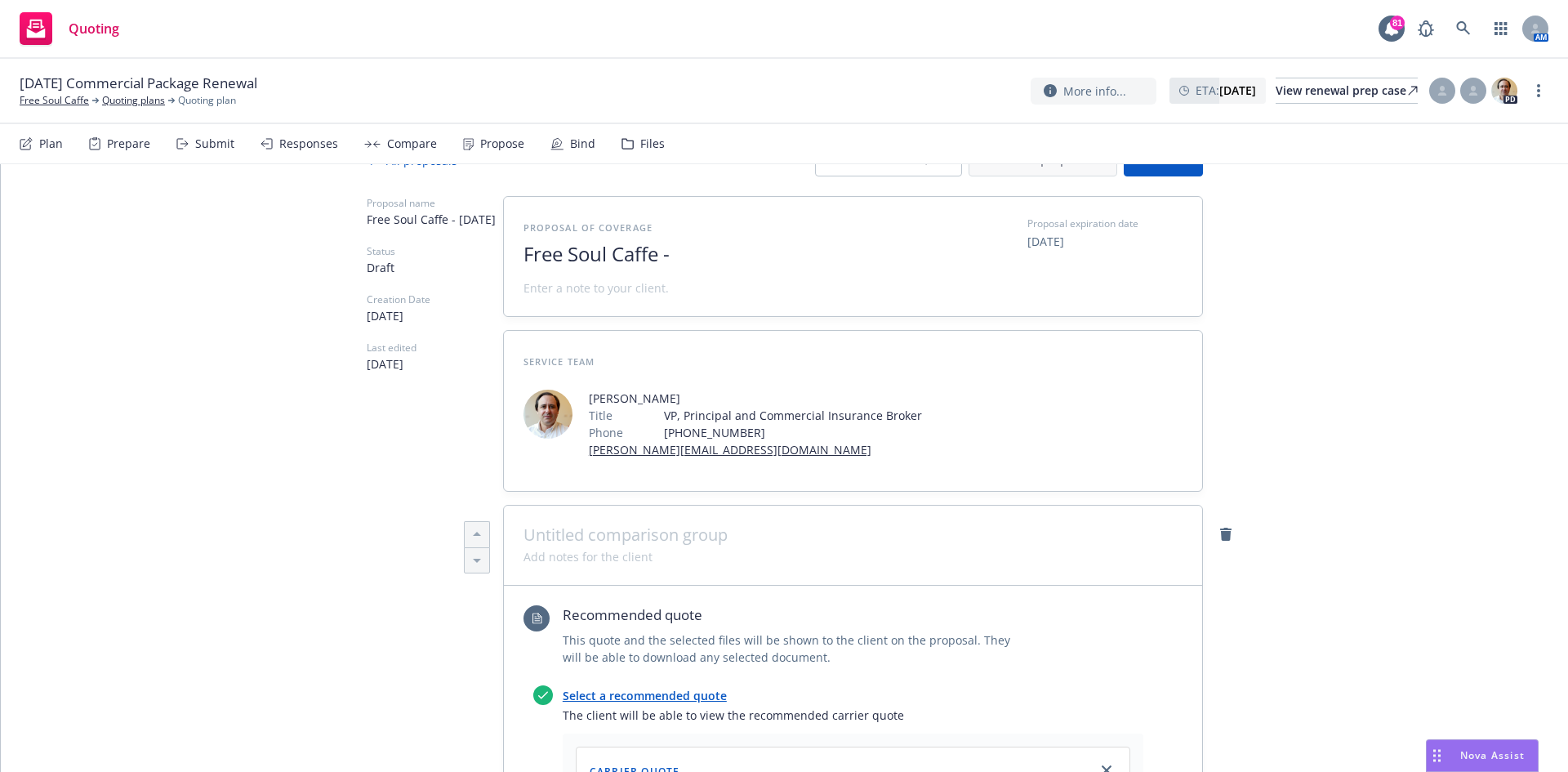
scroll to position [82, 0]
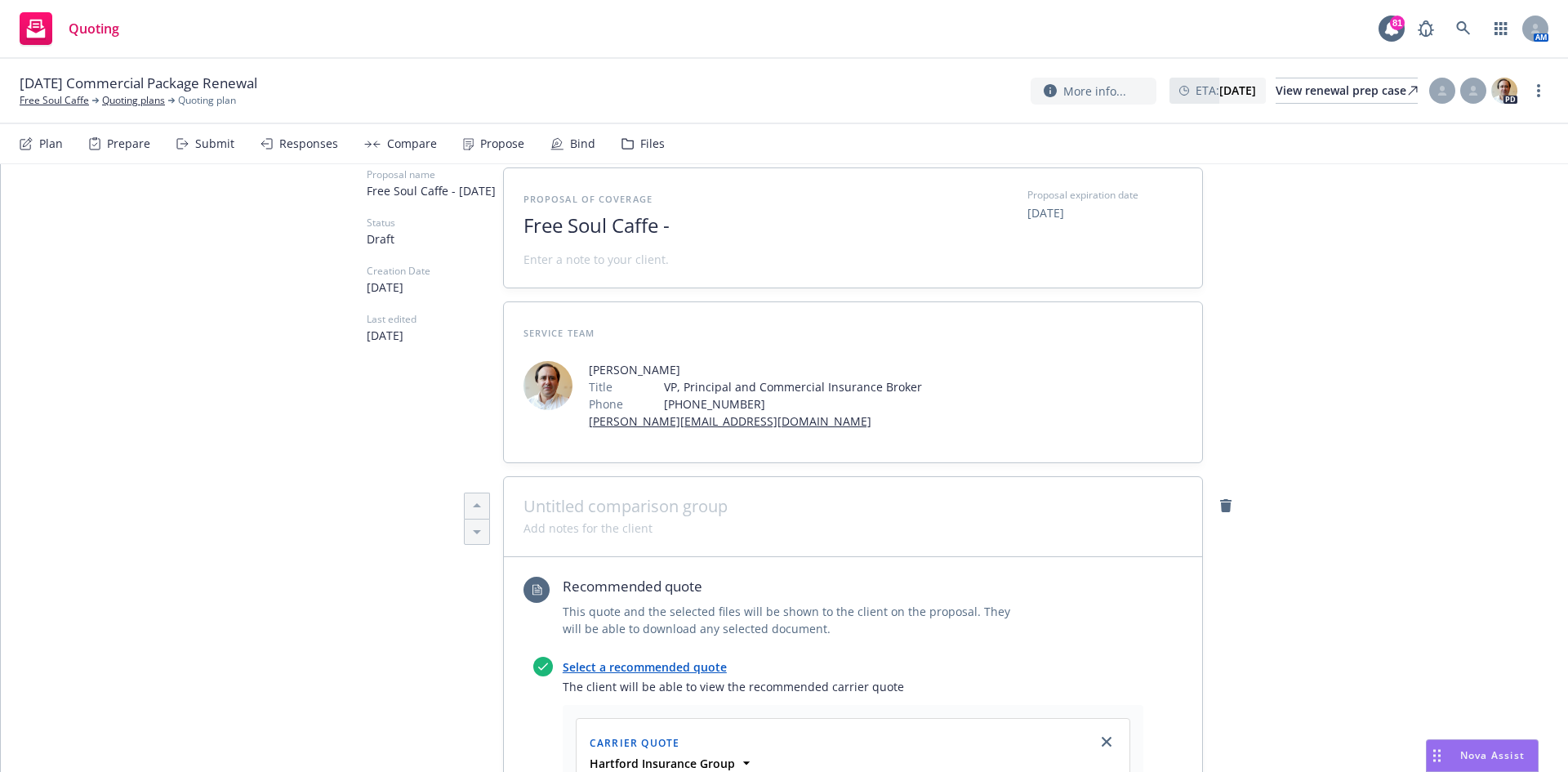
type textarea "x"
click at [584, 262] on span at bounding box center [596, 259] width 146 height 17
click at [1095, 450] on div "Service Team Angelo Dionisiou Title VP, Principal and Commercial Insurance Brok…" at bounding box center [853, 382] width 698 height 160
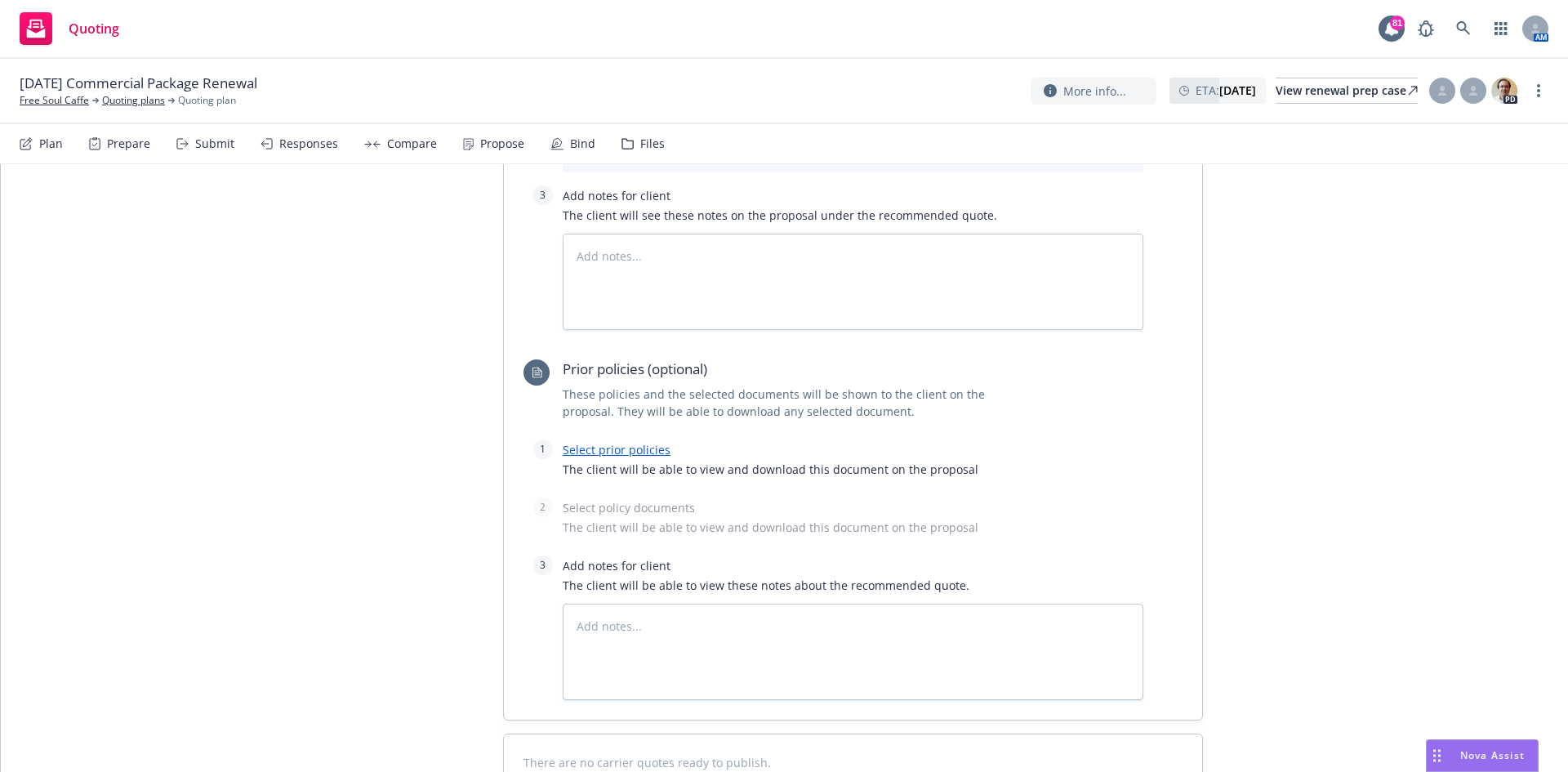
scroll to position [817, 0]
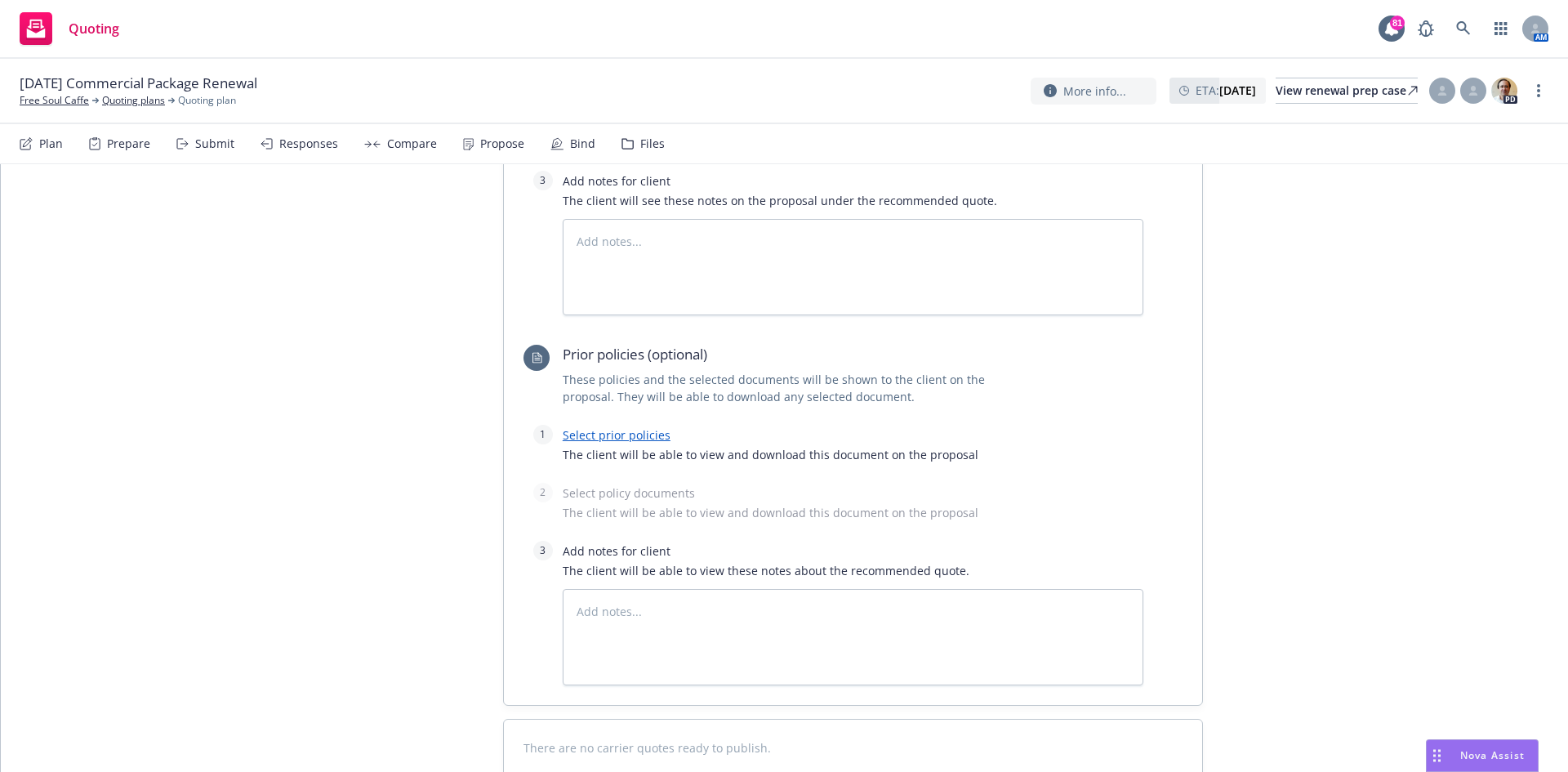
click at [621, 435] on link "Select prior policies" at bounding box center [616, 435] width 108 height 16
type textarea "x"
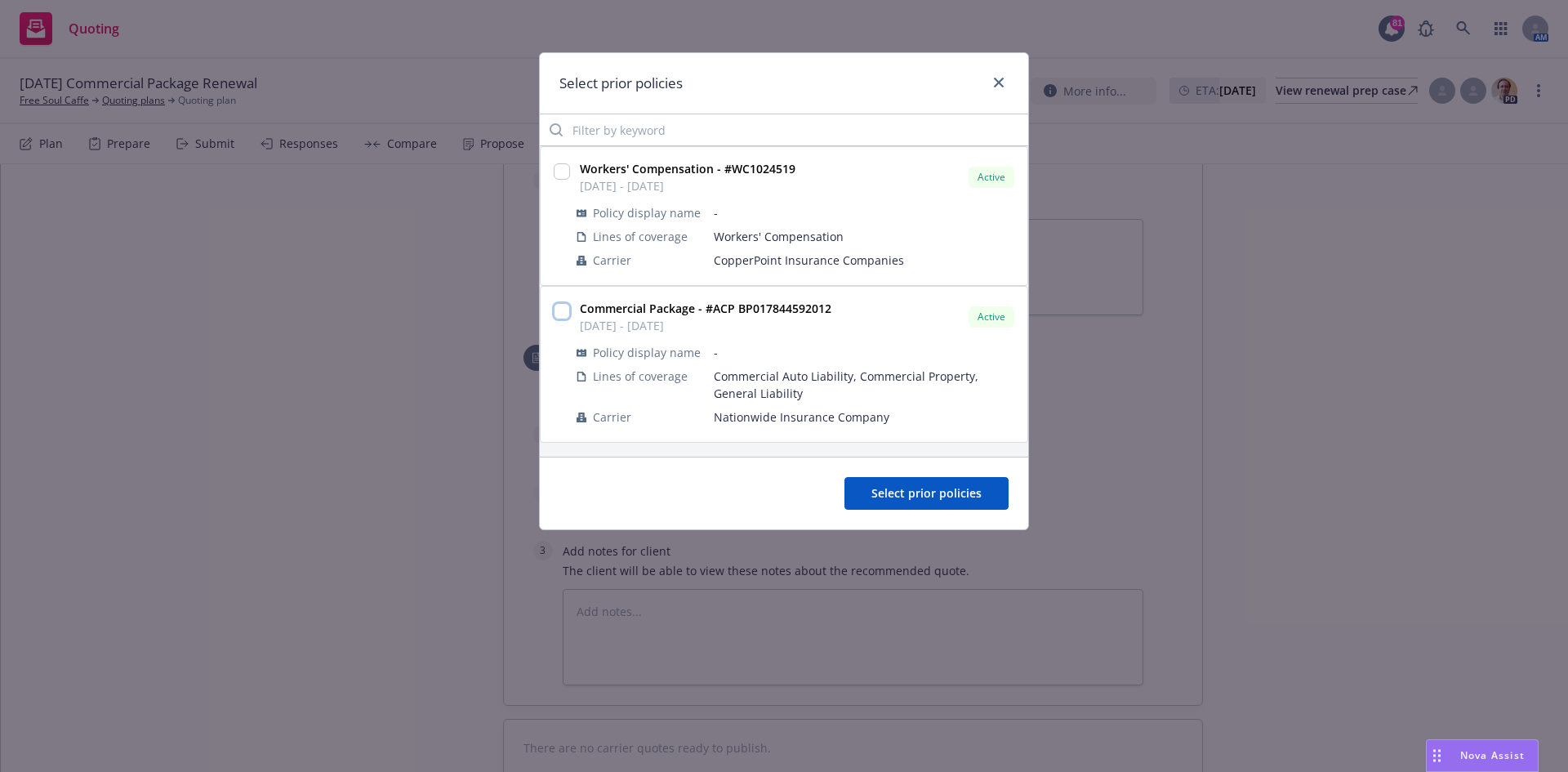
click at [565, 311] on input "checkbox" at bounding box center [562, 311] width 17 height 17
checkbox input "true"
click at [930, 488] on span "Select prior policies" at bounding box center [926, 493] width 110 height 16
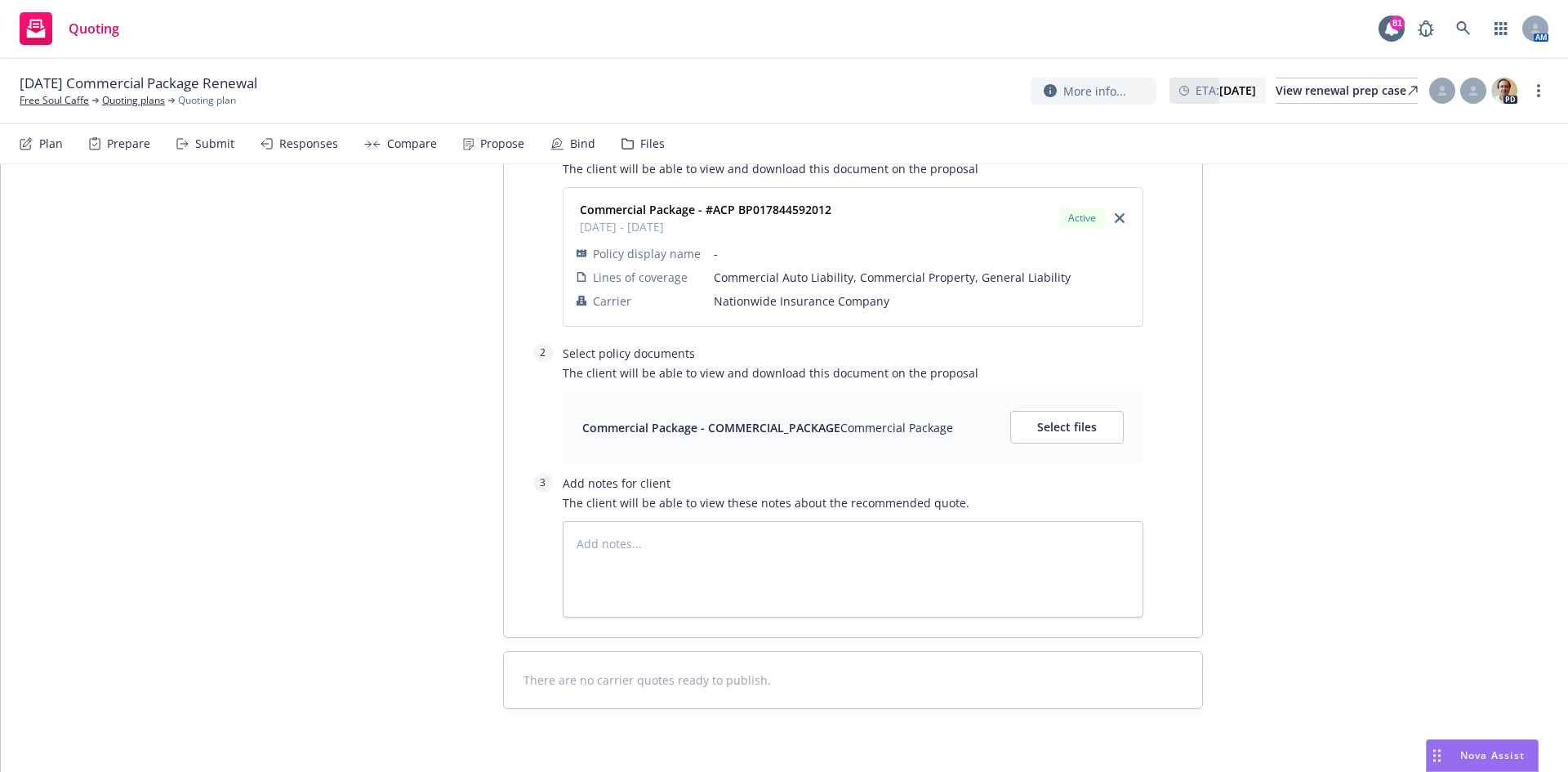
scroll to position [1139, 0]
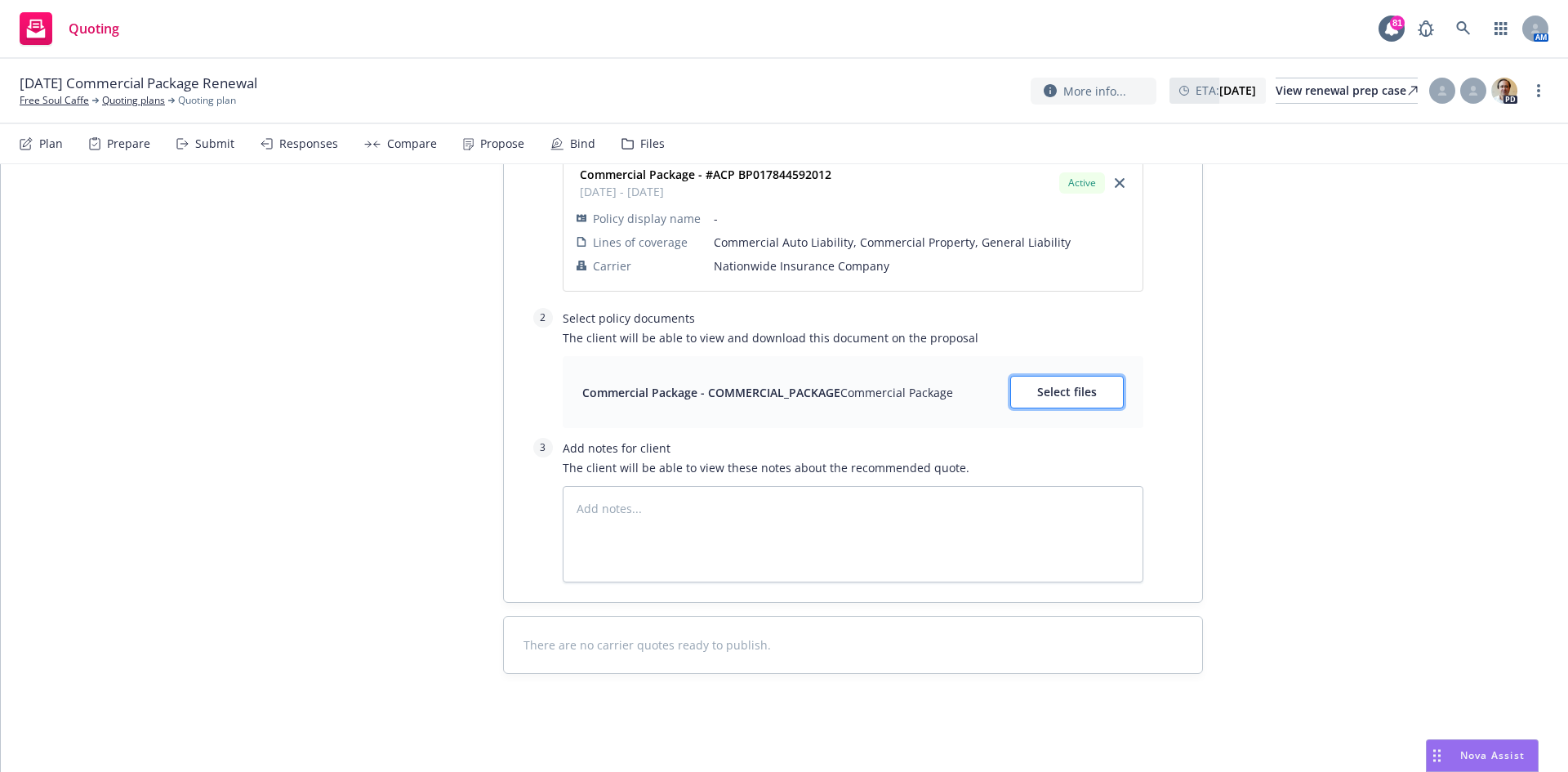
click at [1102, 390] on button "Select files" at bounding box center [1067, 392] width 114 height 33
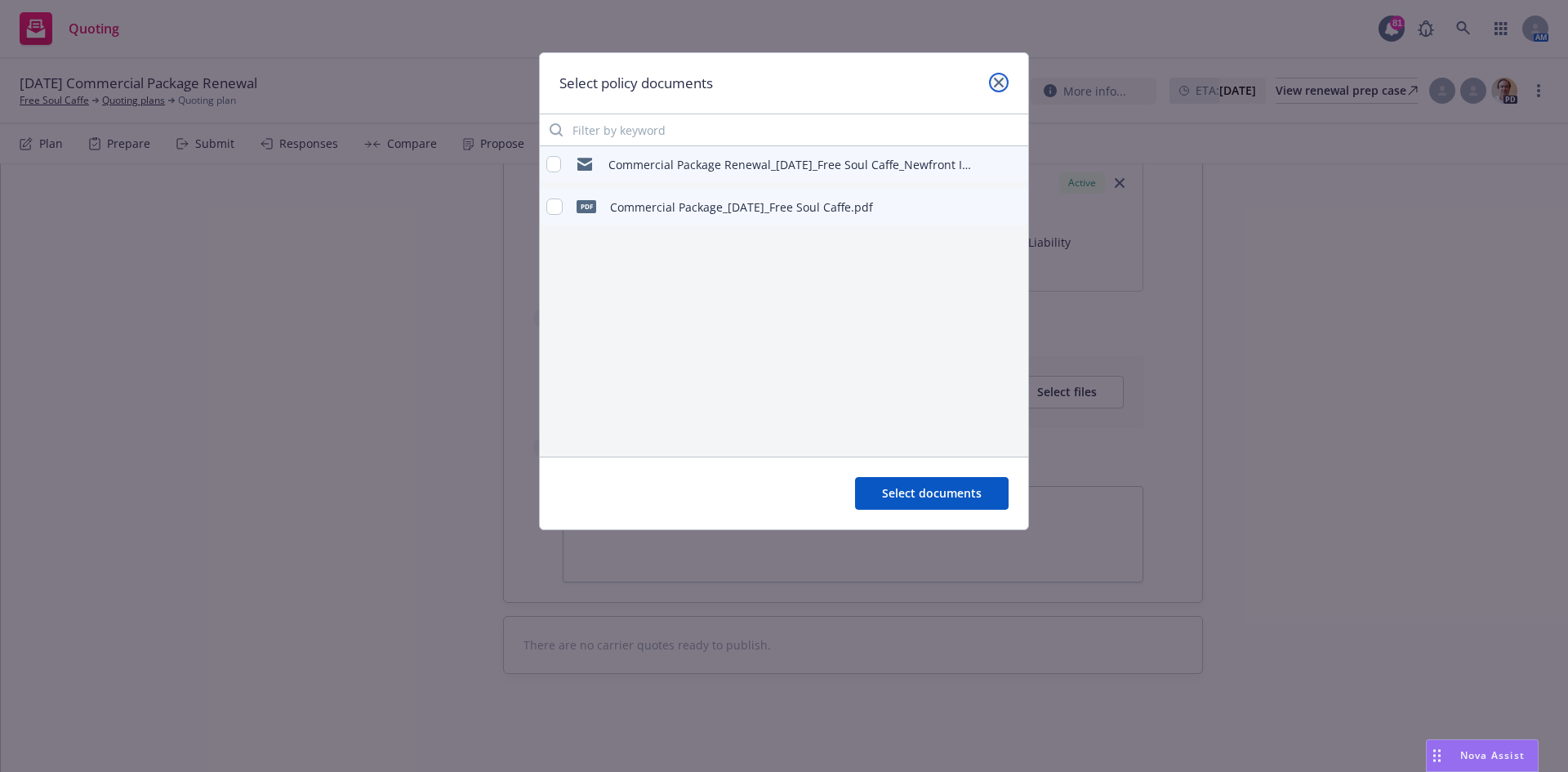
click at [999, 89] on link "close" at bounding box center [999, 82] width 19 height 19
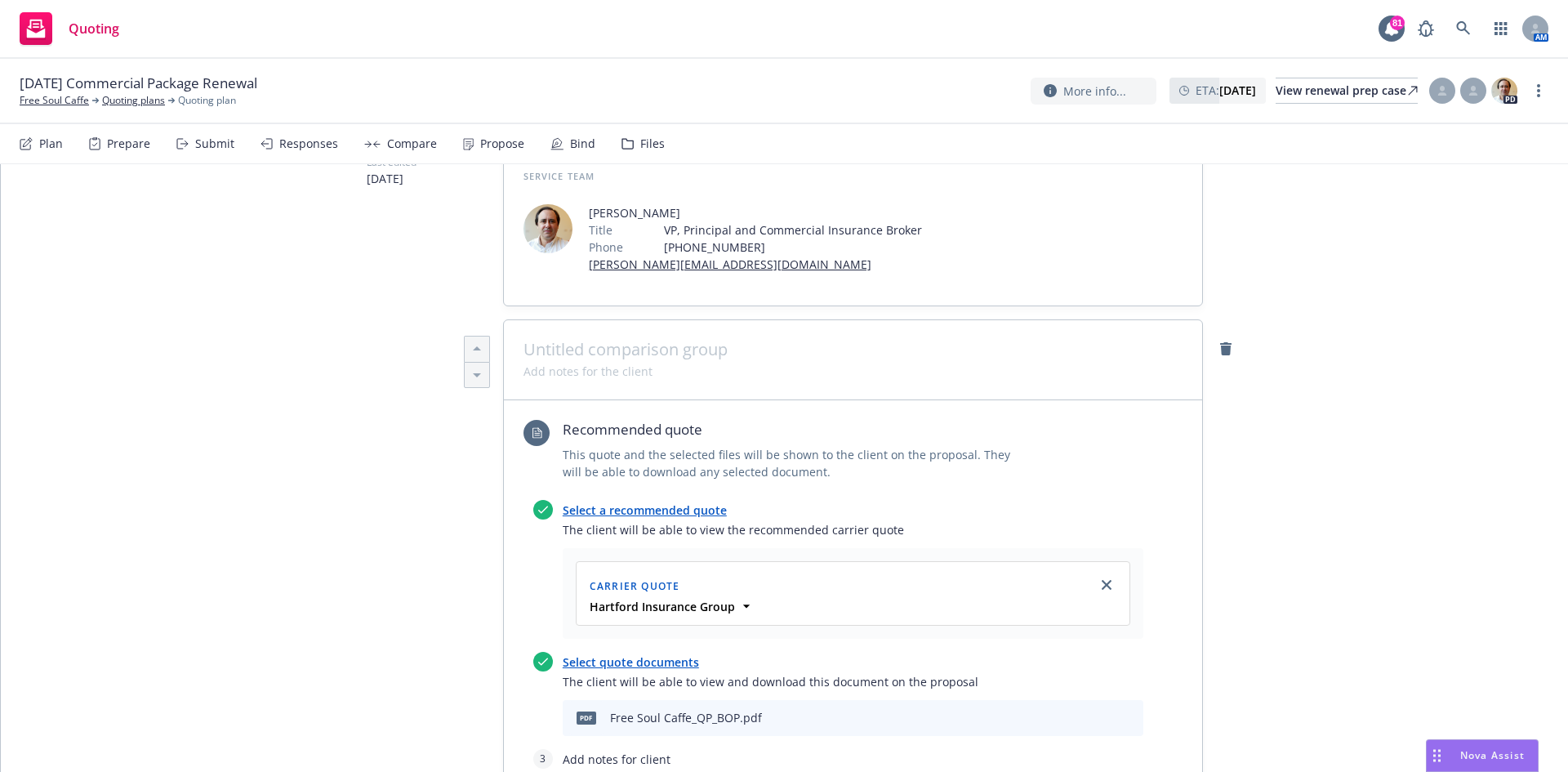
scroll to position [0, 0]
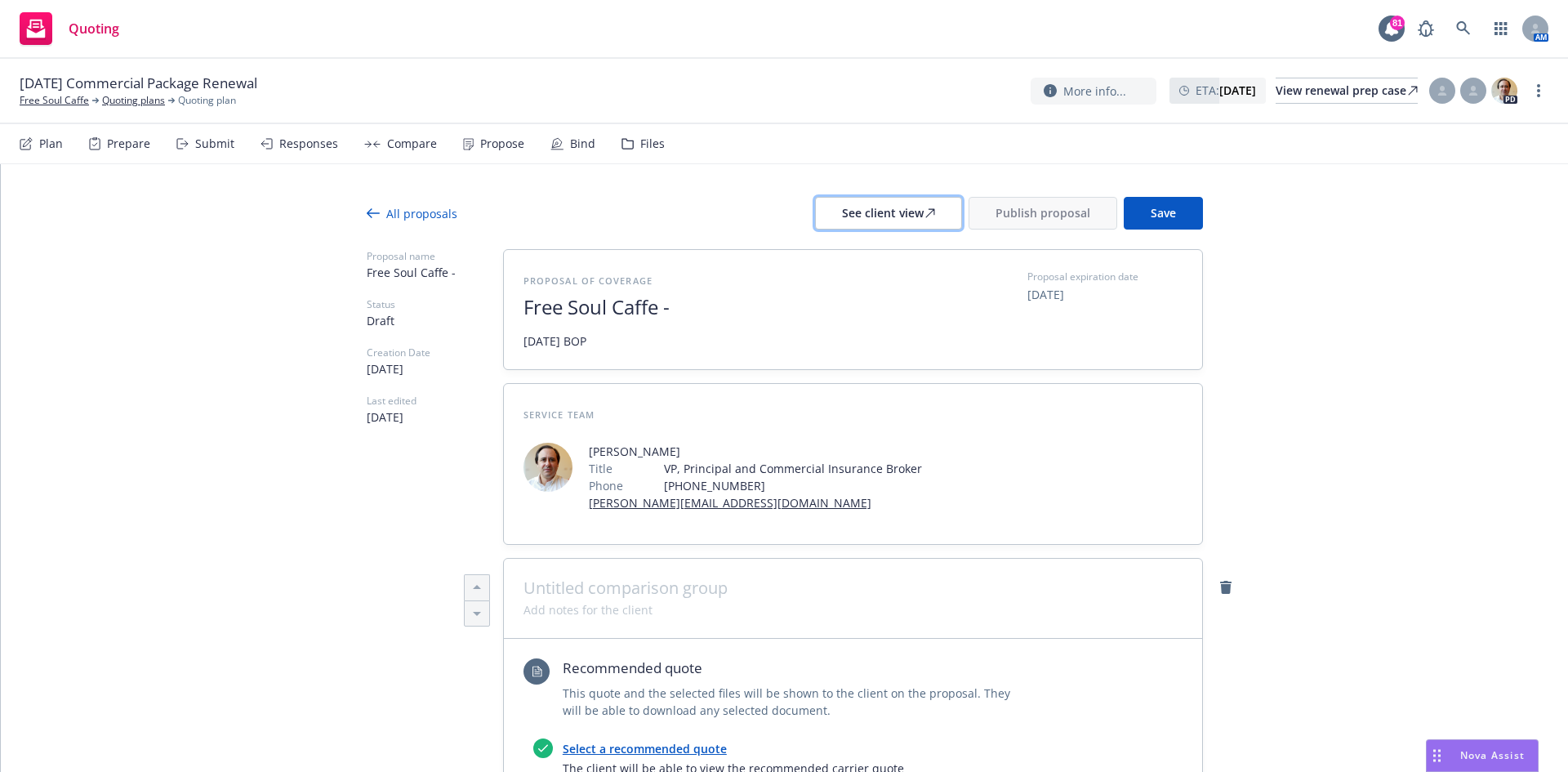
drag, startPoint x: 840, startPoint y: 211, endPoint x: 848, endPoint y: 214, distance: 8.5
click at [842, 211] on div "See client view" at bounding box center [888, 213] width 93 height 31
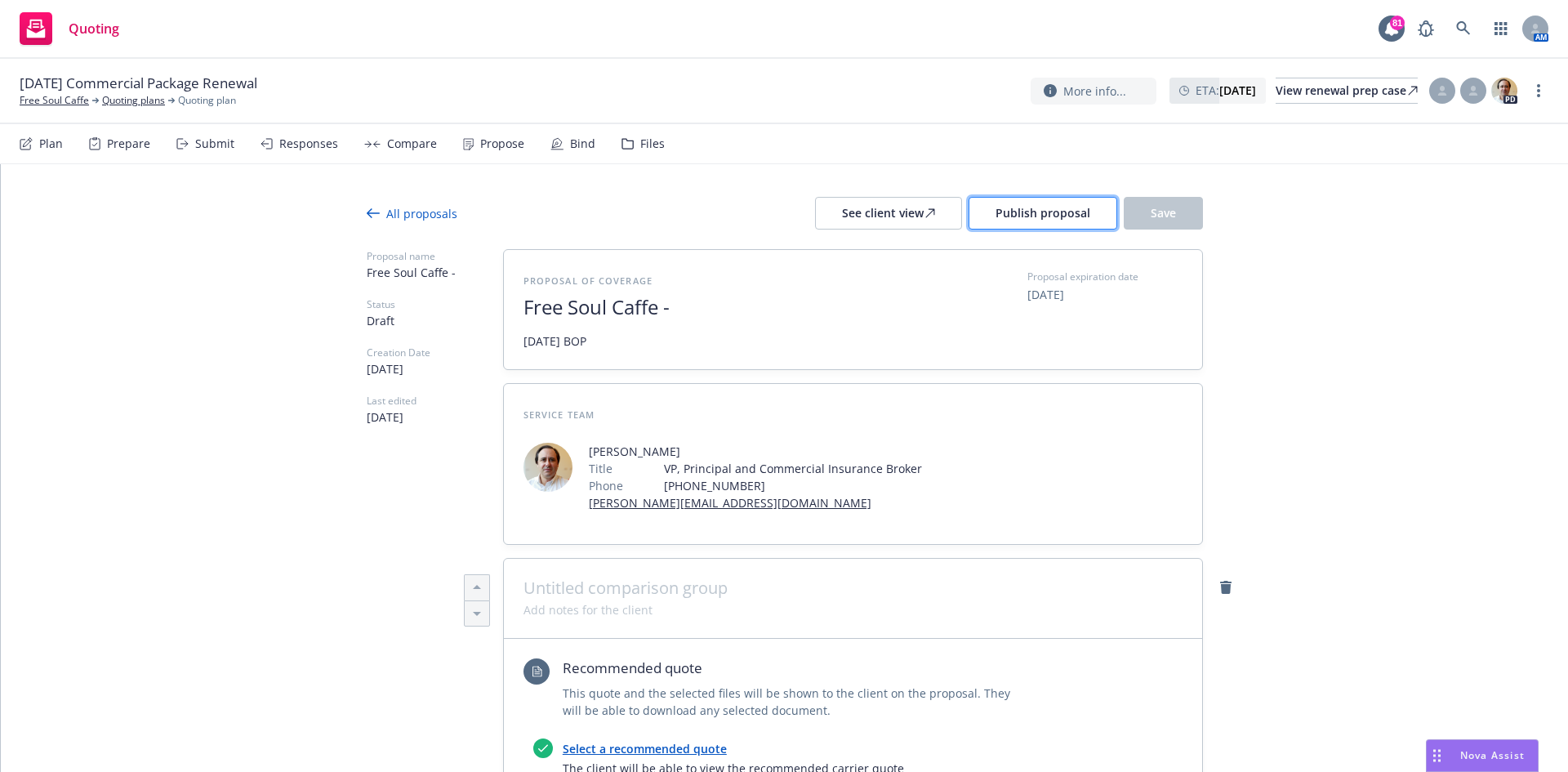
click at [1054, 216] on span "Publish proposal" at bounding box center [1043, 213] width 94 height 16
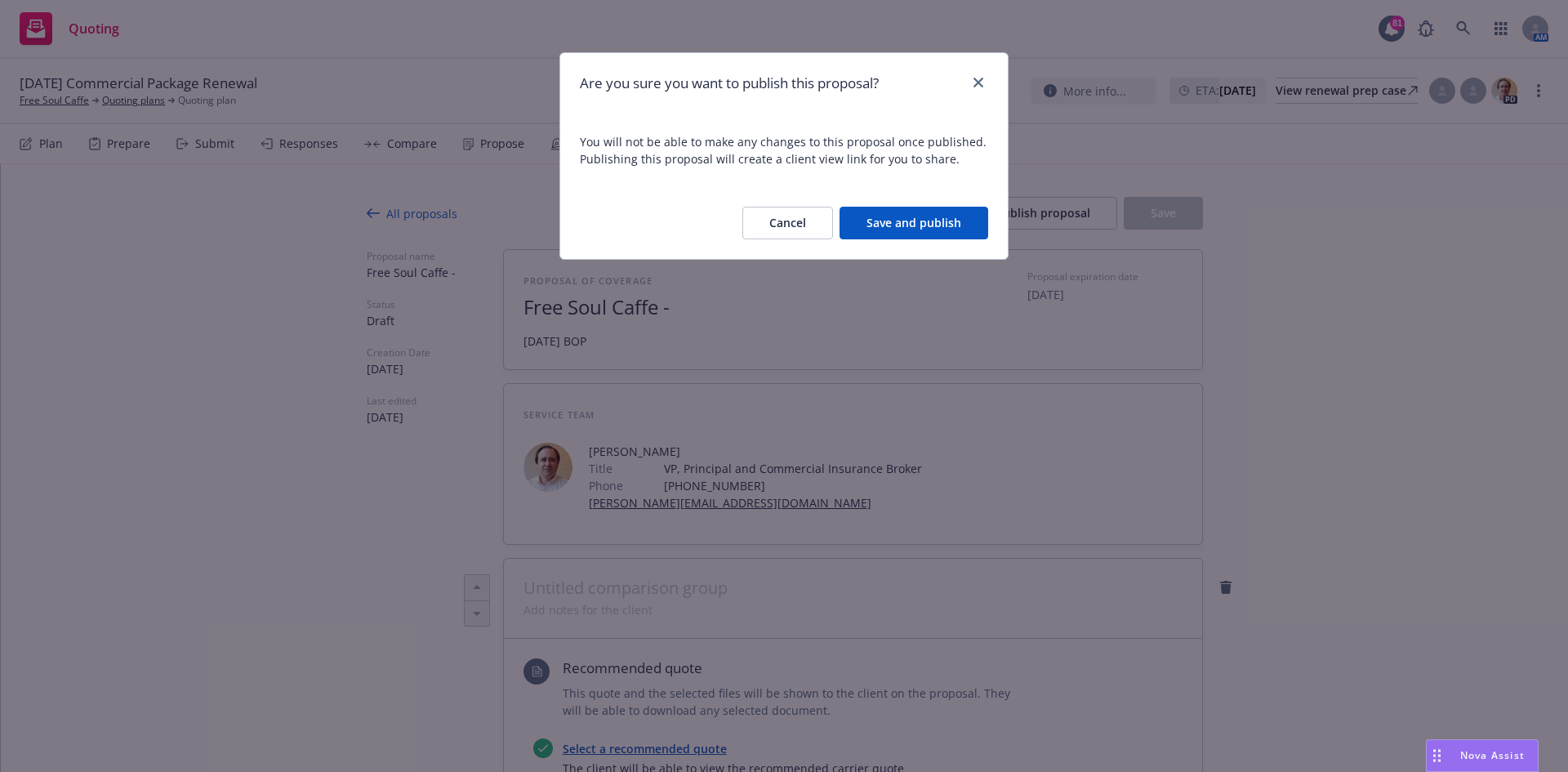
click at [931, 226] on button "Save and publish" at bounding box center [914, 223] width 148 height 33
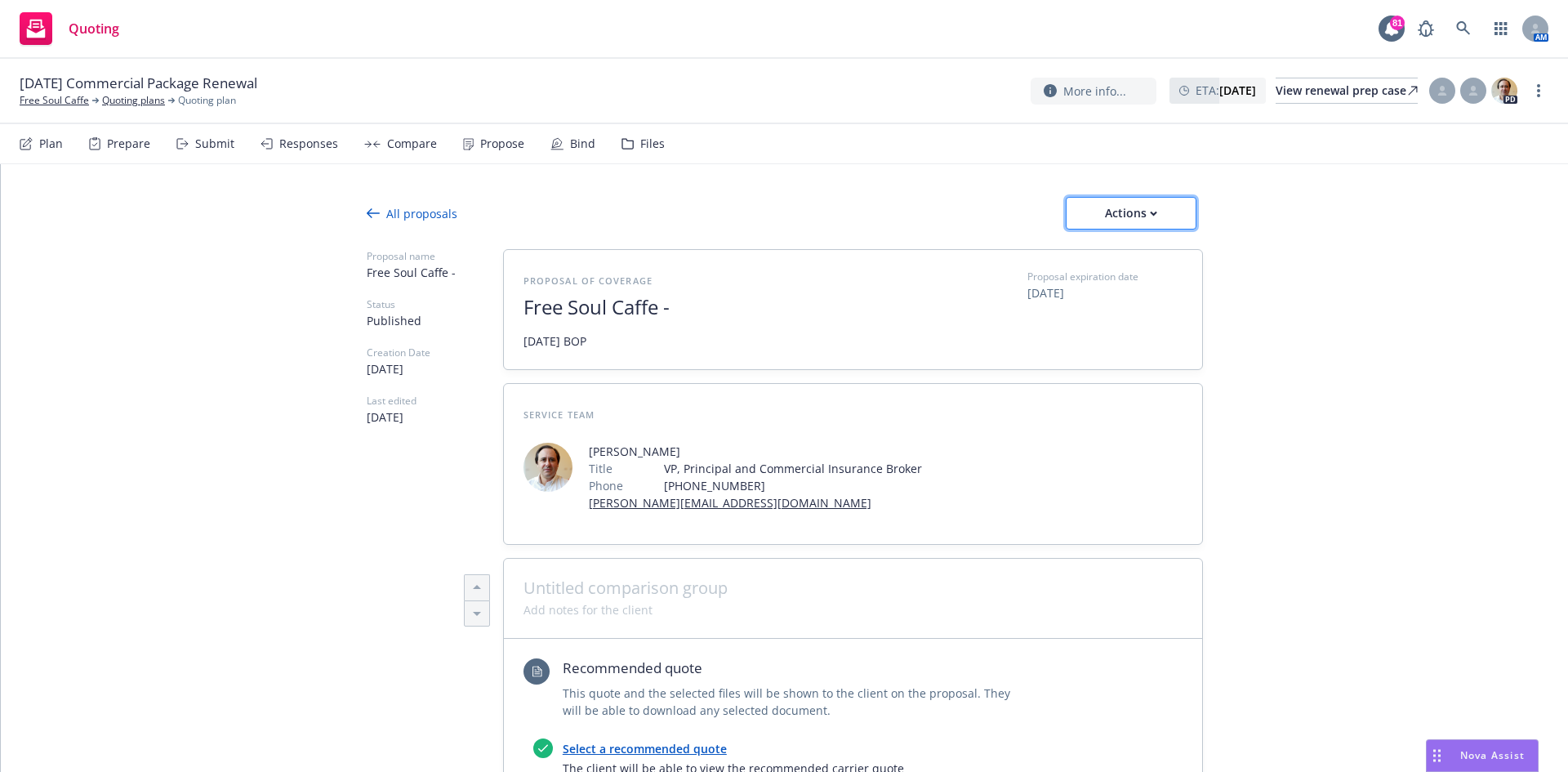
click at [1161, 207] on div "Actions" at bounding box center [1131, 213] width 77 height 31
click at [1341, 89] on div "View renewal prep case" at bounding box center [1346, 91] width 142 height 25
click at [1160, 207] on div "Actions" at bounding box center [1131, 213] width 77 height 31
click at [1150, 256] on span "Copy proposal link" at bounding box center [1130, 255] width 140 height 16
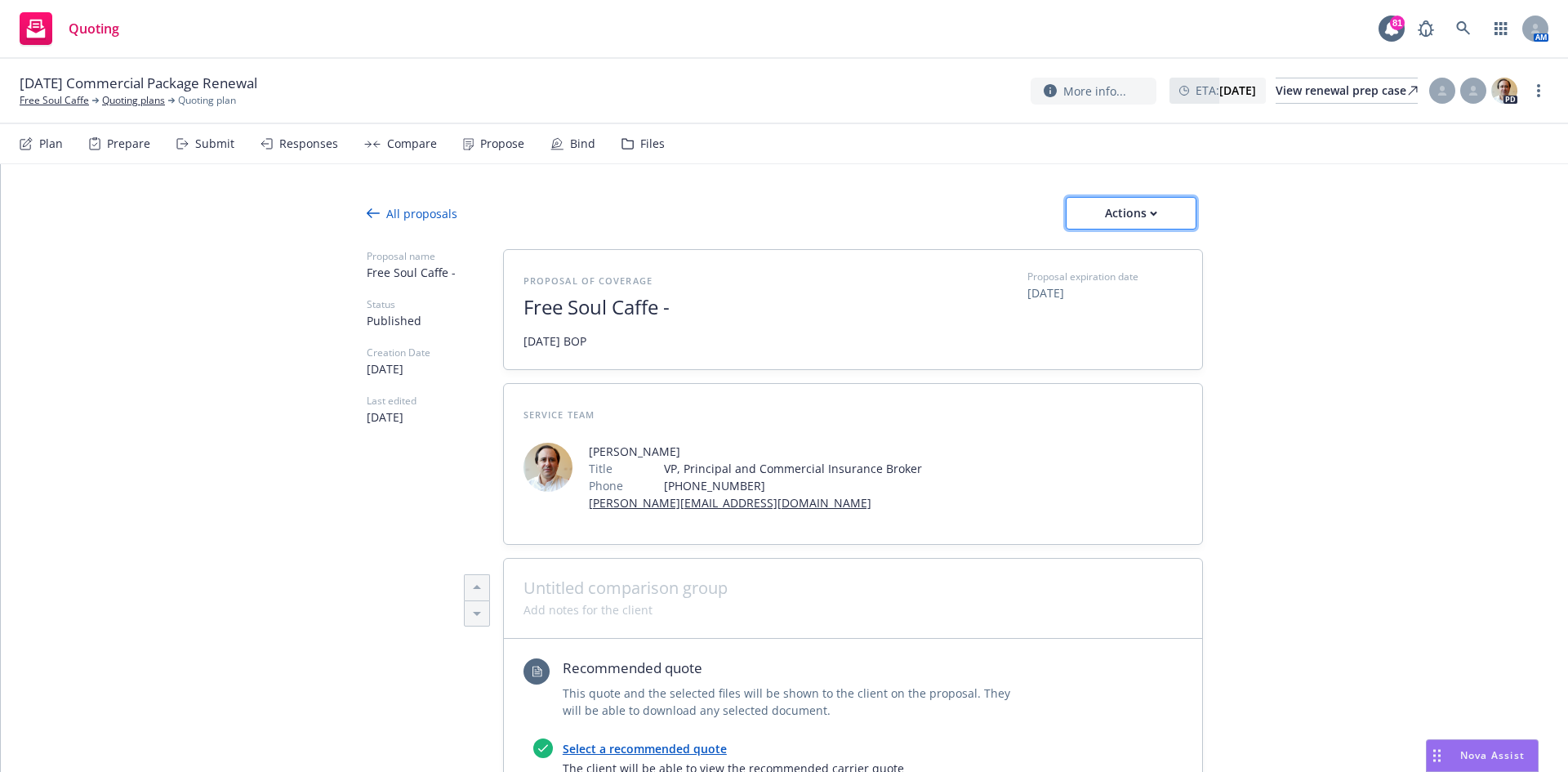
click at [1152, 216] on div "Actions" at bounding box center [1131, 213] width 77 height 31
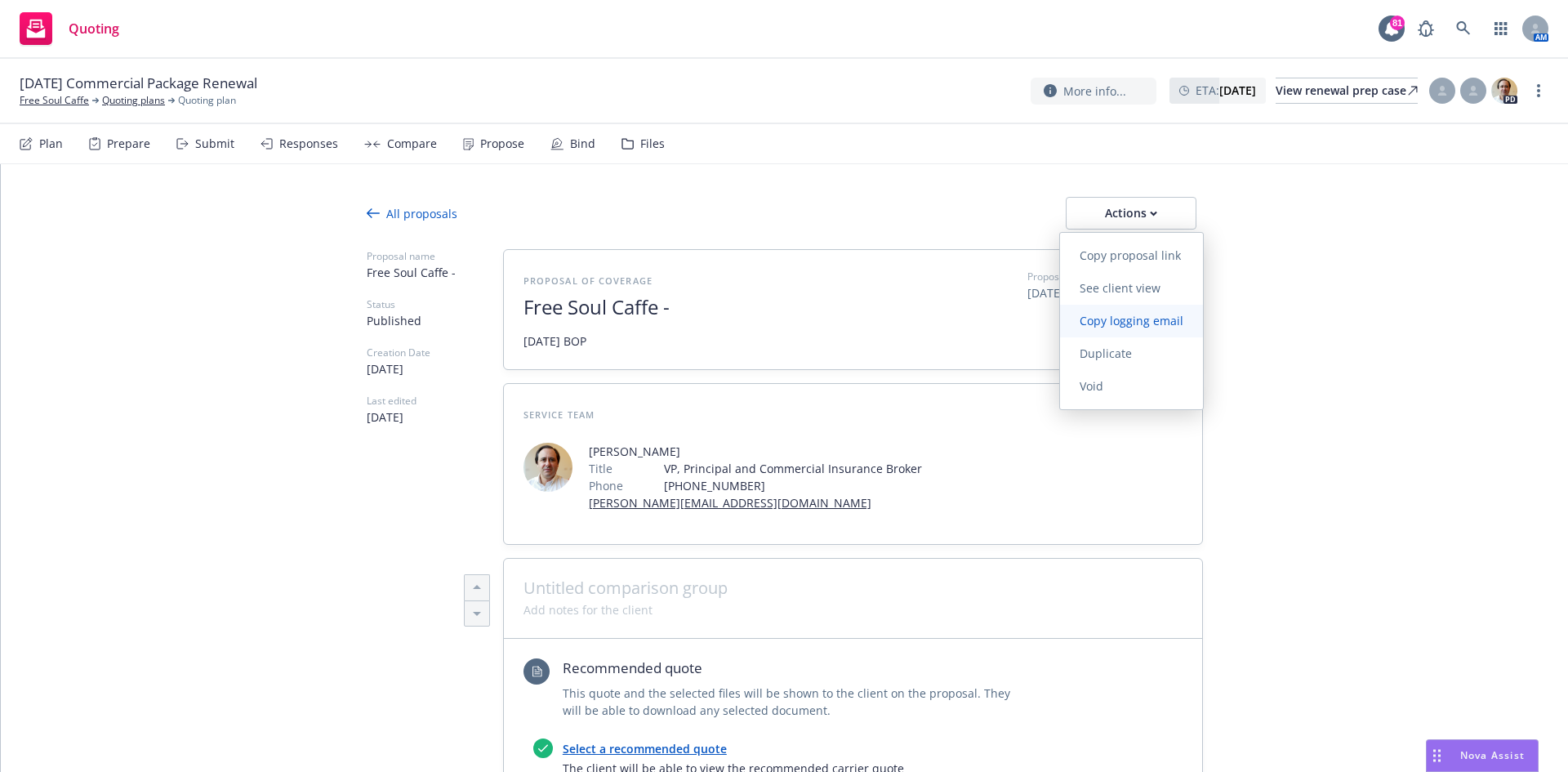
click at [1161, 321] on span "Copy logging email" at bounding box center [1132, 321] width 143 height 16
type textarea "x"
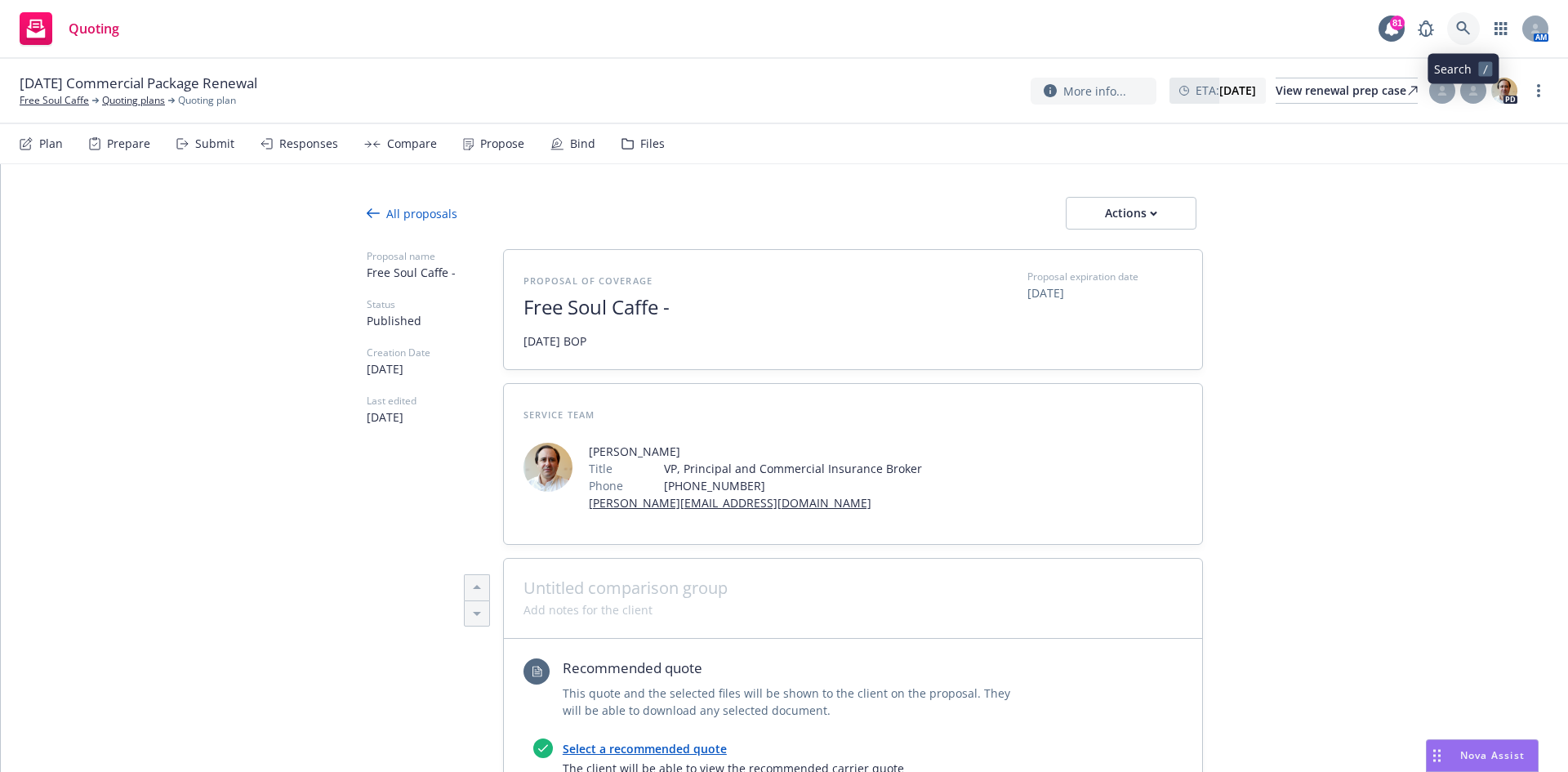
click at [1463, 27] on icon at bounding box center [1463, 28] width 15 height 15
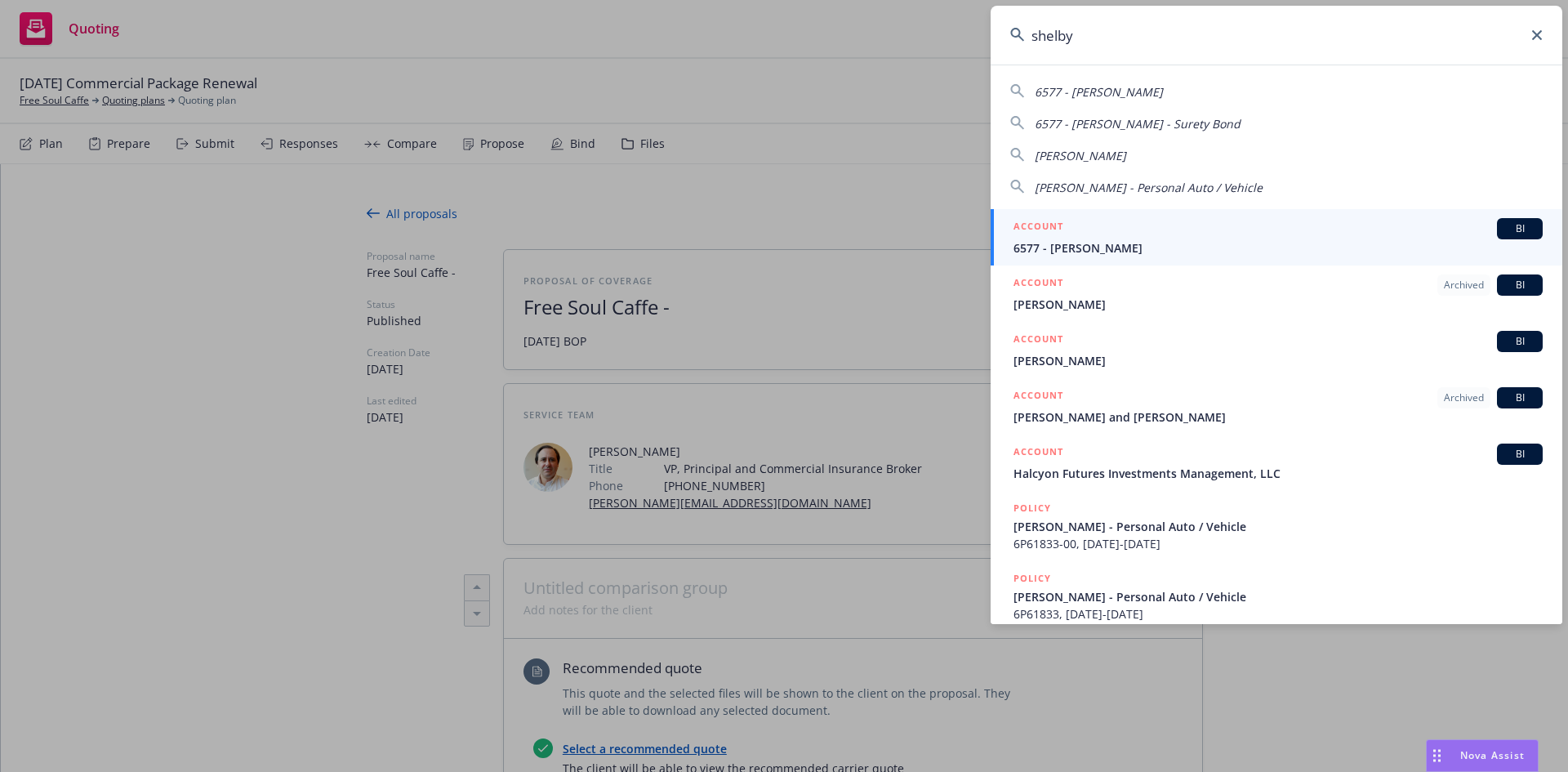
type input "shelby"
click at [1042, 225] on h5 "ACCOUNT" at bounding box center [1038, 228] width 49 height 19
